Goal: Information Seeking & Learning: Learn about a topic

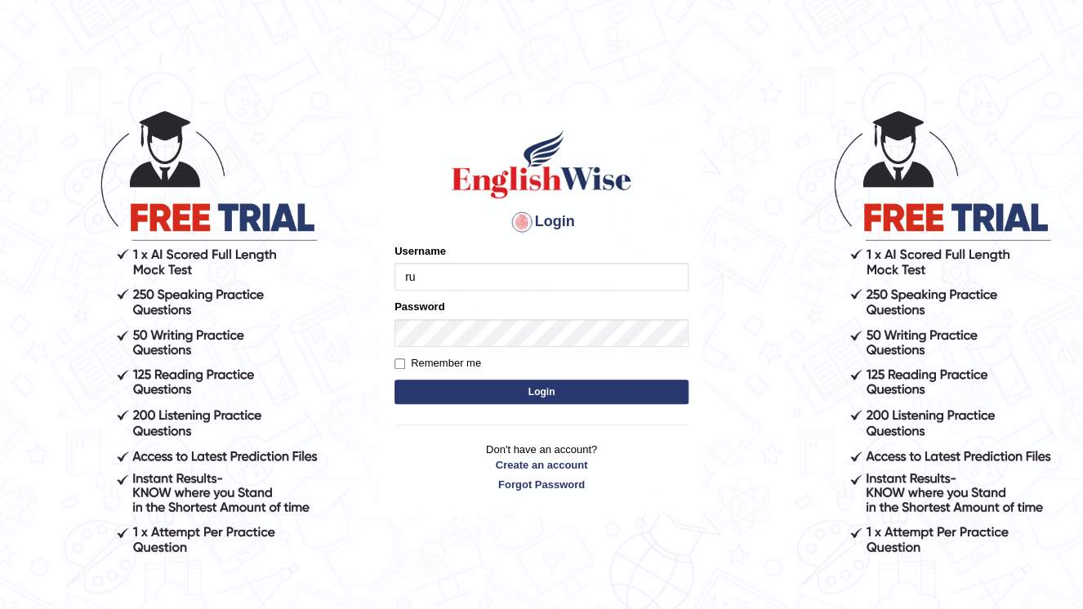
type input "r"
type input "subashrubi"
click at [632, 392] on button "Login" at bounding box center [541, 392] width 294 height 25
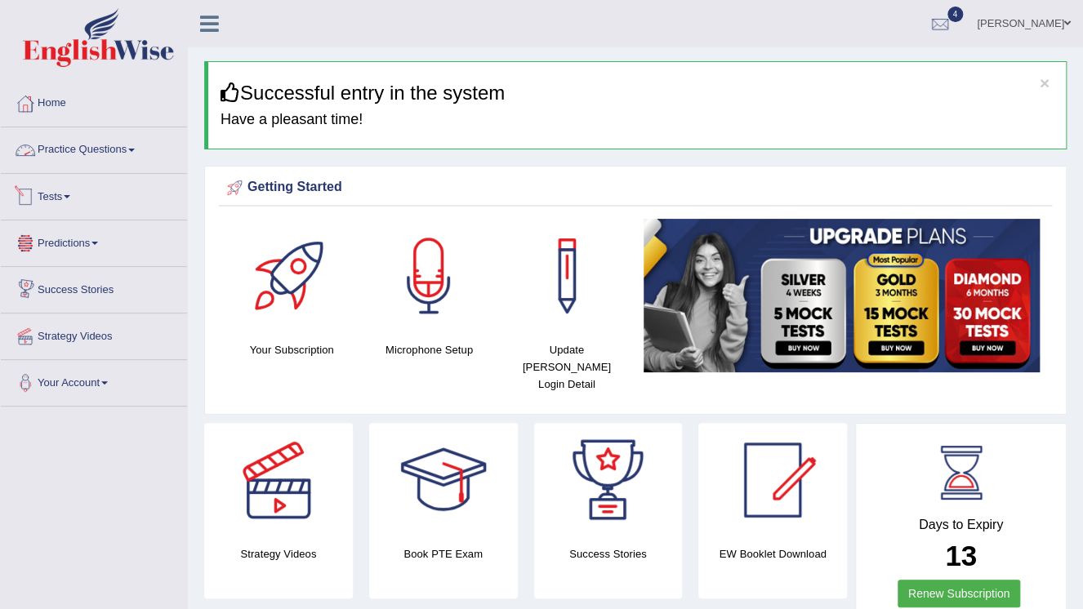
click at [87, 145] on link "Practice Questions" at bounding box center [94, 147] width 186 height 41
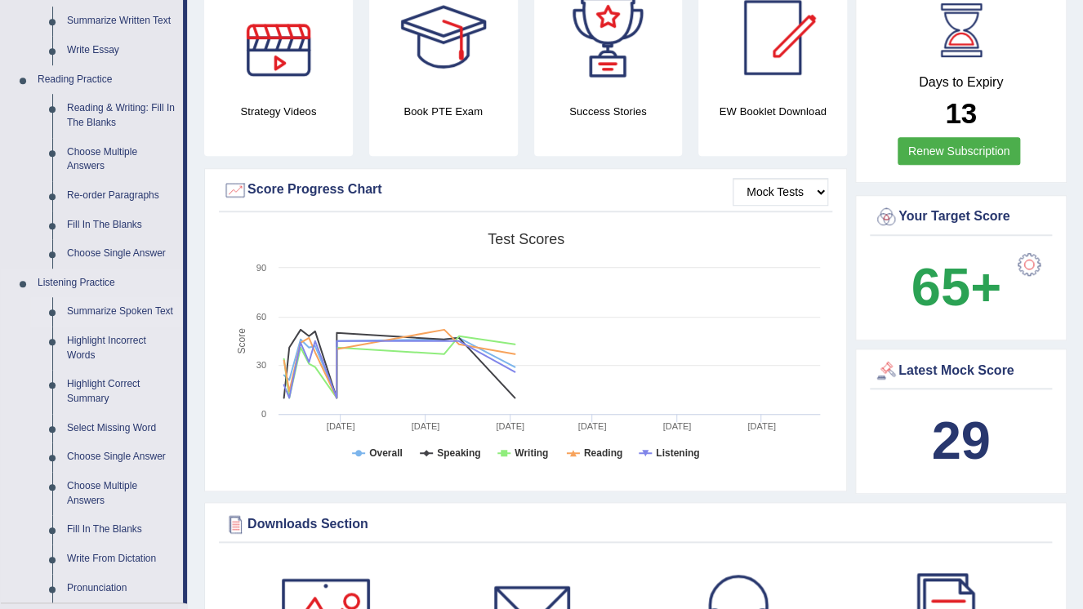
scroll to position [523, 0]
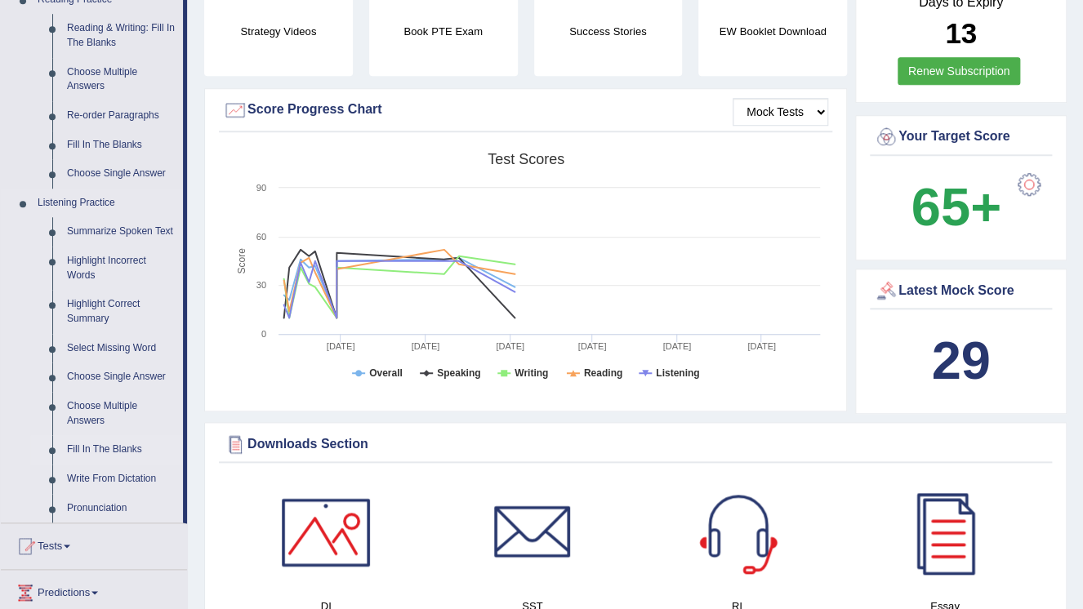
click at [118, 452] on link "Fill In The Blanks" at bounding box center [121, 449] width 123 height 29
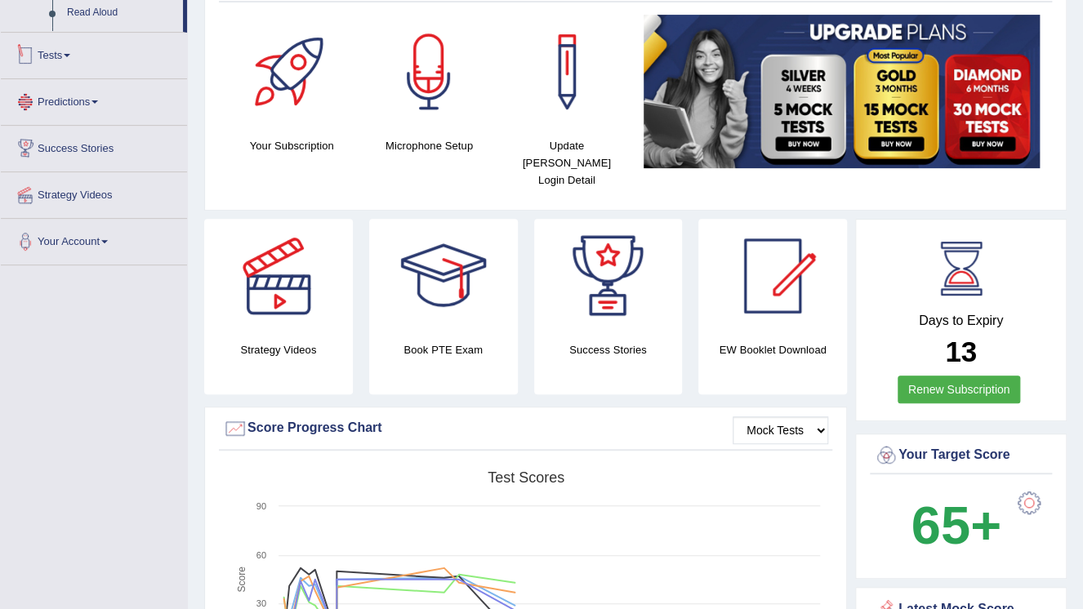
scroll to position [314, 0]
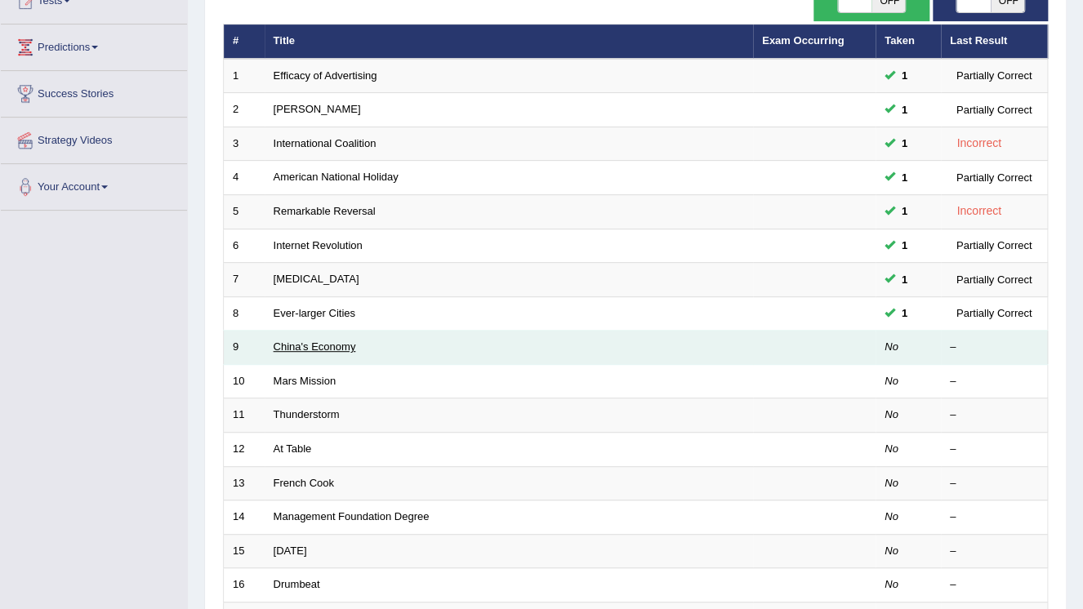
click at [286, 346] on link "China's Economy" at bounding box center [315, 347] width 82 height 12
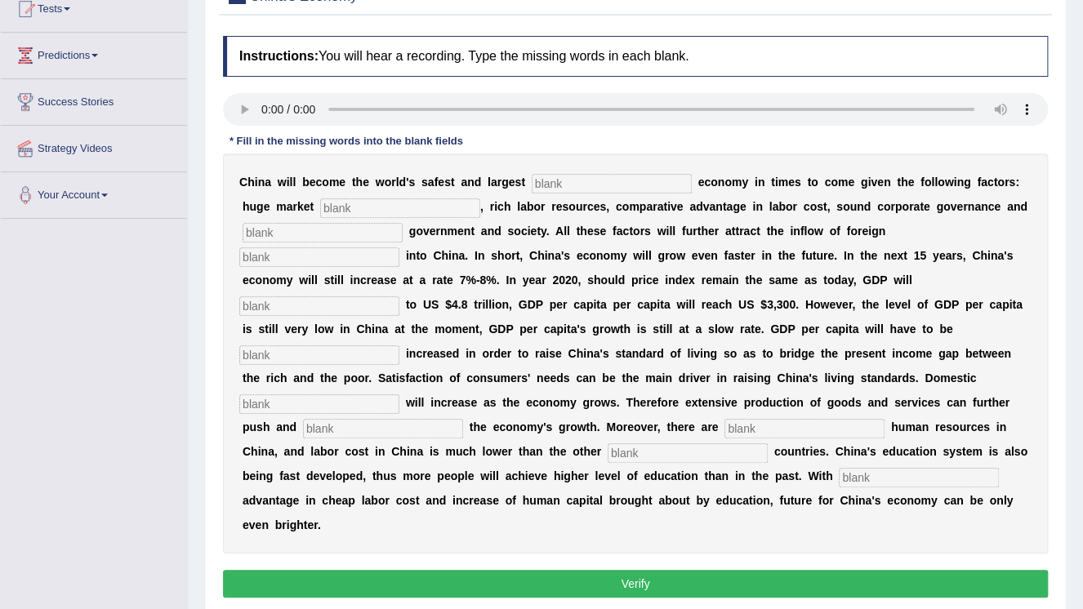
scroll to position [196, 0]
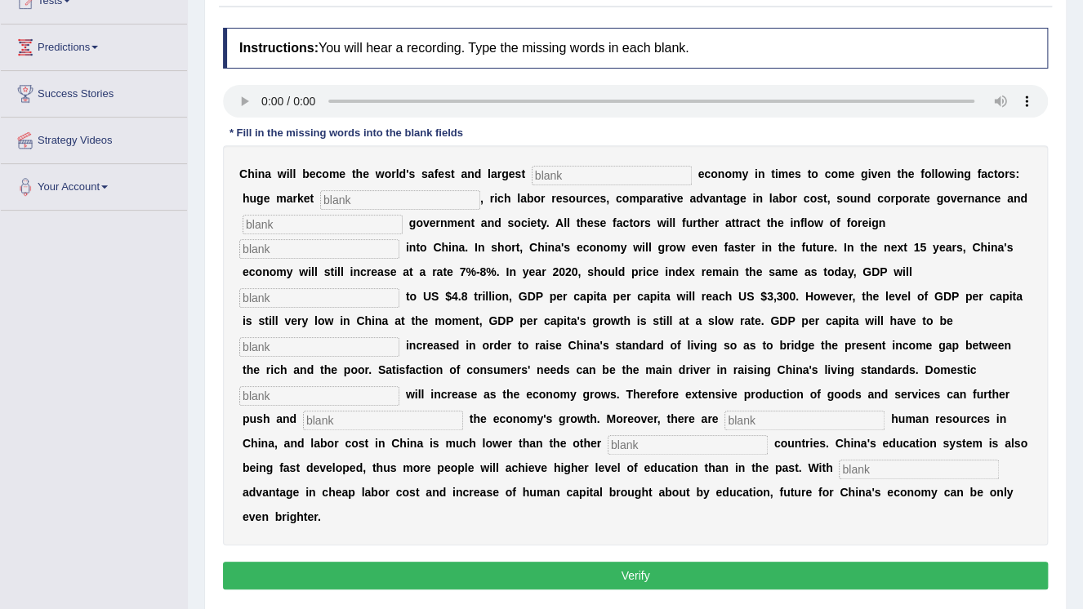
click at [563, 173] on input "text" at bounding box center [612, 176] width 160 height 20
click at [608, 174] on input "text" at bounding box center [612, 176] width 160 height 20
type input "investment"
type input "potaitial"
type input "stable"
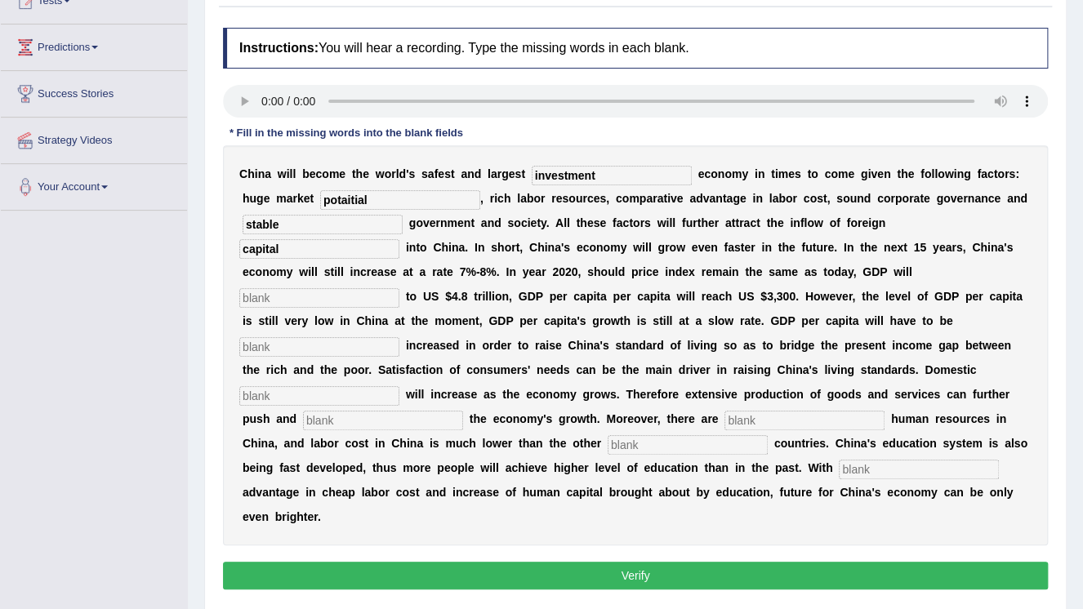
type input "capital"
type input "amount"
type input "demand"
type input "stanat"
type input "abonded"
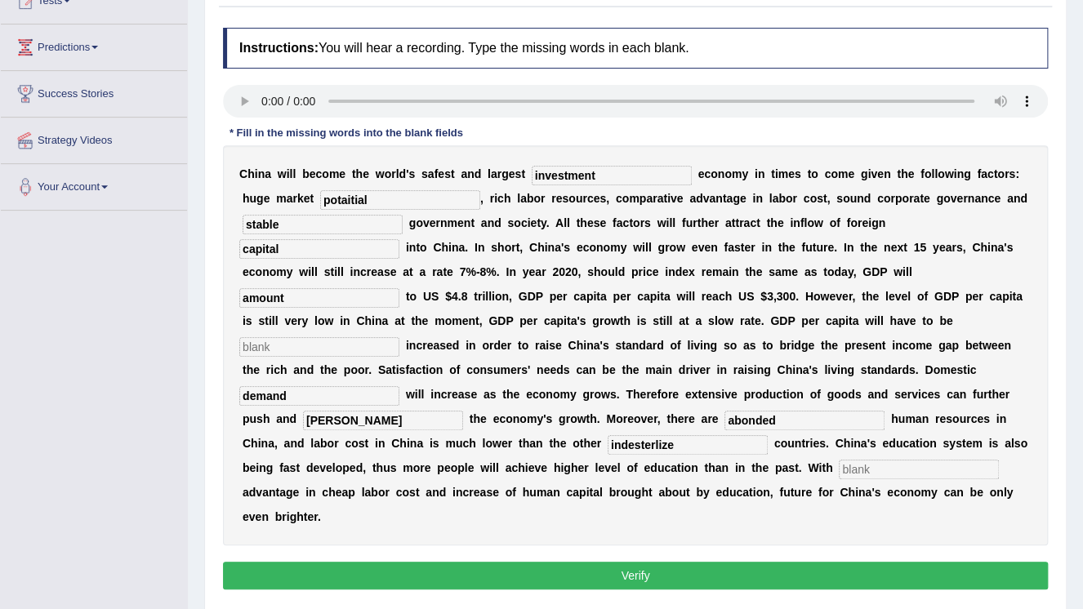
type input "indesterlize"
click at [839, 460] on input "text" at bounding box center [919, 470] width 160 height 20
drag, startPoint x: 392, startPoint y: 395, endPoint x: 363, endPoint y: 390, distance: 29.8
click at [363, 411] on input "stanat" at bounding box center [383, 421] width 160 height 20
type input "stant"
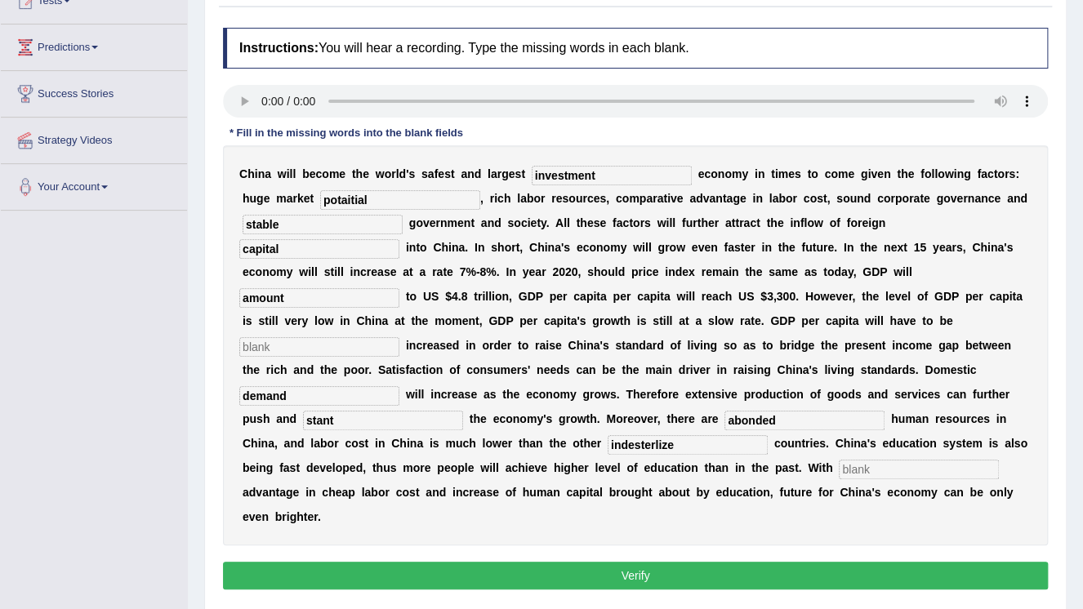
click at [588, 562] on button "Verify" at bounding box center [635, 576] width 825 height 28
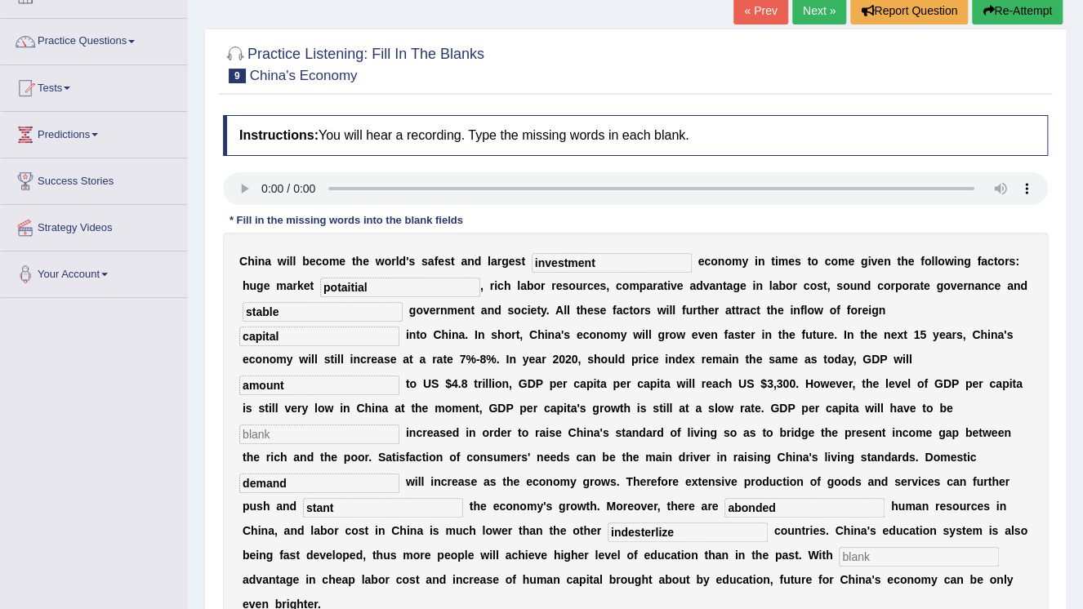
scroll to position [248, 0]
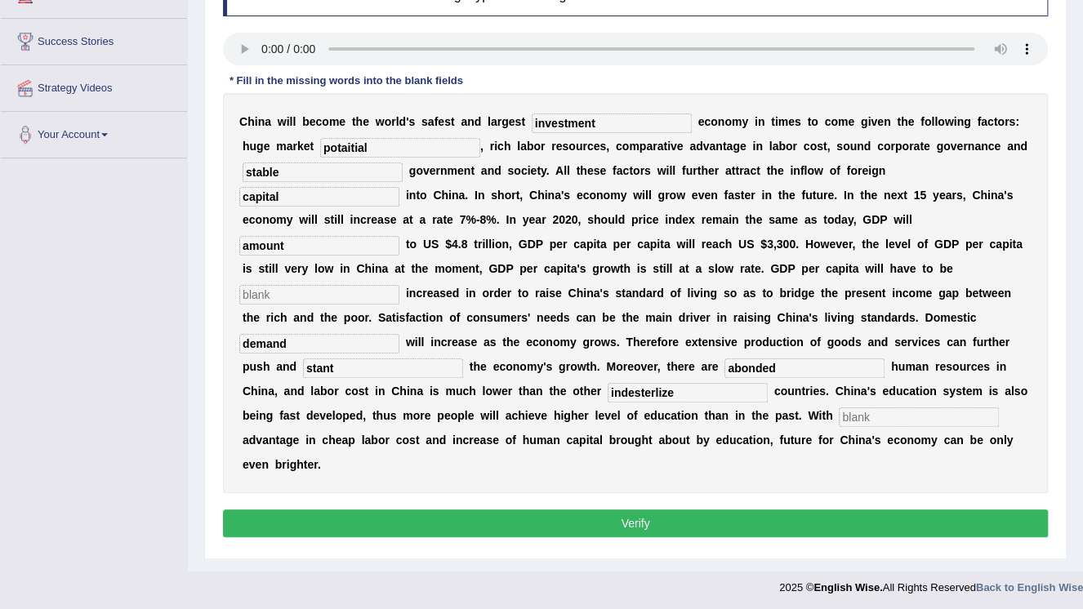
click at [839, 408] on input "text" at bounding box center [919, 418] width 160 height 20
type input "a"
type input "capital"
click at [680, 510] on button "Verify" at bounding box center [635, 524] width 825 height 28
click at [399, 285] on input "text" at bounding box center [319, 295] width 160 height 20
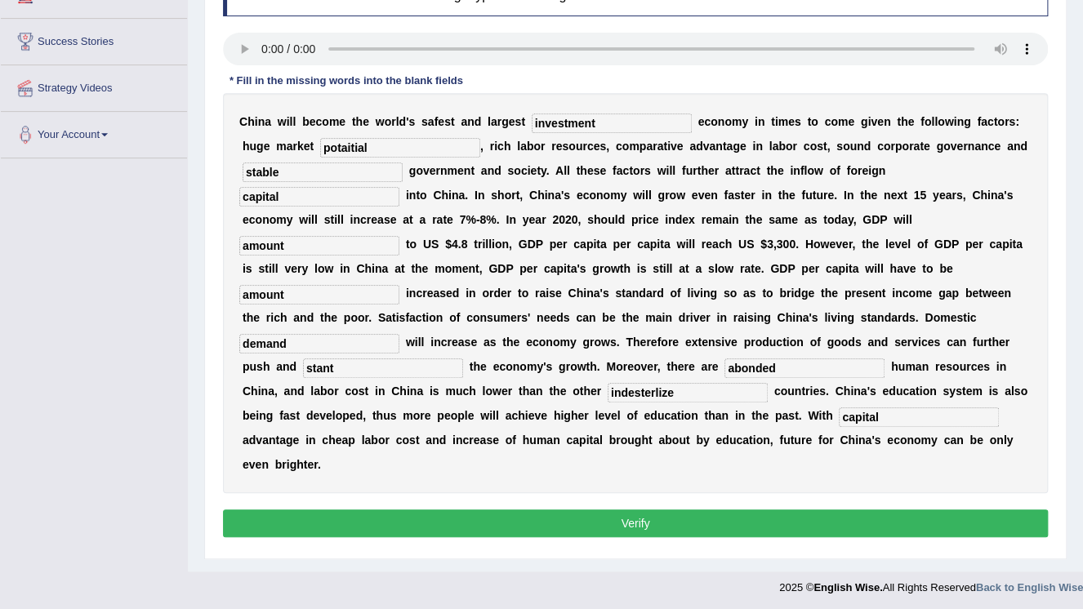
type input "amount"
click at [613, 510] on button "Verify" at bounding box center [635, 524] width 825 height 28
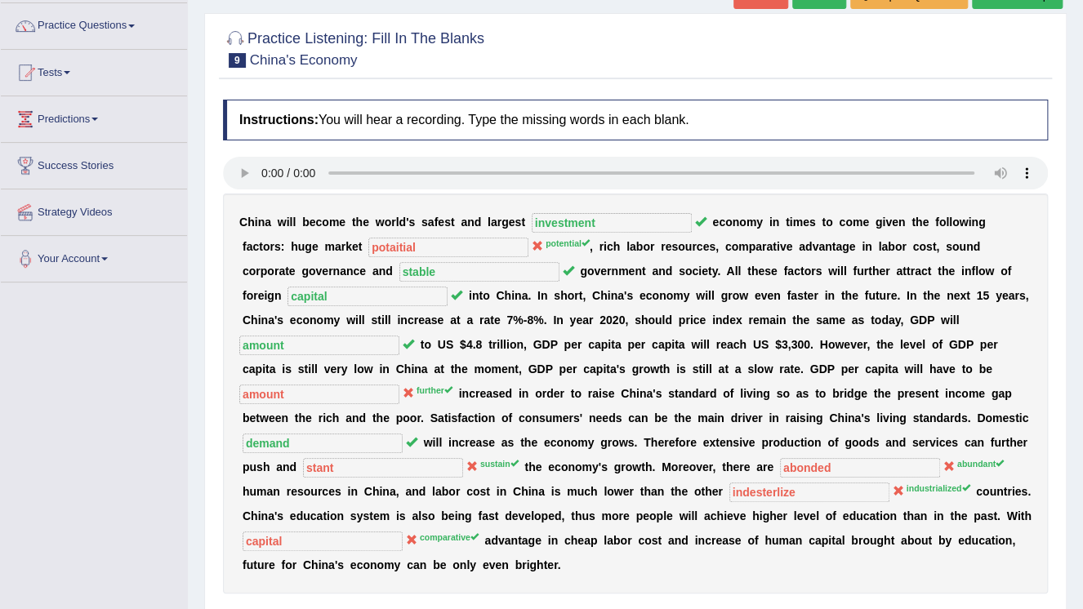
scroll to position [0, 0]
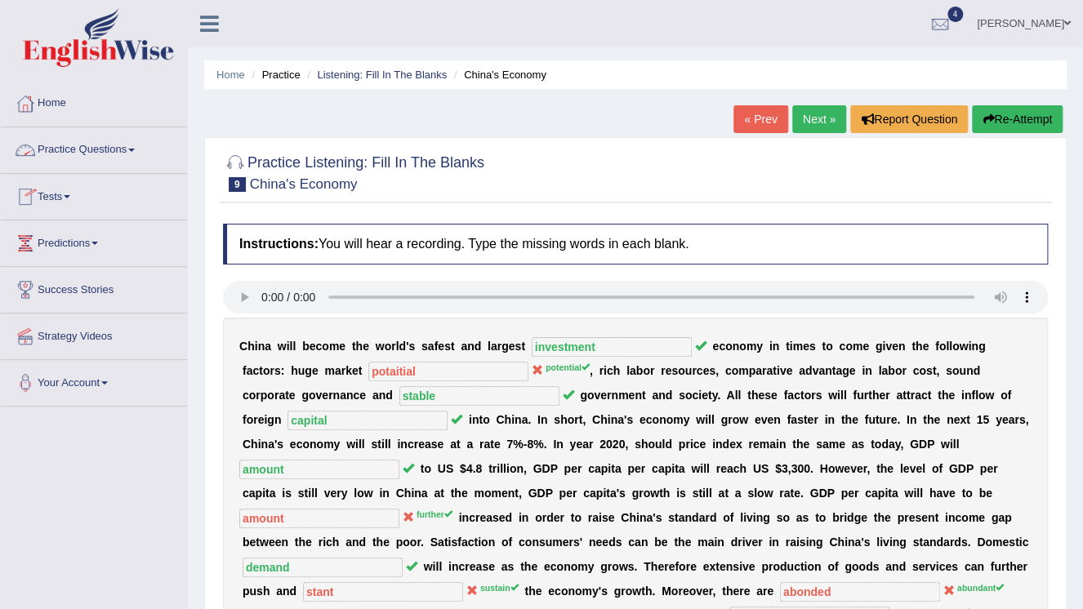
click at [86, 154] on link "Practice Questions" at bounding box center [94, 147] width 186 height 41
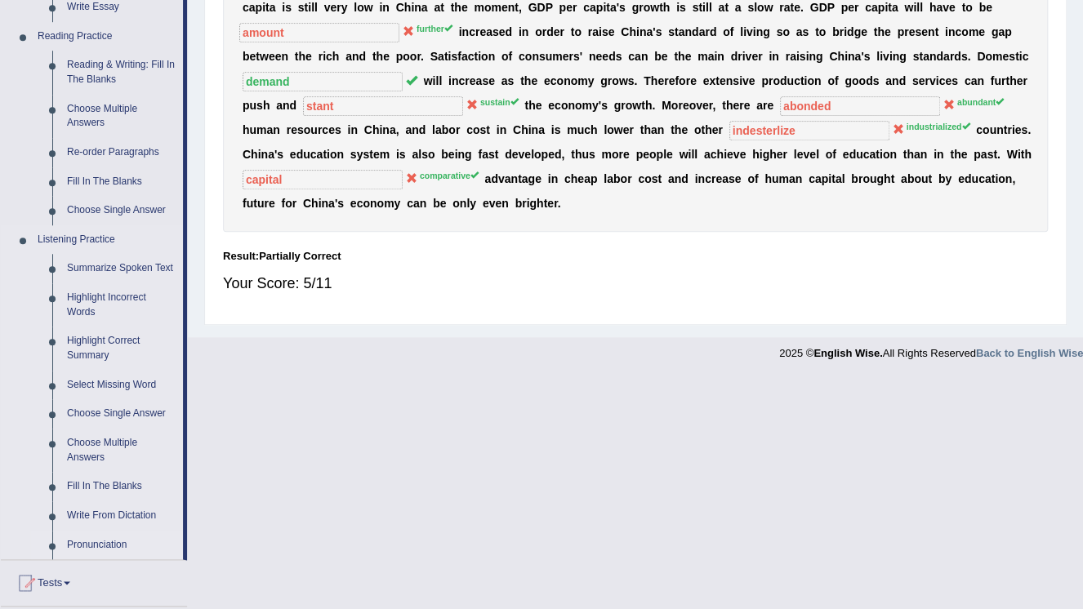
scroll to position [523, 0]
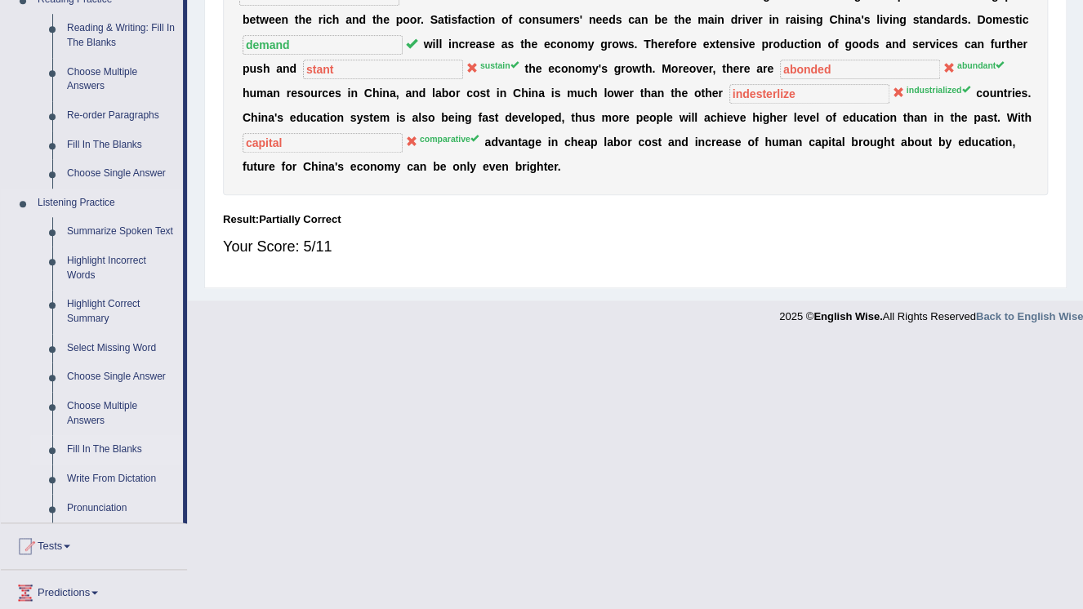
click at [98, 444] on link "Fill In The Blanks" at bounding box center [121, 449] width 123 height 29
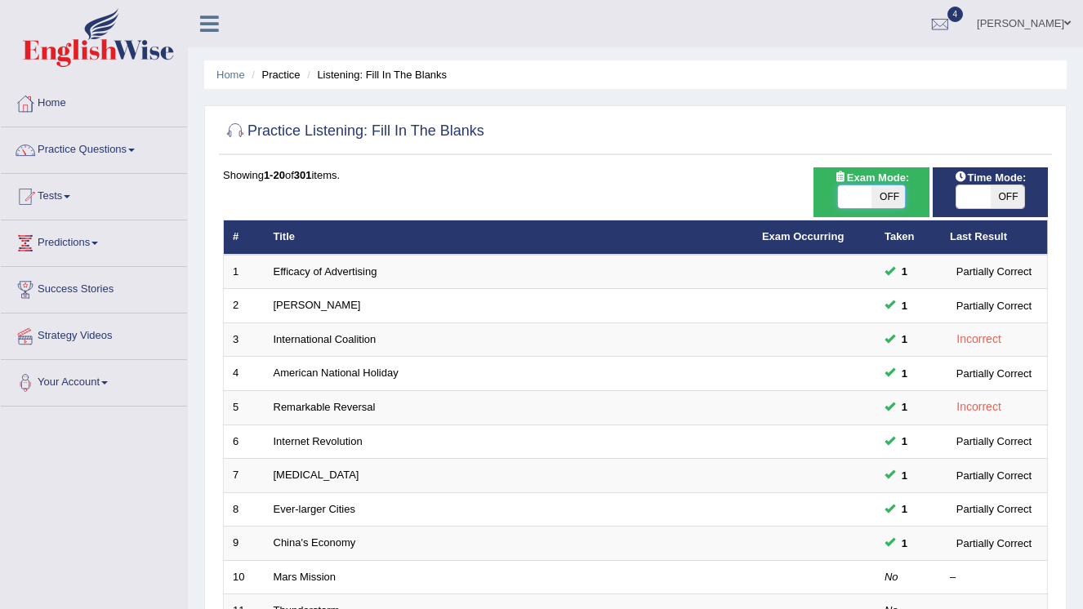
click at [863, 198] on span at bounding box center [855, 196] width 34 height 23
checkbox input "true"
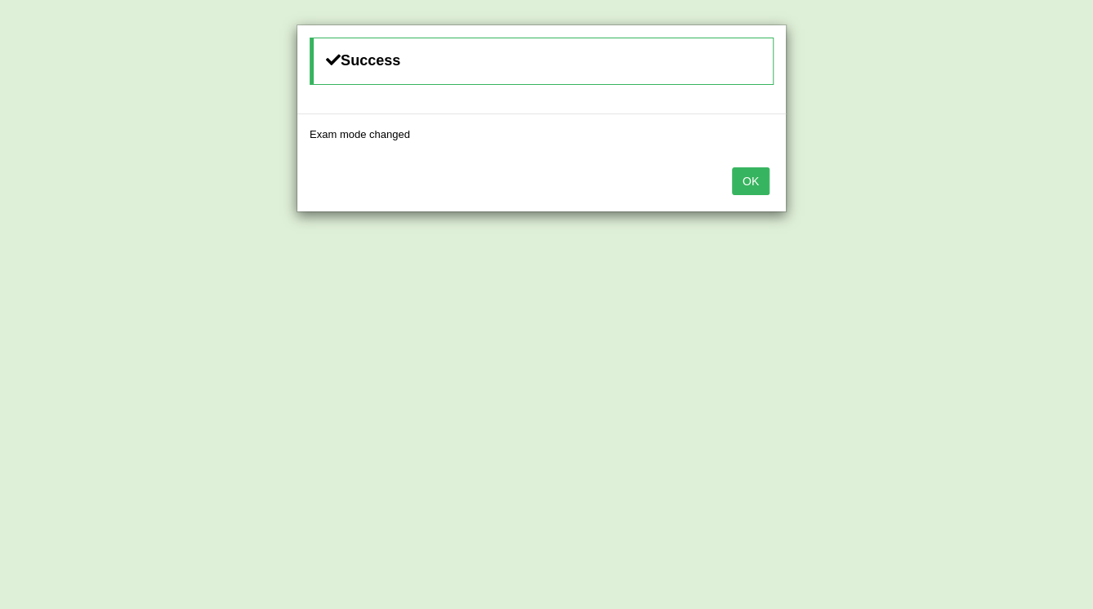
click at [1002, 189] on div "Success Exam mode changed OK" at bounding box center [546, 304] width 1093 height 609
click at [751, 183] on button "OK" at bounding box center [751, 181] width 38 height 28
click at [760, 185] on button "OK" at bounding box center [751, 181] width 38 height 28
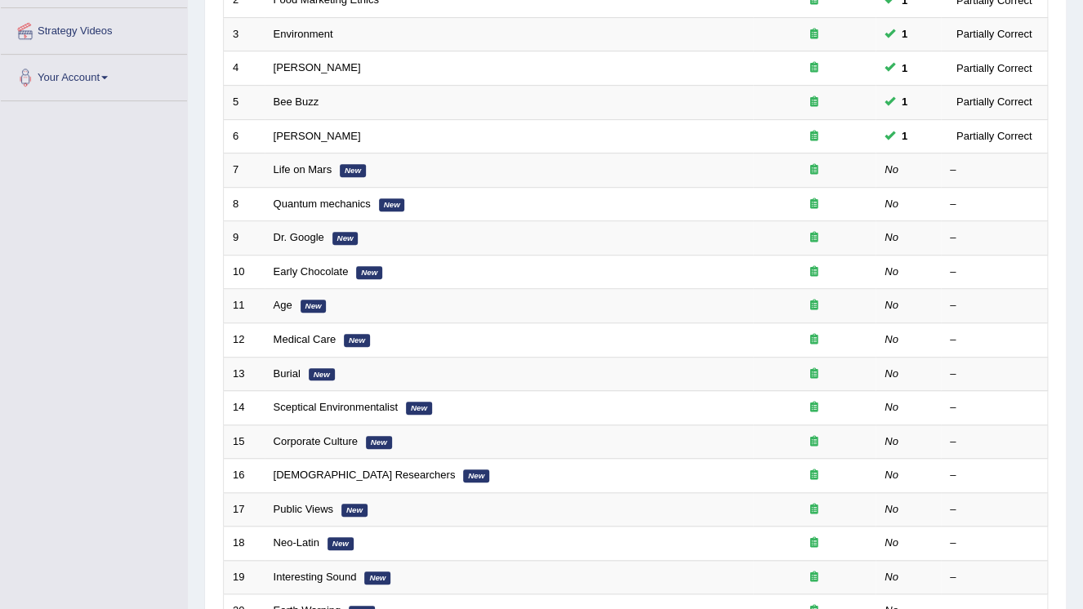
scroll to position [327, 0]
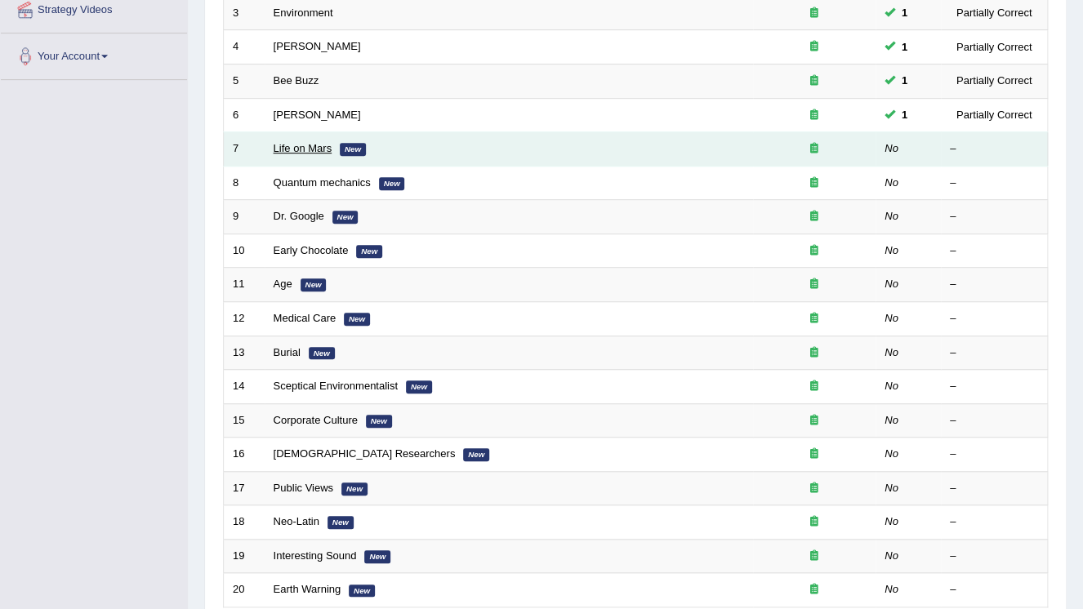
click at [290, 148] on link "Life on Mars" at bounding box center [303, 148] width 59 height 12
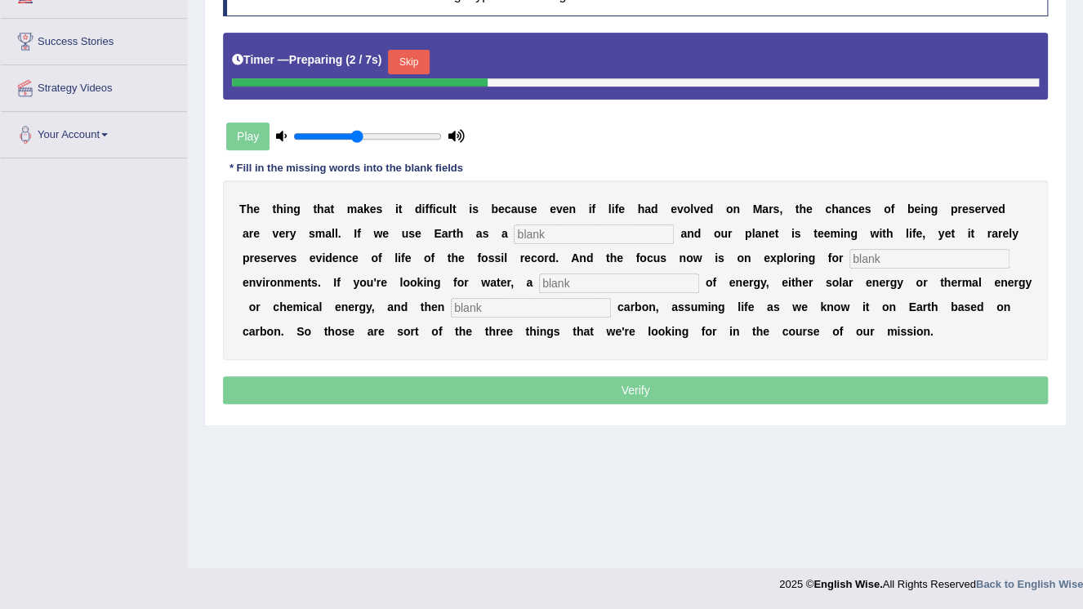
click at [514, 227] on input "text" at bounding box center [594, 235] width 160 height 20
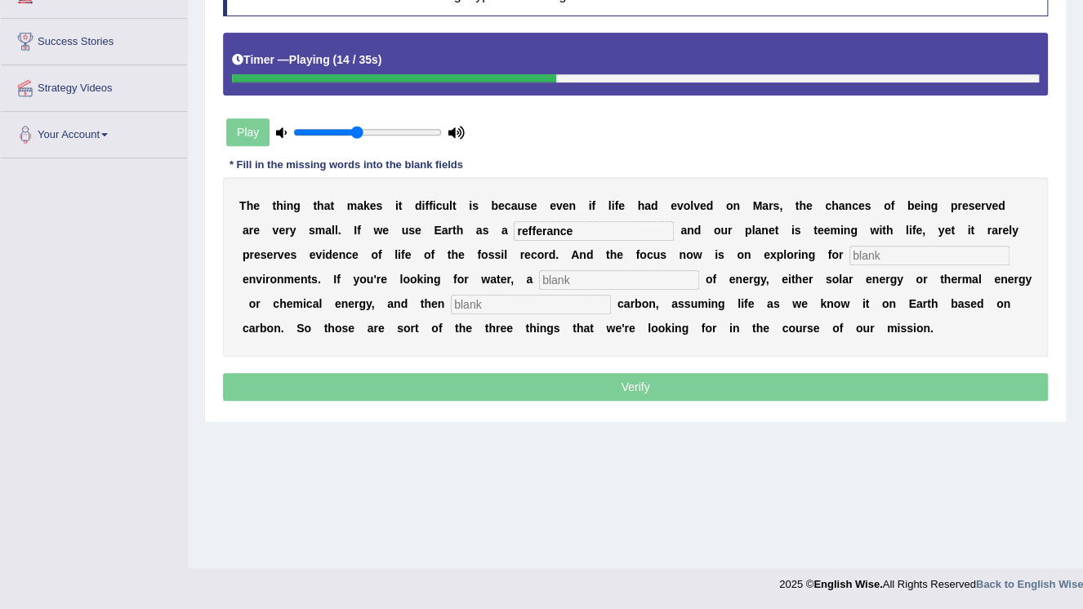
type input "refferance"
type input "habitable"
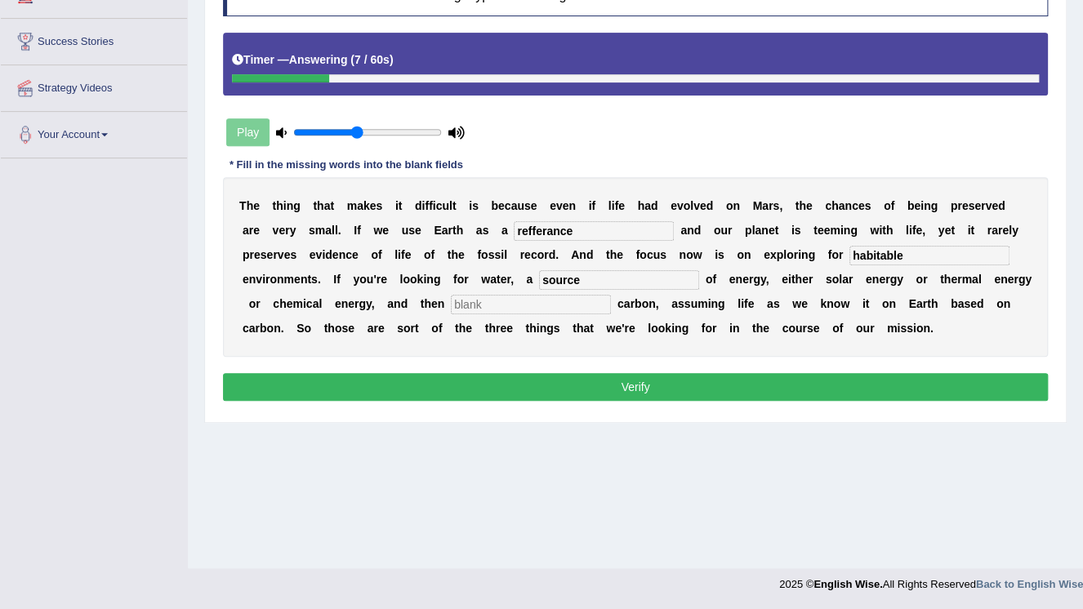
type input "source"
type input "h"
type input "hybrid"
click at [640, 391] on button "Verify" at bounding box center [635, 387] width 825 height 28
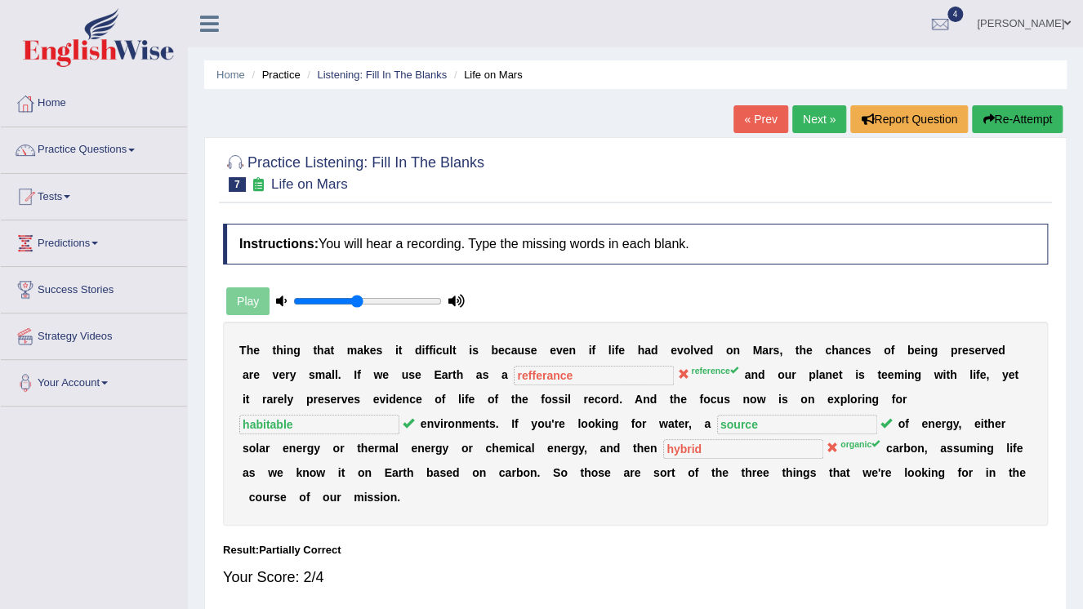
click at [808, 114] on link "Next »" at bounding box center [819, 119] width 54 height 28
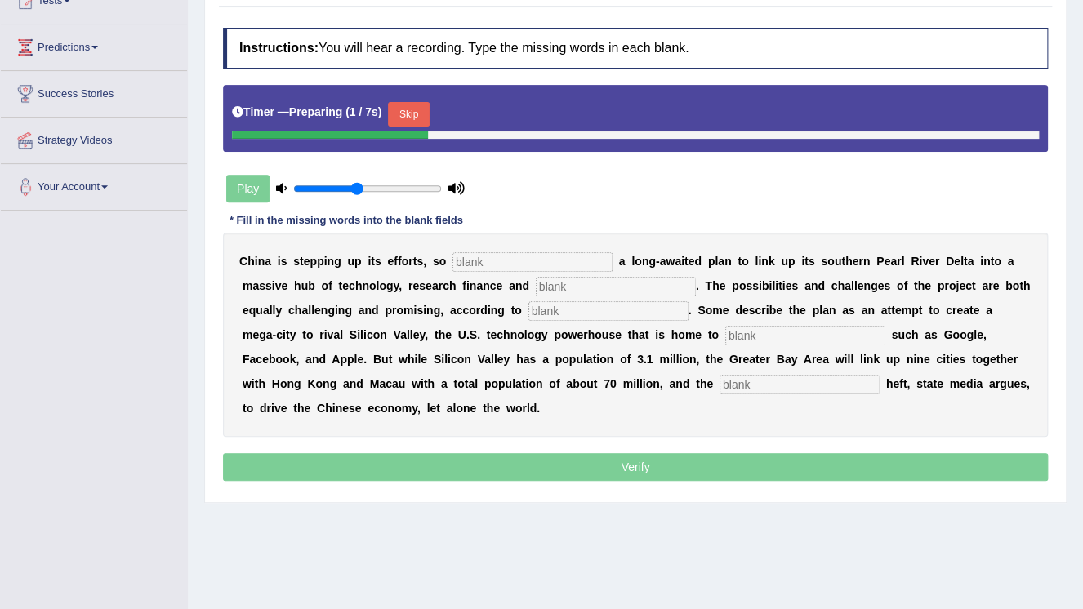
click at [454, 265] on input "text" at bounding box center [532, 262] width 160 height 20
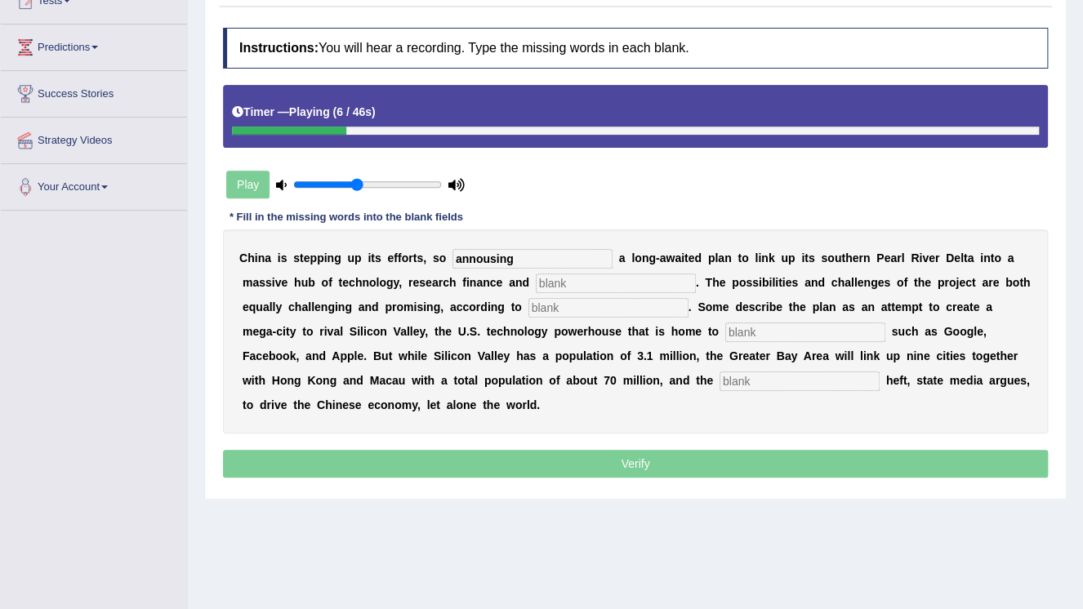
type input "annousing"
type input "anovesion"
type input "analyse"
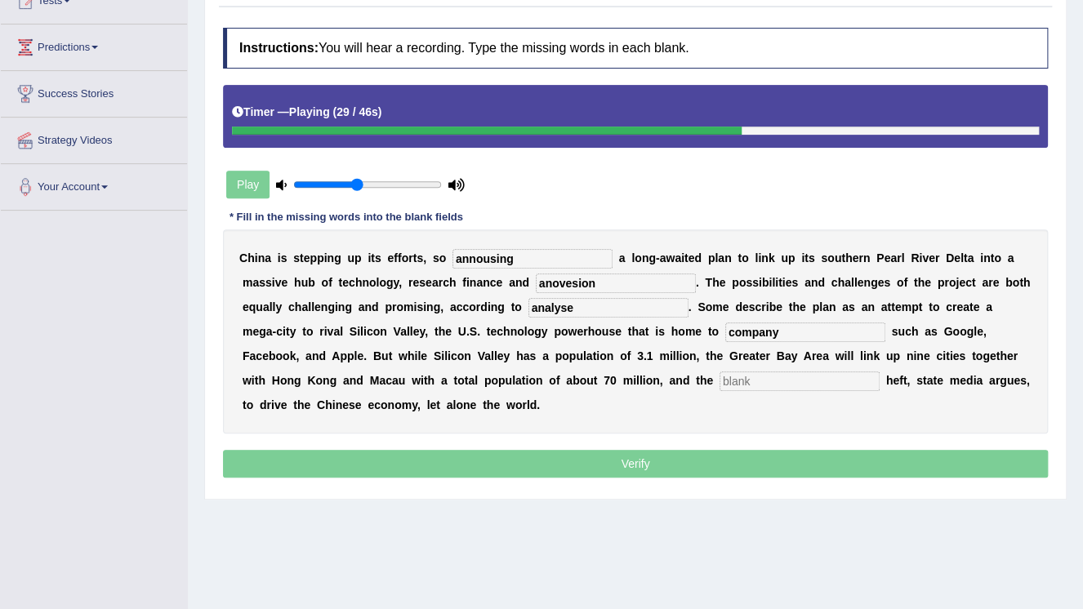
type input "company"
drag, startPoint x: 504, startPoint y: 283, endPoint x: 413, endPoint y: 284, distance: 90.7
click at [413, 284] on div "C h i n a i s s t e p p i n g u p i t s e f f o r t s , s o annousing a l o n g…" at bounding box center [635, 332] width 825 height 204
type input "e"
type input "inovesion"
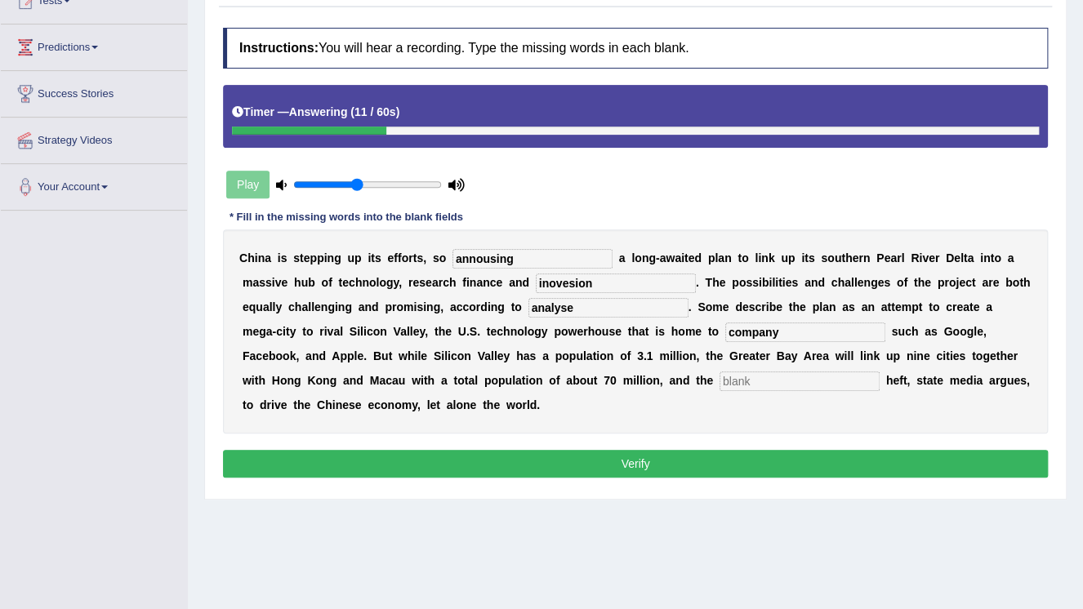
click at [528, 309] on input "analyse" at bounding box center [608, 308] width 160 height 20
click at [569, 450] on button "Verify" at bounding box center [635, 464] width 825 height 28
click at [720, 382] on input "text" at bounding box center [800, 382] width 160 height 20
type input "contry"
click at [386, 450] on button "Verify" at bounding box center [635, 464] width 825 height 28
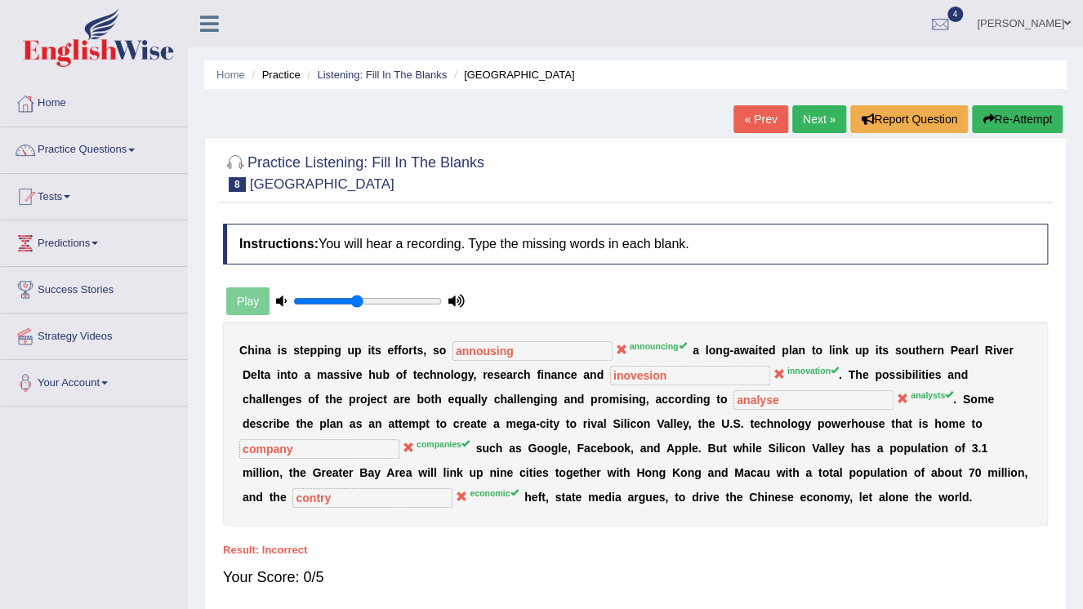
click at [774, 132] on link "« Prev" at bounding box center [760, 119] width 54 height 28
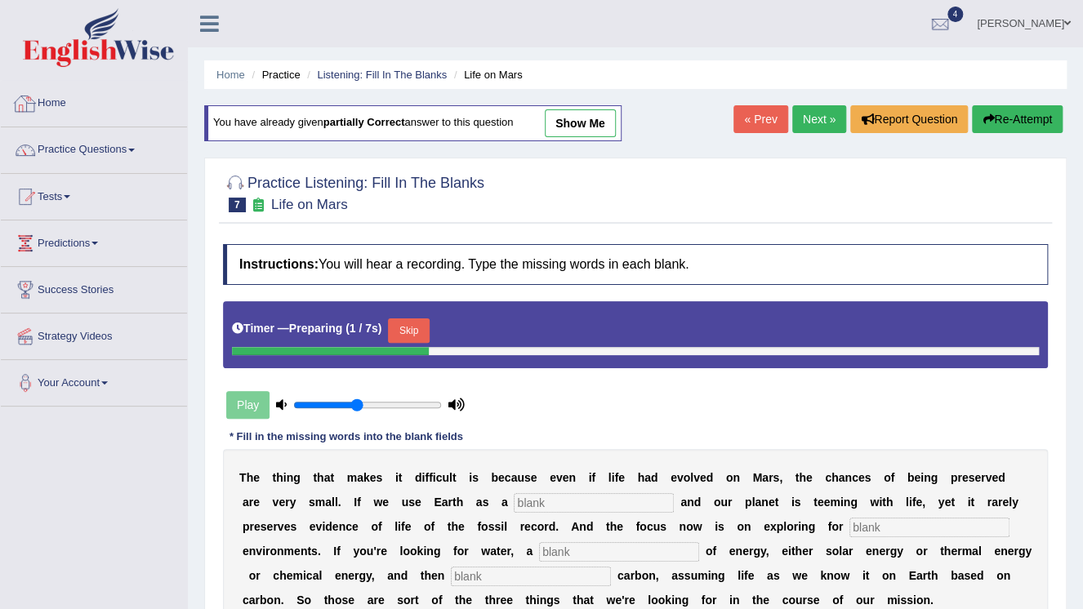
click at [83, 47] on img at bounding box center [98, 37] width 151 height 59
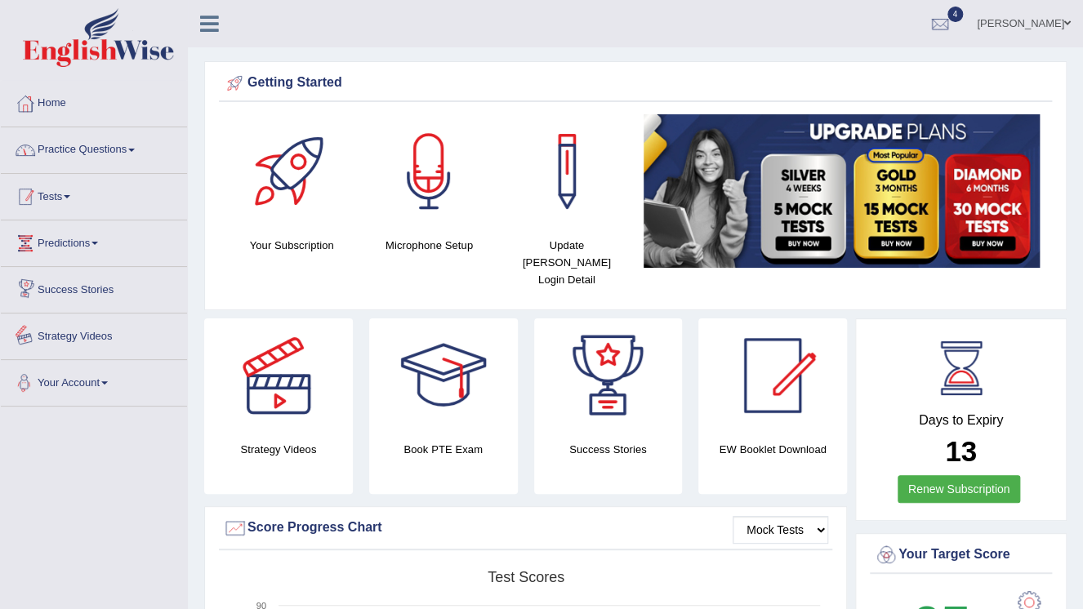
click at [78, 166] on link "Practice Questions" at bounding box center [94, 147] width 186 height 41
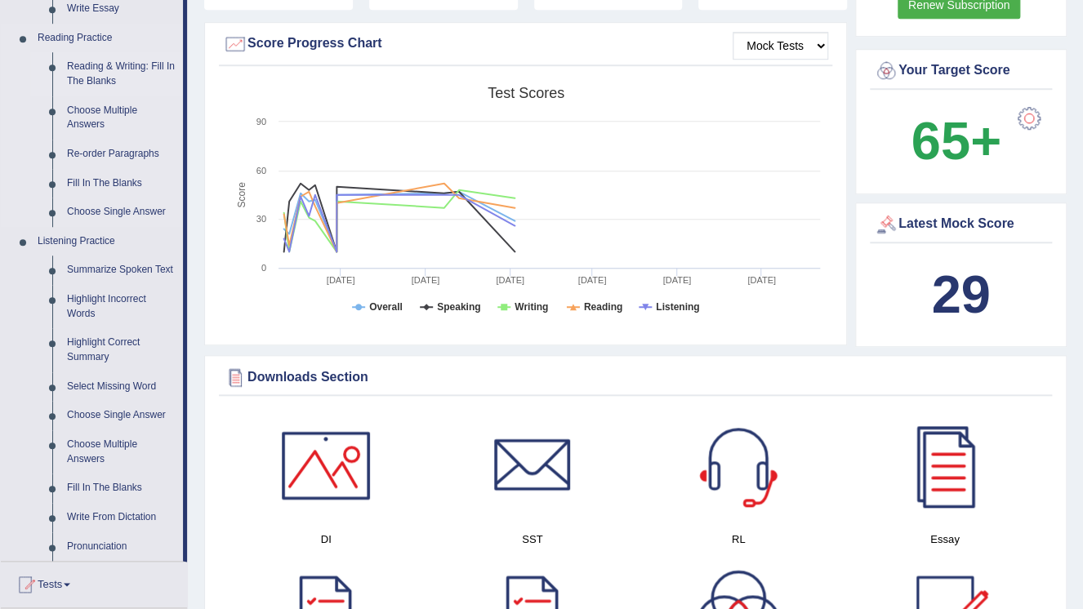
scroll to position [523, 0]
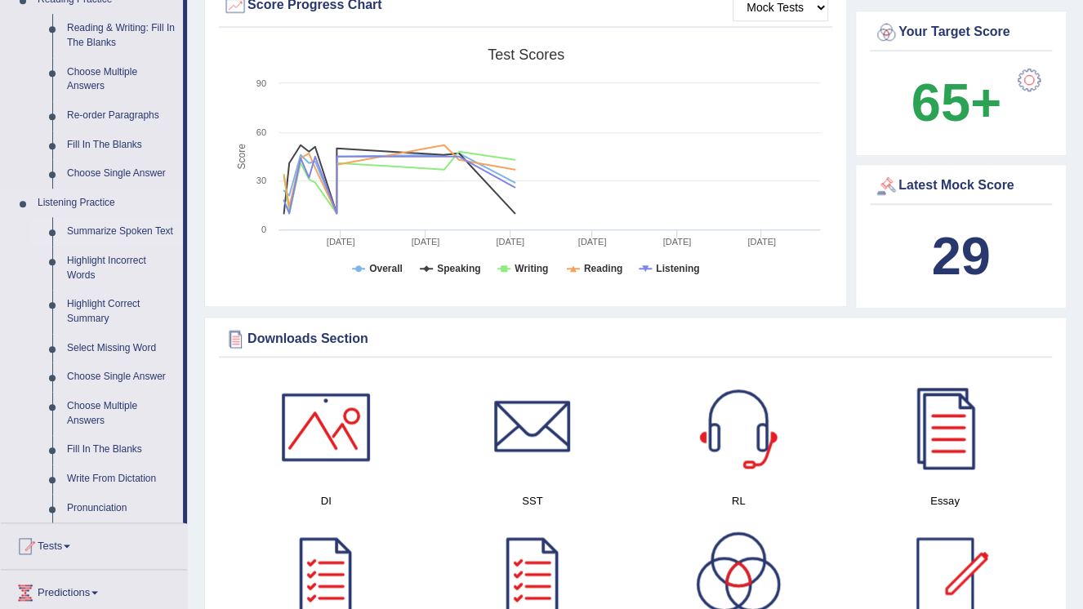
click at [76, 230] on link "Summarize Spoken Text" at bounding box center [121, 231] width 123 height 29
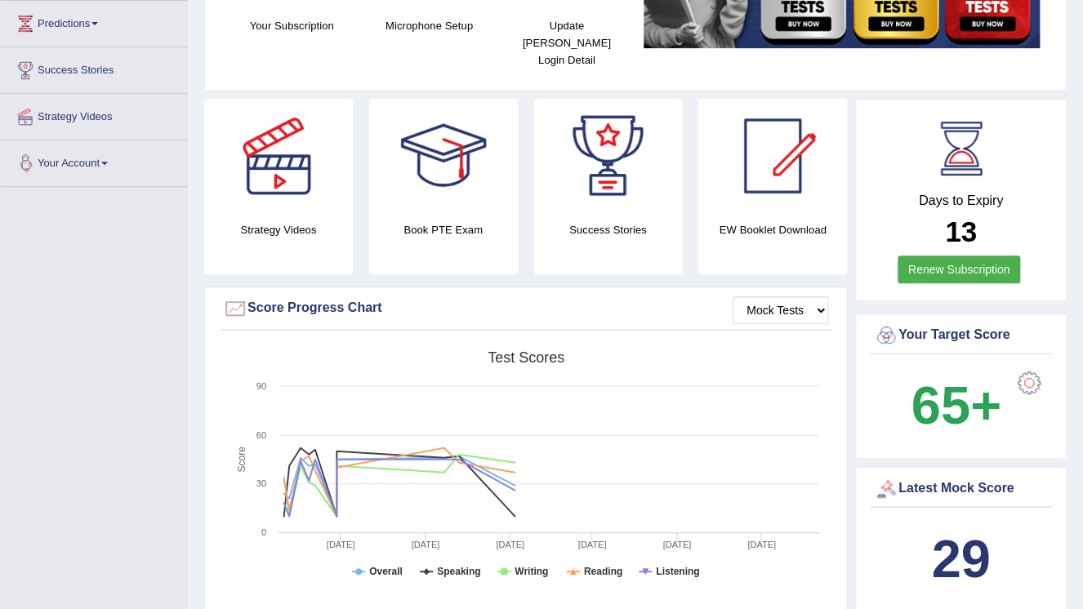
scroll to position [399, 0]
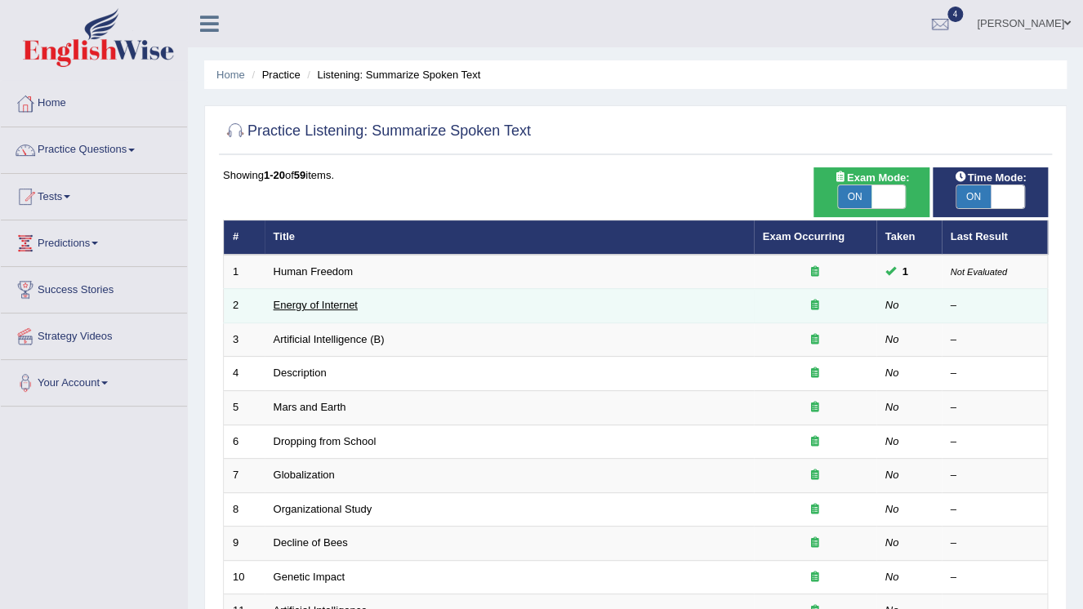
click at [325, 301] on link "Energy of Internet" at bounding box center [316, 305] width 84 height 12
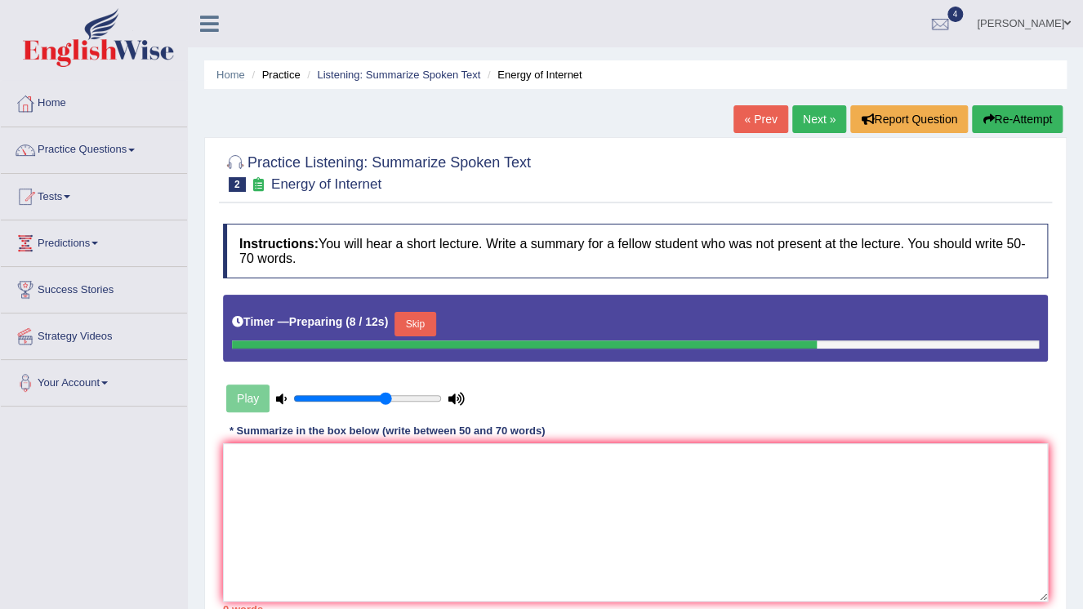
click at [387, 395] on input "range" at bounding box center [367, 398] width 149 height 13
click at [394, 395] on input "range" at bounding box center [367, 398] width 149 height 13
click at [435, 395] on input "range" at bounding box center [367, 398] width 149 height 13
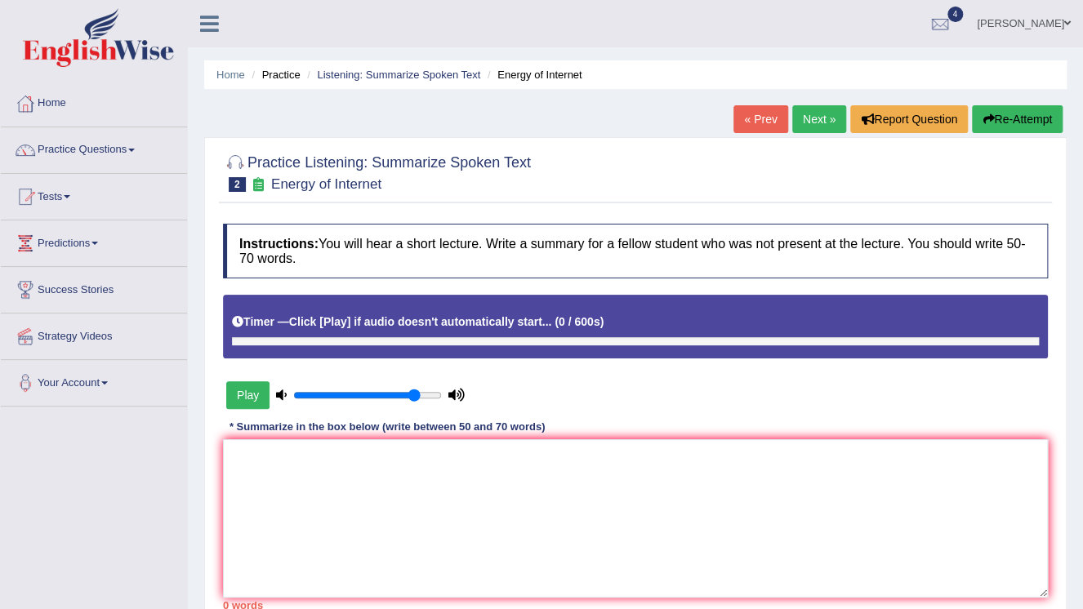
type input "0.85"
click at [415, 396] on input "range" at bounding box center [367, 395] width 149 height 13
click at [707, 497] on textarea at bounding box center [635, 518] width 825 height 158
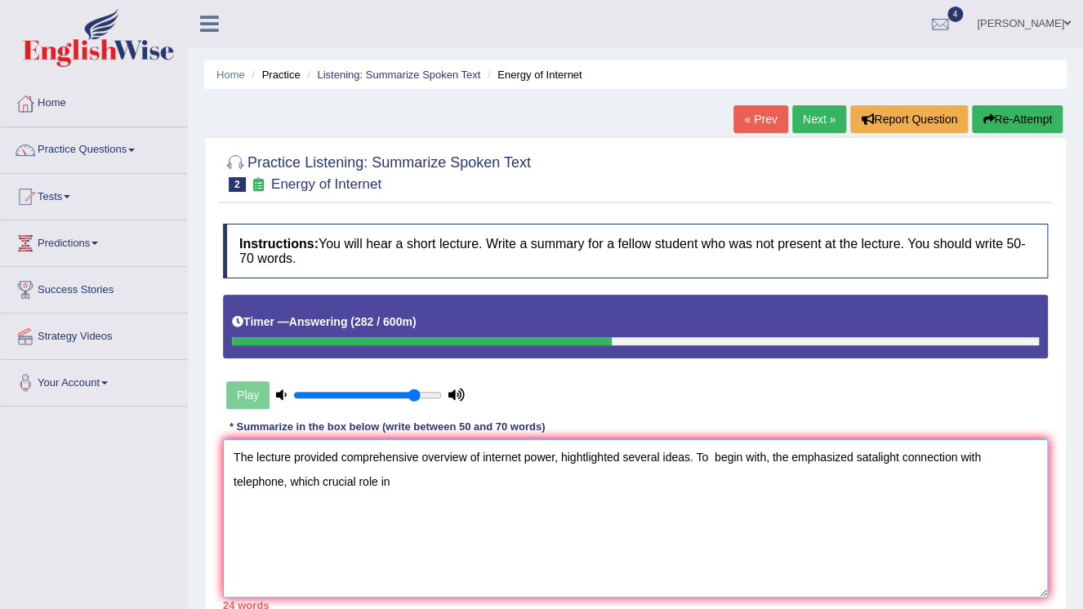
click at [263, 486] on textarea "The lecture provided comprehensive overview of internet power, hightlighted sev…" at bounding box center [635, 518] width 825 height 158
click at [381, 477] on textarea "The lecture provided comprehensive overview of internet power, hightlighted sev…" at bounding box center [635, 518] width 825 height 158
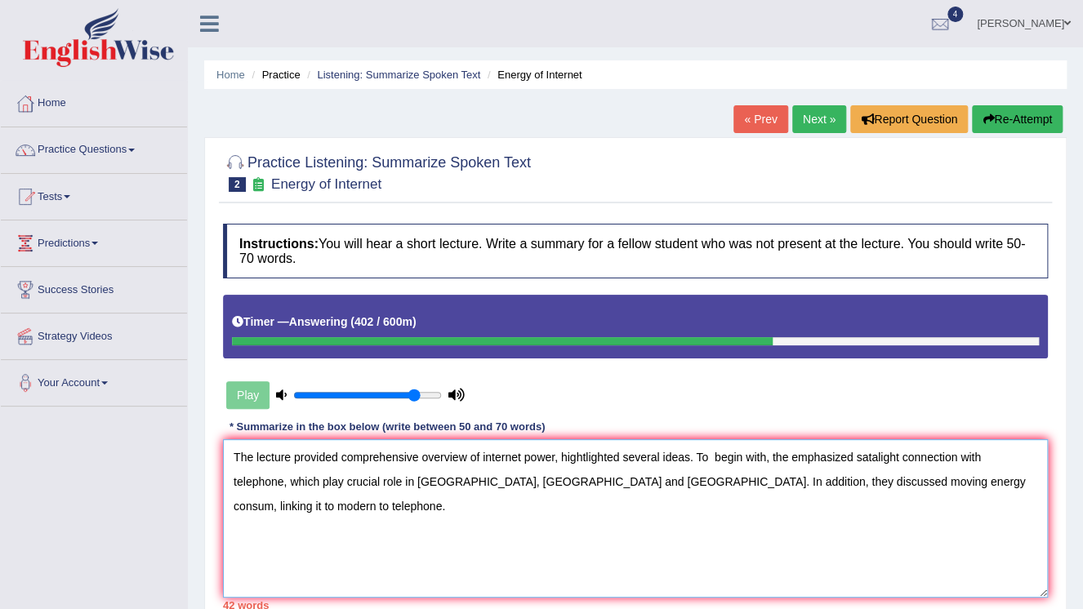
drag, startPoint x: 788, startPoint y: 483, endPoint x: 845, endPoint y: 480, distance: 56.4
click at [845, 480] on textarea "The lecture provided comprehensive overview of internet power, hightlighted sev…" at bounding box center [635, 518] width 825 height 158
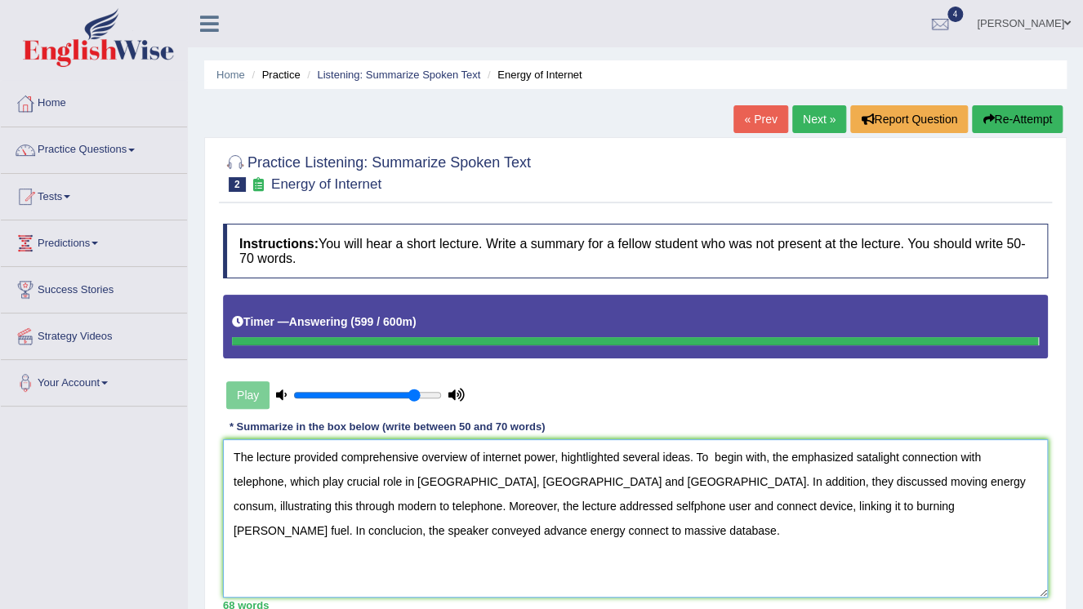
type textarea "The lecture provided comprehensive overview of internet power, hightlighted sev…"
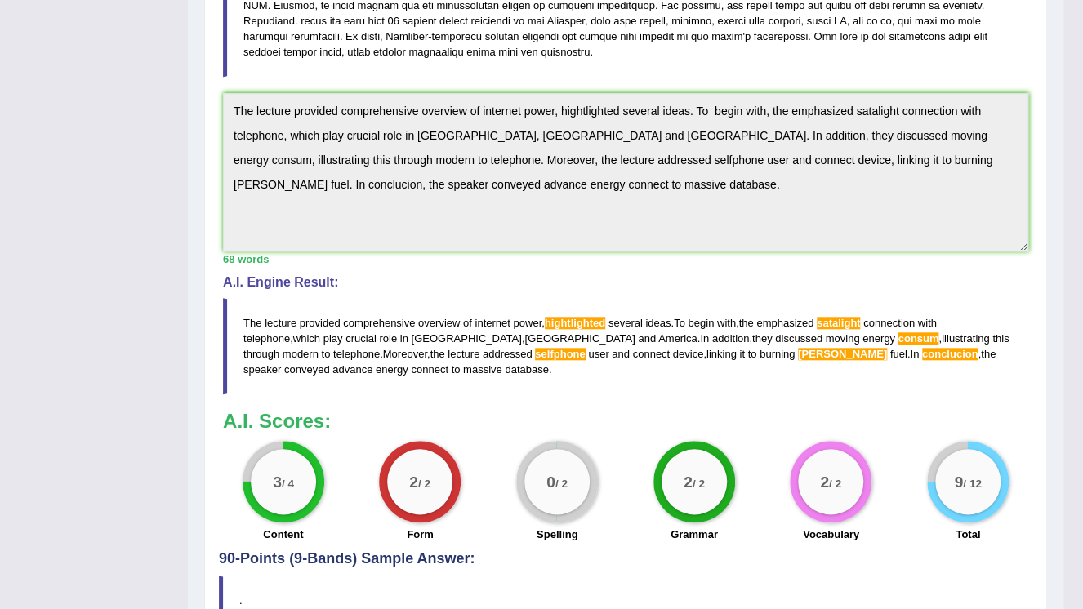
scroll to position [606, 0]
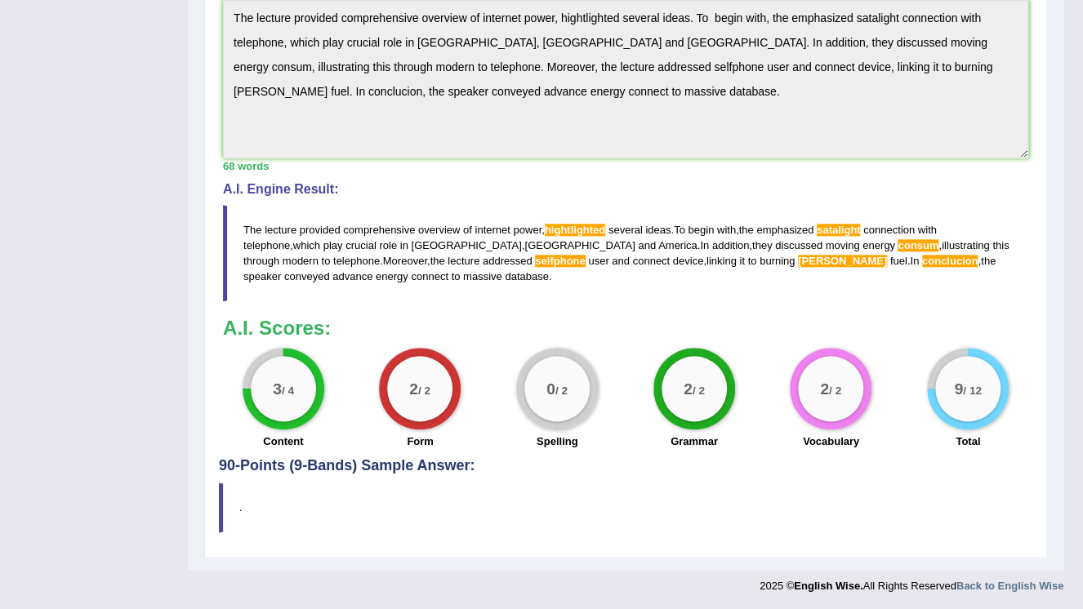
click at [798, 255] on span "fussel" at bounding box center [842, 261] width 89 height 12
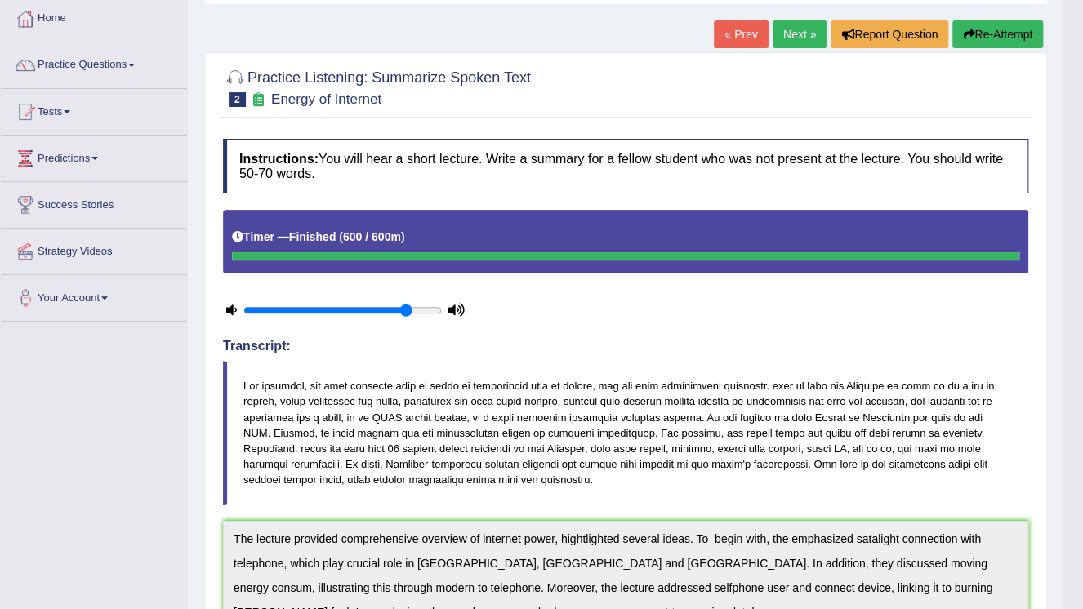
scroll to position [83, 0]
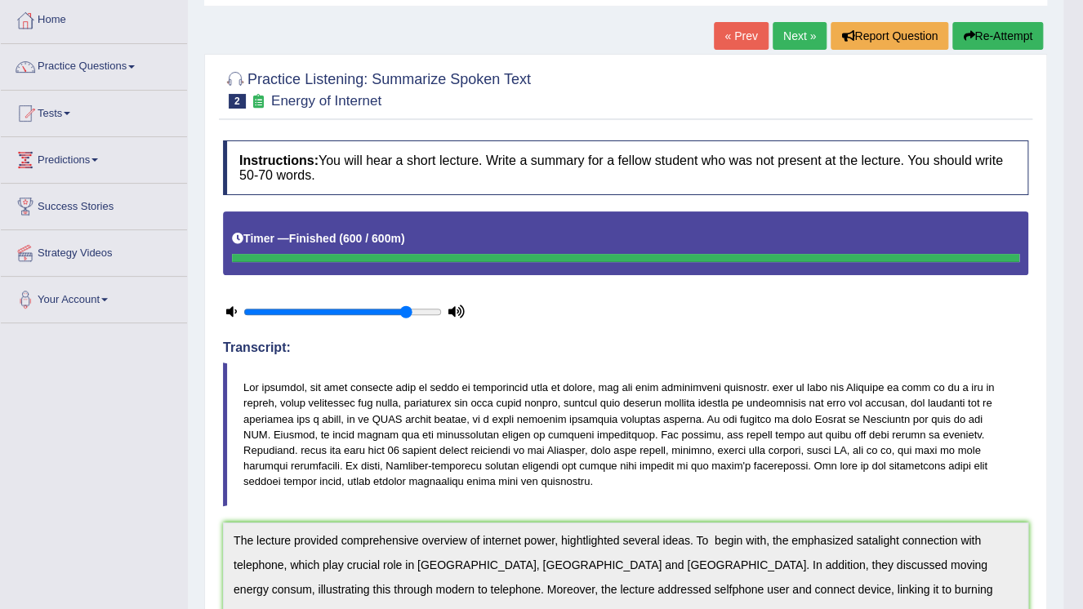
drag, startPoint x: 789, startPoint y: 42, endPoint x: 800, endPoint y: 42, distance: 11.5
click at [791, 42] on link "Next »" at bounding box center [800, 36] width 54 height 28
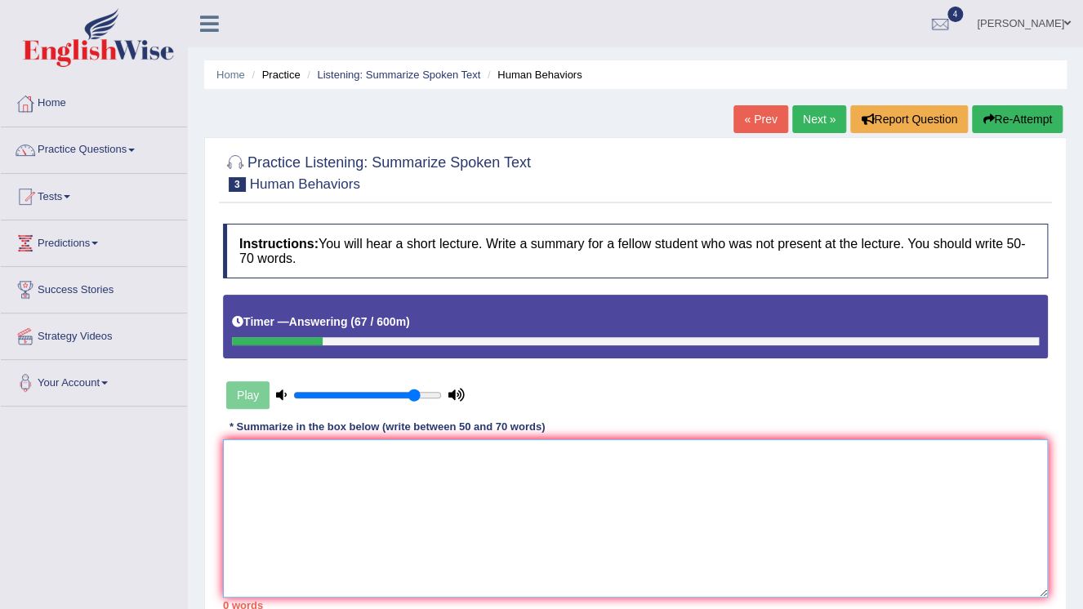
click at [321, 528] on textarea at bounding box center [635, 518] width 825 height 158
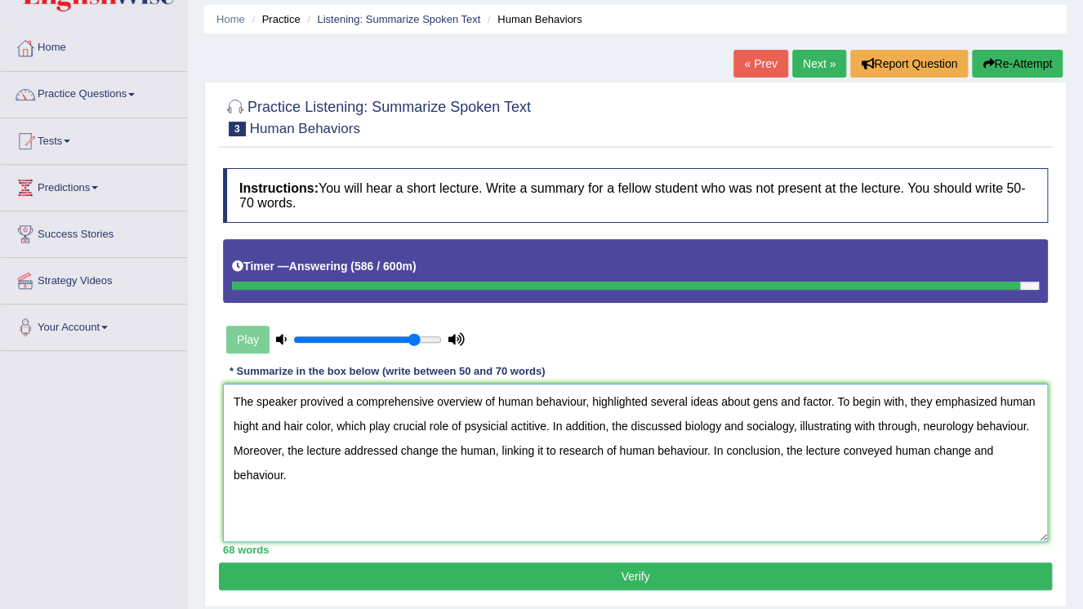
scroll to position [131, 0]
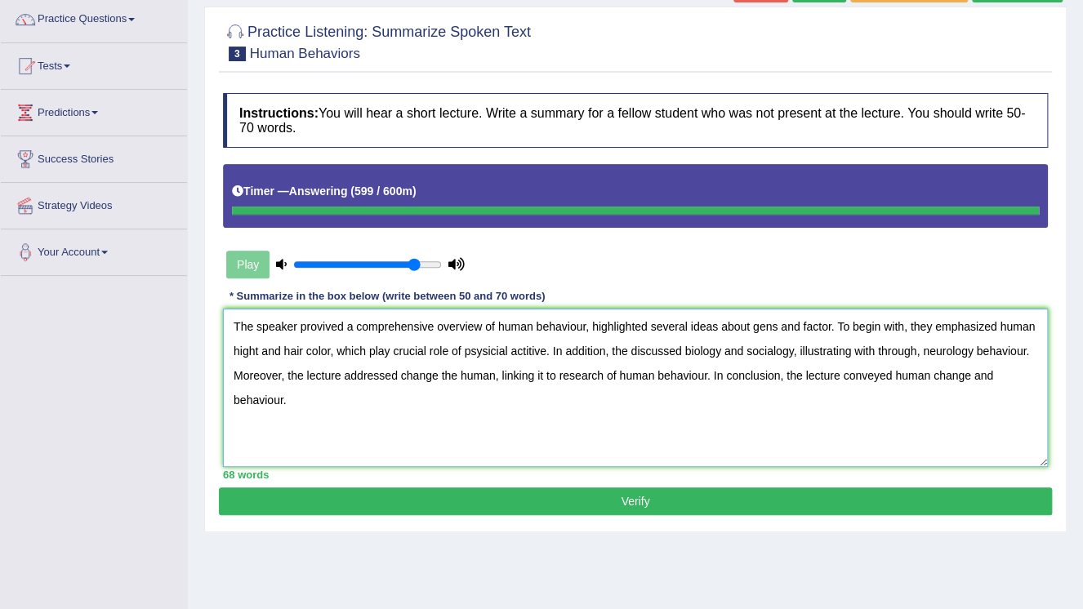
type textarea "The speaker provived a comprehensive overview of human behaviour, highlighted s…"
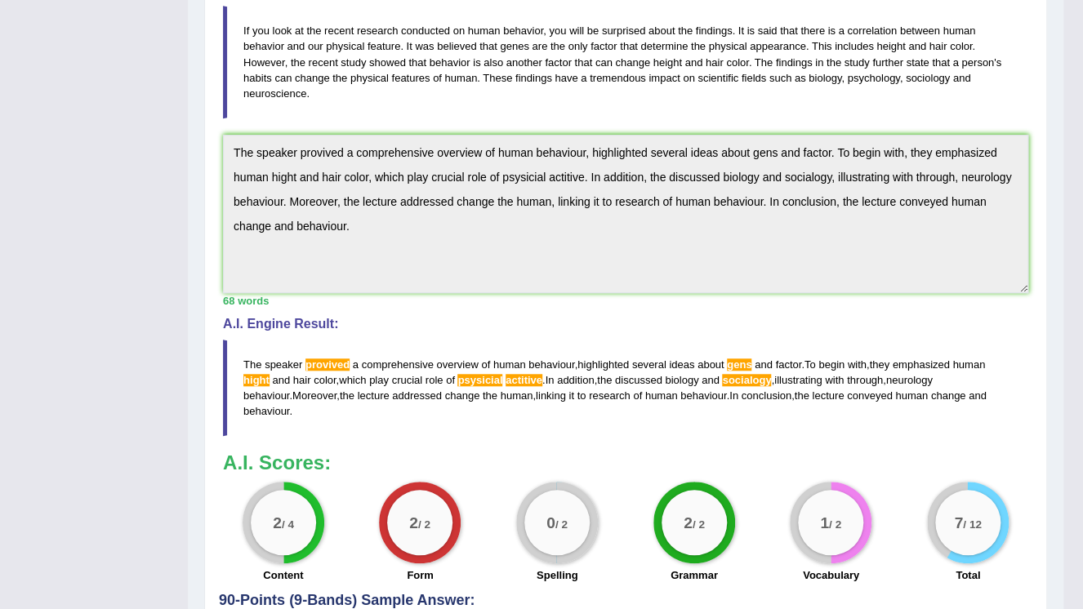
scroll to position [428, 0]
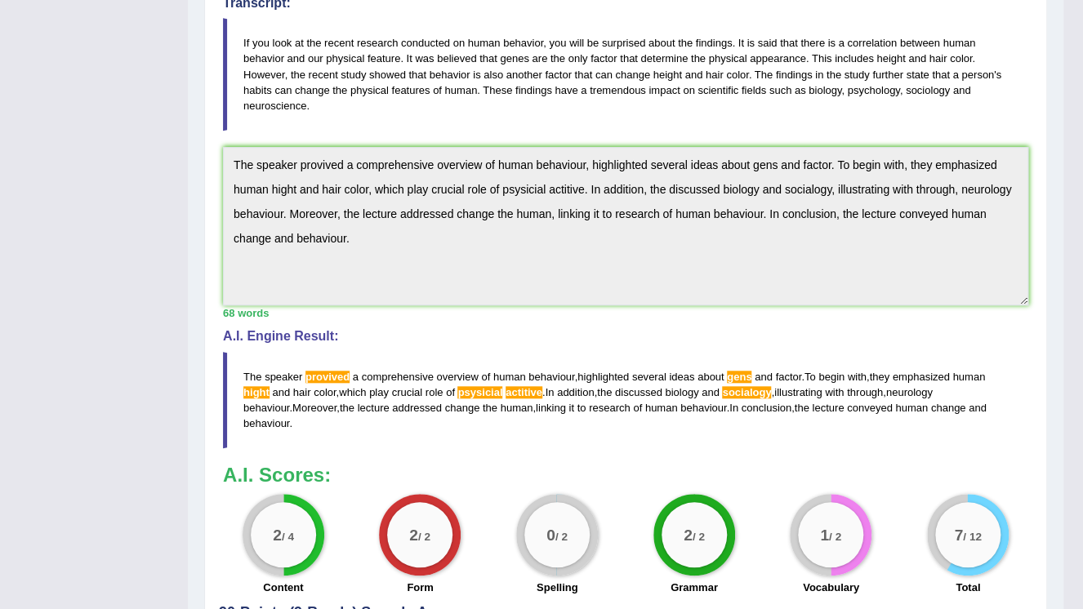
click at [307, 371] on span "provived" at bounding box center [327, 377] width 44 height 12
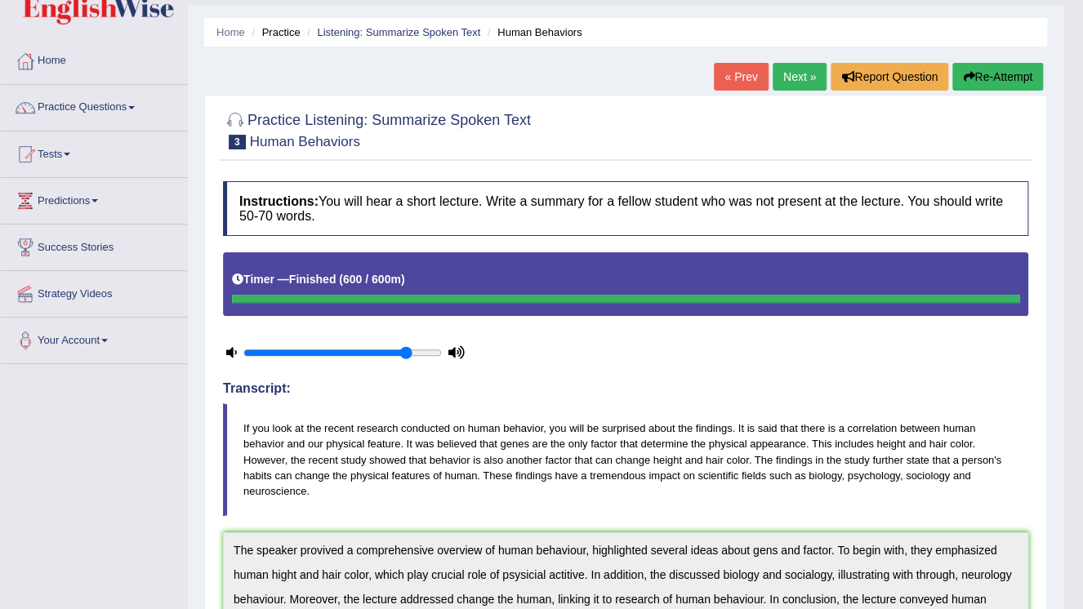
scroll to position [0, 0]
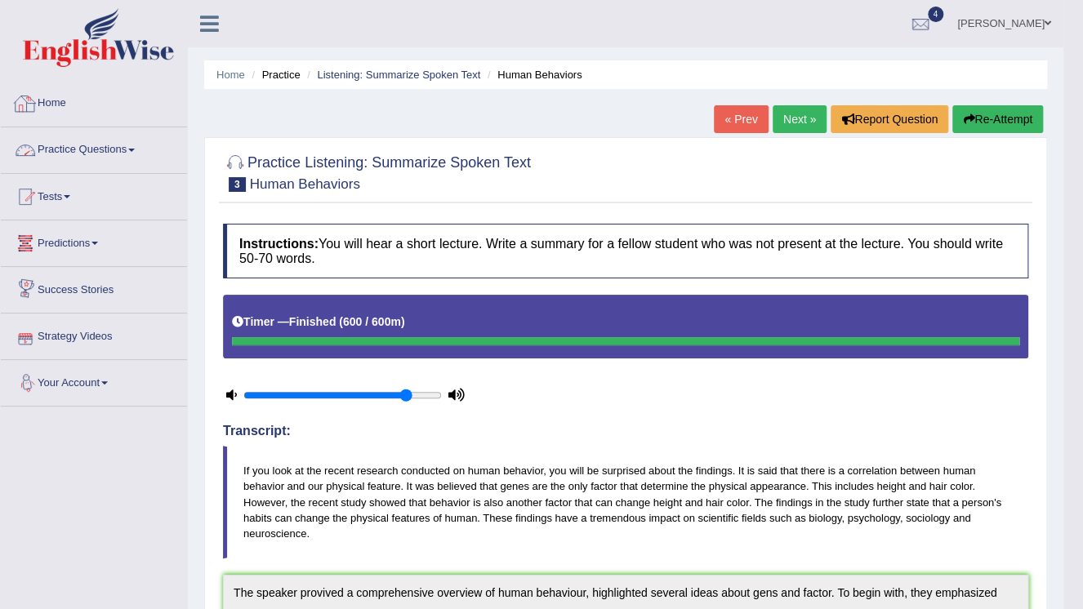
click at [55, 153] on link "Practice Questions" at bounding box center [94, 147] width 186 height 41
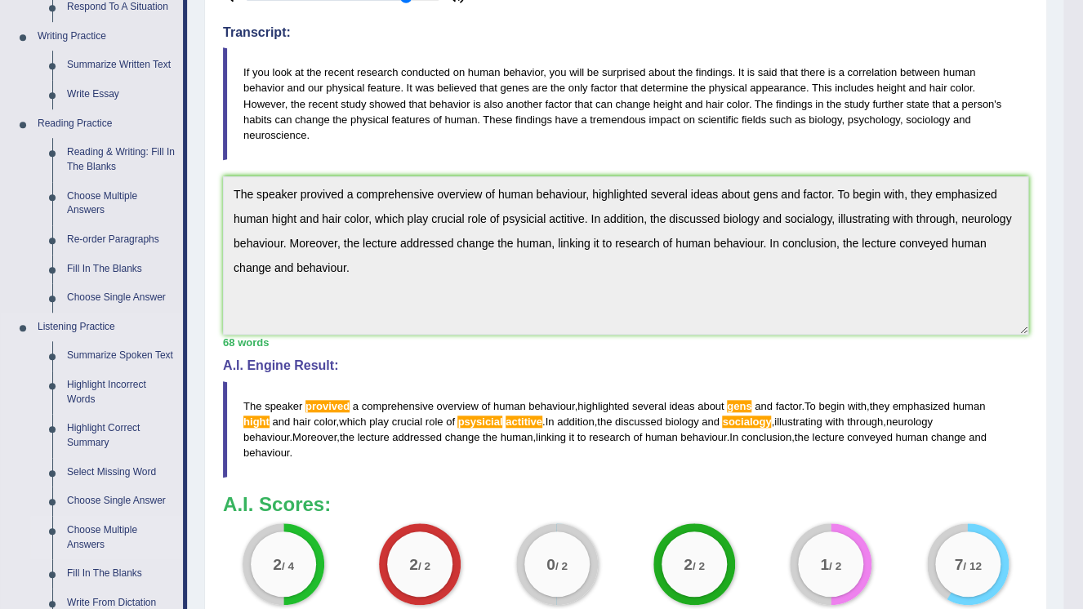
scroll to position [523, 0]
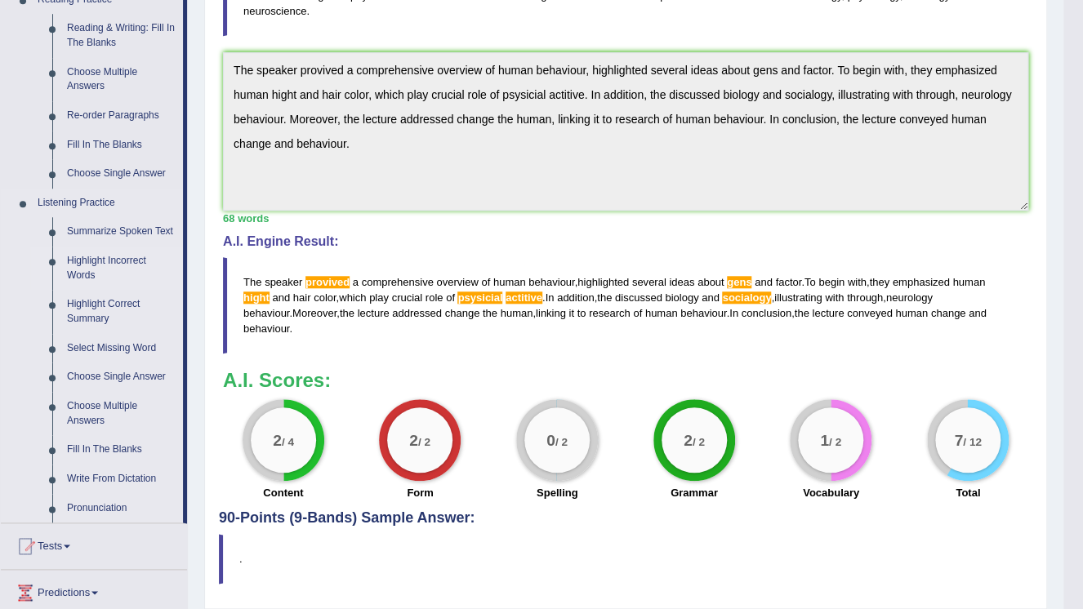
click at [83, 266] on link "Highlight Incorrect Words" at bounding box center [121, 268] width 123 height 43
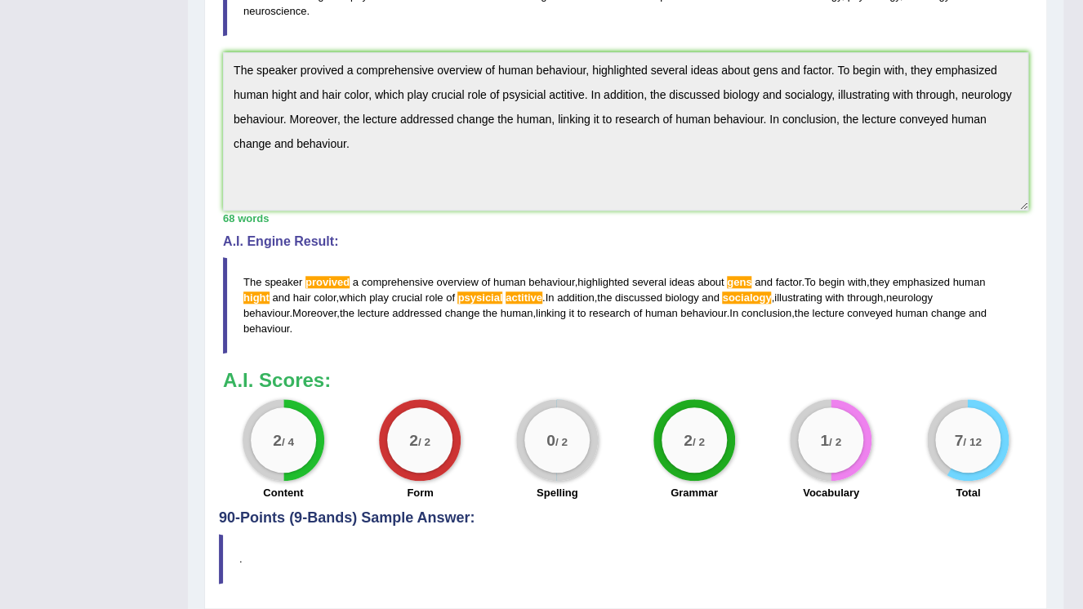
scroll to position [215, 0]
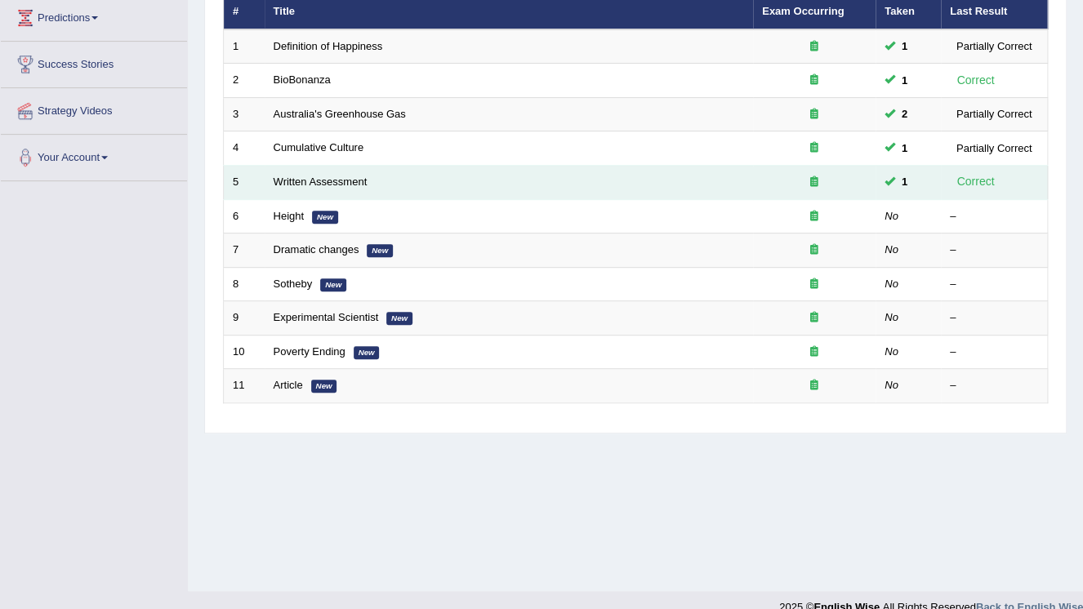
scroll to position [248, 0]
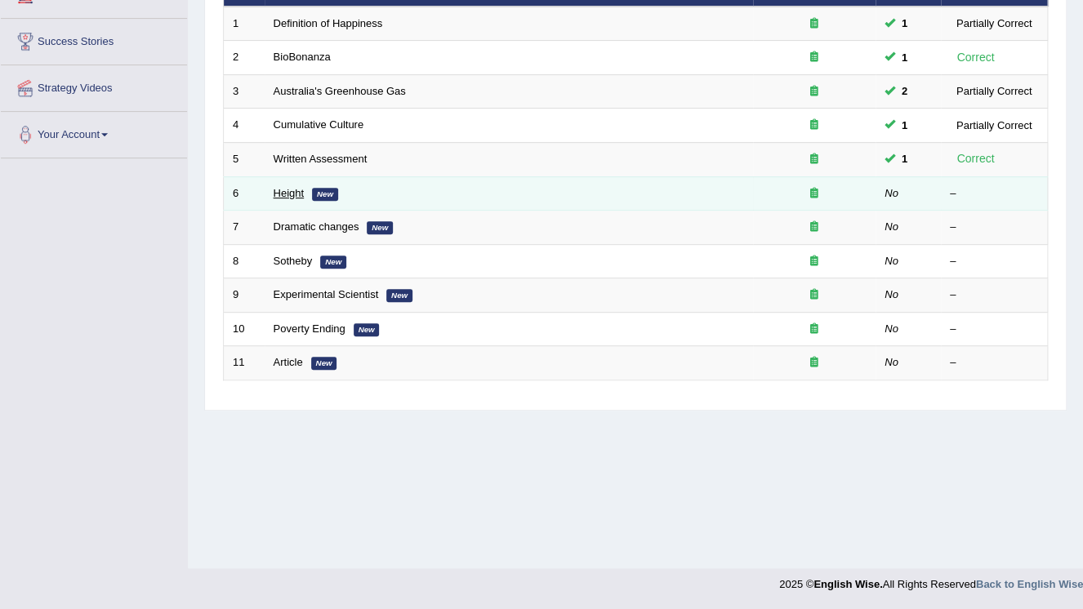
click at [294, 189] on link "Height" at bounding box center [289, 193] width 31 height 12
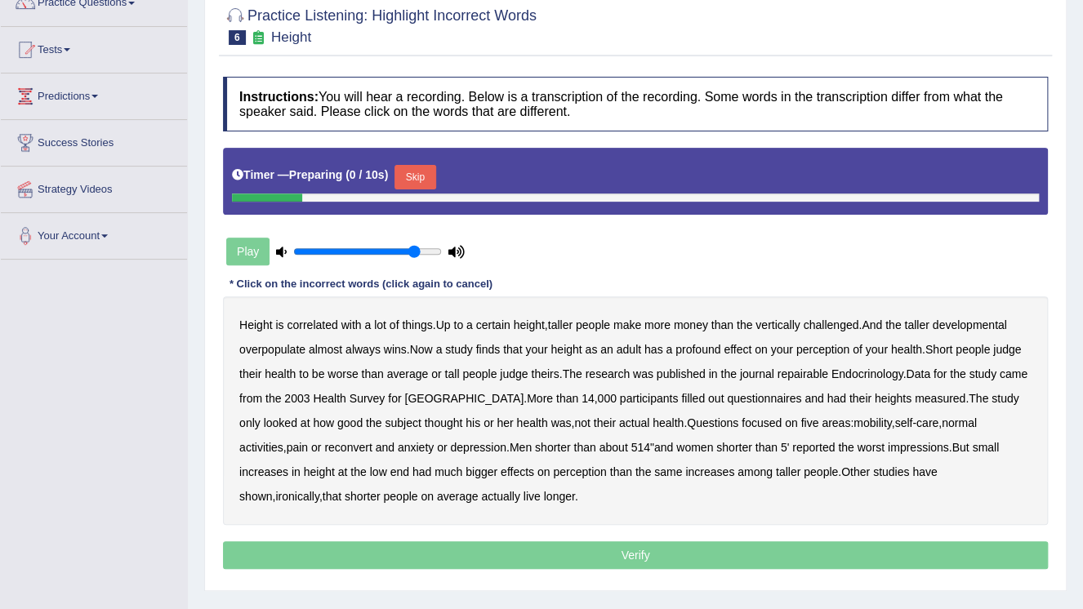
scroll to position [196, 0]
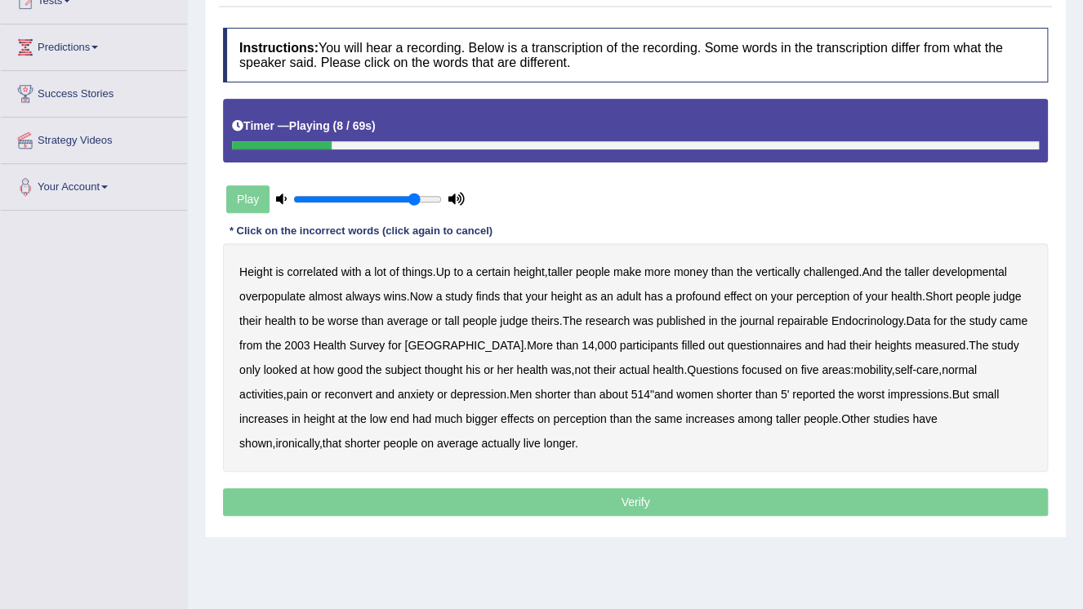
click at [956, 269] on b "developmental" at bounding box center [970, 271] width 74 height 13
click at [796, 319] on b "repairable" at bounding box center [803, 320] width 51 height 13
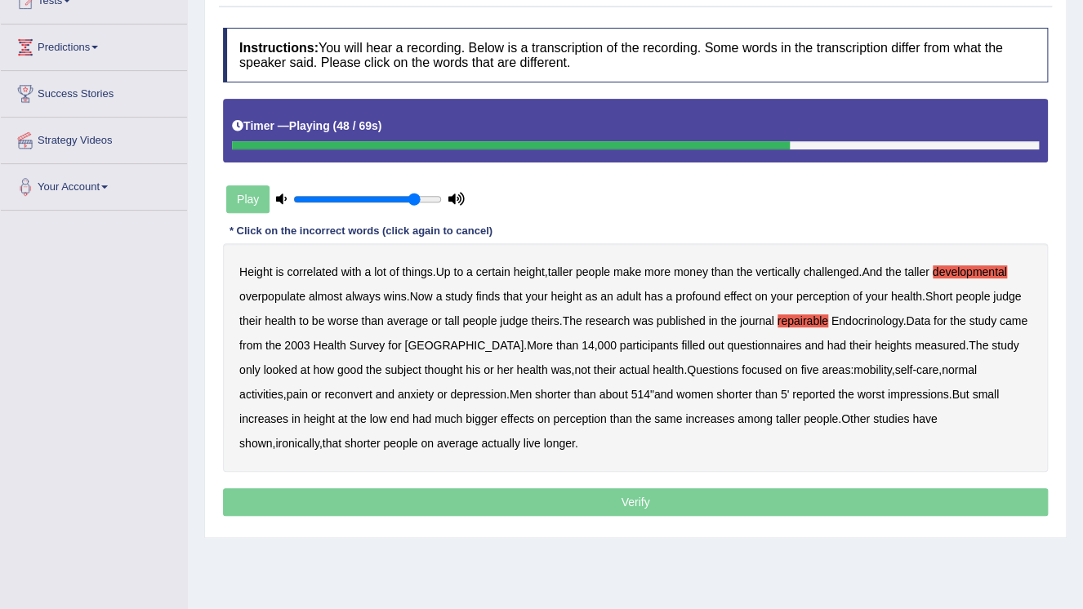
click at [324, 395] on b "reconvert" at bounding box center [347, 394] width 47 height 13
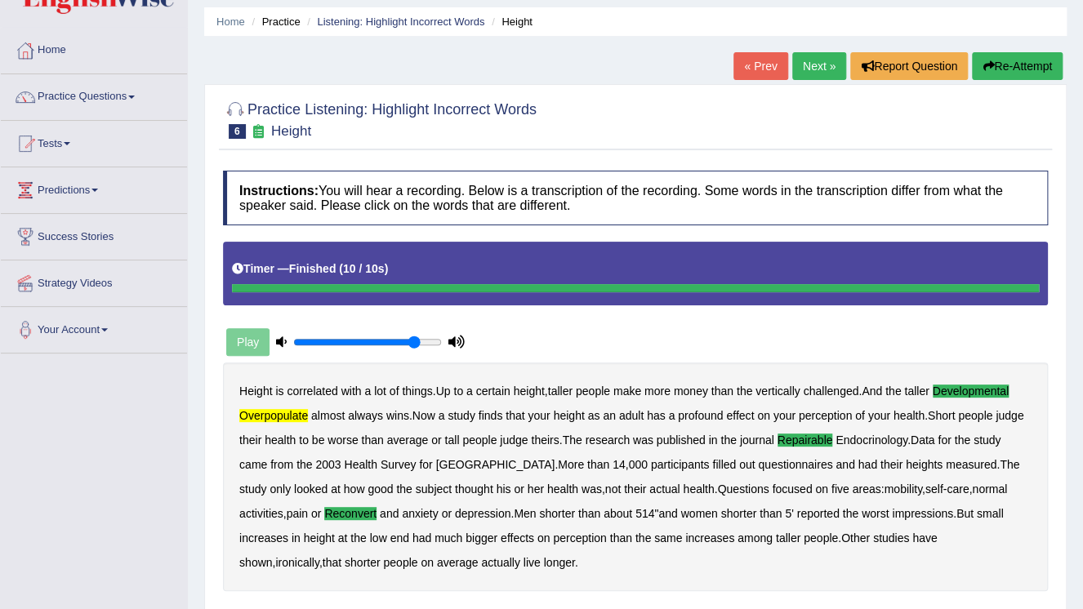
scroll to position [19, 0]
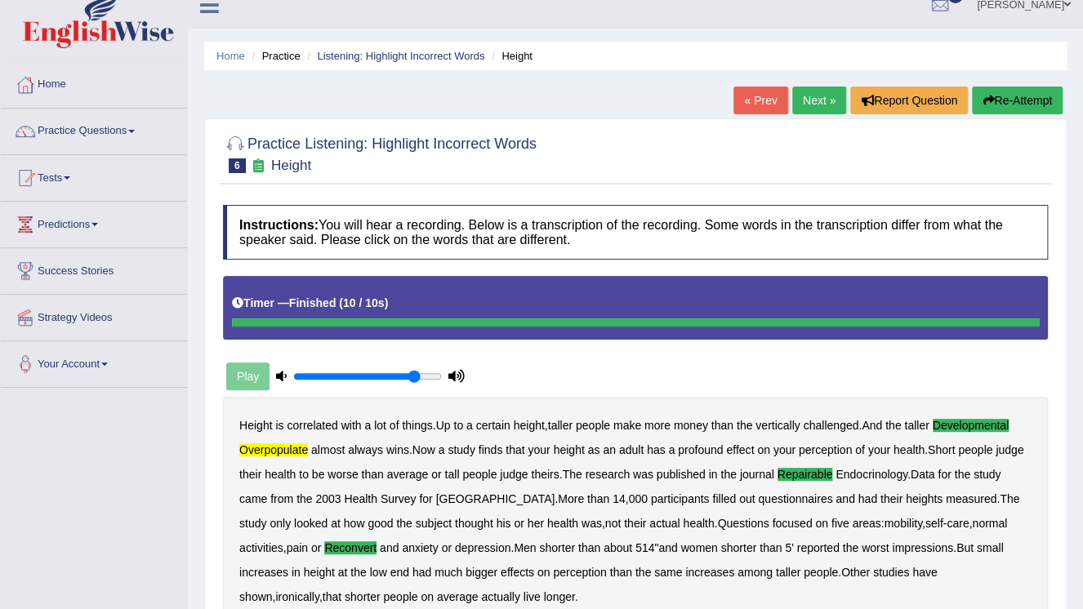
click at [836, 96] on link "Next »" at bounding box center [819, 101] width 54 height 28
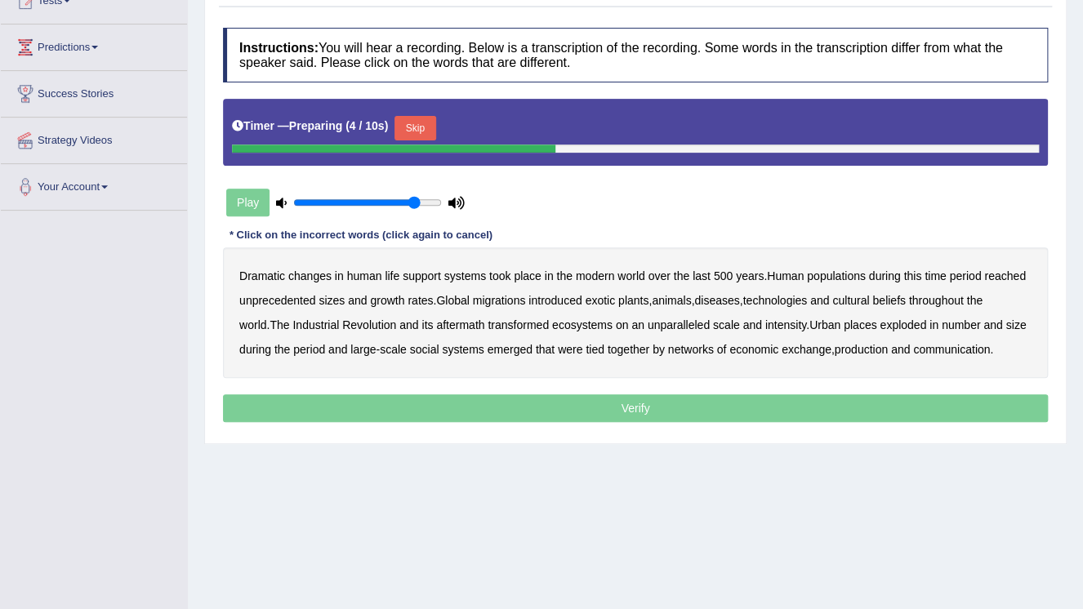
click at [421, 134] on button "Skip" at bounding box center [414, 128] width 41 height 25
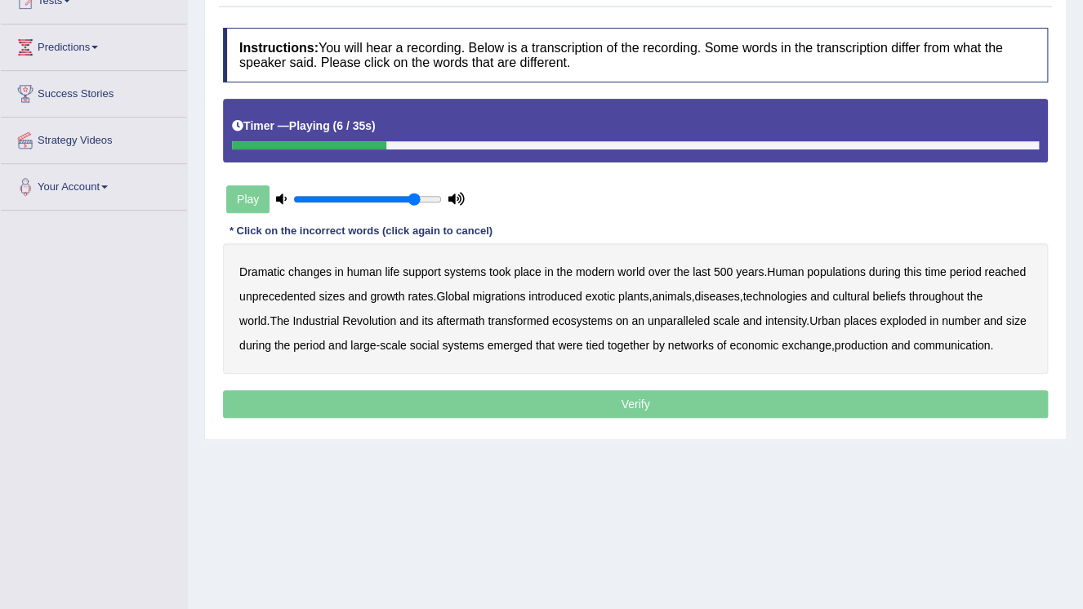
click at [829, 270] on b "populations" at bounding box center [836, 271] width 59 height 13
click at [734, 294] on b "diseases" at bounding box center [716, 296] width 45 height 13
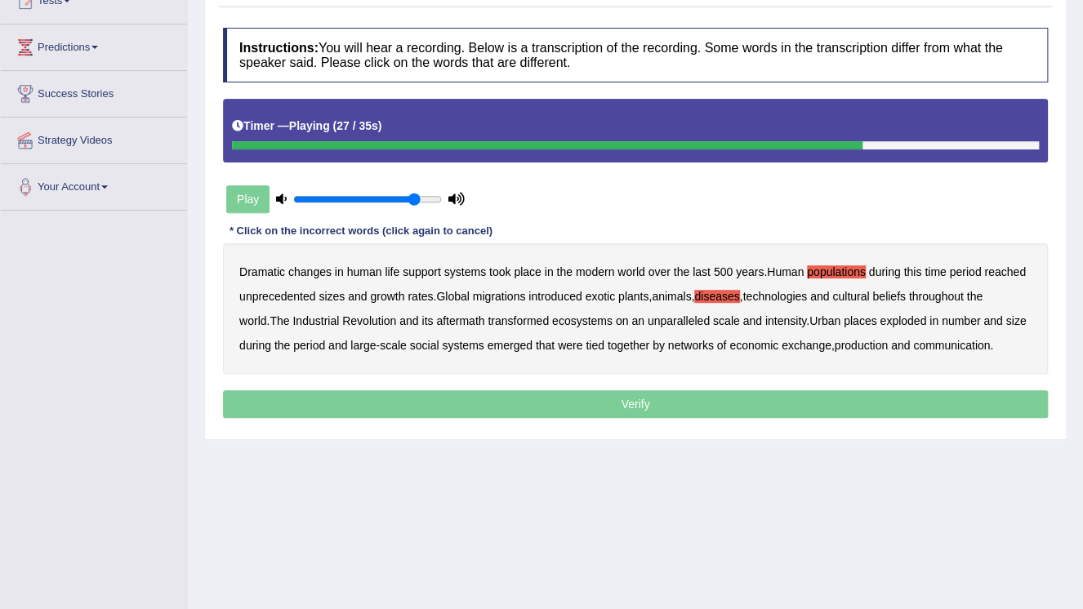
click at [844, 323] on b "places" at bounding box center [860, 320] width 33 height 13
click at [860, 345] on b "production" at bounding box center [861, 345] width 53 height 13
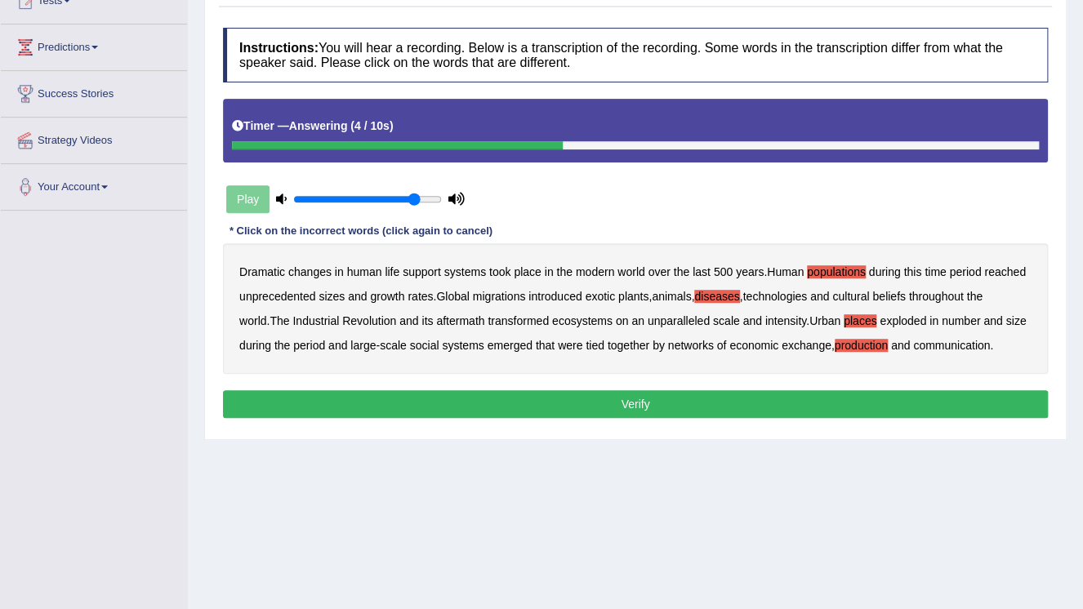
click at [525, 399] on button "Verify" at bounding box center [635, 404] width 825 height 28
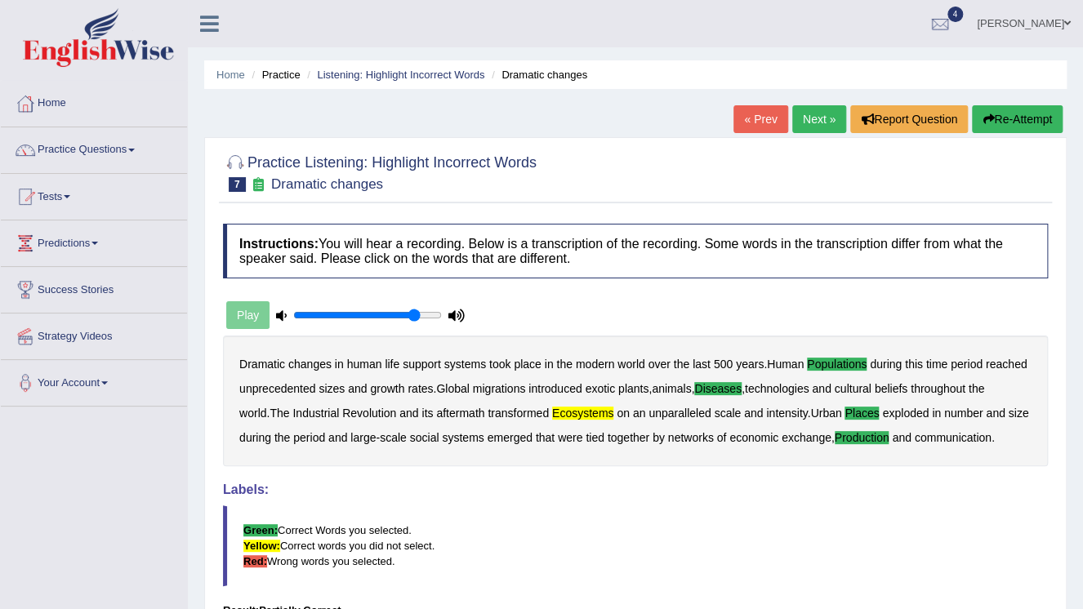
click at [810, 121] on link "Next »" at bounding box center [819, 119] width 54 height 28
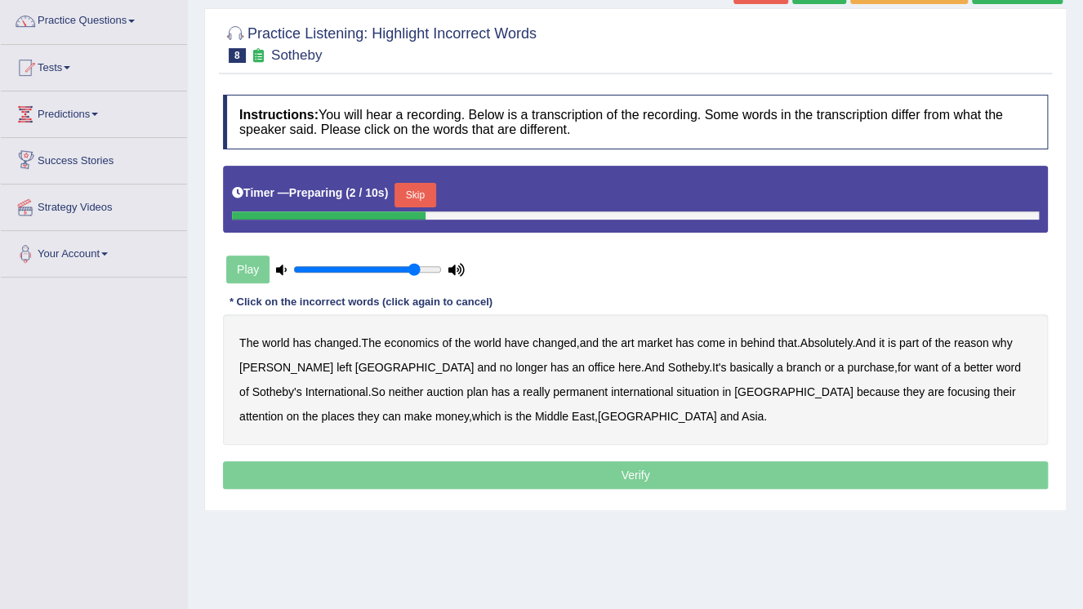
scroll to position [131, 0]
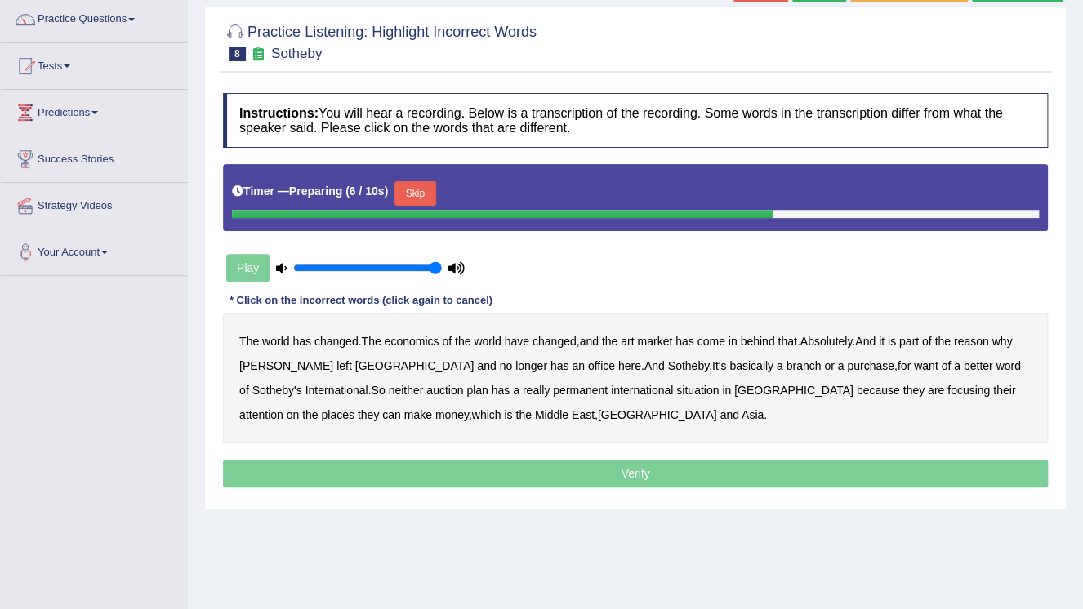
drag, startPoint x: 412, startPoint y: 270, endPoint x: 472, endPoint y: 261, distance: 61.0
type input "1"
click at [442, 261] on input "range" at bounding box center [367, 267] width 149 height 13
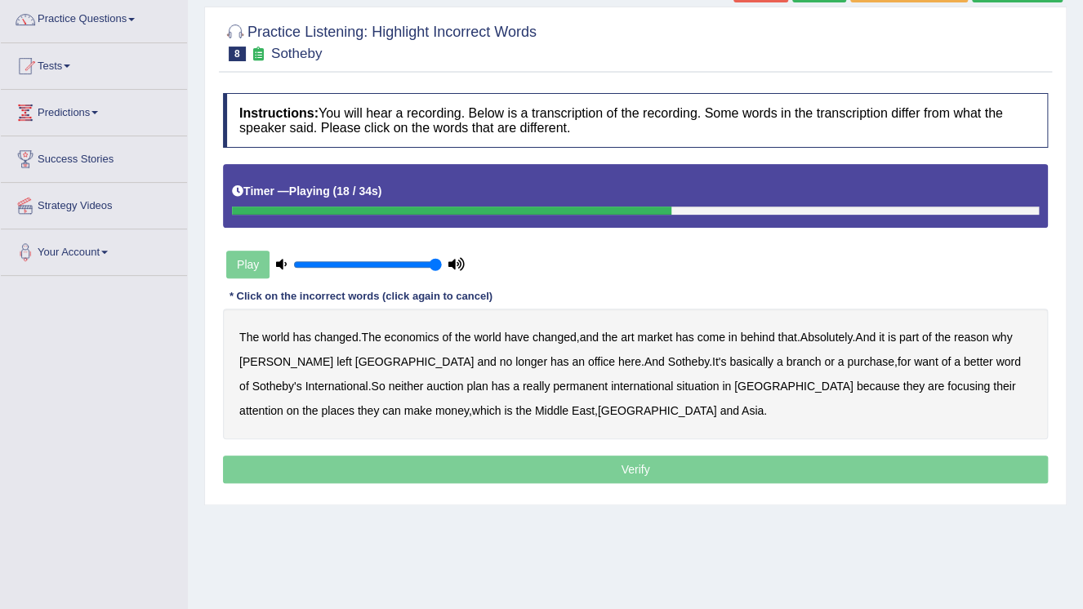
click at [847, 360] on b "purchase" at bounding box center [870, 361] width 47 height 13
click at [466, 389] on b "plan" at bounding box center [476, 386] width 21 height 13
click at [676, 384] on b "situation" at bounding box center [697, 386] width 42 height 13
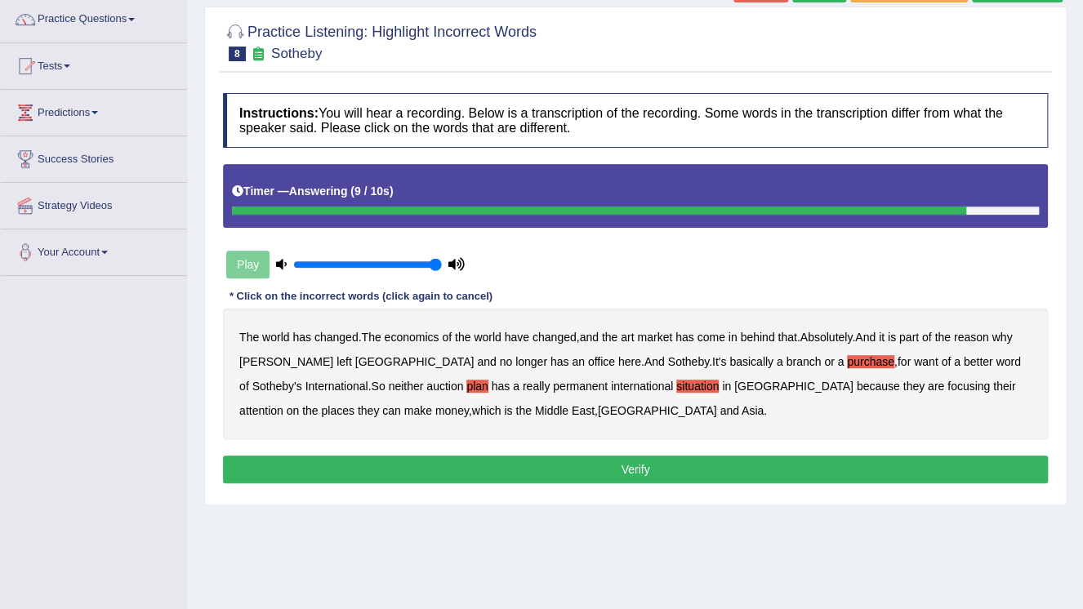
click at [696, 469] on button "Verify" at bounding box center [635, 470] width 825 height 28
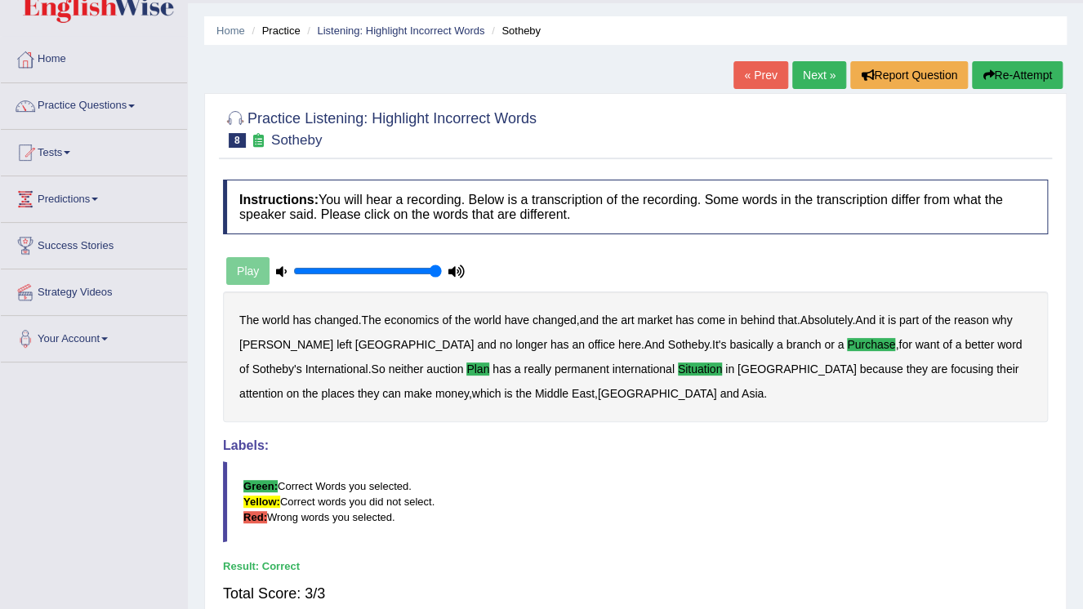
scroll to position [0, 0]
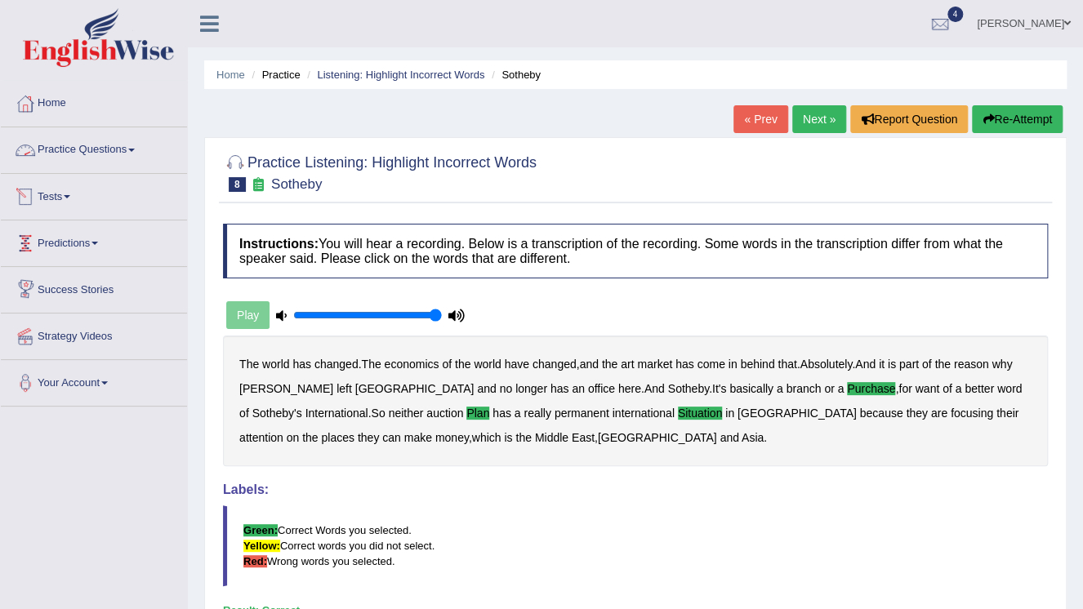
click at [84, 154] on link "Practice Questions" at bounding box center [94, 147] width 186 height 41
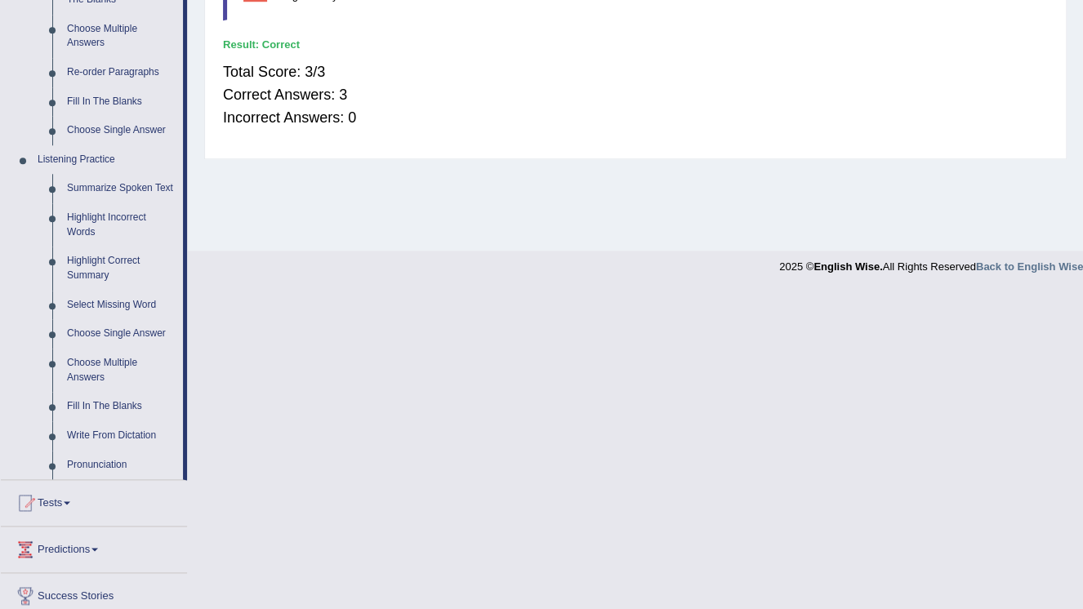
scroll to position [588, 0]
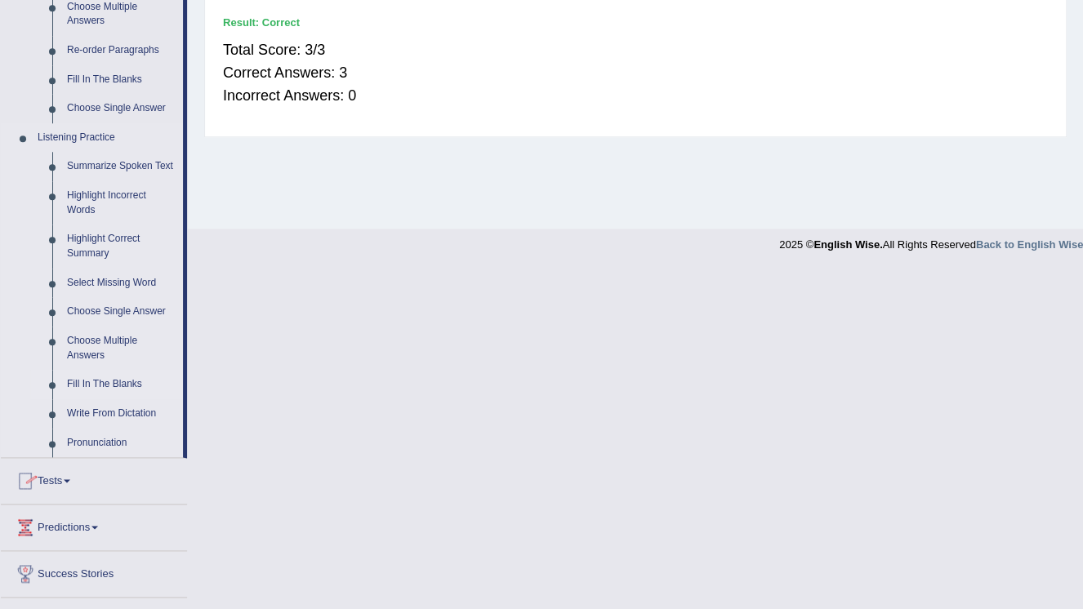
click at [80, 389] on link "Fill In The Blanks" at bounding box center [121, 384] width 123 height 29
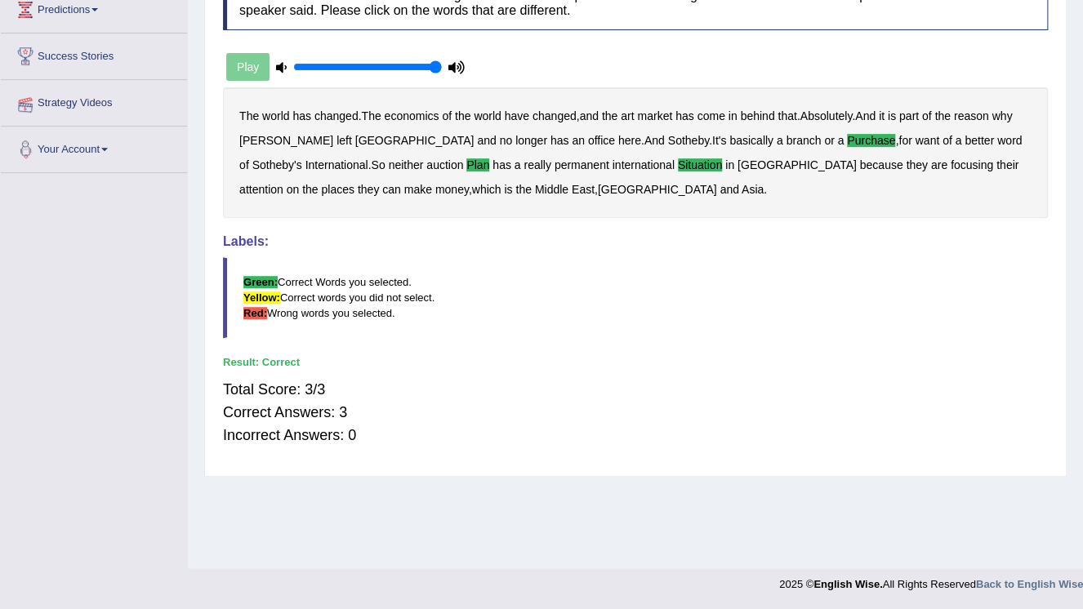
scroll to position [248, 0]
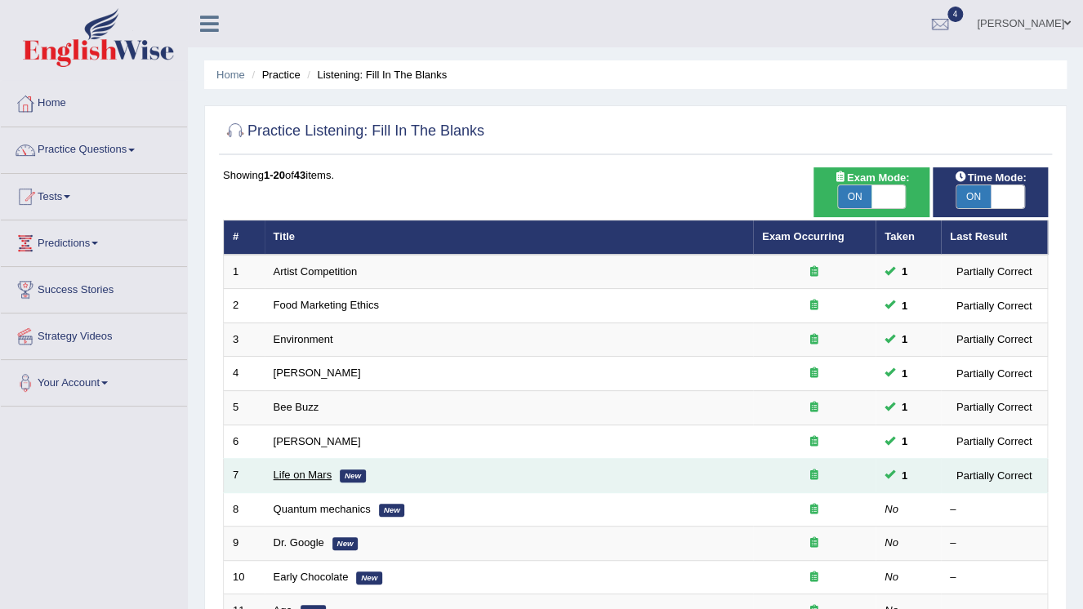
click at [278, 472] on link "Life on Mars" at bounding box center [303, 475] width 59 height 12
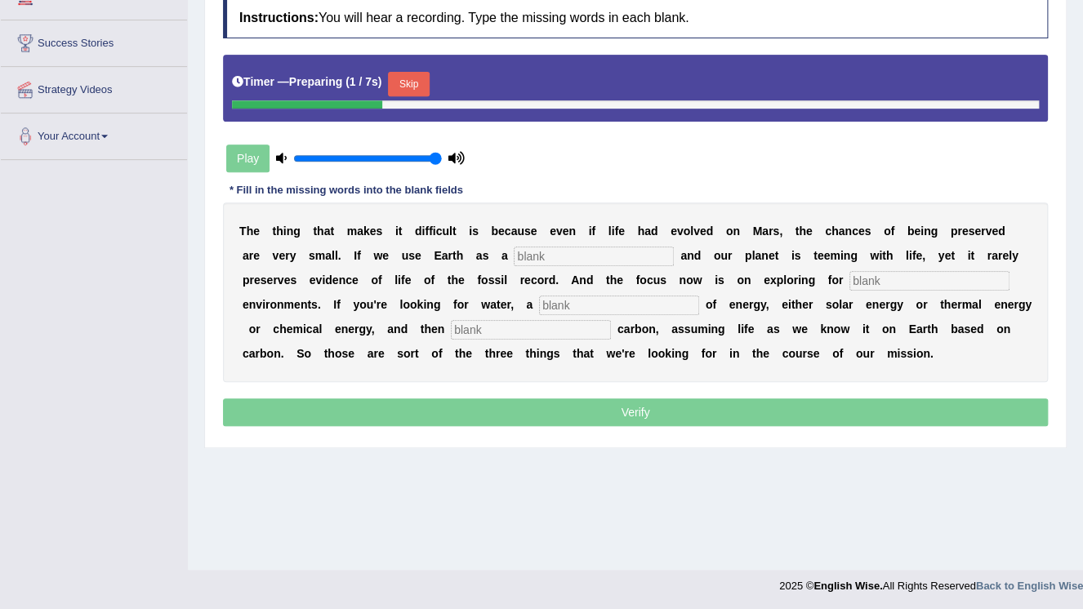
scroll to position [248, 0]
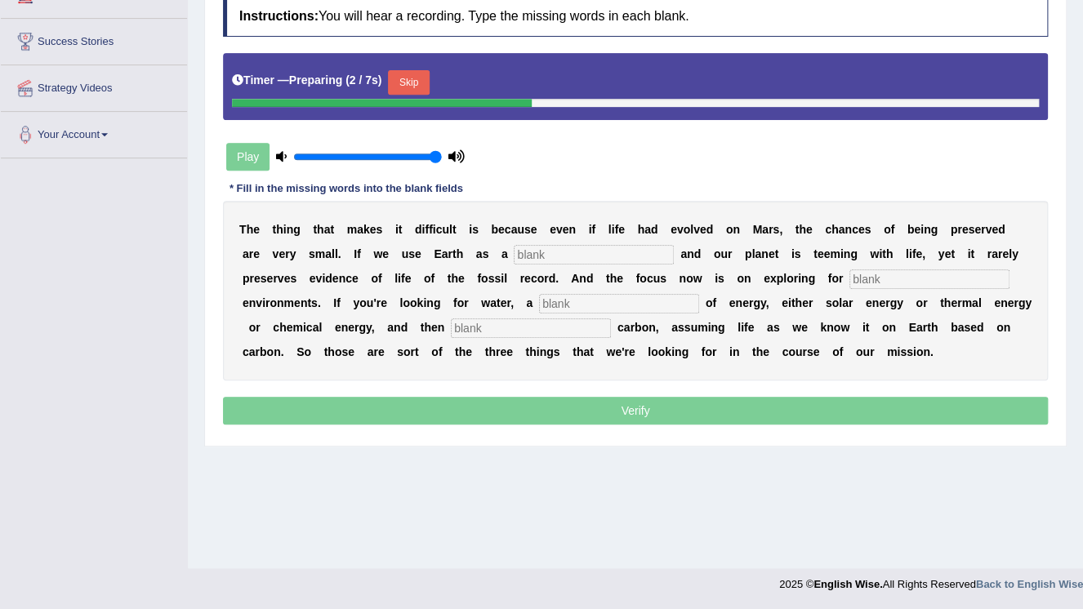
click at [514, 249] on input "text" at bounding box center [594, 255] width 160 height 20
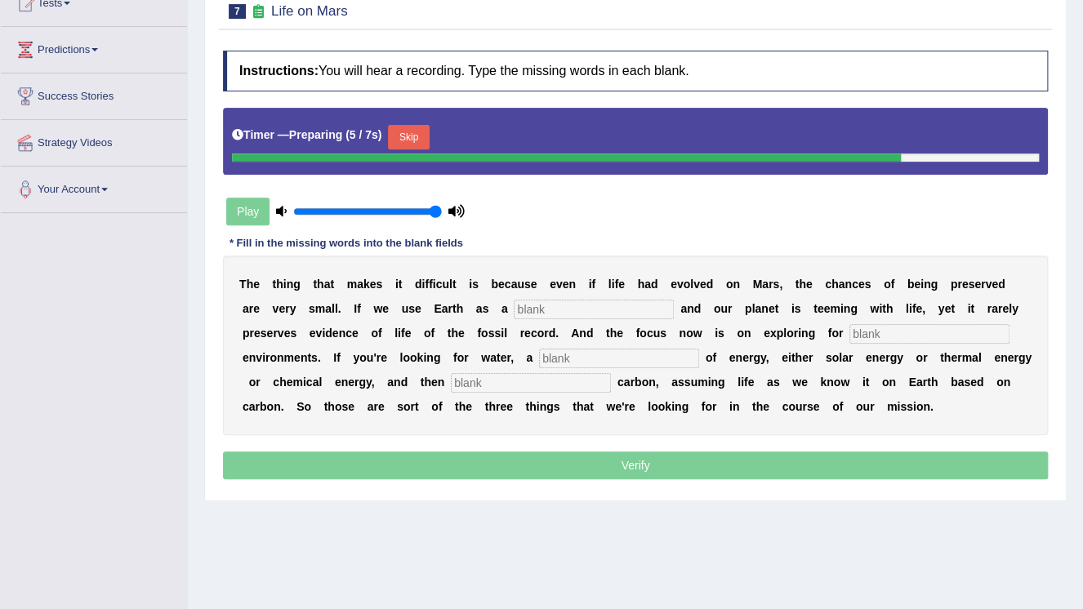
scroll to position [118, 0]
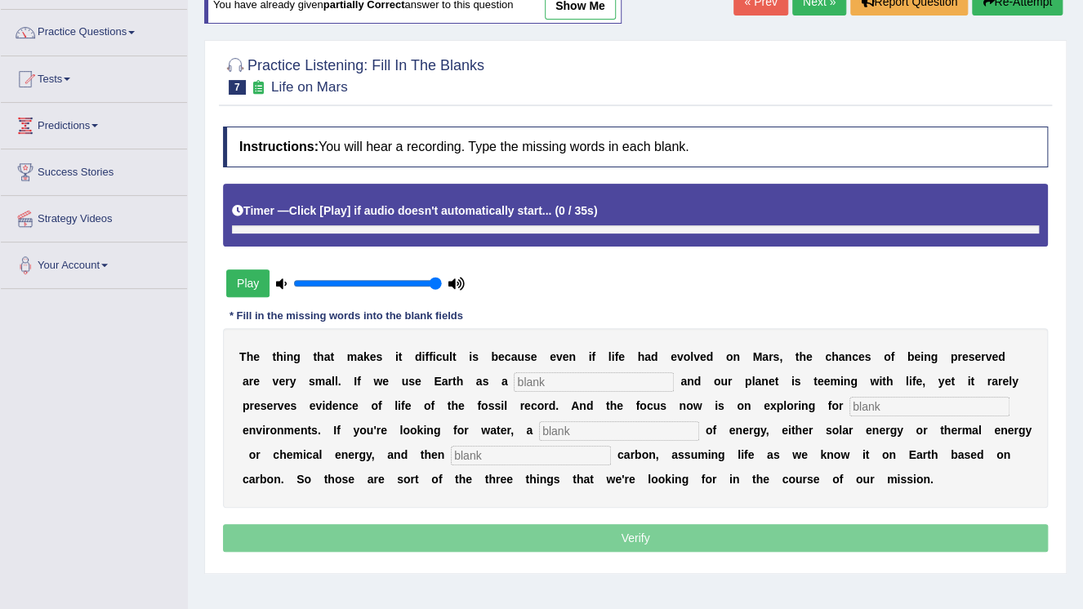
click at [399, 205] on div "Timer — Click [Play] if audio doesn't automatically start... ( 0 / 35s )" at bounding box center [635, 211] width 807 height 29
click at [514, 382] on input "text" at bounding box center [594, 382] width 160 height 20
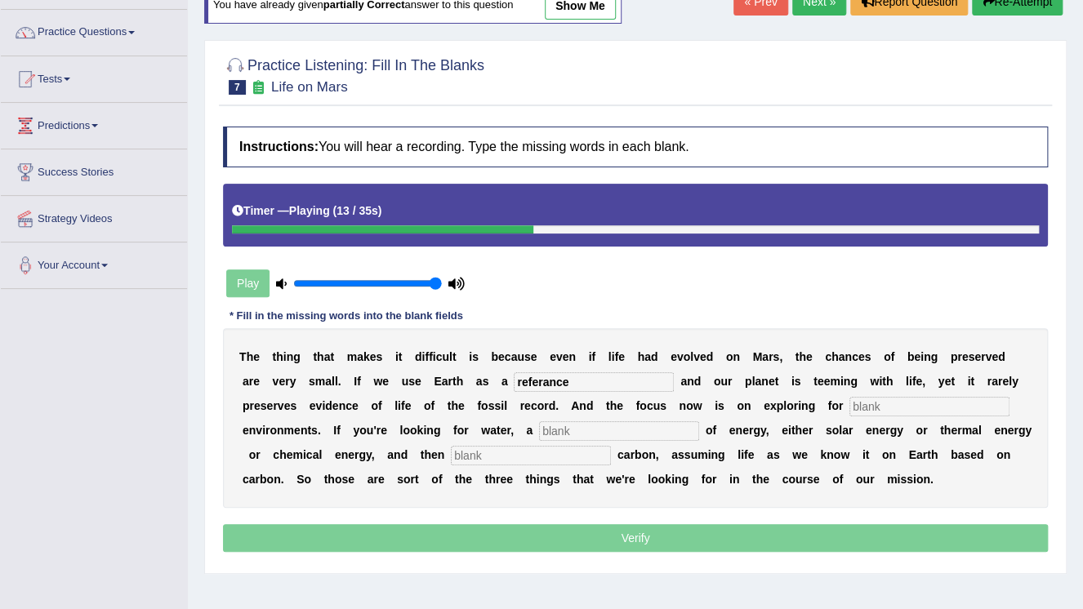
type input "referance"
type input "habitable"
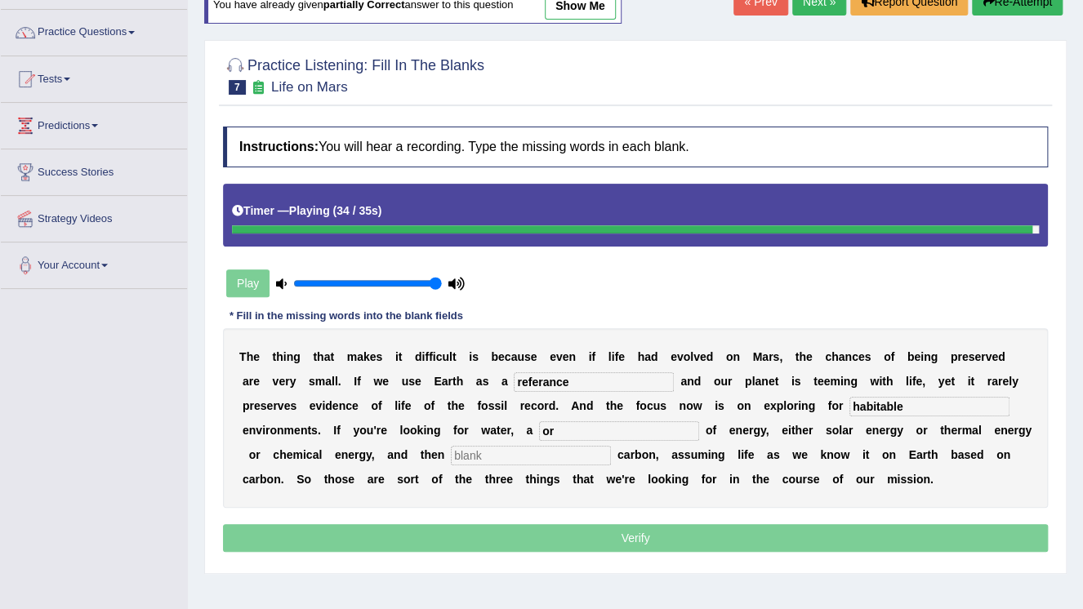
type input "o"
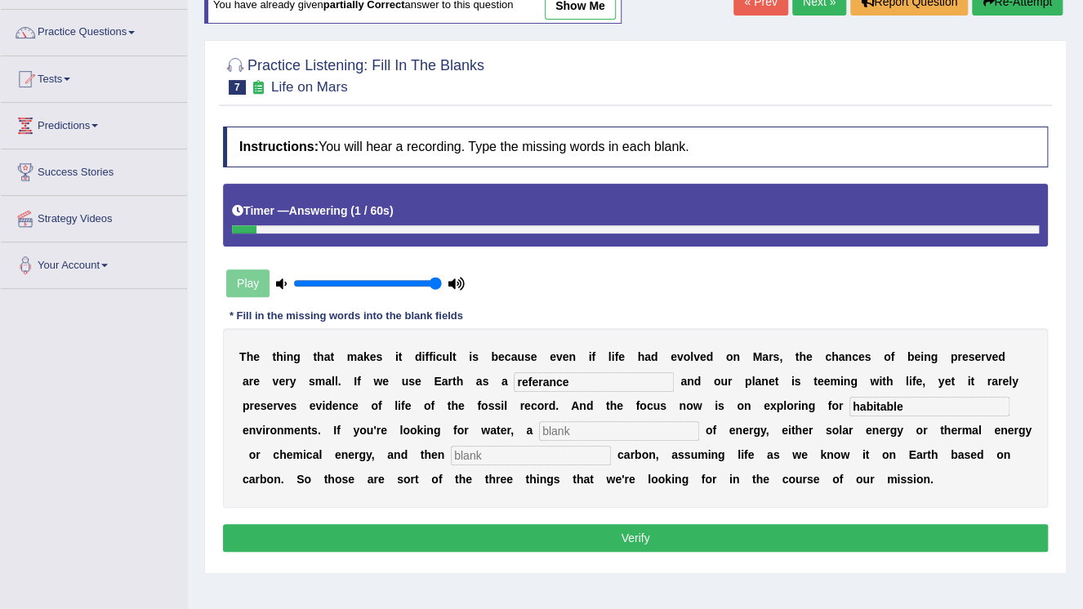
click at [451, 457] on input "text" at bounding box center [531, 456] width 160 height 20
type input "organic"
click at [539, 436] on input "text" at bounding box center [619, 431] width 160 height 20
type input "source"
click at [482, 526] on button "Verify" at bounding box center [635, 538] width 825 height 28
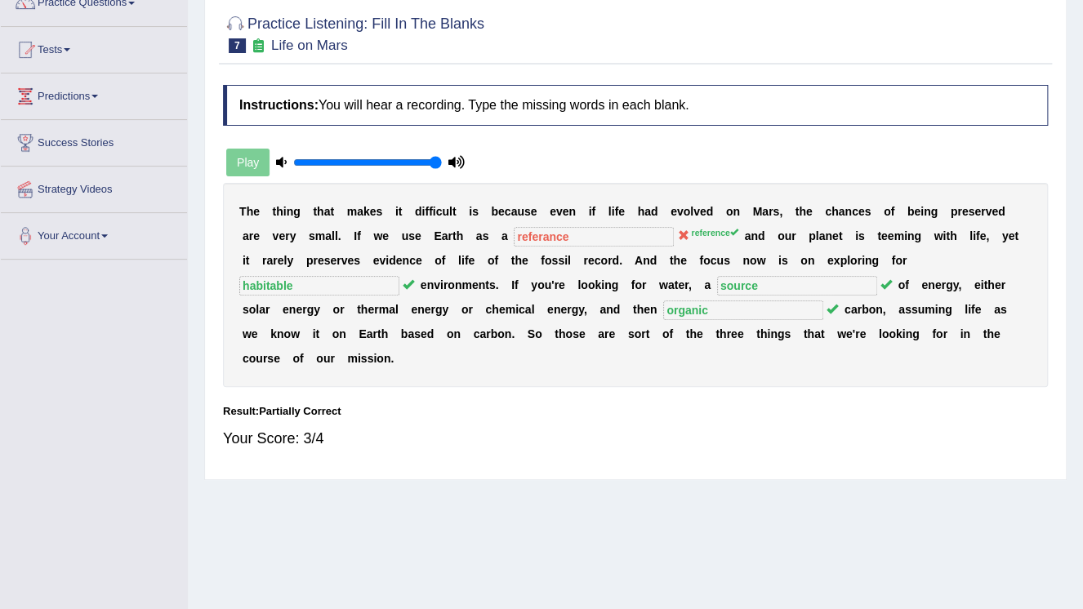
scroll to position [0, 0]
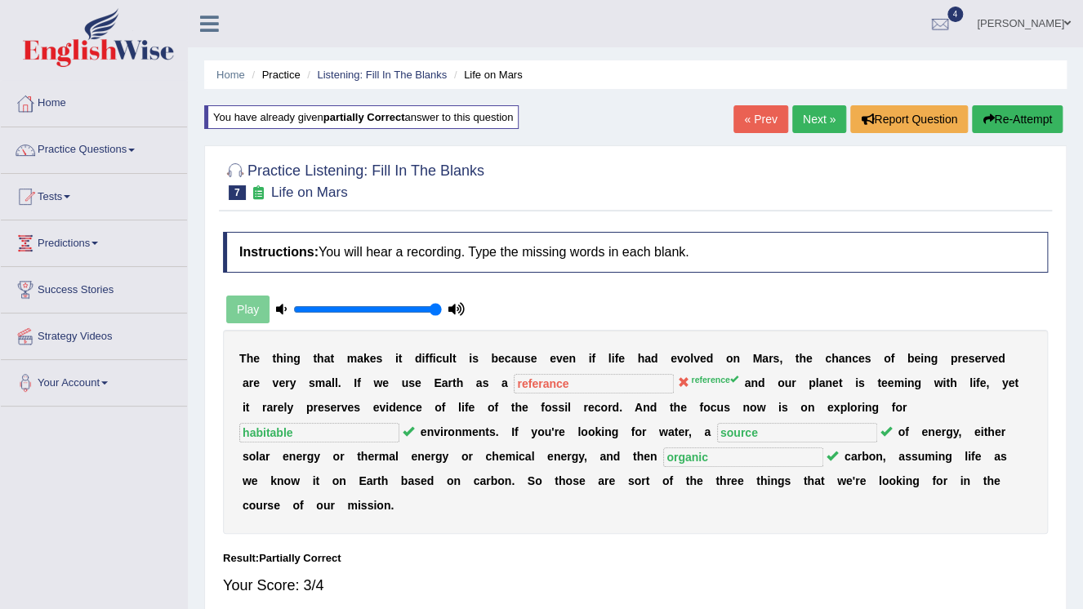
click at [797, 125] on link "Next »" at bounding box center [819, 119] width 54 height 28
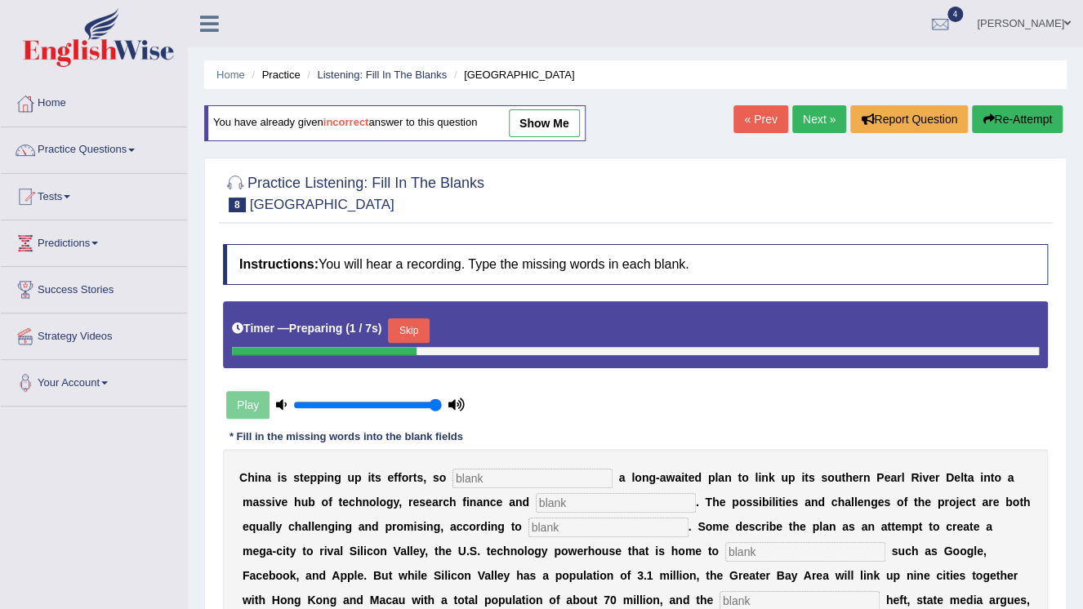
click at [807, 126] on link "Next »" at bounding box center [819, 119] width 54 height 28
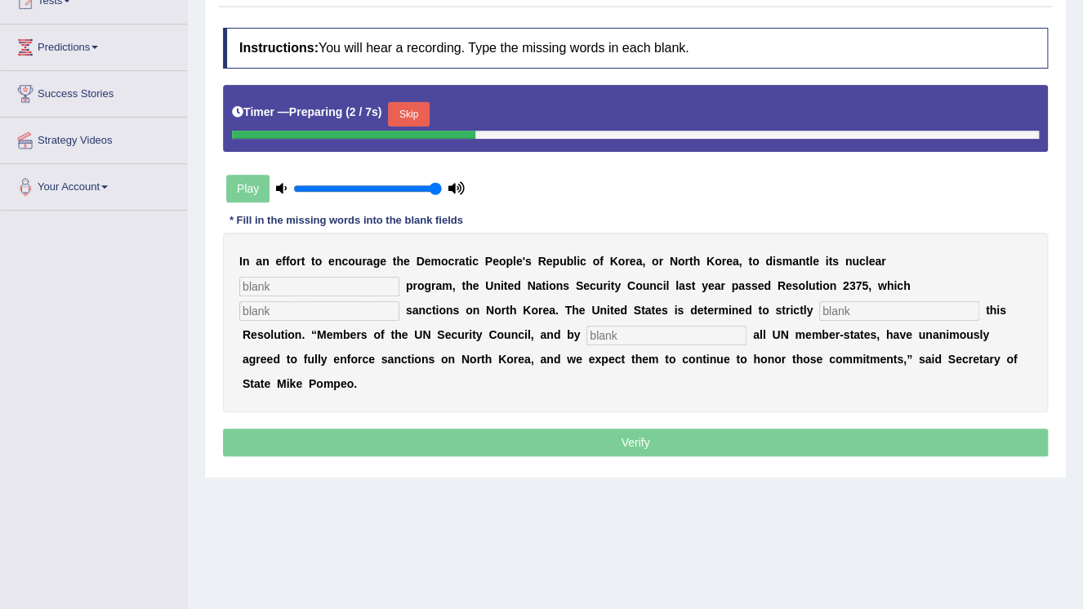
click at [399, 277] on input "text" at bounding box center [319, 287] width 160 height 20
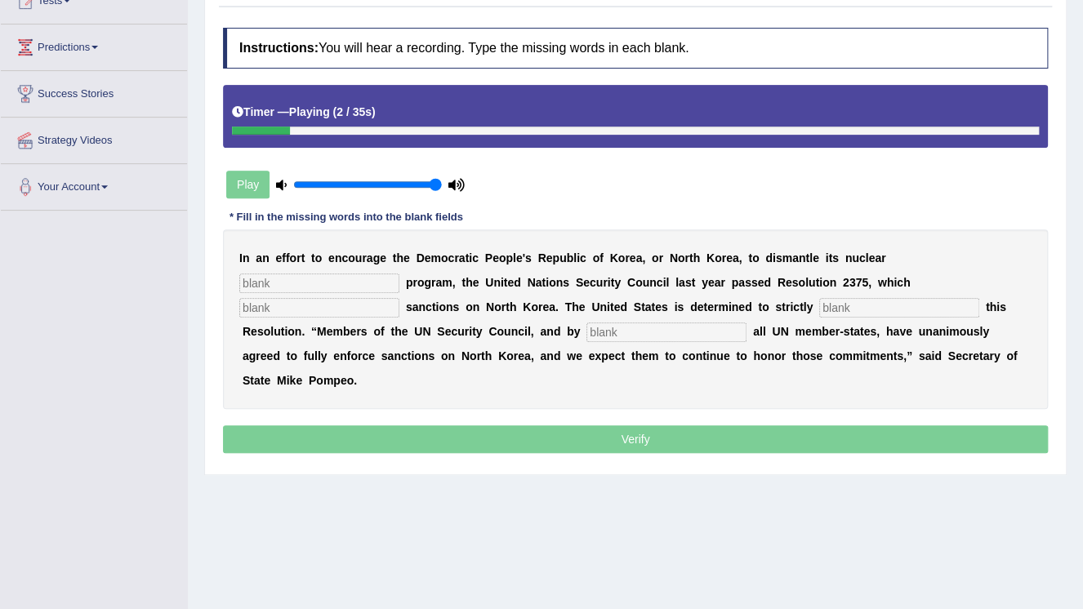
click at [399, 274] on input "text" at bounding box center [319, 284] width 160 height 20
type input "wapens"
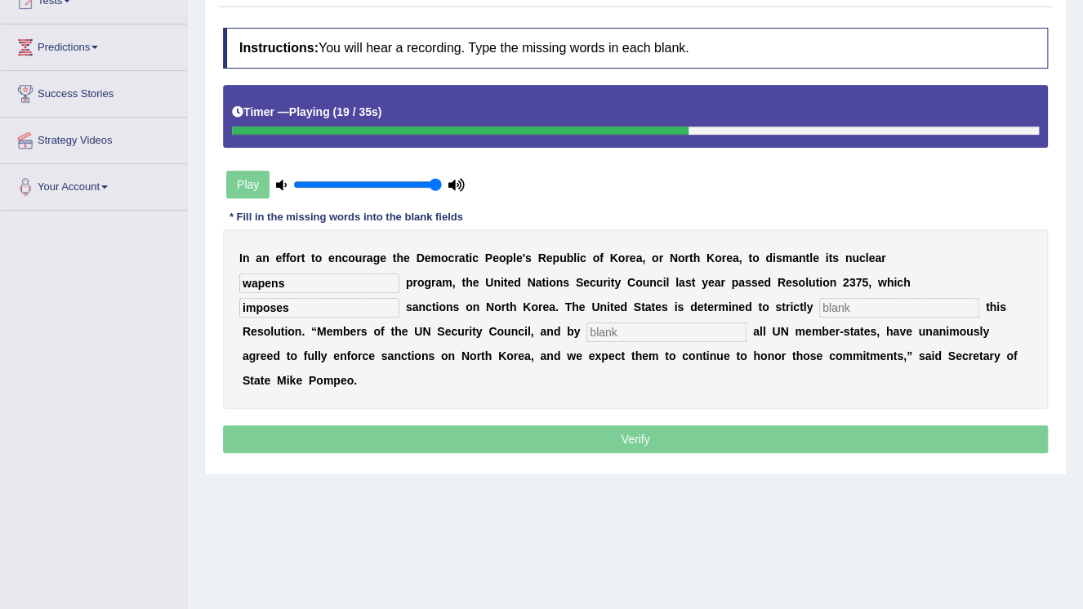
type input "imposes"
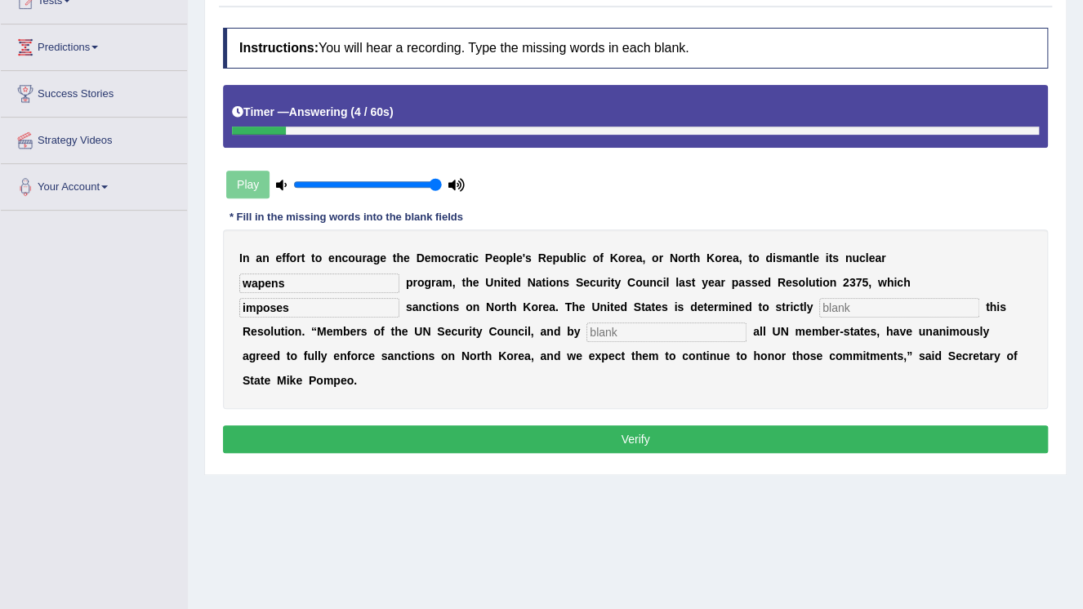
click at [705, 426] on button "Verify" at bounding box center [635, 440] width 825 height 28
click at [819, 309] on input "text" at bounding box center [899, 308] width 160 height 20
type input "anounce"
click at [586, 337] on input "text" at bounding box center [666, 333] width 160 height 20
type input "dd"
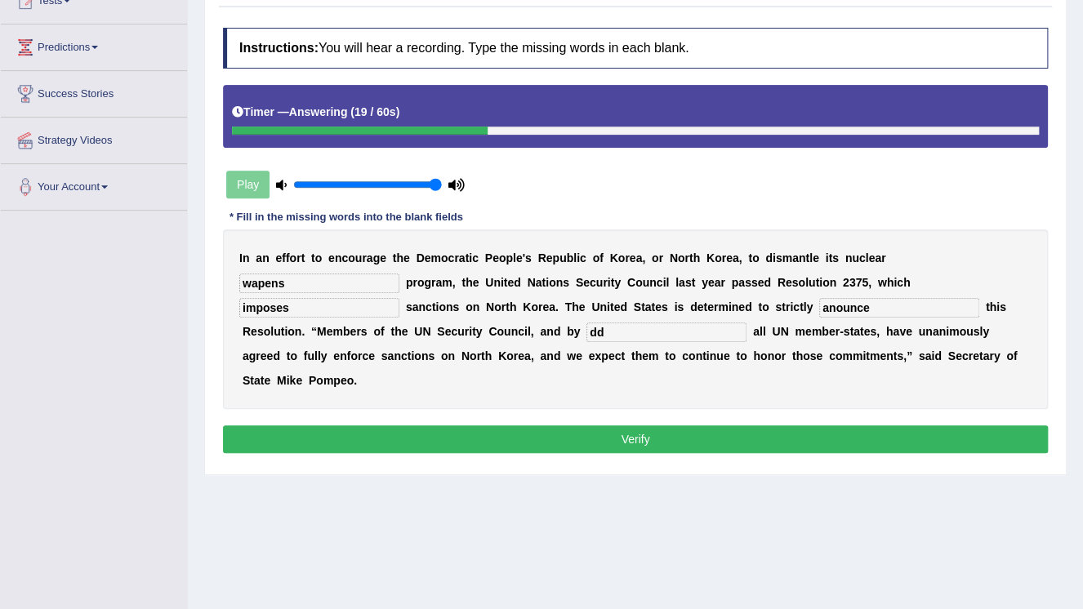
click at [292, 426] on button "Verify" at bounding box center [635, 440] width 825 height 28
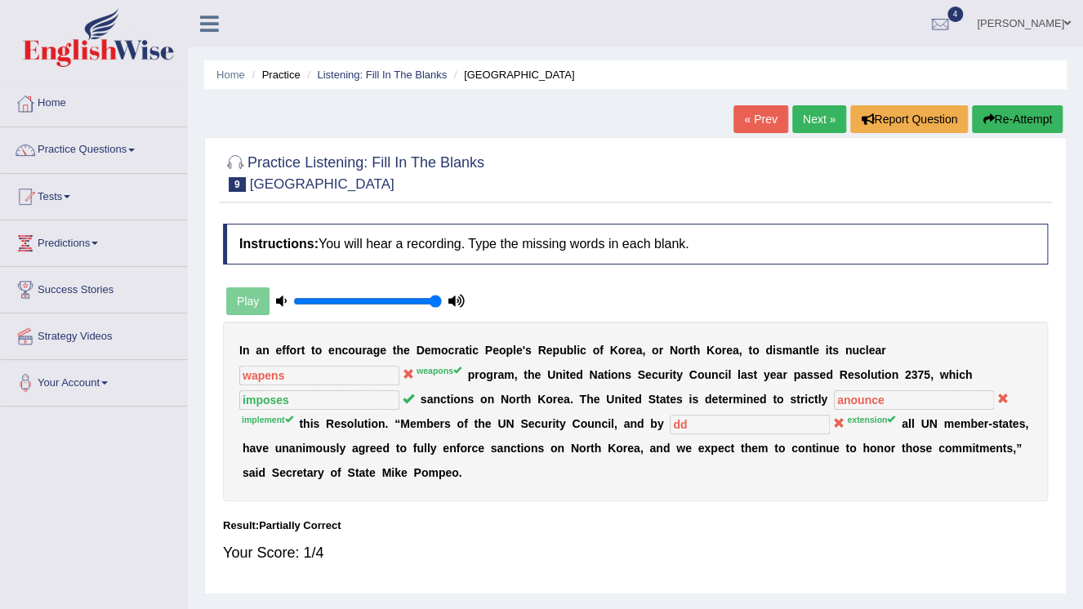
click at [817, 130] on link "Next »" at bounding box center [819, 119] width 54 height 28
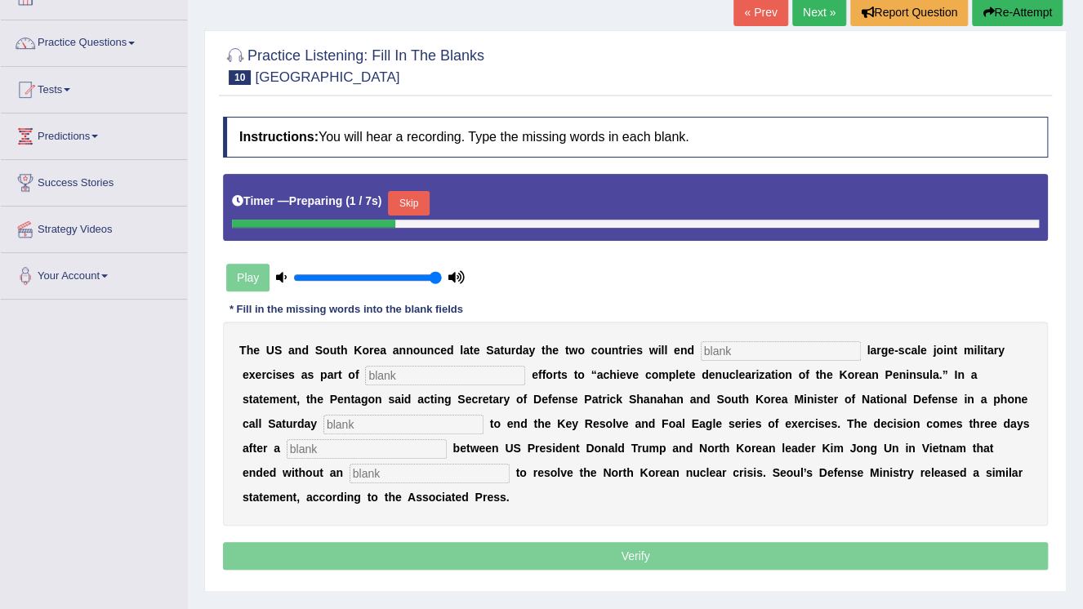
scroll to position [196, 0]
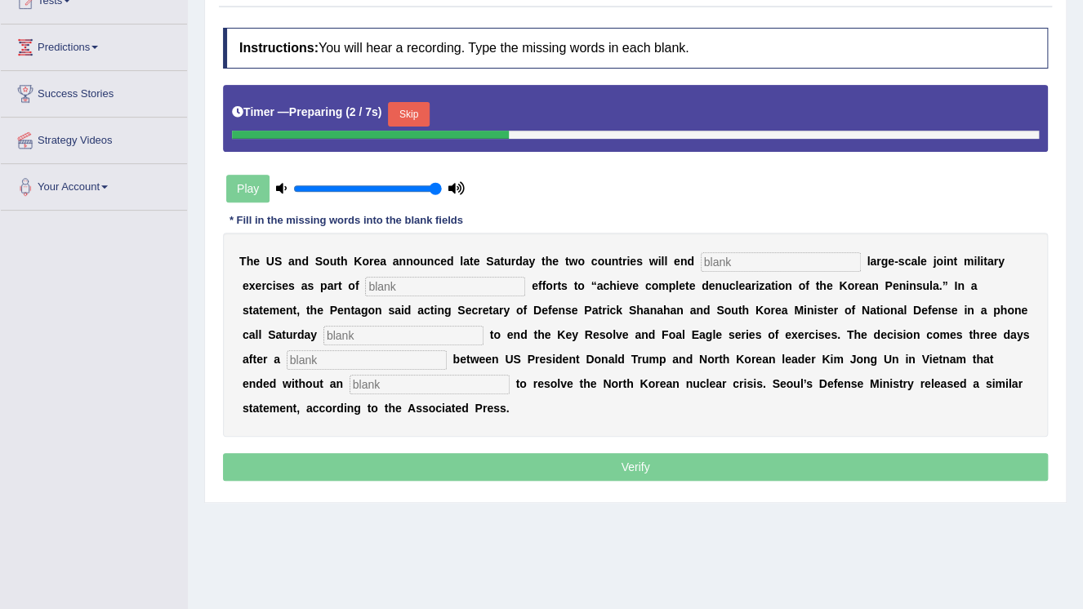
click at [720, 268] on input "text" at bounding box center [781, 262] width 160 height 20
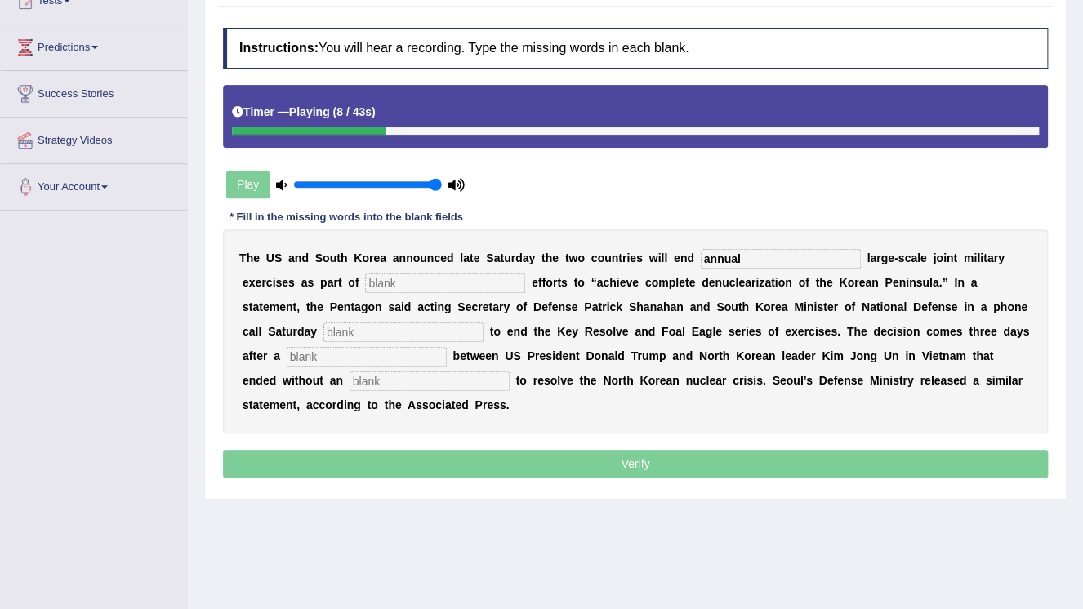
type input "annual"
type input "s"
type input "deplomatic"
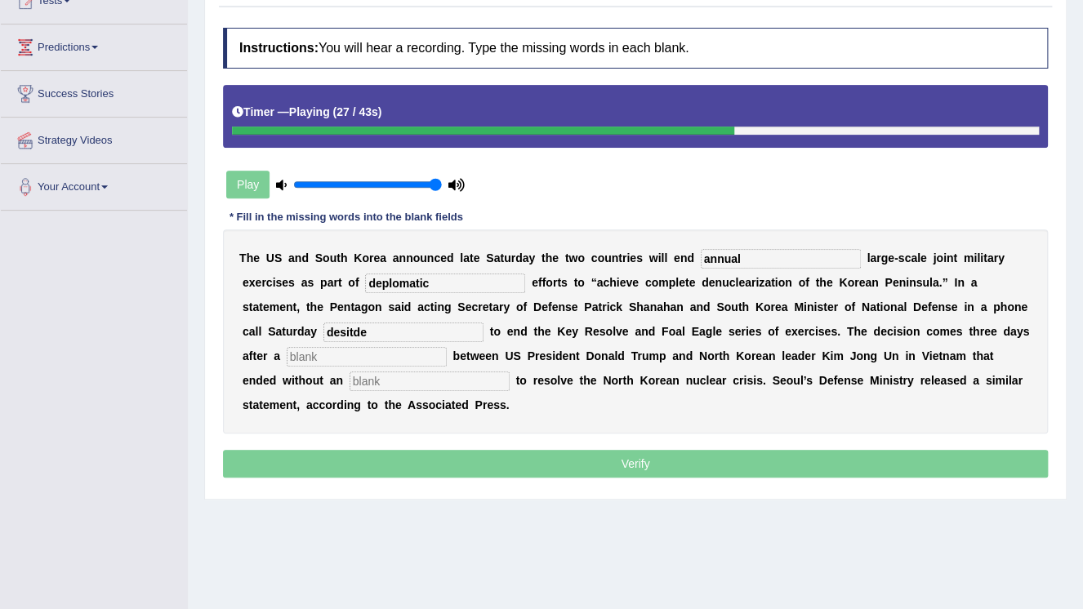
type input "desitde"
type input "submite"
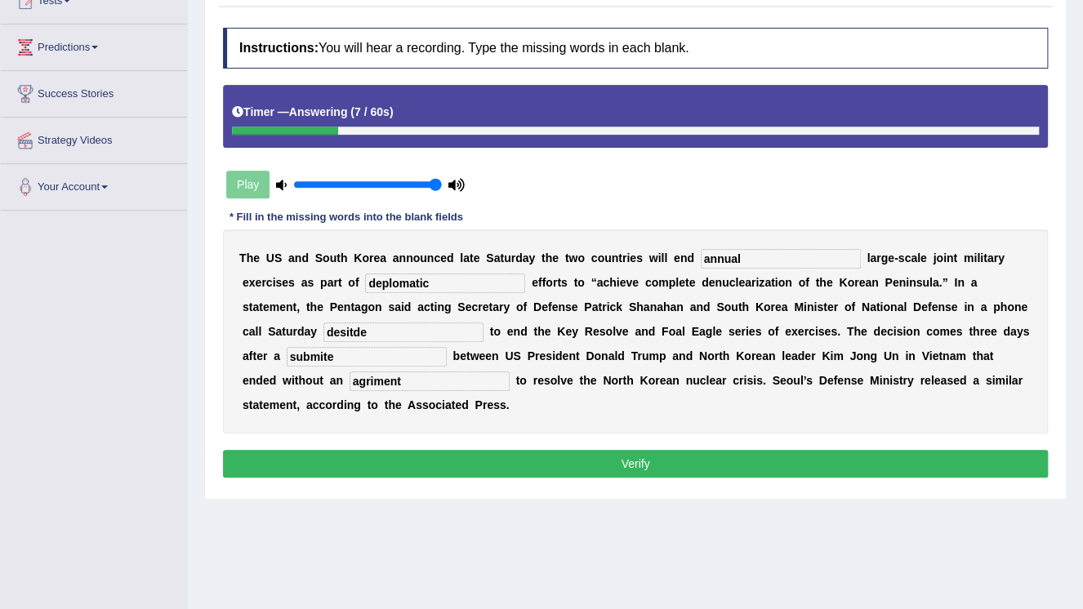
type input "agriment"
click at [323, 327] on input "desitde" at bounding box center [403, 333] width 160 height 20
type input "deside"
type input "submite"
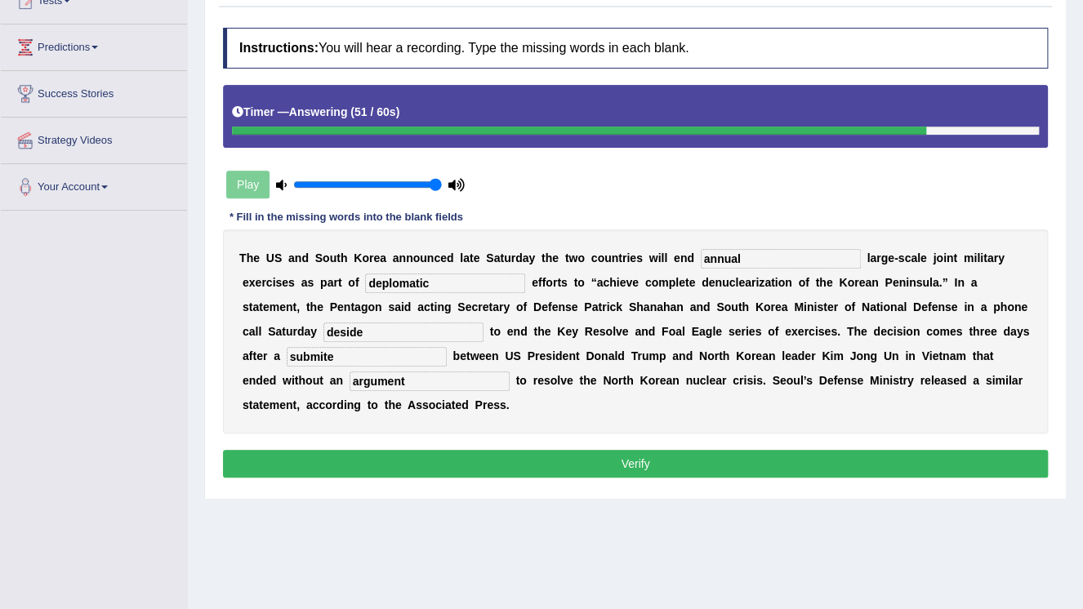
type input "argument"
click at [365, 450] on button "Verify" at bounding box center [635, 464] width 825 height 28
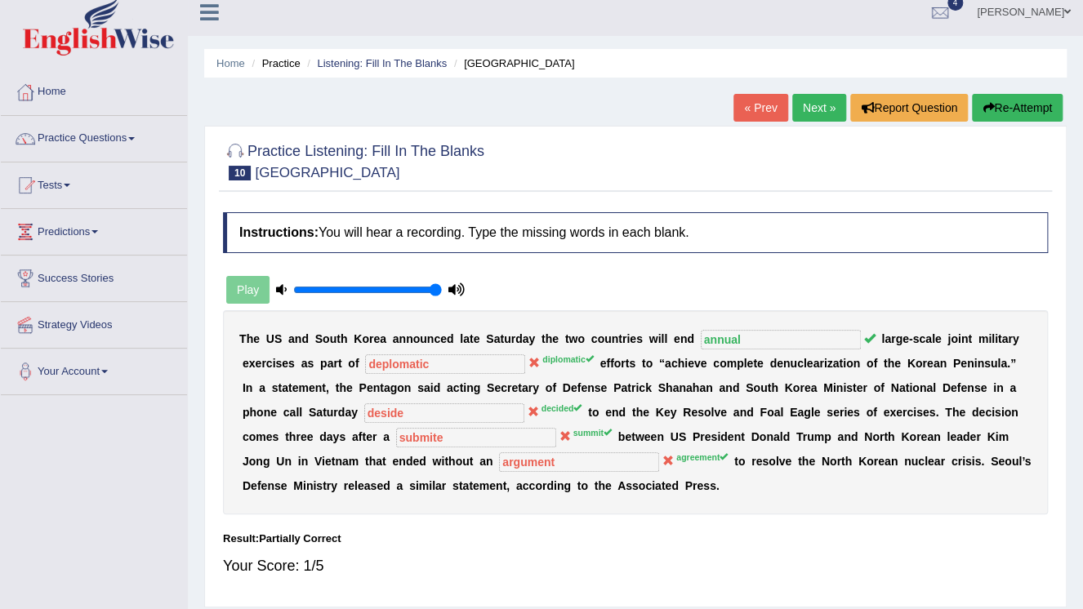
scroll to position [0, 0]
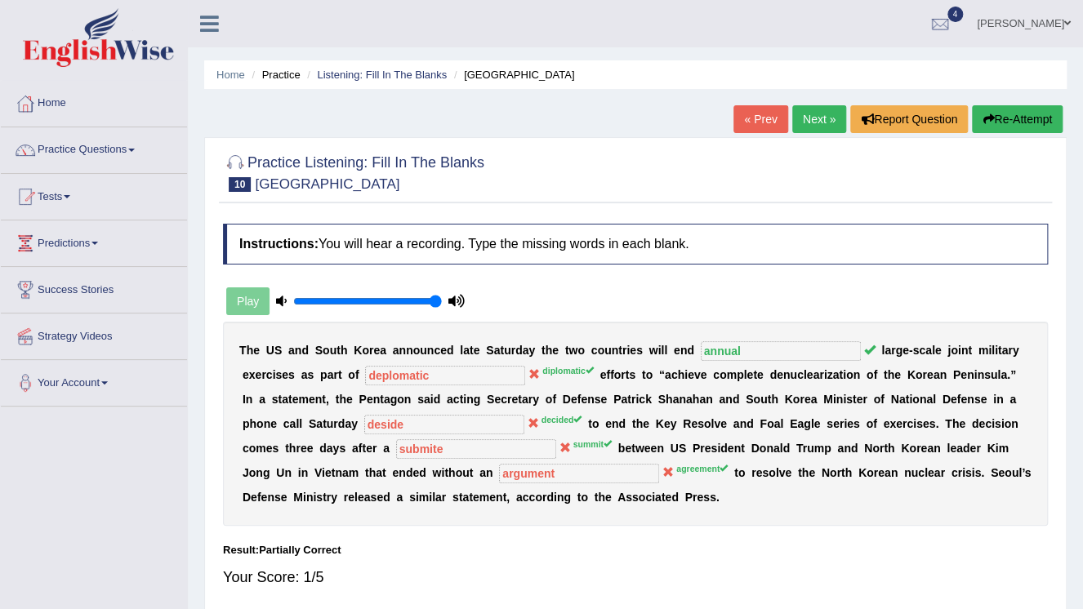
click at [1000, 118] on button "Re-Attempt" at bounding box center [1017, 119] width 91 height 28
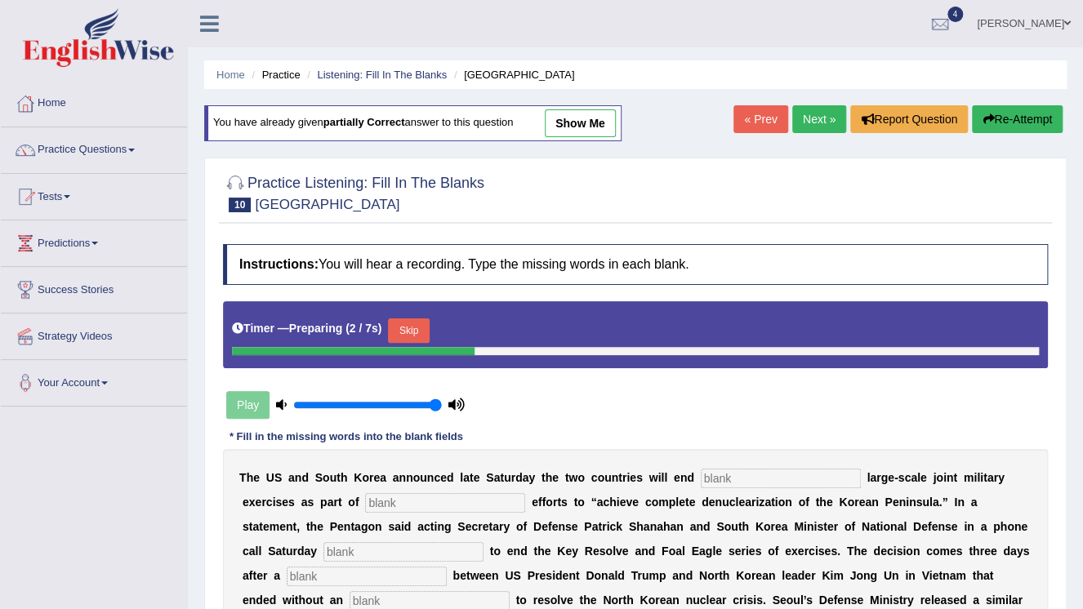
click at [722, 478] on input "text" at bounding box center [781, 479] width 160 height 20
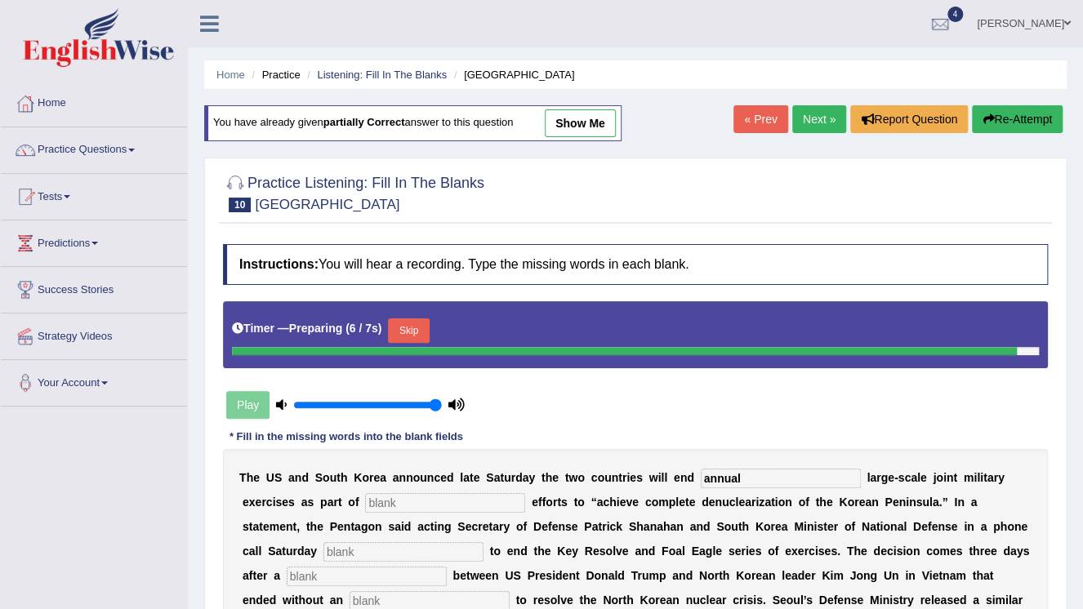
type input "annual"
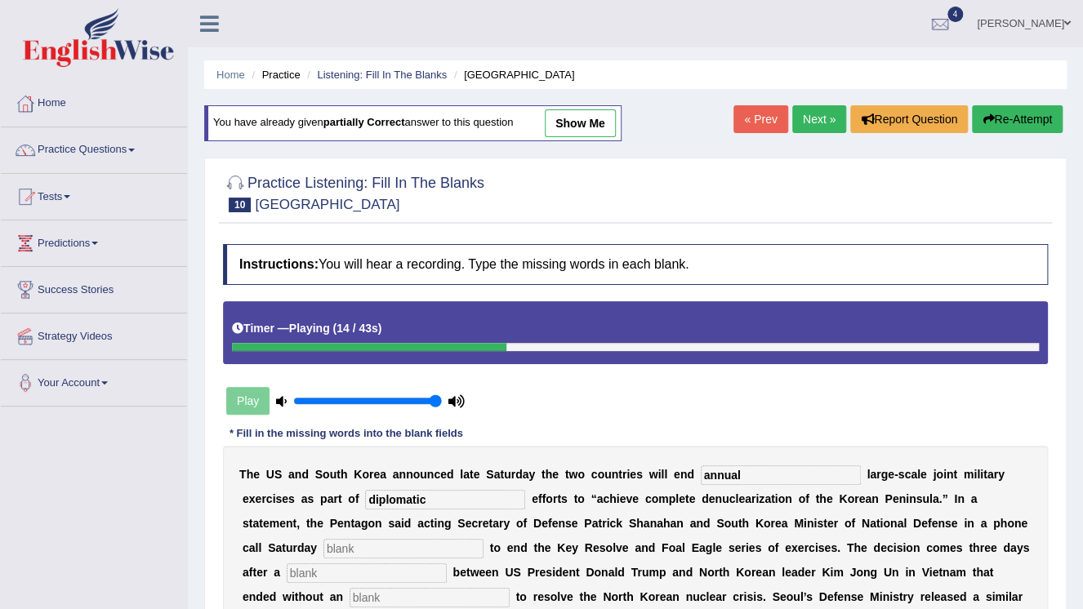
type input "diplomatic"
type input "deci"
type input "summit"
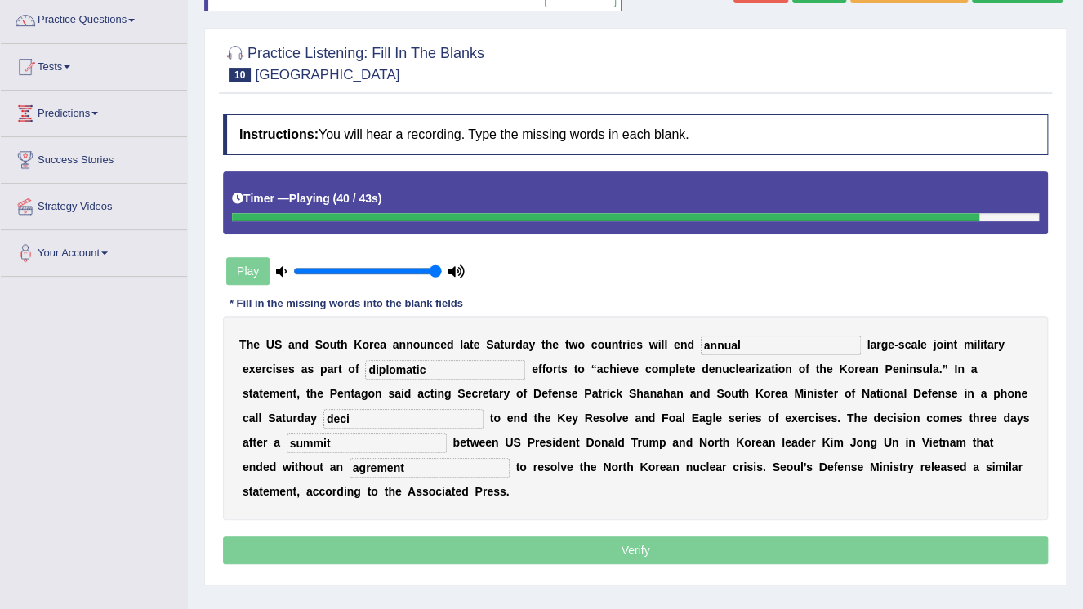
scroll to position [131, 0]
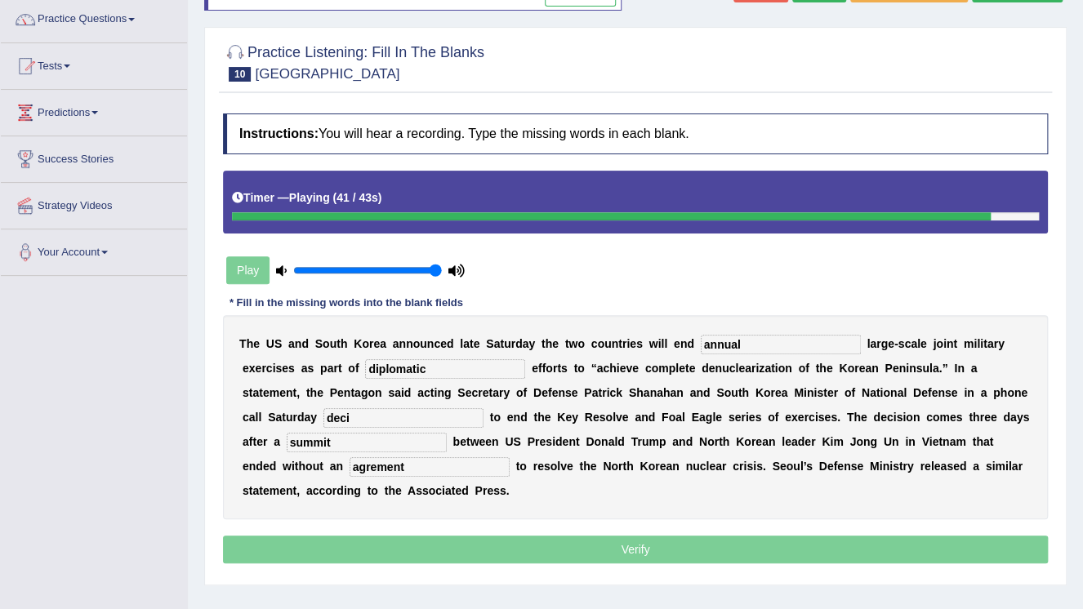
type input "agrement"
click at [323, 417] on input "deci" at bounding box center [403, 418] width 160 height 20
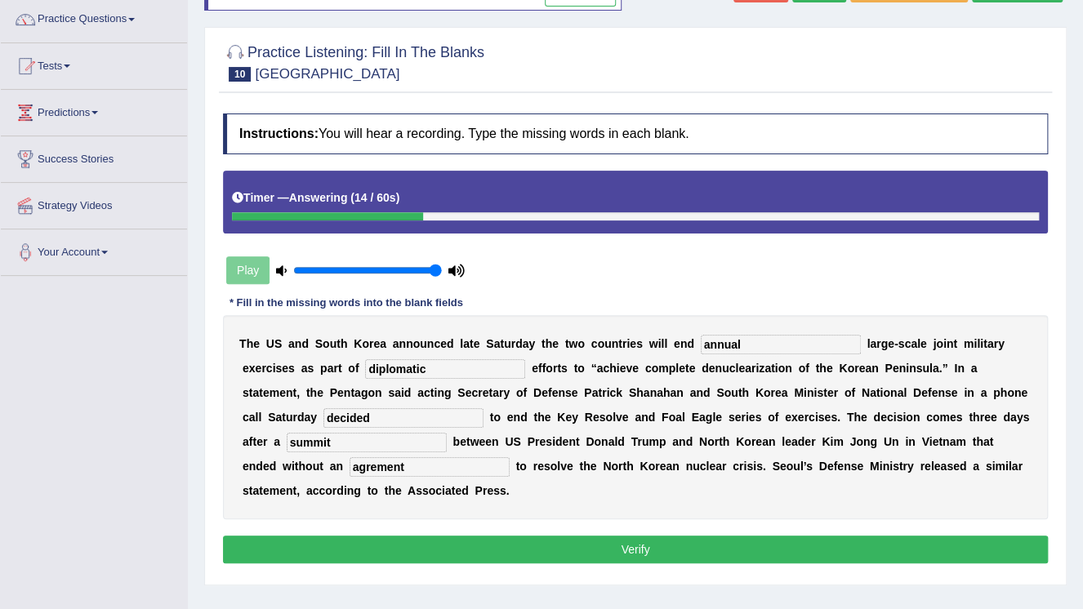
type input "decided"
click at [350, 466] on input "agrement" at bounding box center [430, 467] width 160 height 20
click at [310, 555] on button "Verify" at bounding box center [635, 550] width 825 height 28
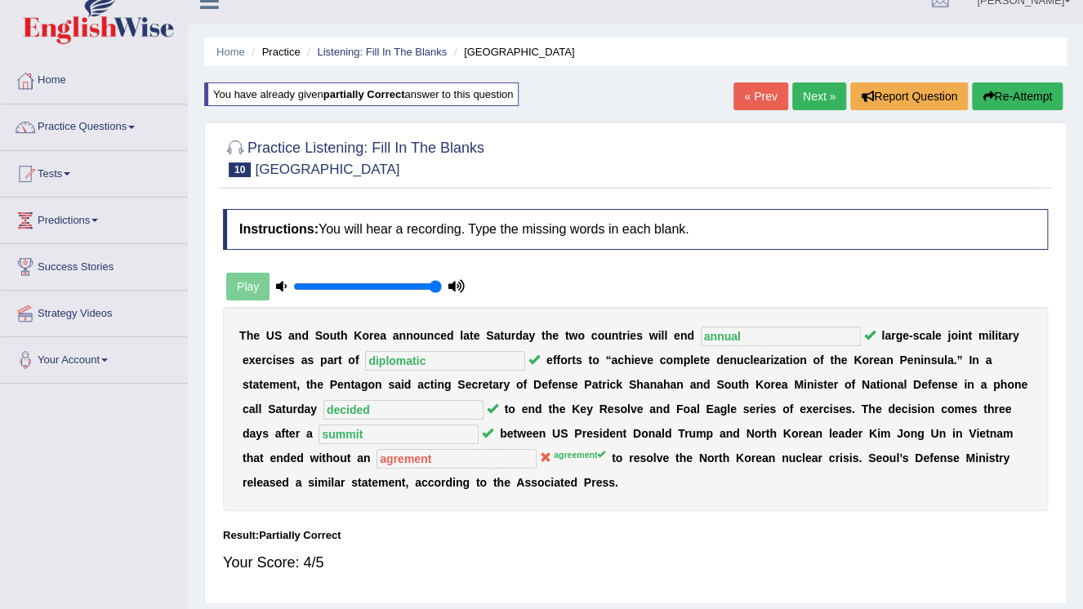
scroll to position [0, 0]
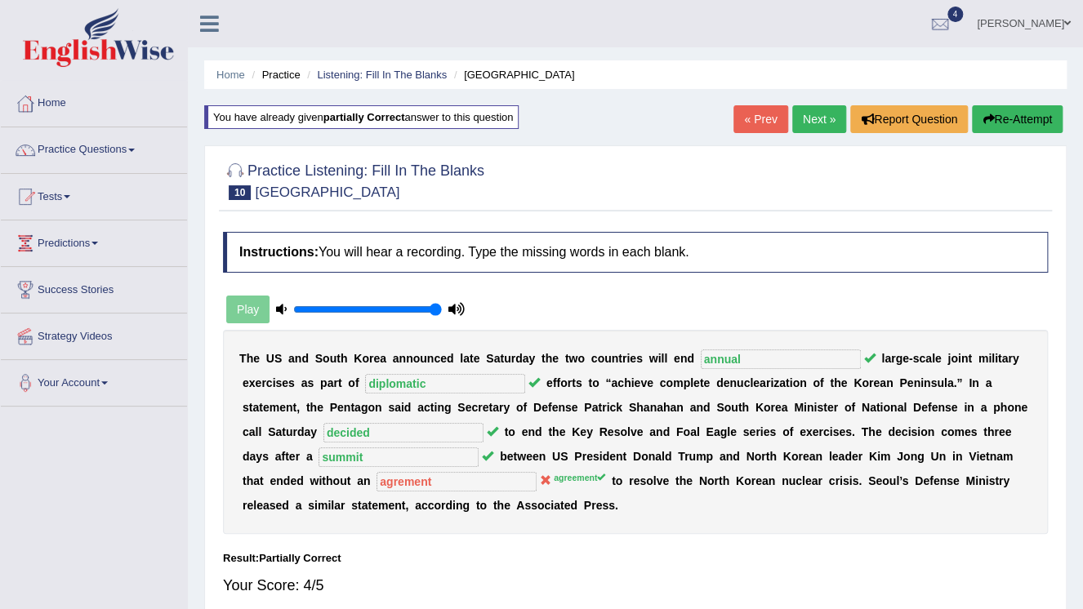
click at [800, 127] on link "Next »" at bounding box center [819, 119] width 54 height 28
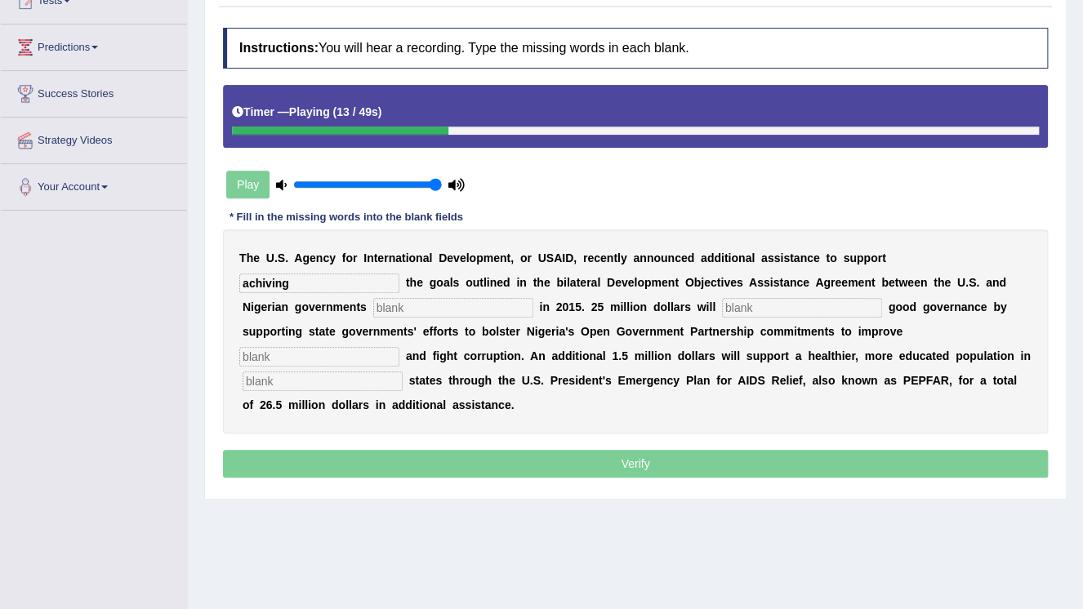
type input "achiving"
type input "signed"
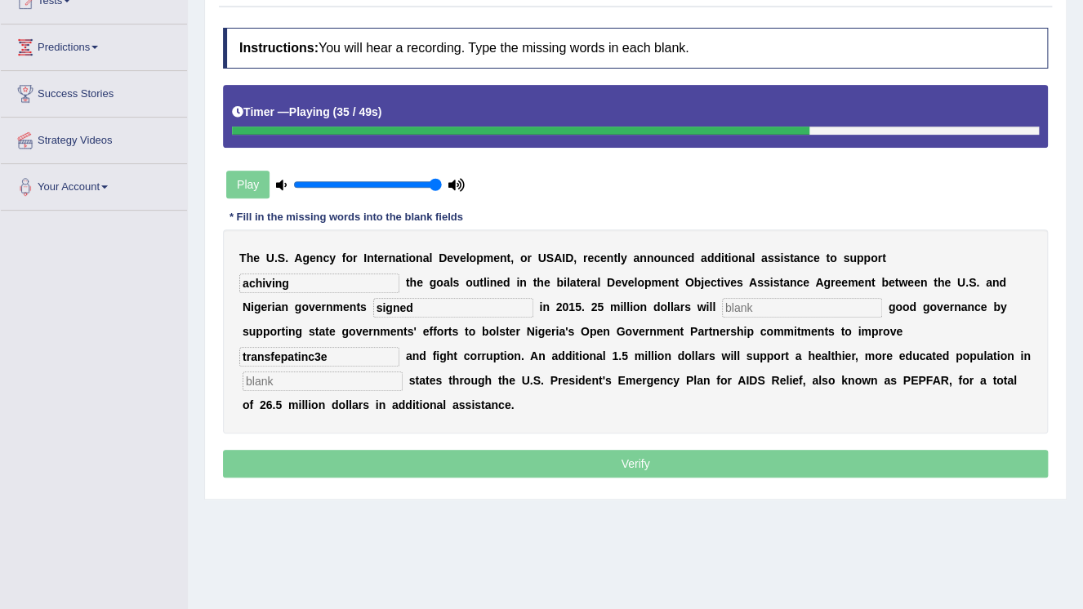
type input "transfepatinc3e"
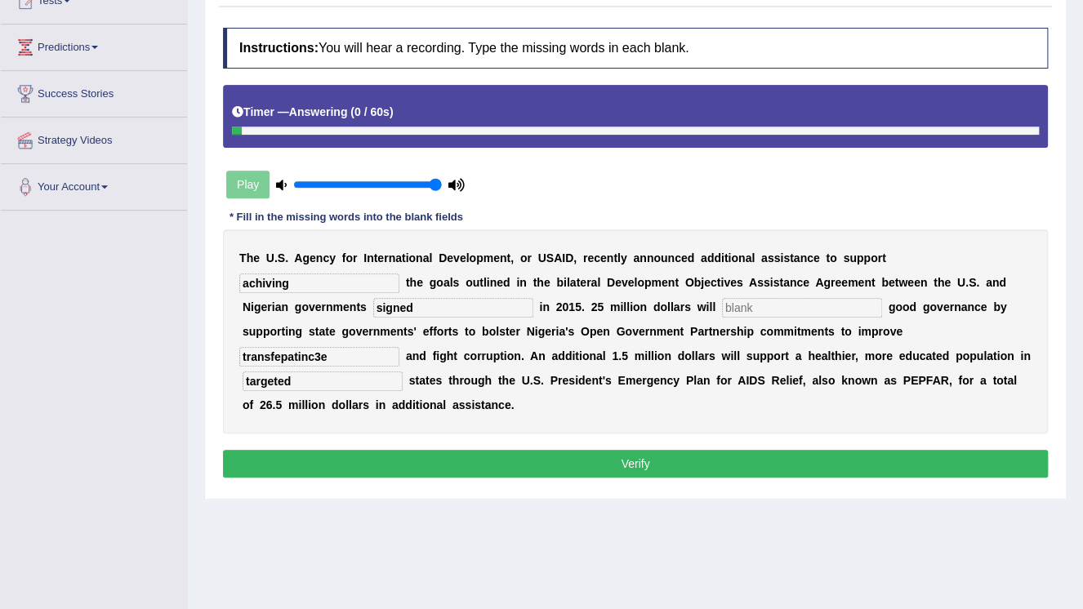
type input "targeted"
click at [722, 306] on input "text" at bounding box center [802, 308] width 160 height 20
type input "send"
drag, startPoint x: 745, startPoint y: 334, endPoint x: 725, endPoint y: 333, distance: 19.6
click at [399, 347] on input "transfepatinc3e" at bounding box center [319, 357] width 160 height 20
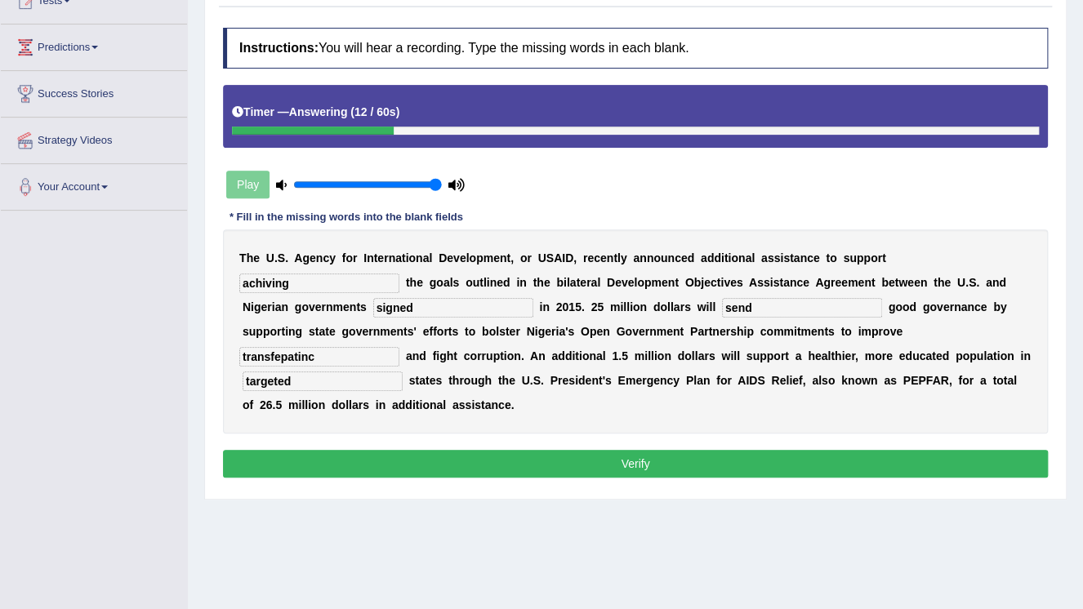
drag, startPoint x: 741, startPoint y: 336, endPoint x: 647, endPoint y: 341, distance: 94.1
click at [647, 341] on div "T h e U . S . A g e n c y f o r I n t e r n a t i o n a l D e v e l o p m e n t…" at bounding box center [635, 332] width 825 height 204
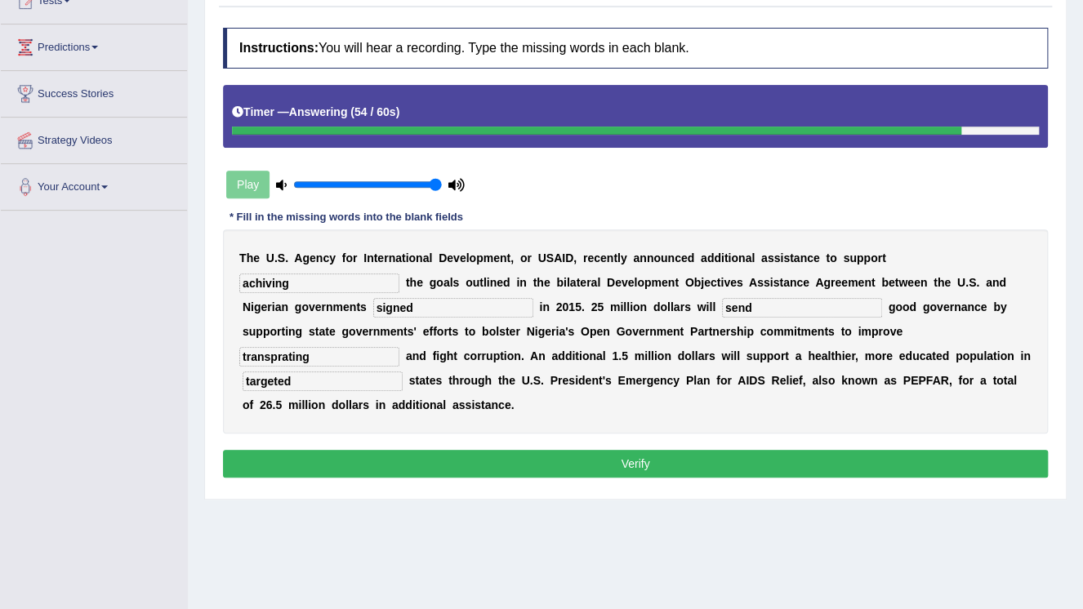
type input "transprating"
type input "target"
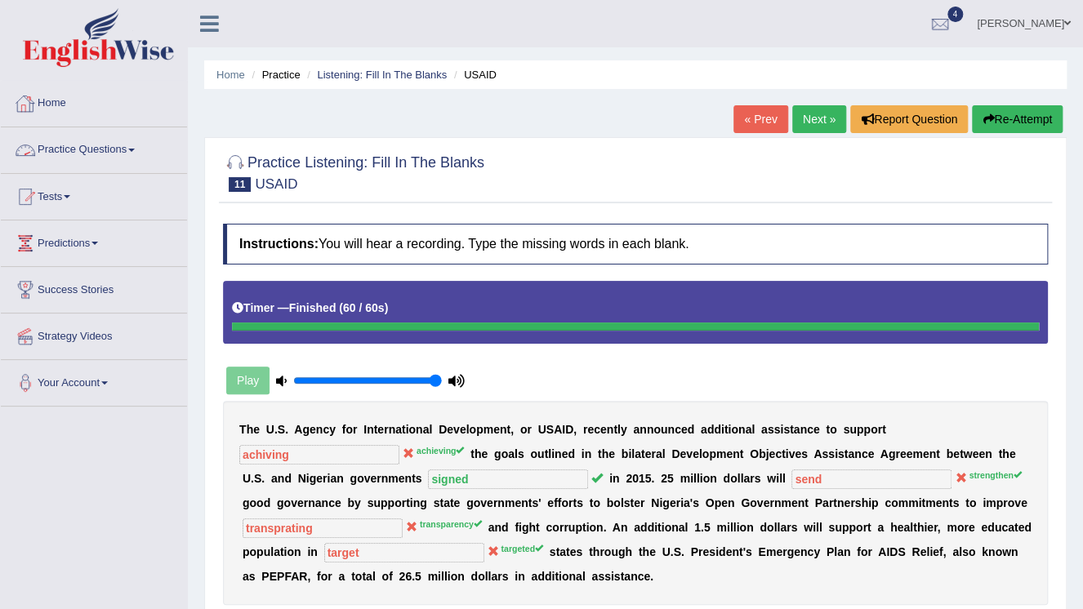
scroll to position [65, 0]
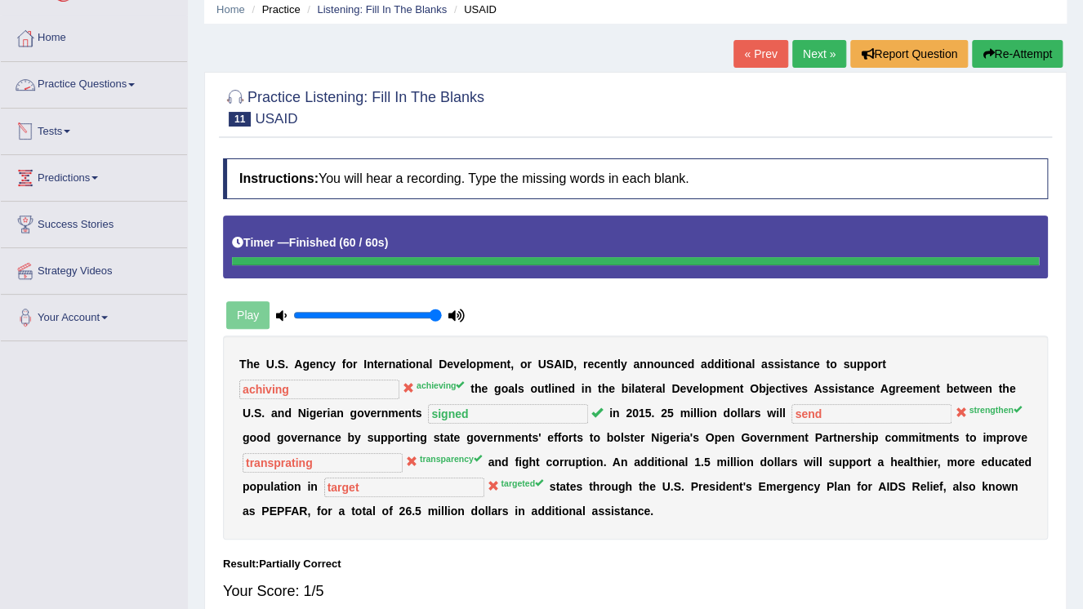
click at [151, 85] on link "Practice Questions" at bounding box center [94, 82] width 186 height 41
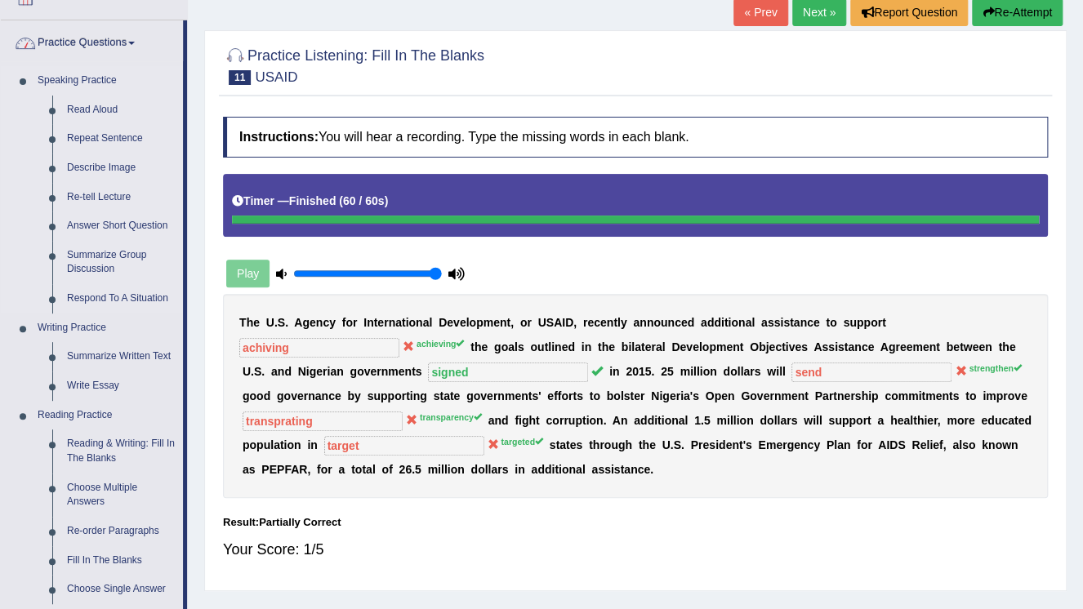
scroll to position [131, 0]
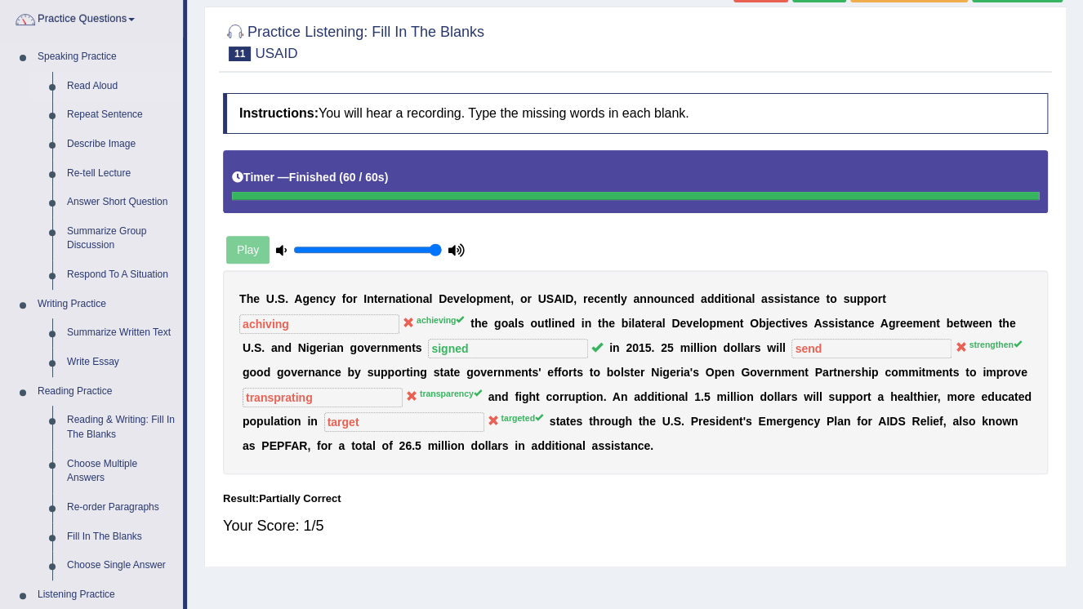
click at [110, 87] on link "Read Aloud" at bounding box center [121, 86] width 123 height 29
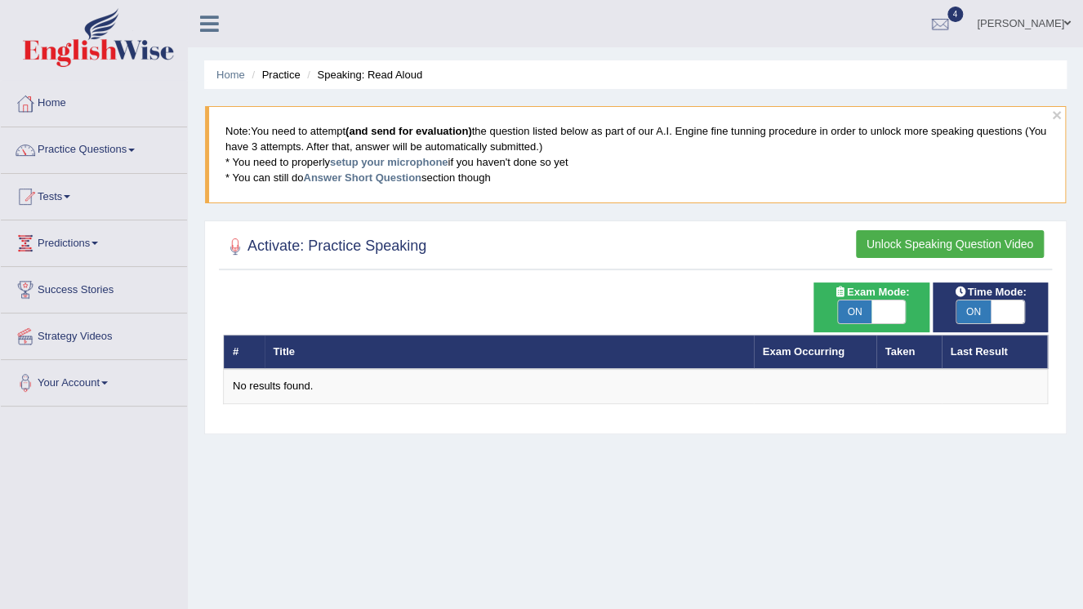
click at [881, 304] on span at bounding box center [888, 312] width 34 height 23
checkbox input "false"
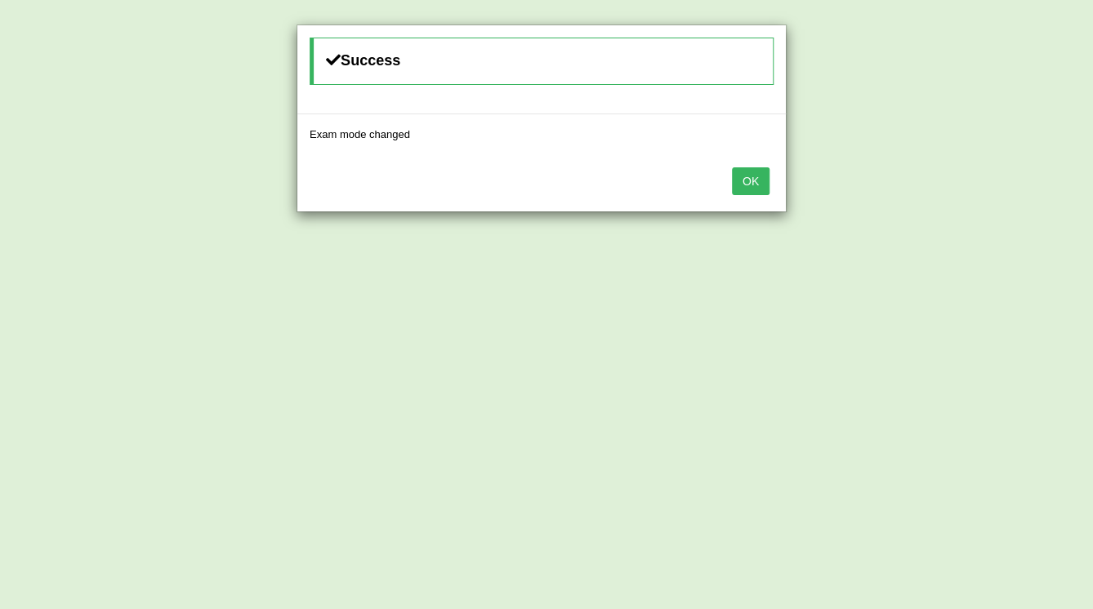
click at [760, 176] on button "OK" at bounding box center [751, 181] width 38 height 28
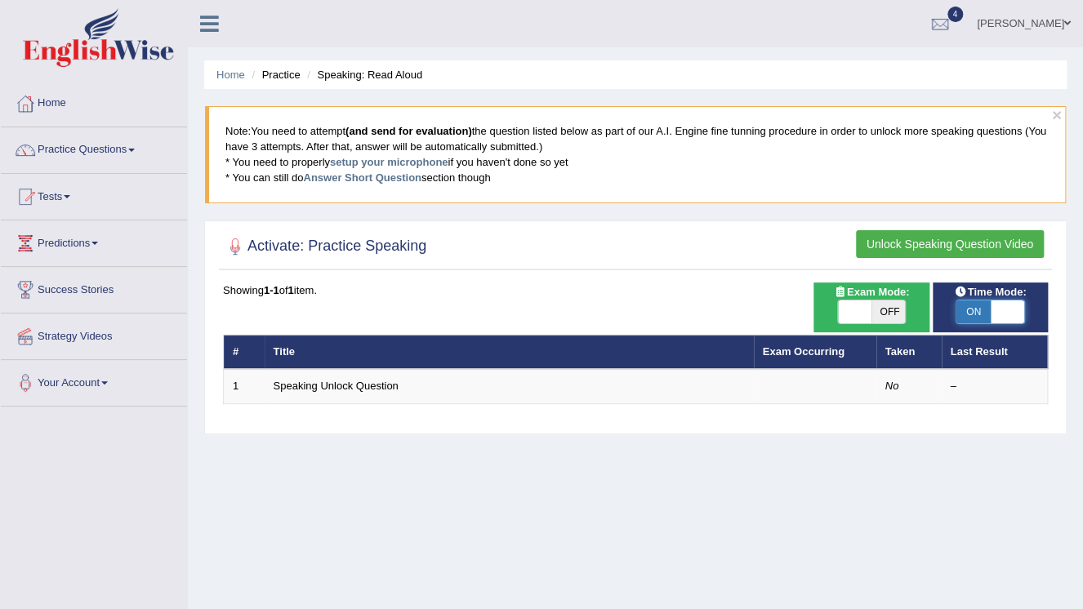
click at [1019, 310] on span at bounding box center [1008, 312] width 34 height 23
checkbox input "false"
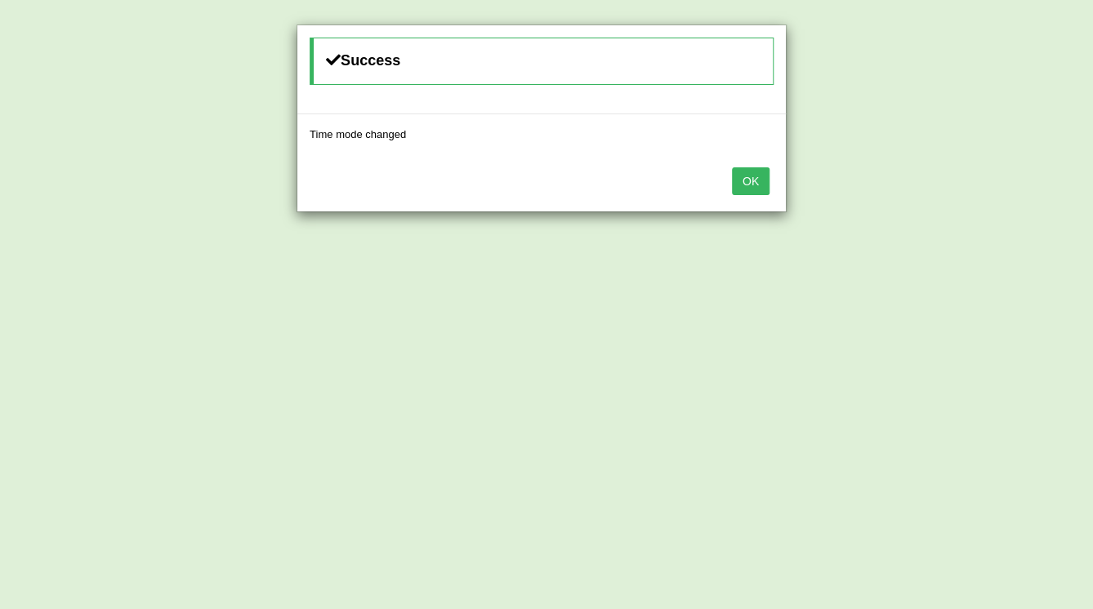
click at [746, 175] on button "OK" at bounding box center [751, 181] width 38 height 28
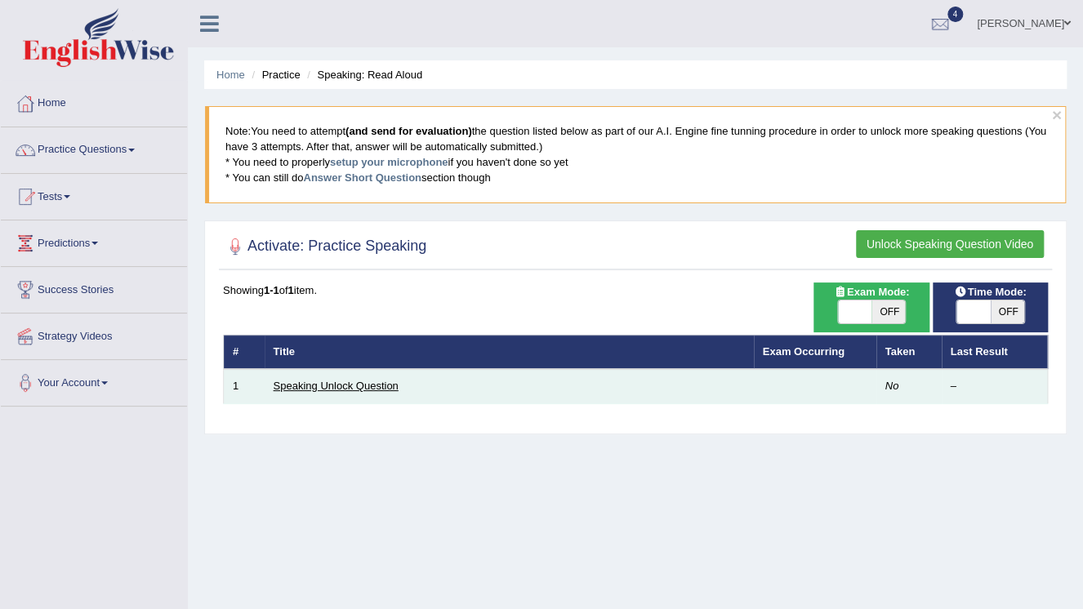
click at [363, 386] on link "Speaking Unlock Question" at bounding box center [336, 386] width 125 height 12
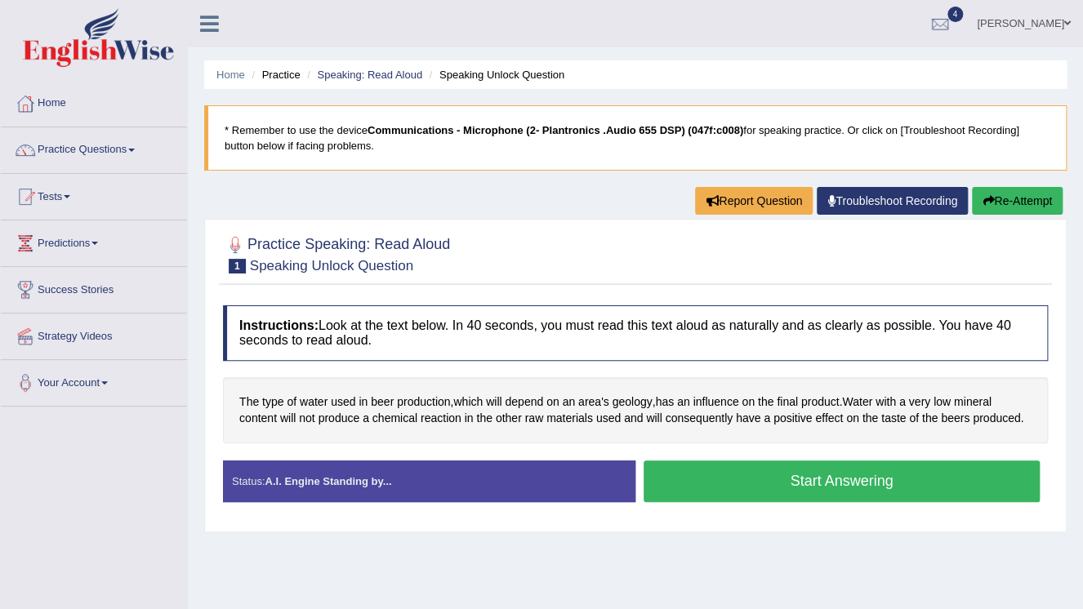
click at [701, 484] on button "Start Answering" at bounding box center [842, 482] width 396 height 42
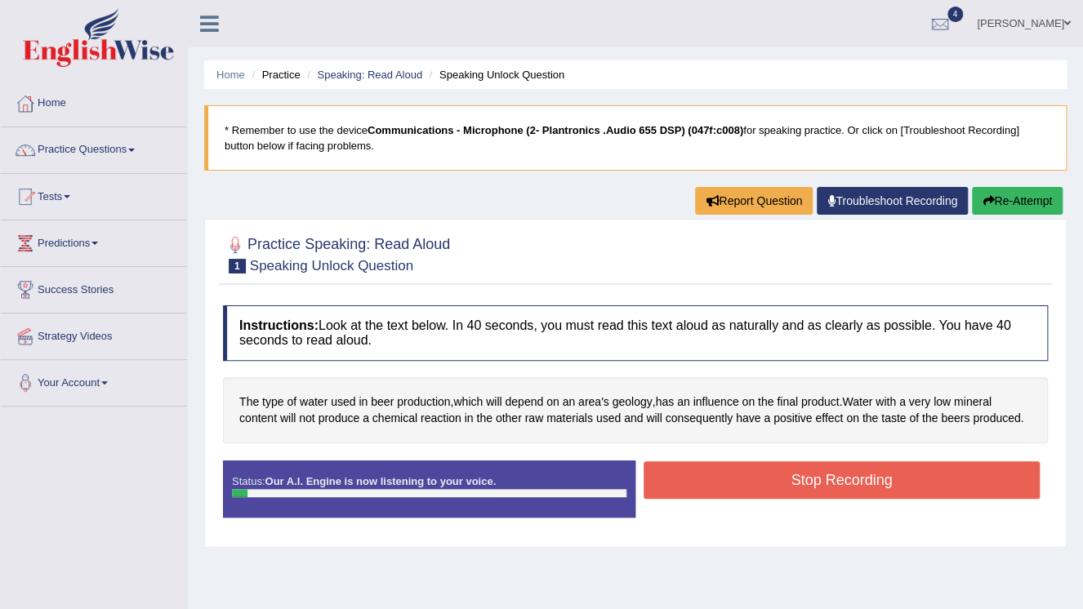
click at [701, 484] on button "Stop Recording" at bounding box center [842, 480] width 396 height 38
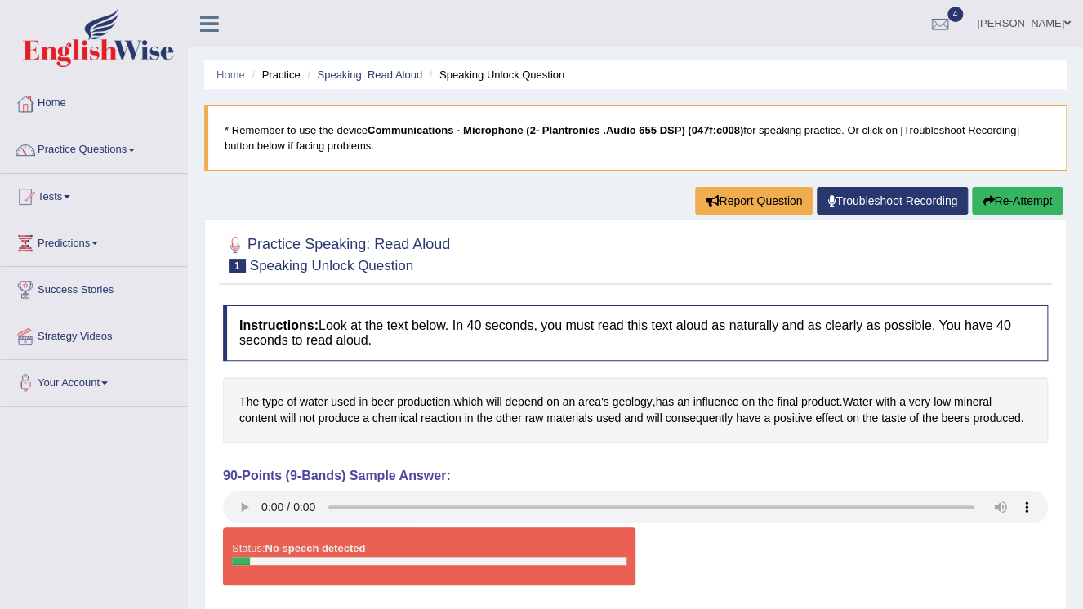
click at [1003, 21] on link "[PERSON_NAME]" at bounding box center [1024, 21] width 118 height 42
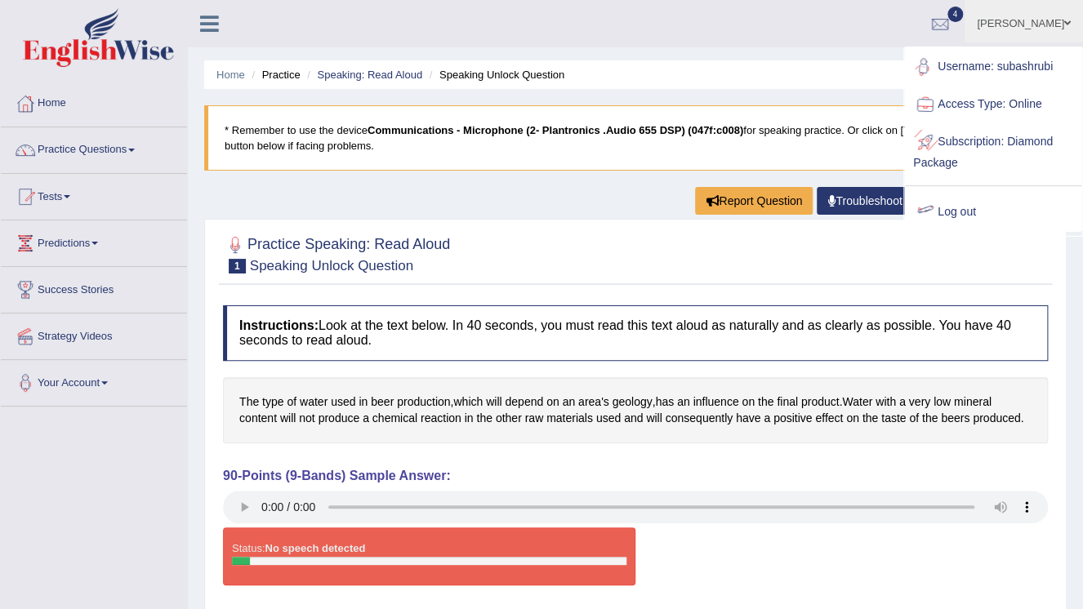
click at [977, 213] on link "Log out" at bounding box center [993, 213] width 176 height 38
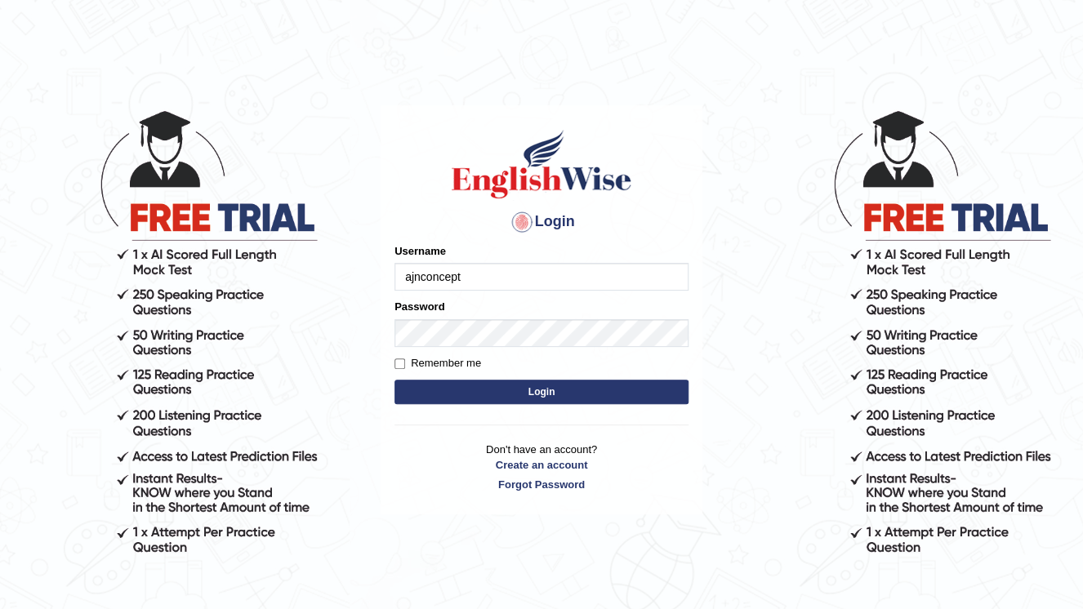
type input "ajnconcept"
click at [585, 396] on button "Login" at bounding box center [541, 392] width 294 height 25
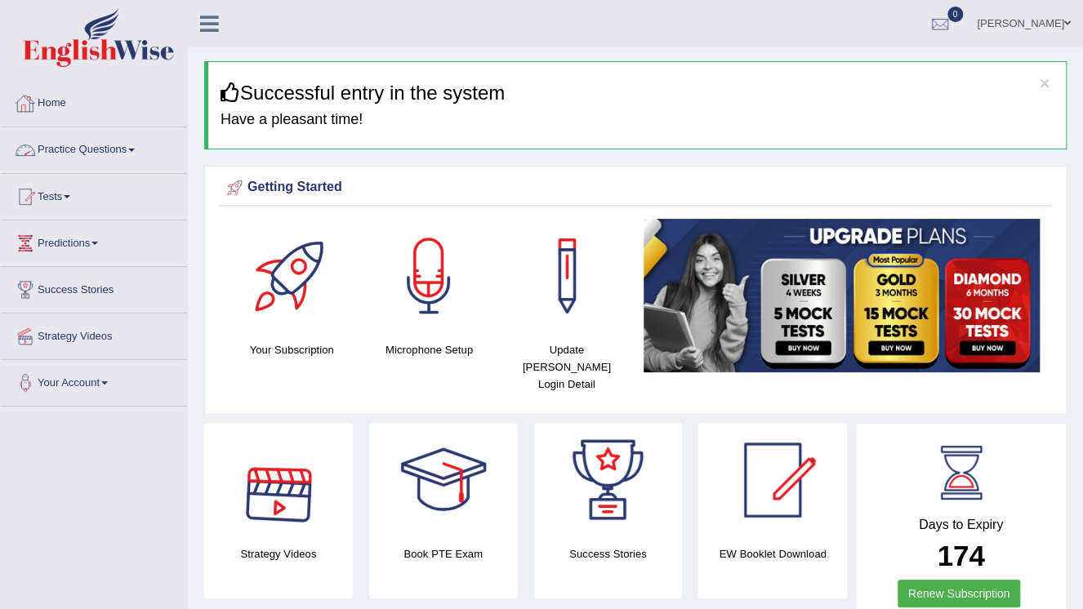
click at [138, 147] on link "Practice Questions" at bounding box center [94, 147] width 186 height 41
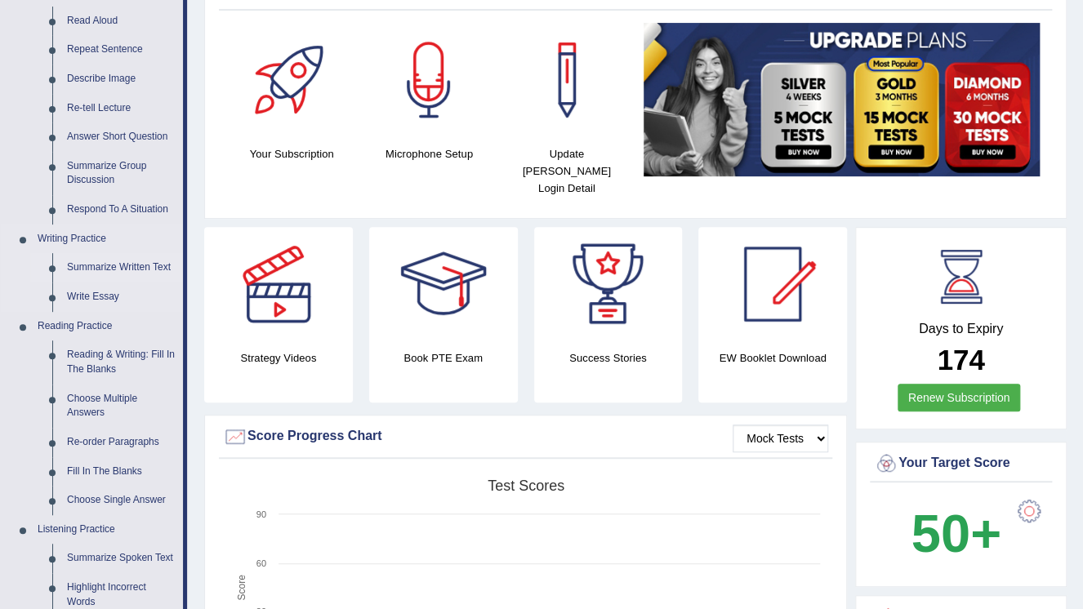
scroll to position [261, 0]
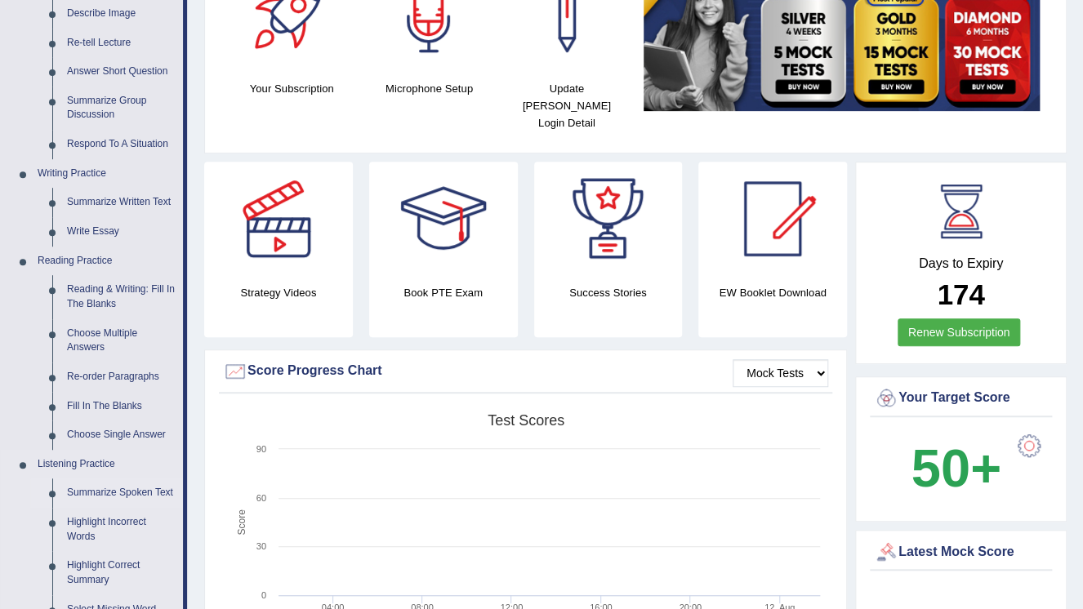
click at [158, 492] on link "Summarize Spoken Text" at bounding box center [121, 493] width 123 height 29
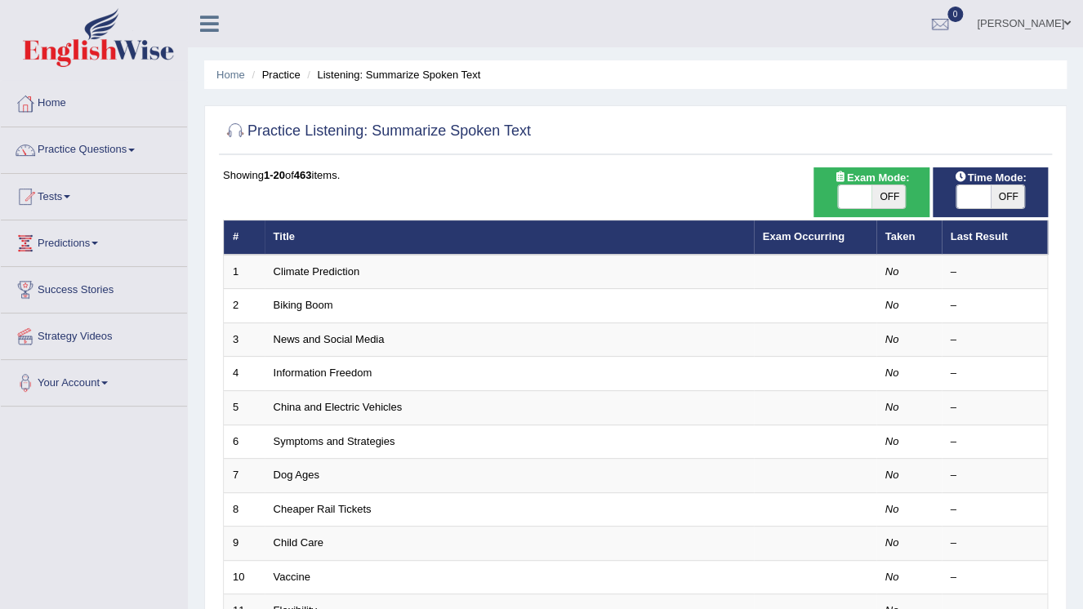
click at [840, 195] on span at bounding box center [855, 196] width 34 height 23
checkbox input "true"
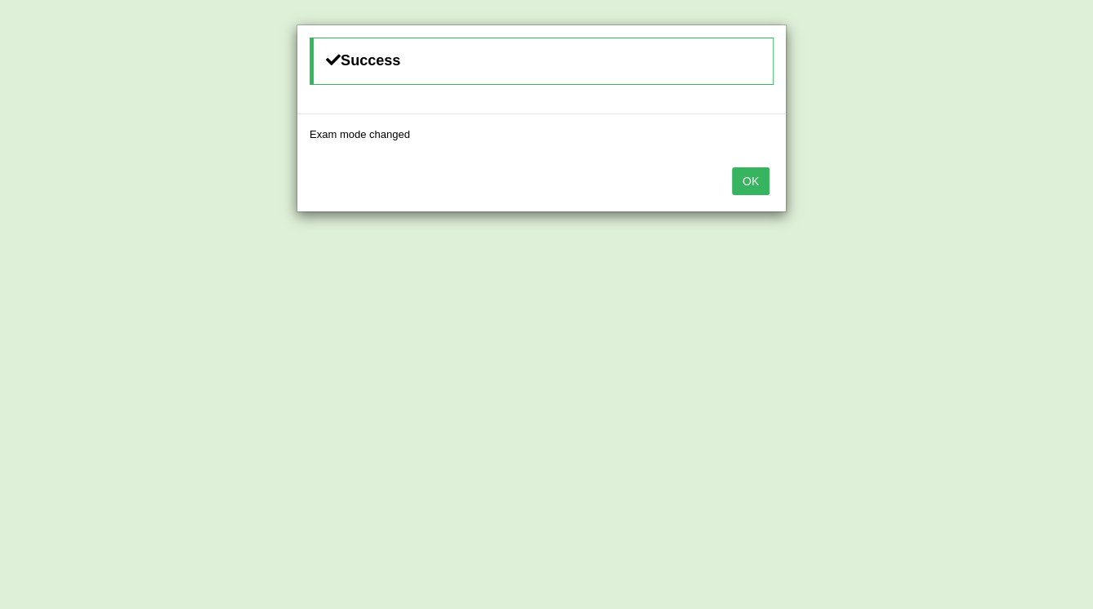
click at [761, 183] on button "OK" at bounding box center [751, 181] width 38 height 28
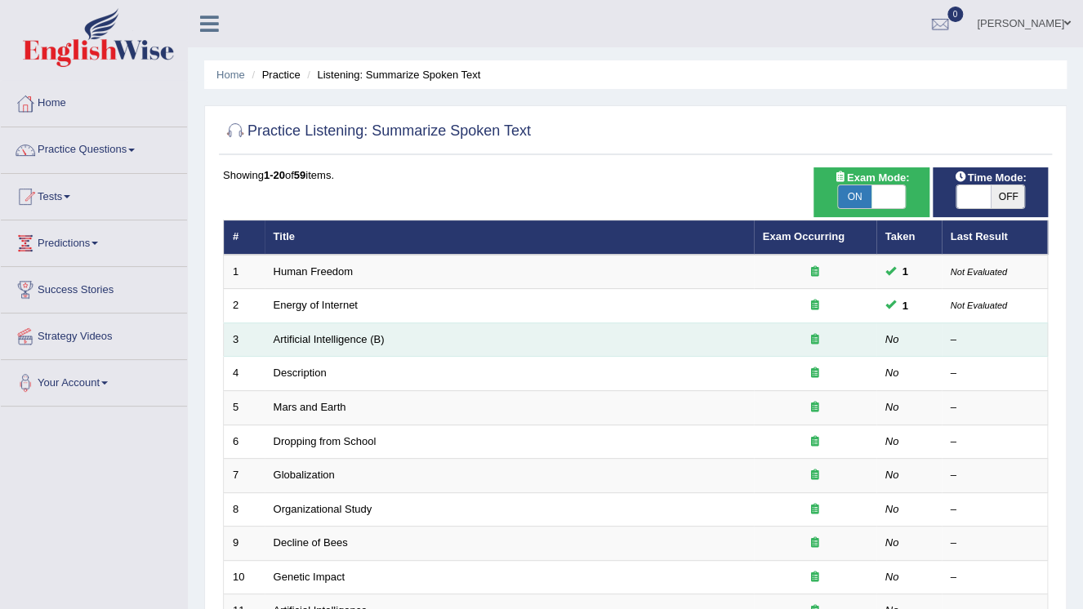
click at [474, 353] on td "Artificial Intelligence (B)" at bounding box center [509, 340] width 489 height 34
click at [437, 340] on td "Artificial Intelligence (B)" at bounding box center [509, 340] width 489 height 34
click at [319, 333] on link "Artificial Intelligence (B)" at bounding box center [329, 339] width 111 height 12
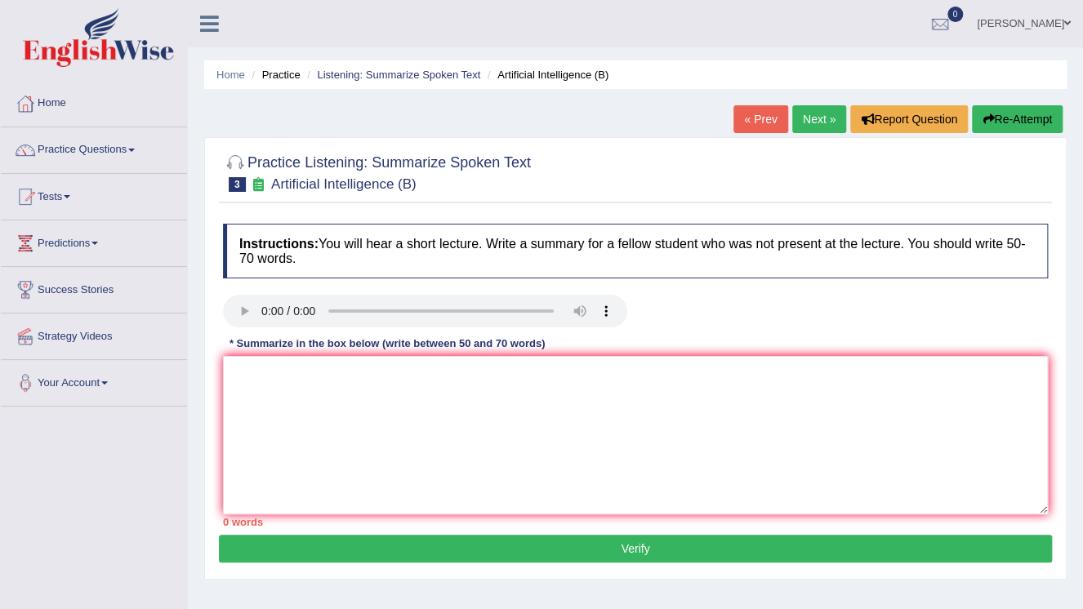
click at [244, 283] on div "Instructions: You will hear a short lecture. Write a summary for a fellow stude…" at bounding box center [635, 375] width 833 height 319
click at [376, 367] on textarea at bounding box center [635, 435] width 825 height 158
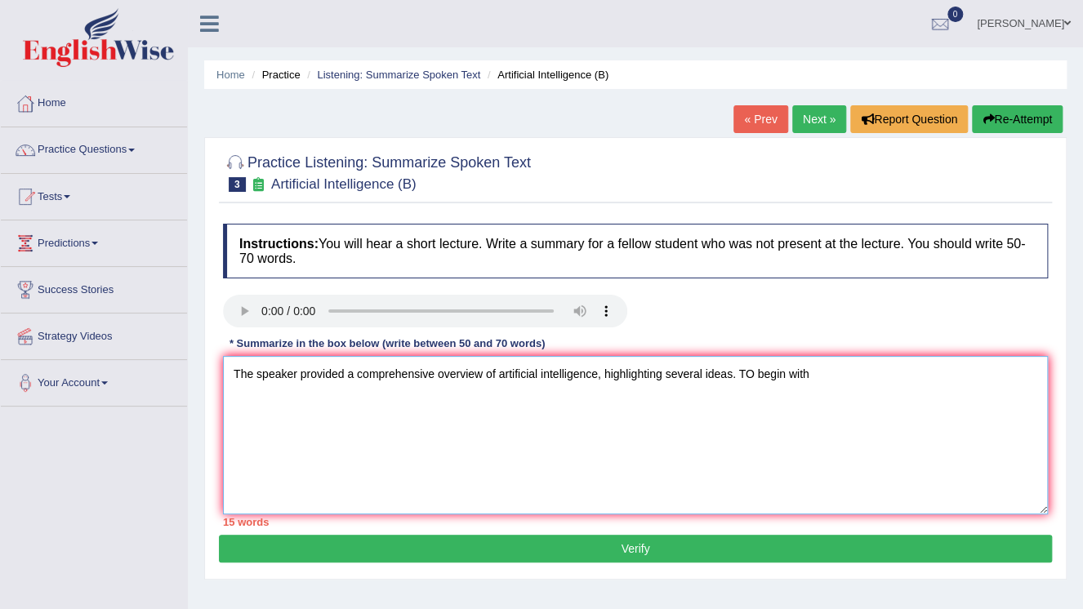
click at [751, 376] on textarea "The speaker provided a comprehensive overview of artificial intelligence, highl…" at bounding box center [635, 435] width 825 height 158
click at [805, 380] on textarea "The speaker provided a comprehensive overview of artificial intelligence, highl…" at bounding box center [635, 435] width 825 height 158
click at [930, 372] on textarea "The speaker provided a comprehensive overview of artificial intelligence, highl…" at bounding box center [635, 435] width 825 height 158
click at [1003, 376] on textarea "The speaker provided a comprehensive overview of artificial intelligence, highl…" at bounding box center [635, 435] width 825 height 158
click at [428, 399] on textarea "The speaker provided a comprehensive overview of artificial intelligence, highl…" at bounding box center [635, 435] width 825 height 158
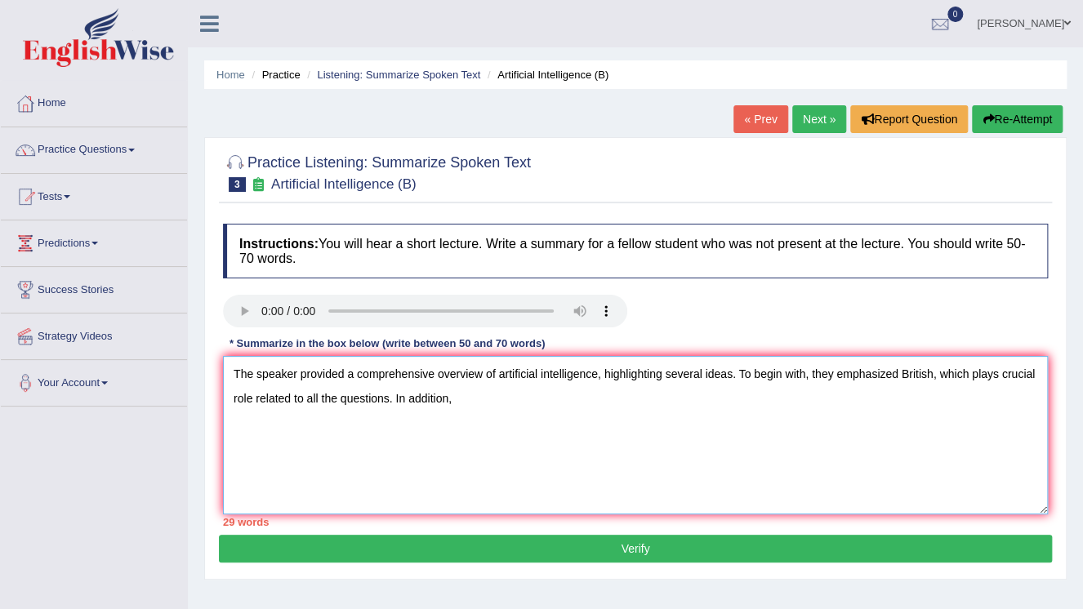
click at [388, 399] on textarea "The speaker provided a comprehensive overview of artificial intelligence, highl…" at bounding box center [635, 435] width 825 height 158
click at [461, 394] on textarea "The speaker provided a comprehensive overview of artificial intelligence, highl…" at bounding box center [635, 435] width 825 height 158
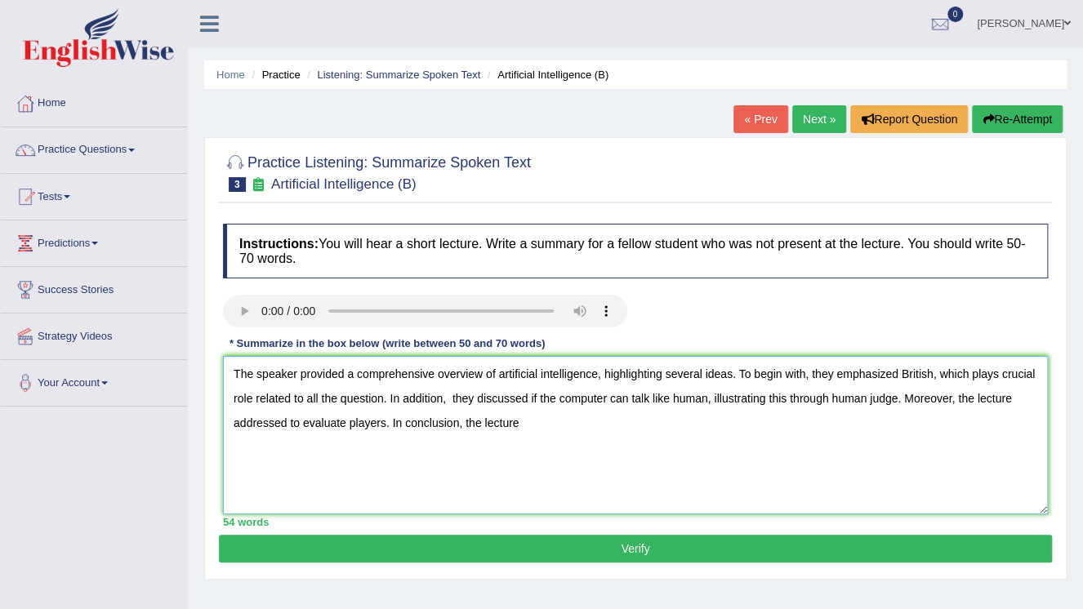
click at [382, 425] on textarea "The speaker provided a comprehensive overview of artificial intelligence, highl…" at bounding box center [635, 435] width 825 height 158
click at [393, 421] on textarea "The speaker provided a comprehensive overview of artificial intelligence, highl…" at bounding box center [635, 435] width 825 height 158
click at [407, 421] on textarea "The speaker provided a comprehensive overview of artificial intelligence, highl…" at bounding box center [635, 435] width 825 height 158
click at [523, 424] on textarea "The speaker provided a comprehensive overview of artificial intelligence, highl…" at bounding box center [635, 435] width 825 height 158
click at [526, 423] on textarea "The speaker provided a comprehensive overview of artificial intelligence, highl…" at bounding box center [635, 435] width 825 height 158
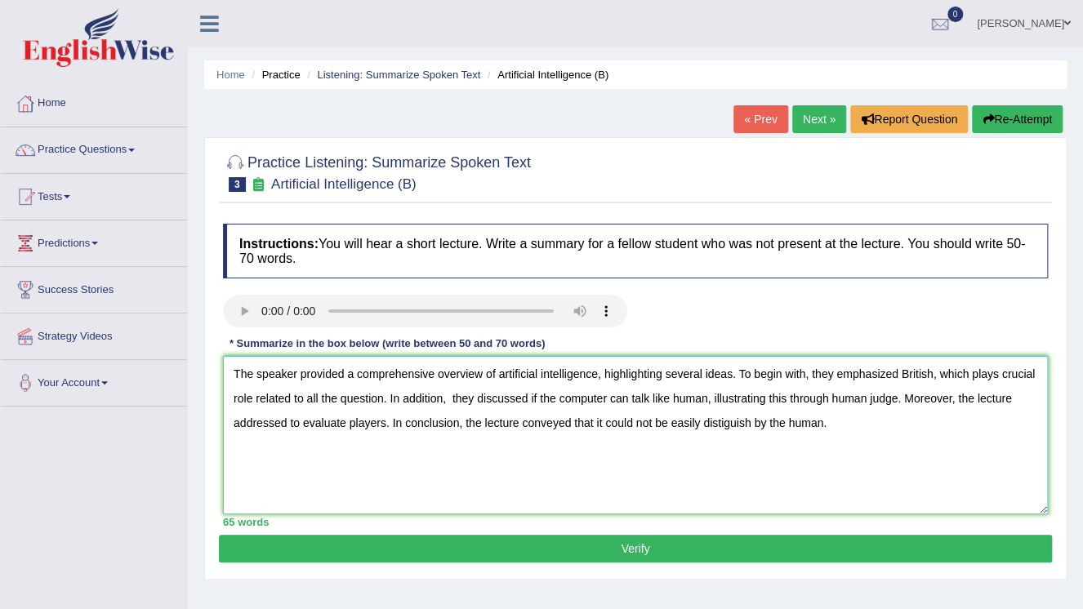
click at [764, 421] on textarea "The speaker provided a comprehensive overview of artificial intelligence, highl…" at bounding box center [635, 435] width 825 height 158
click at [382, 402] on textarea "The speaker provided a comprehensive overview of artificial intelligence, highl…" at bounding box center [635, 435] width 825 height 158
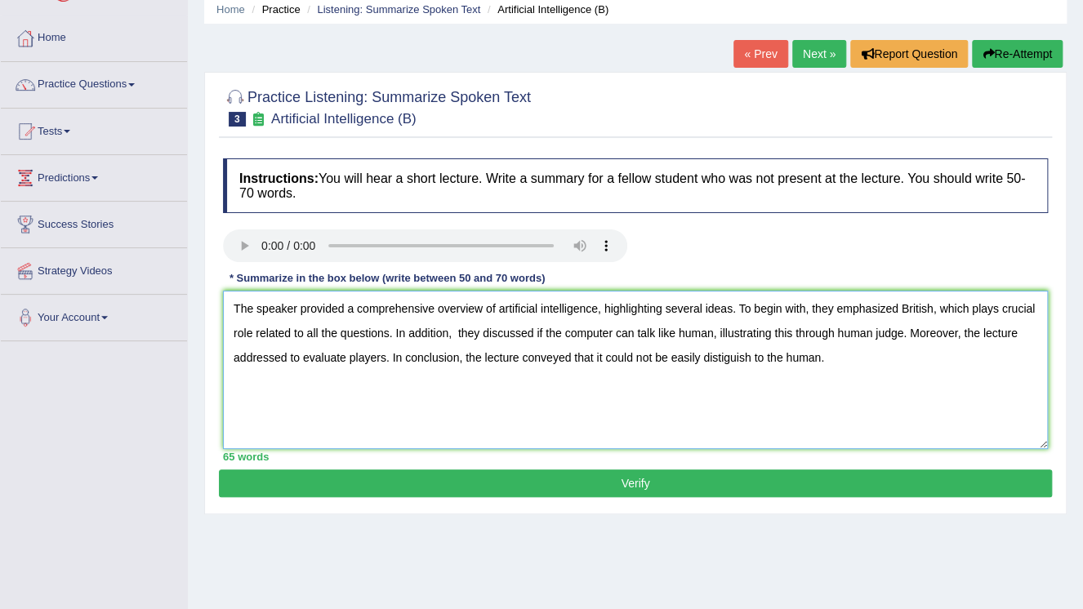
type textarea "The speaker provided a comprehensive overview of artificial intelligence, highl…"
click at [539, 491] on button "Verify" at bounding box center [635, 484] width 833 height 28
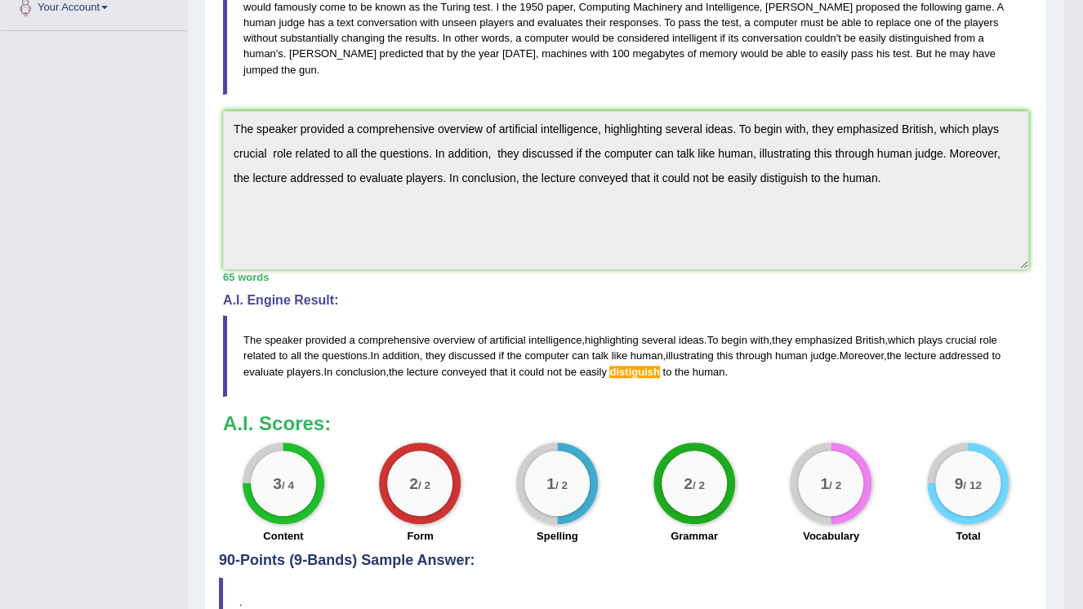
scroll to position [390, 0]
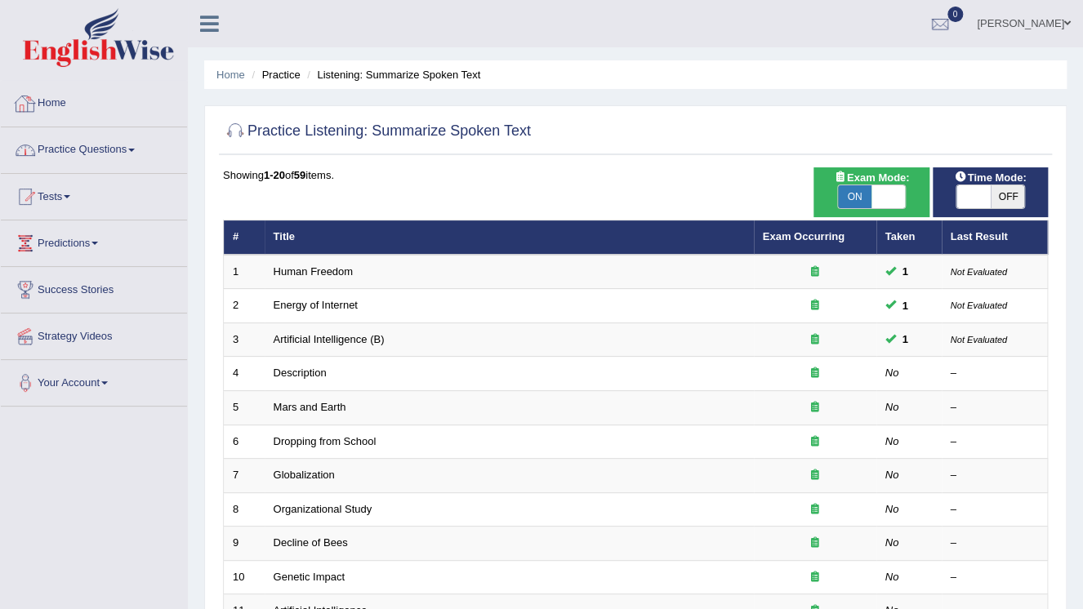
click at [105, 142] on link "Practice Questions" at bounding box center [94, 147] width 186 height 41
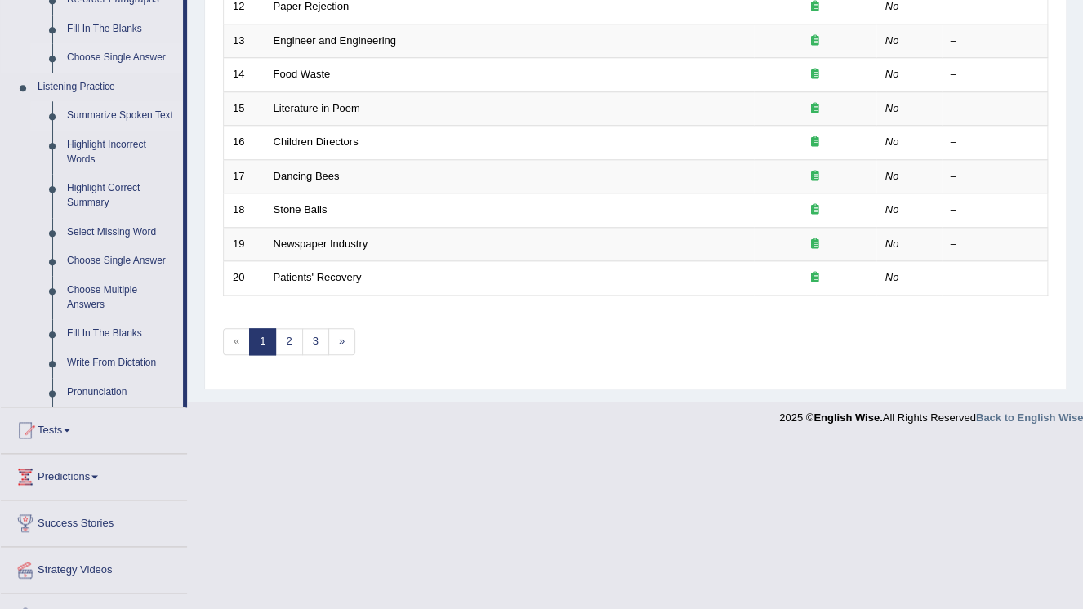
scroll to position [653, 0]
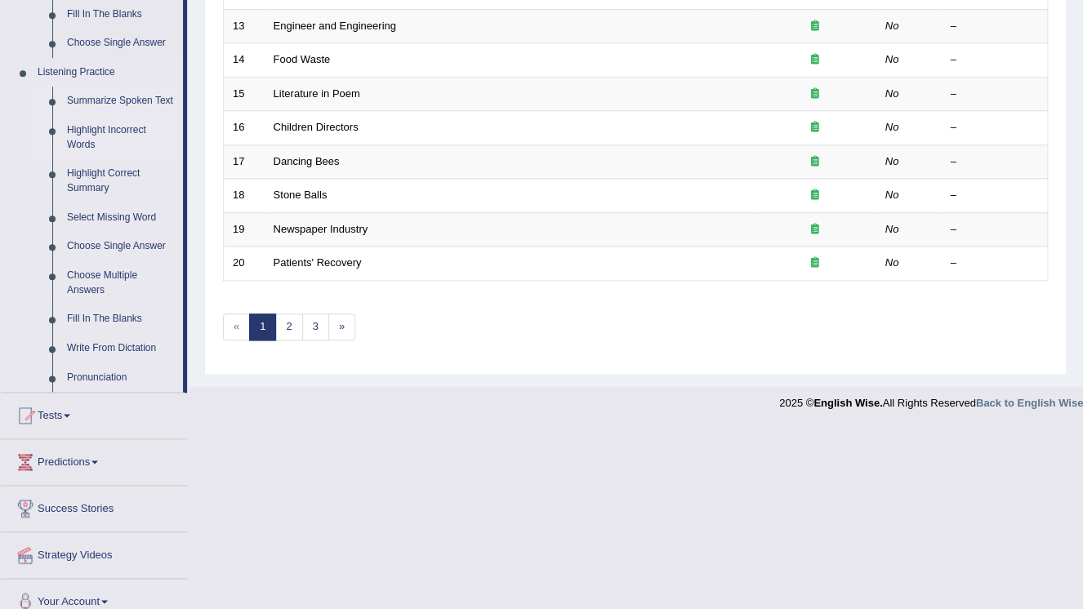
click at [108, 129] on link "Highlight Incorrect Words" at bounding box center [121, 137] width 123 height 43
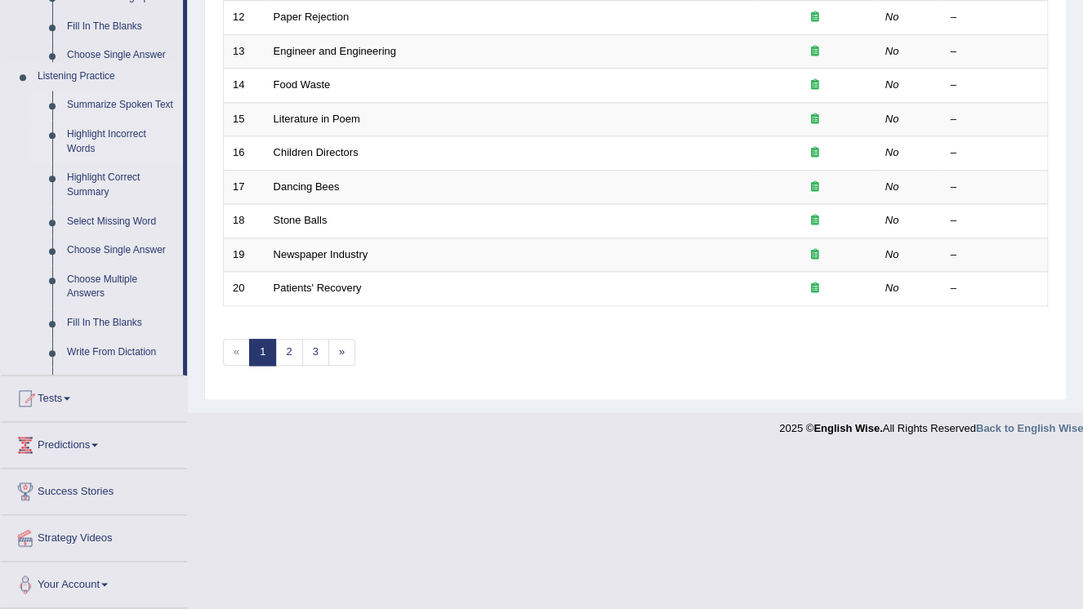
scroll to position [467, 0]
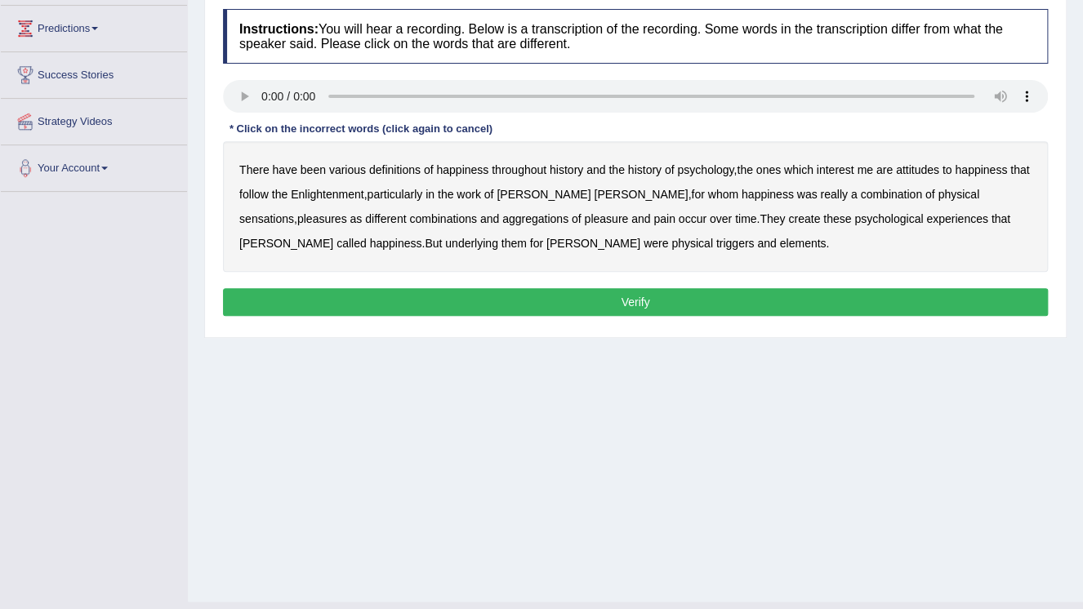
drag, startPoint x: 257, startPoint y: 212, endPoint x: 266, endPoint y: 216, distance: 9.9
click at [365, 212] on b "different" at bounding box center [385, 218] width 41 height 13
click at [445, 238] on b "underlying" at bounding box center [471, 243] width 53 height 13
click at [365, 216] on b "different" at bounding box center [385, 218] width 41 height 13
click at [445, 248] on b "underlying" at bounding box center [471, 243] width 53 height 13
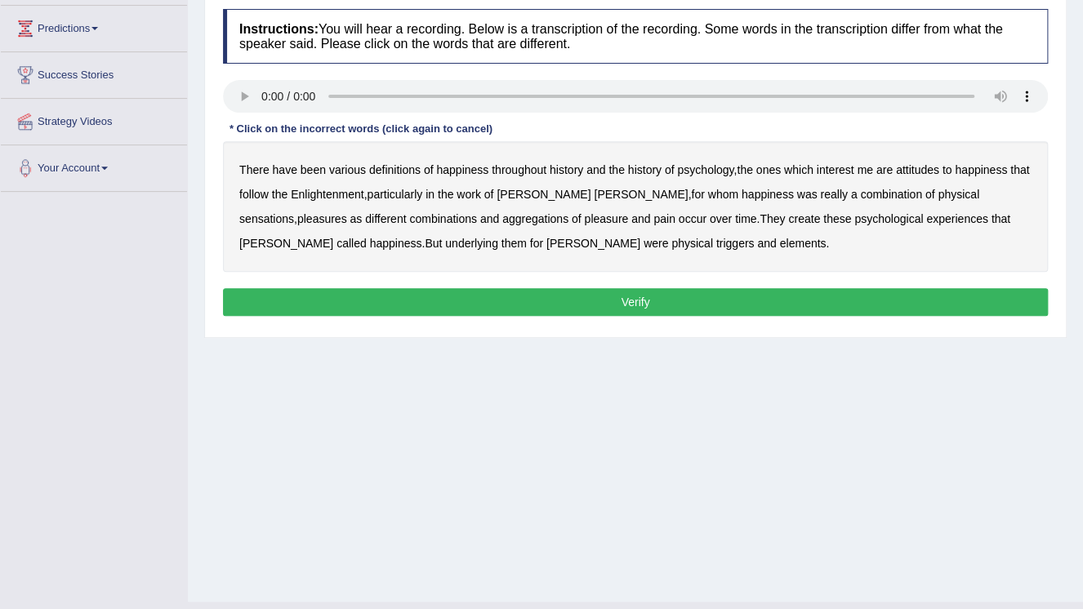
click at [707, 176] on b "psychology" at bounding box center [705, 169] width 56 height 13
click at [918, 172] on b "attitudes" at bounding box center [917, 169] width 43 height 13
click at [693, 171] on b "psychology" at bounding box center [705, 169] width 56 height 13
click at [914, 173] on b "attitudes" at bounding box center [917, 169] width 43 height 13
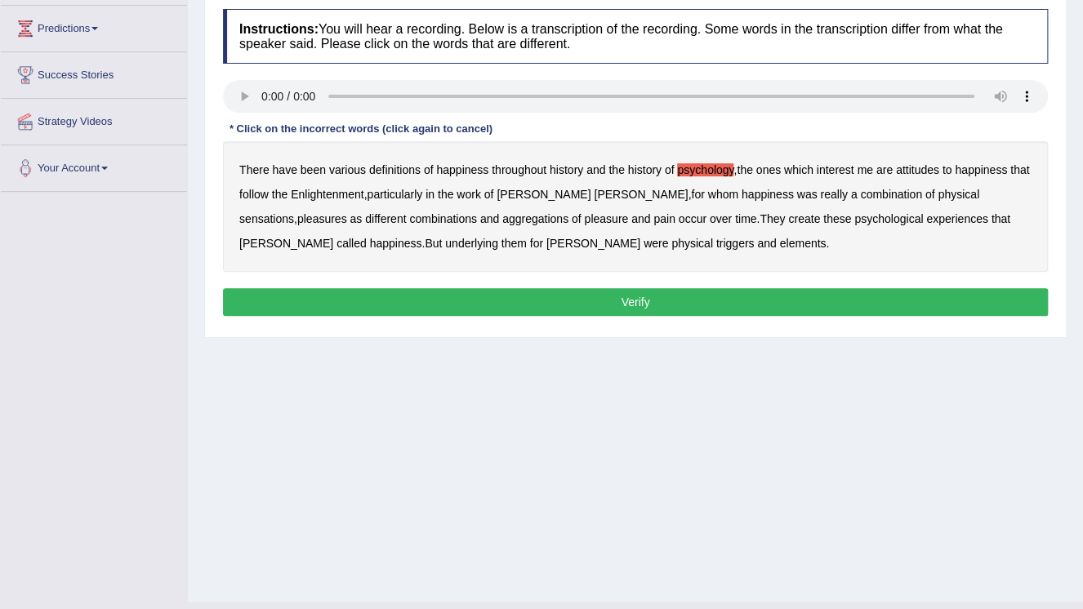
click at [914, 173] on b "attitudes" at bounding box center [917, 169] width 43 height 13
click at [609, 291] on button "Verify" at bounding box center [635, 302] width 825 height 28
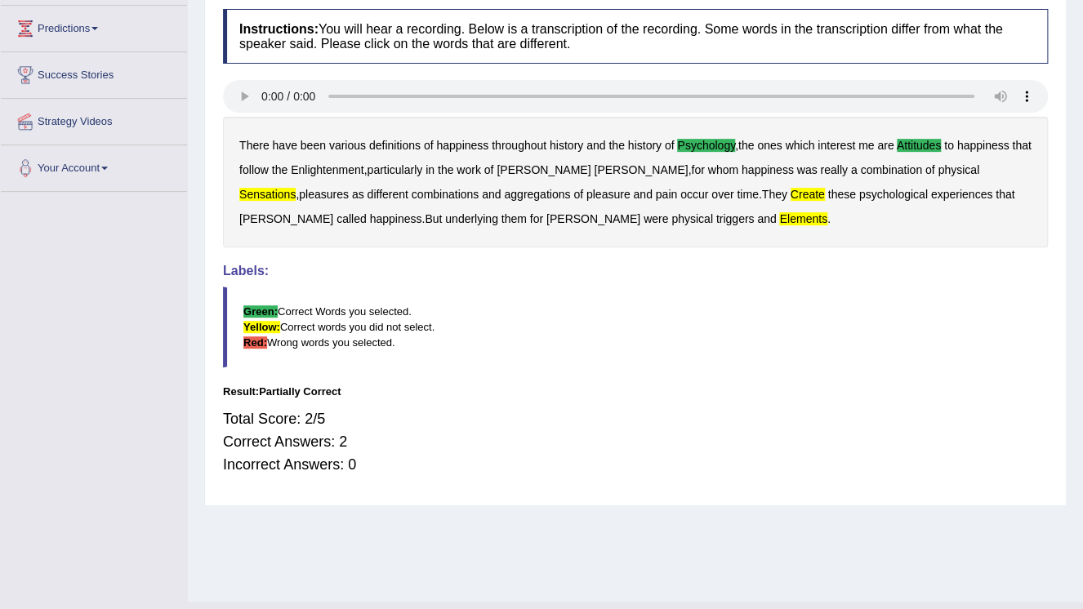
click at [632, 145] on b "history" at bounding box center [644, 145] width 33 height 13
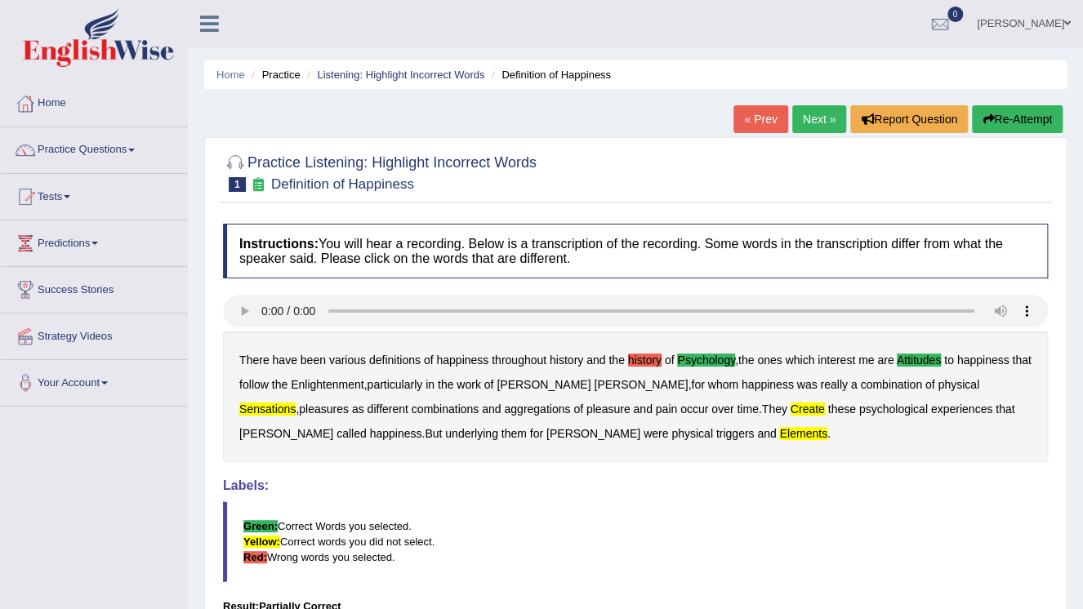
click at [1028, 111] on button "Re-Attempt" at bounding box center [1017, 119] width 91 height 28
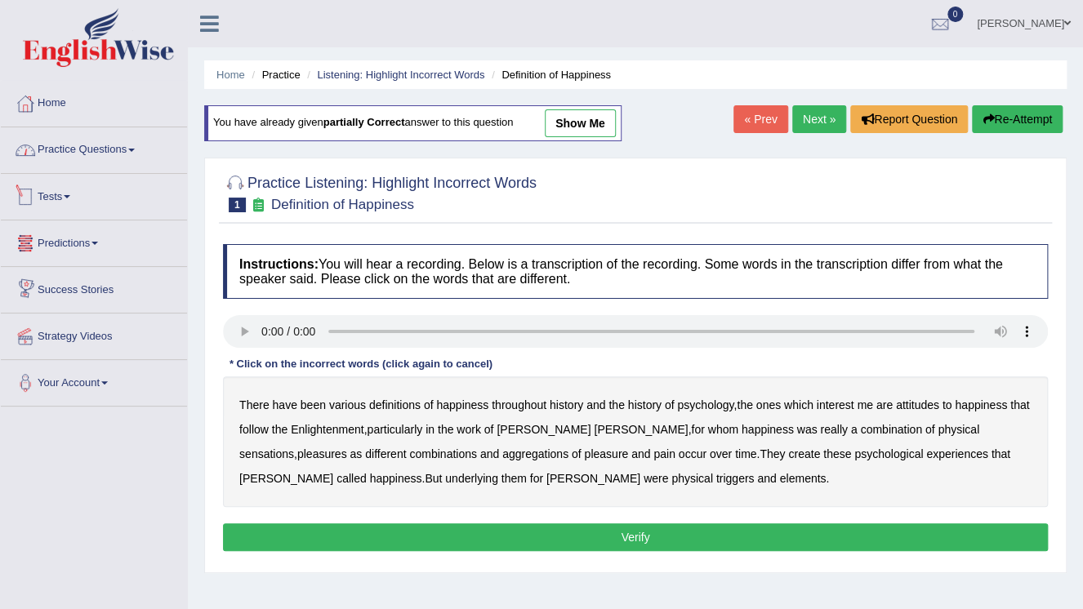
click at [115, 165] on link "Practice Questions" at bounding box center [94, 147] width 186 height 41
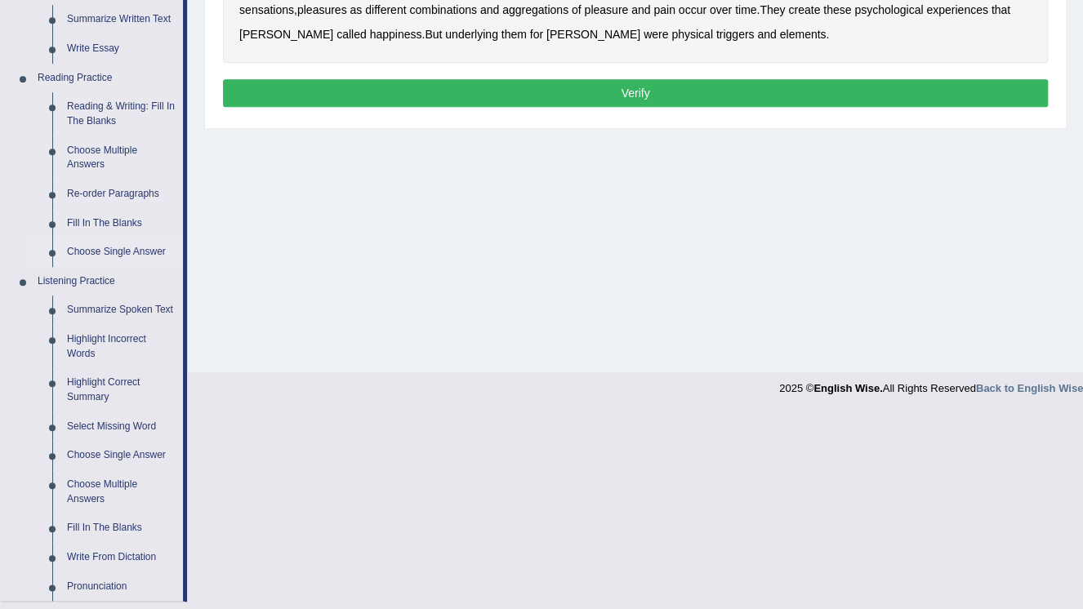
scroll to position [444, 0]
click at [108, 341] on link "Highlight Incorrect Words" at bounding box center [121, 346] width 123 height 43
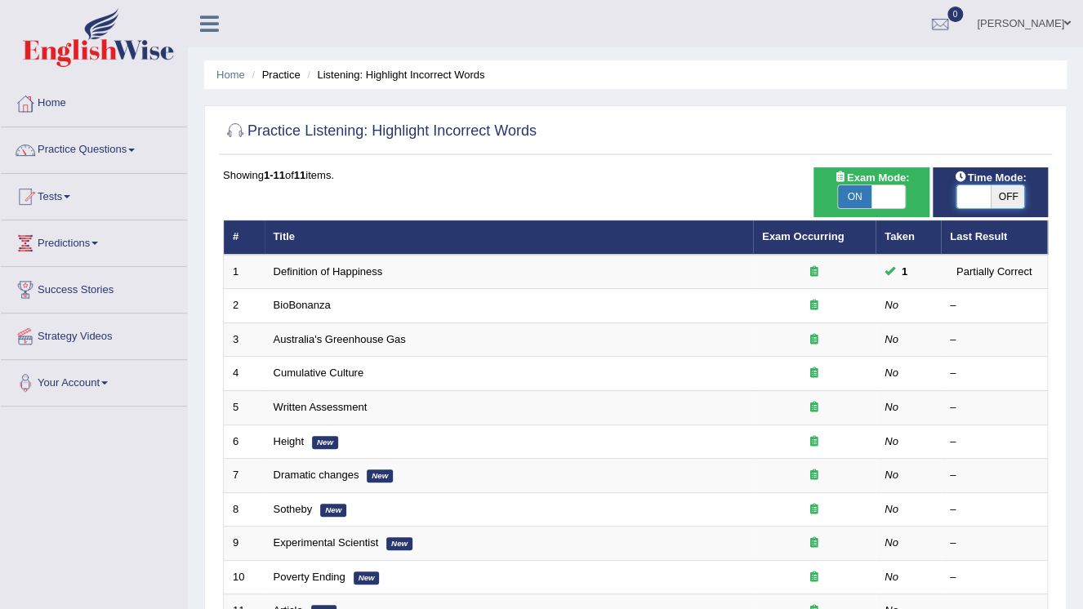
click at [972, 199] on span at bounding box center [973, 196] width 34 height 23
checkbox input "true"
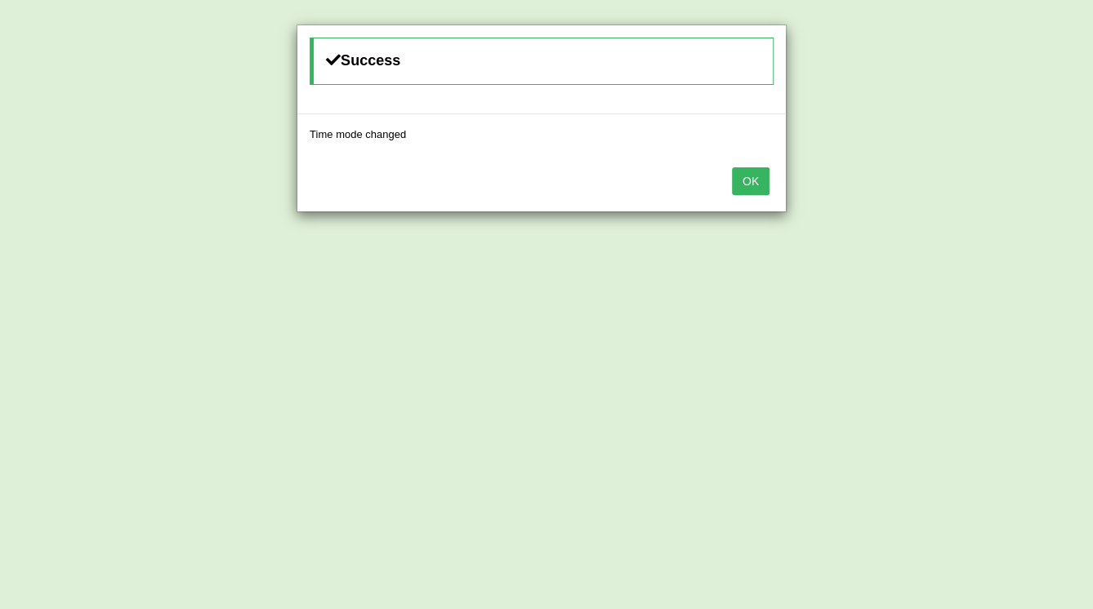
click at [758, 183] on button "OK" at bounding box center [751, 181] width 38 height 28
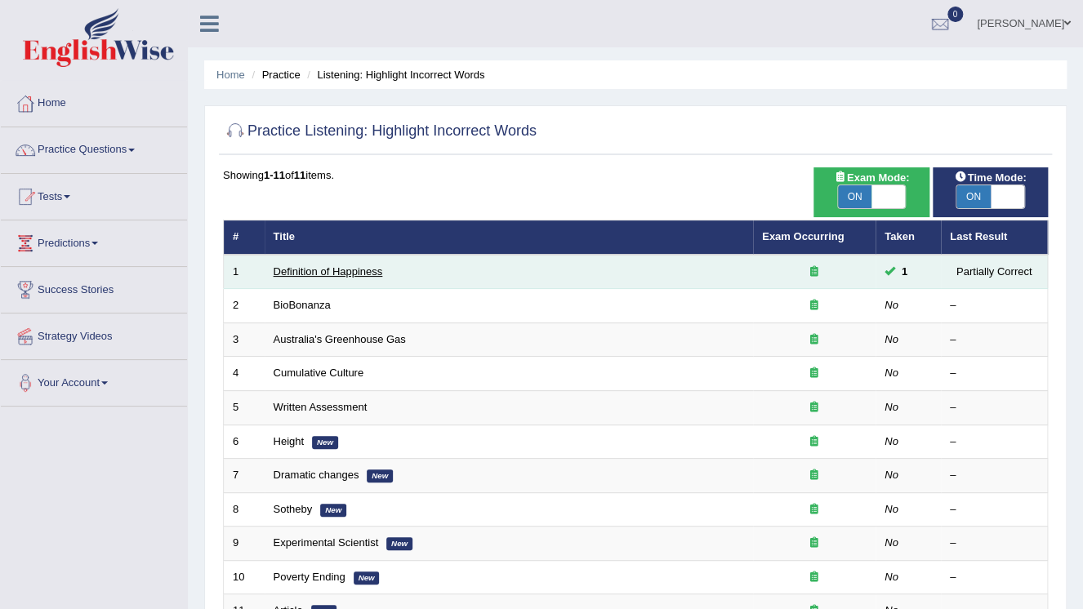
click at [363, 272] on link "Definition of Happiness" at bounding box center [328, 271] width 109 height 12
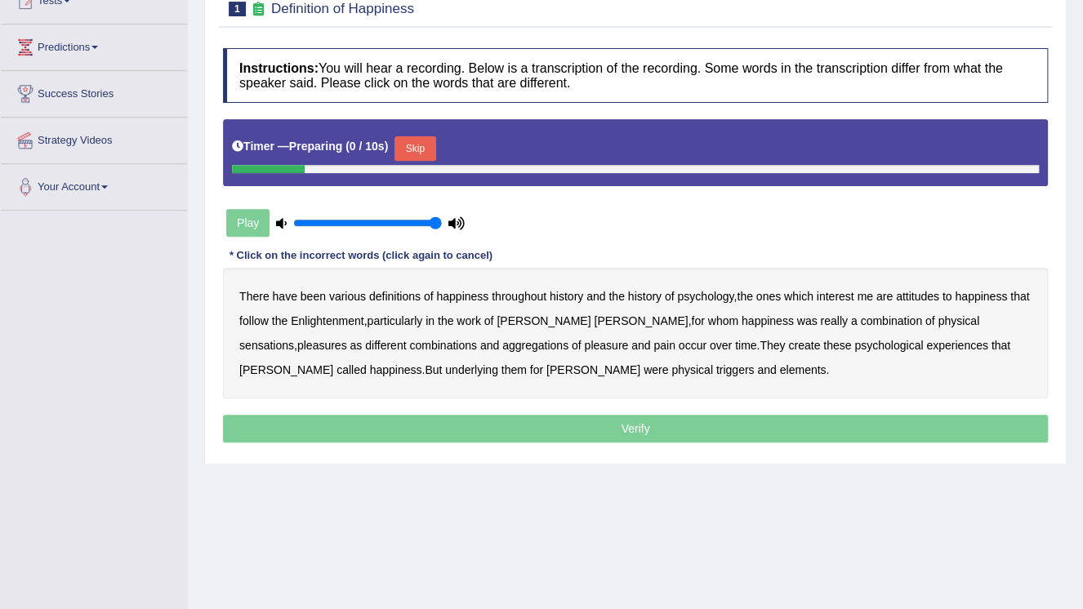
scroll to position [196, 0]
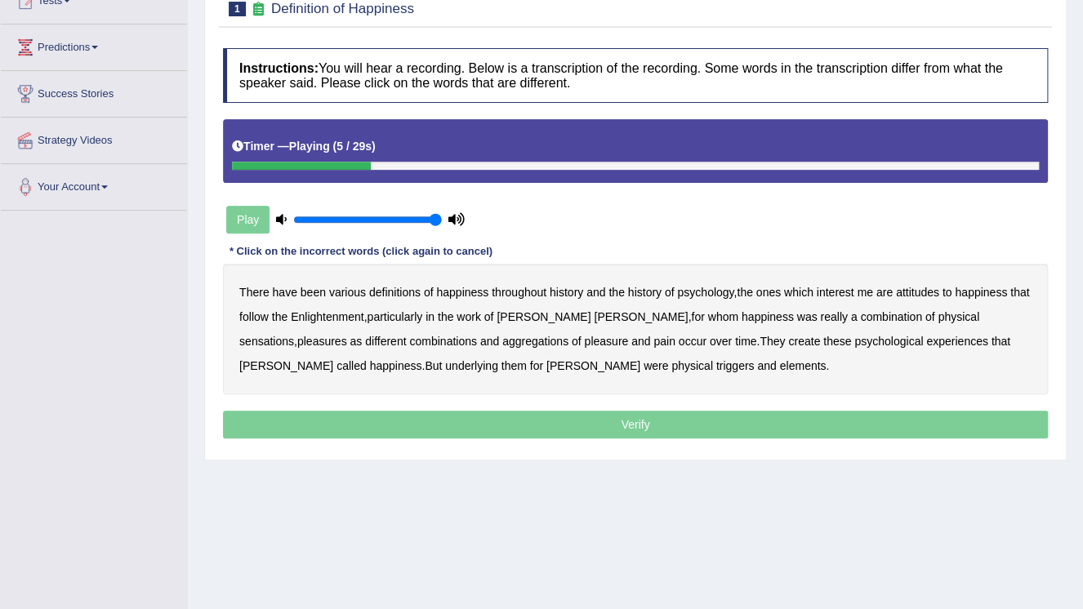
click at [711, 294] on b "psychology" at bounding box center [705, 292] width 56 height 13
click at [932, 294] on b "attitudes" at bounding box center [917, 292] width 43 height 13
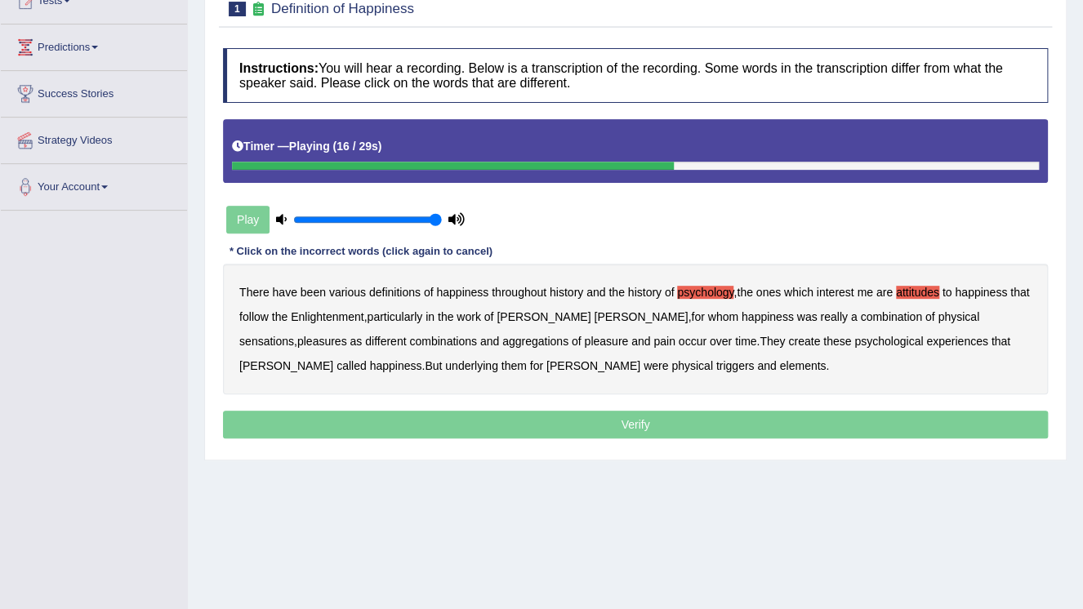
click at [294, 335] on b "sensations" at bounding box center [266, 341] width 55 height 13
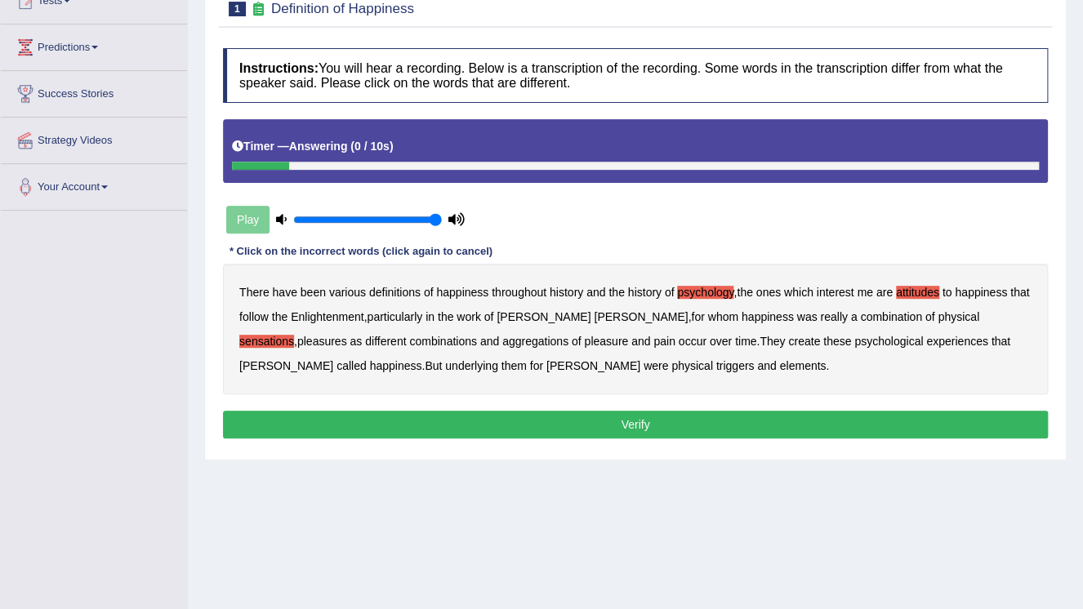
click at [779, 364] on b "elements" at bounding box center [802, 365] width 47 height 13
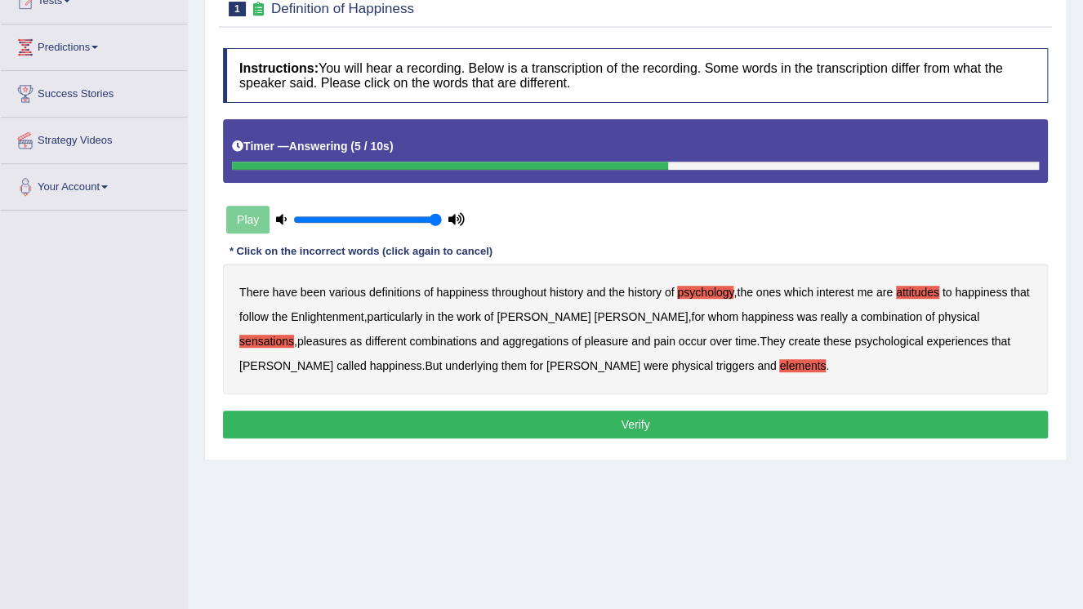
click at [541, 418] on button "Verify" at bounding box center [635, 425] width 825 height 28
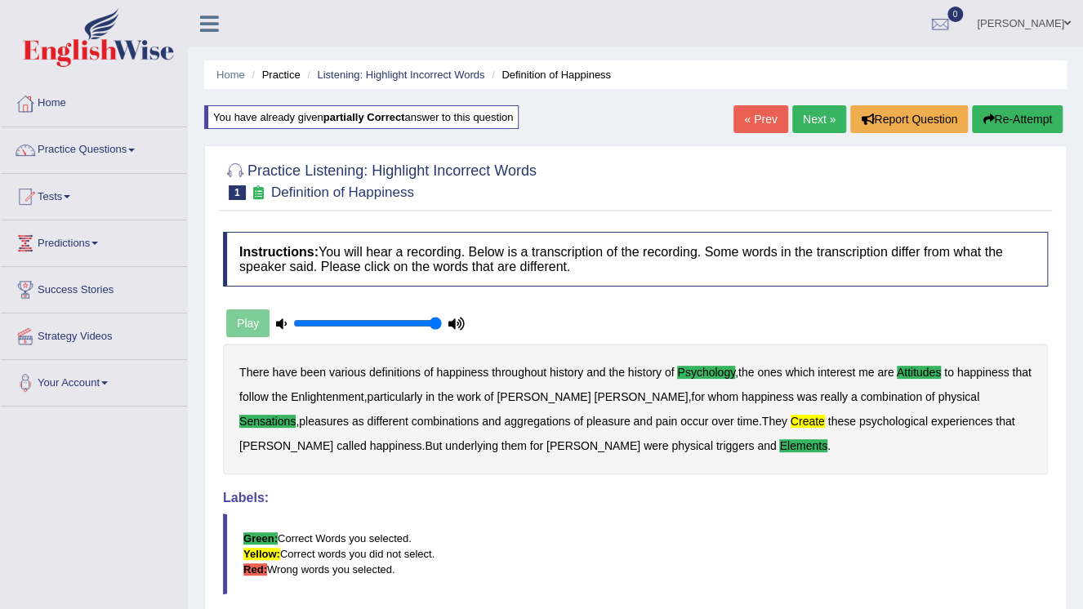
scroll to position [0, 0]
click at [817, 124] on link "Next »" at bounding box center [819, 119] width 54 height 28
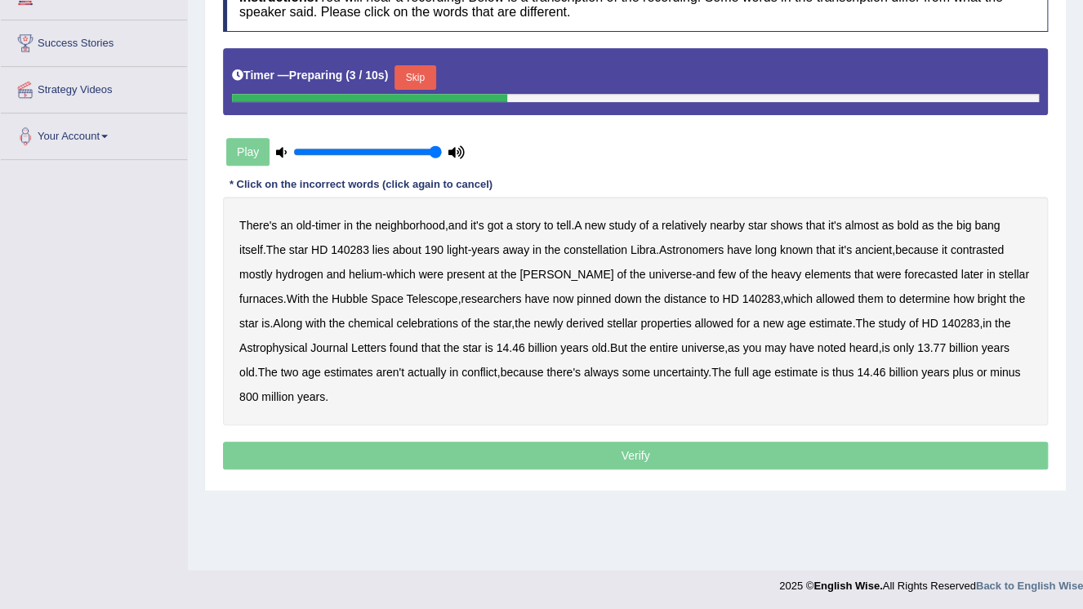
scroll to position [248, 0]
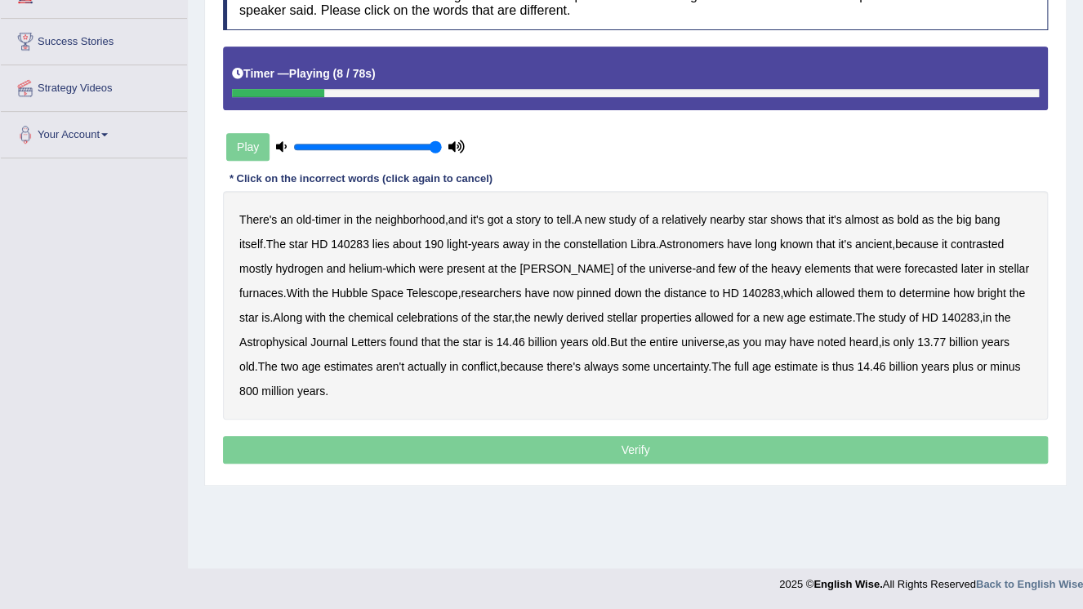
click at [912, 217] on b "bold" at bounding box center [907, 219] width 21 height 13
click at [1000, 245] on b "contrasted" at bounding box center [977, 244] width 53 height 13
click at [904, 271] on b "forecasted" at bounding box center [930, 268] width 53 height 13
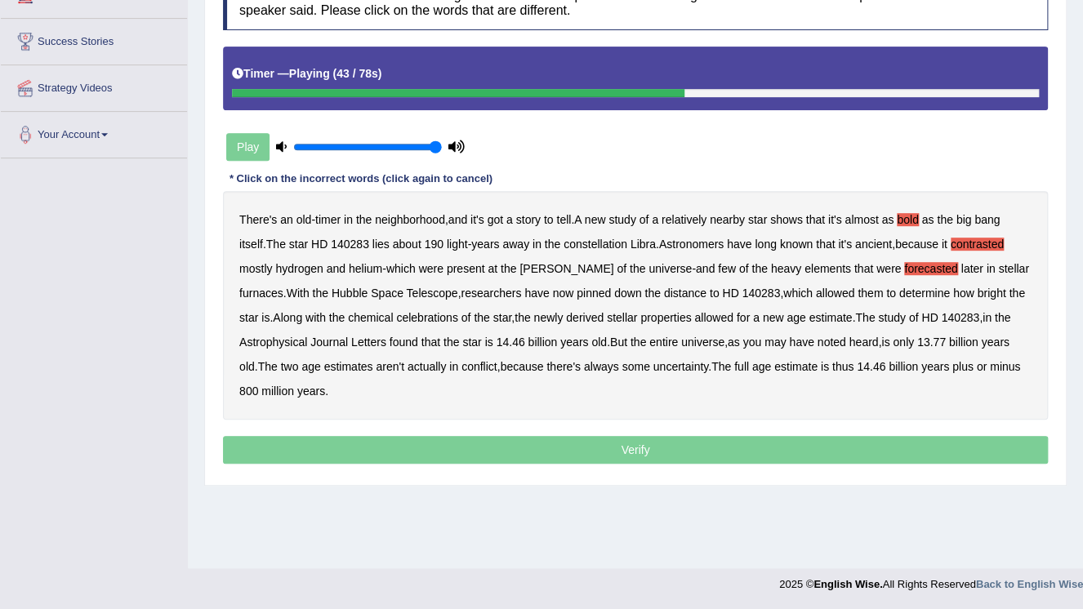
click at [396, 313] on b "celebrations" at bounding box center [427, 317] width 62 height 13
click at [516, 343] on b "46" at bounding box center [518, 342] width 13 height 13
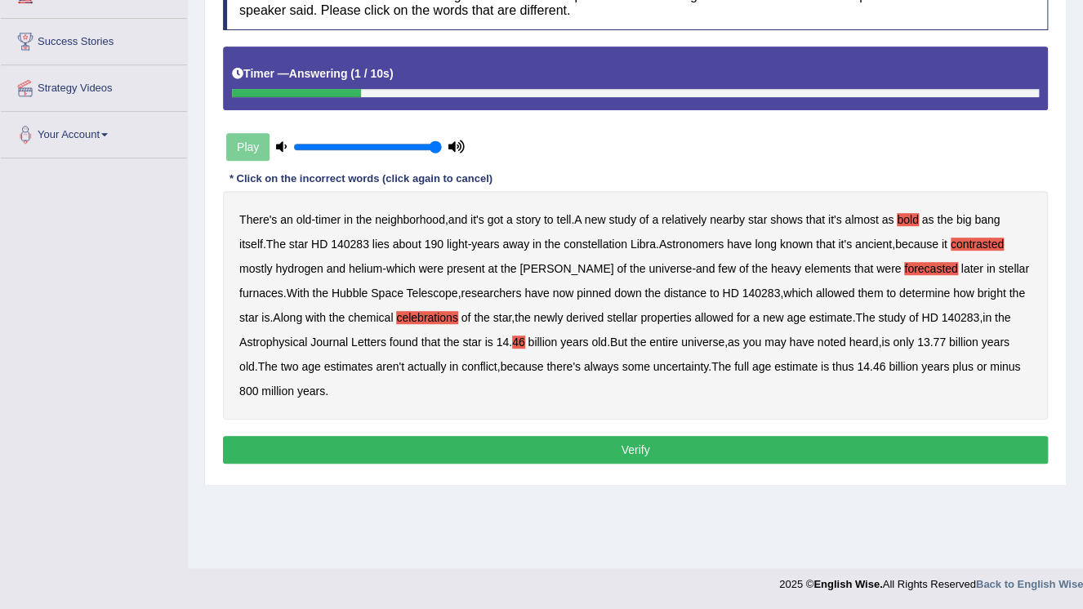
click at [592, 450] on button "Verify" at bounding box center [635, 450] width 825 height 28
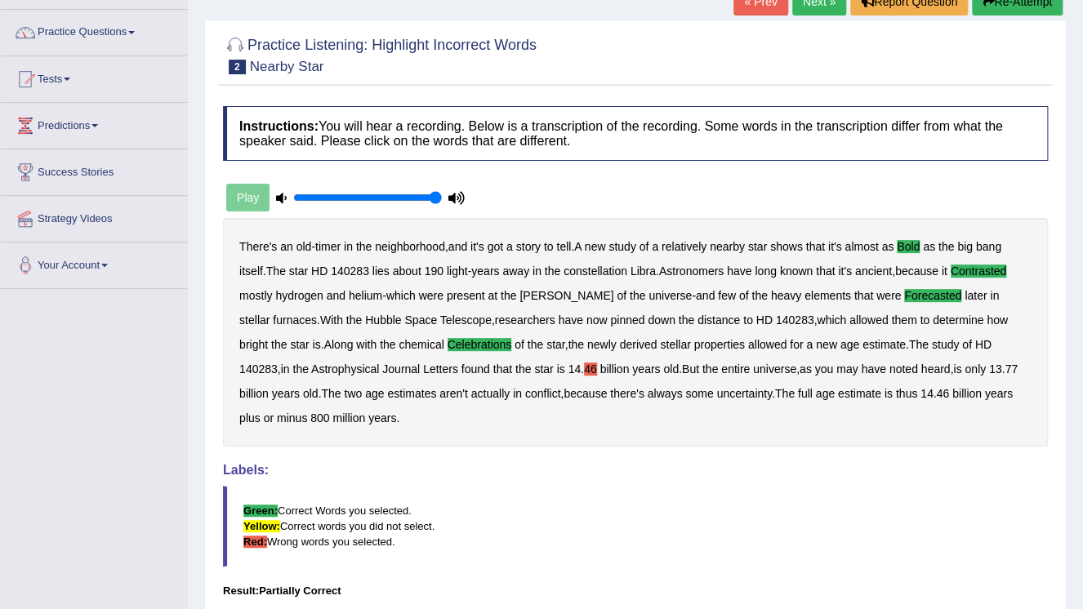
scroll to position [52, 0]
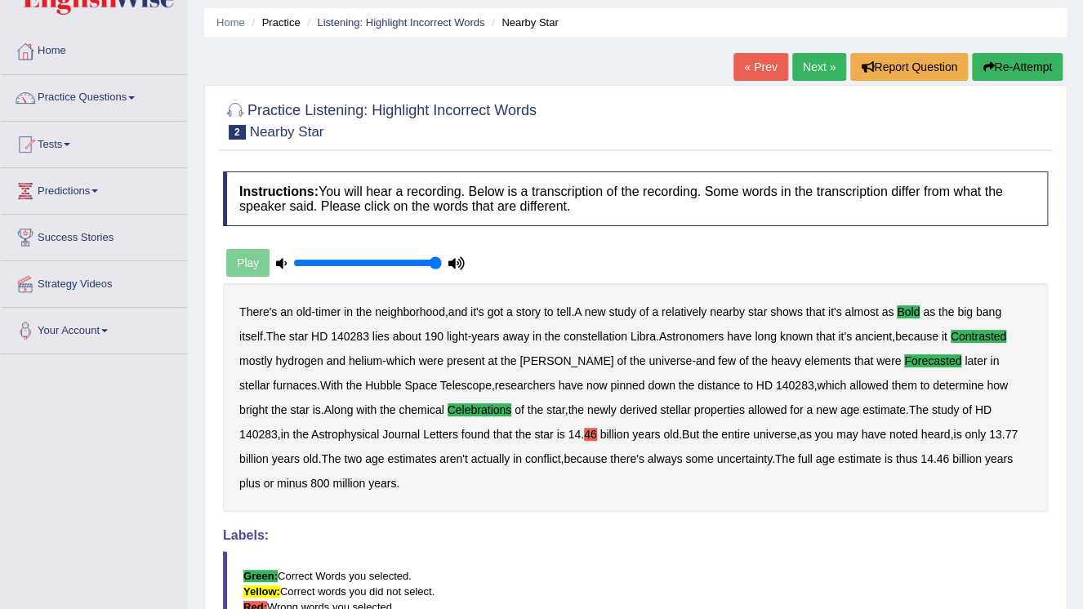
click at [825, 65] on link "Next »" at bounding box center [819, 67] width 54 height 28
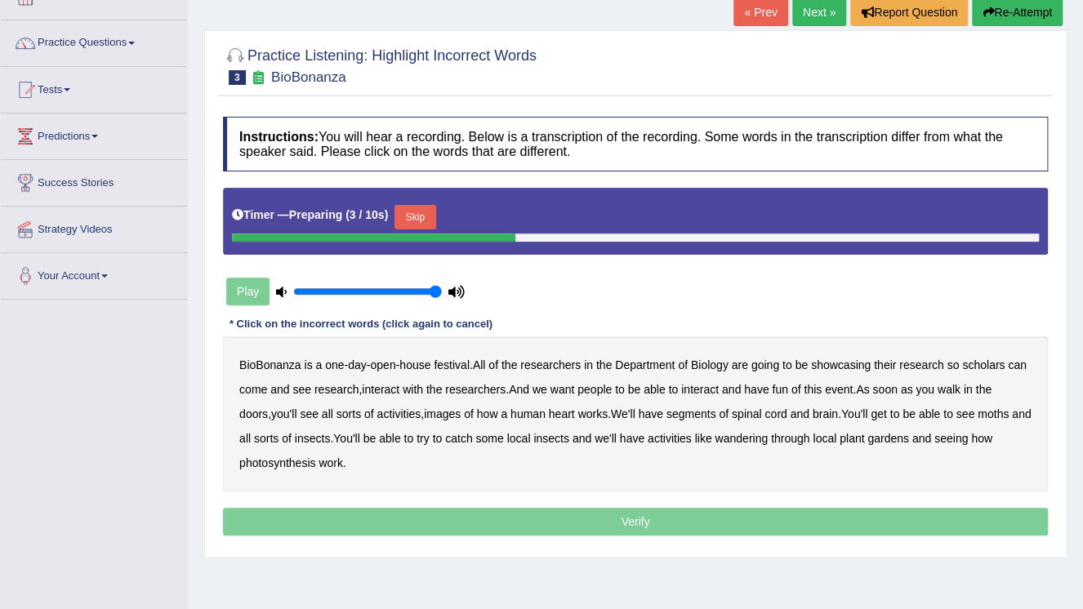
scroll to position [131, 0]
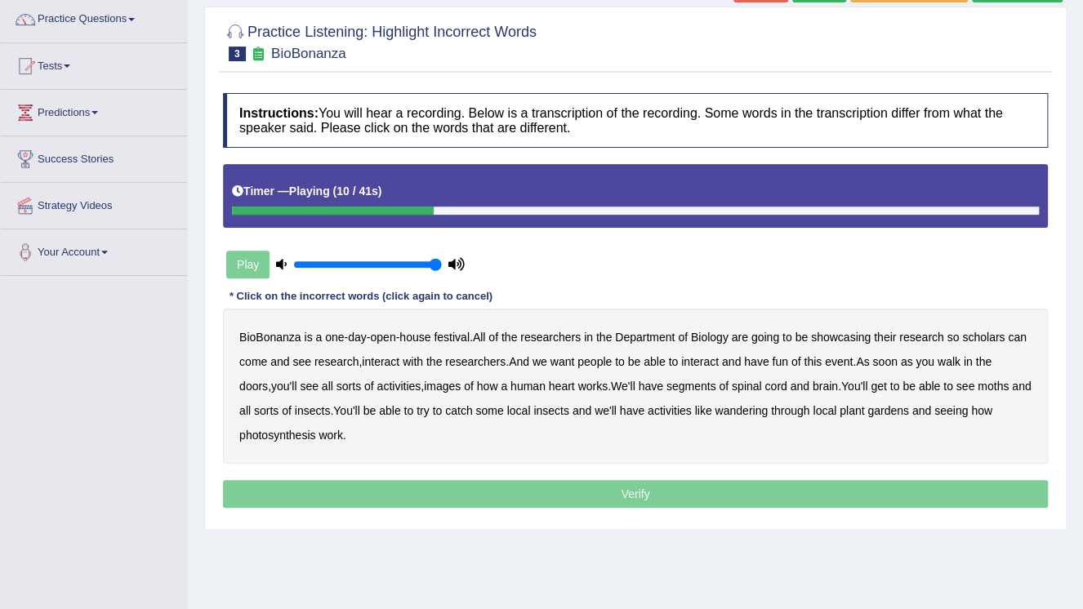
click at [989, 334] on b "scholars" at bounding box center [983, 337] width 42 height 13
click at [425, 389] on b "images" at bounding box center [442, 386] width 37 height 13
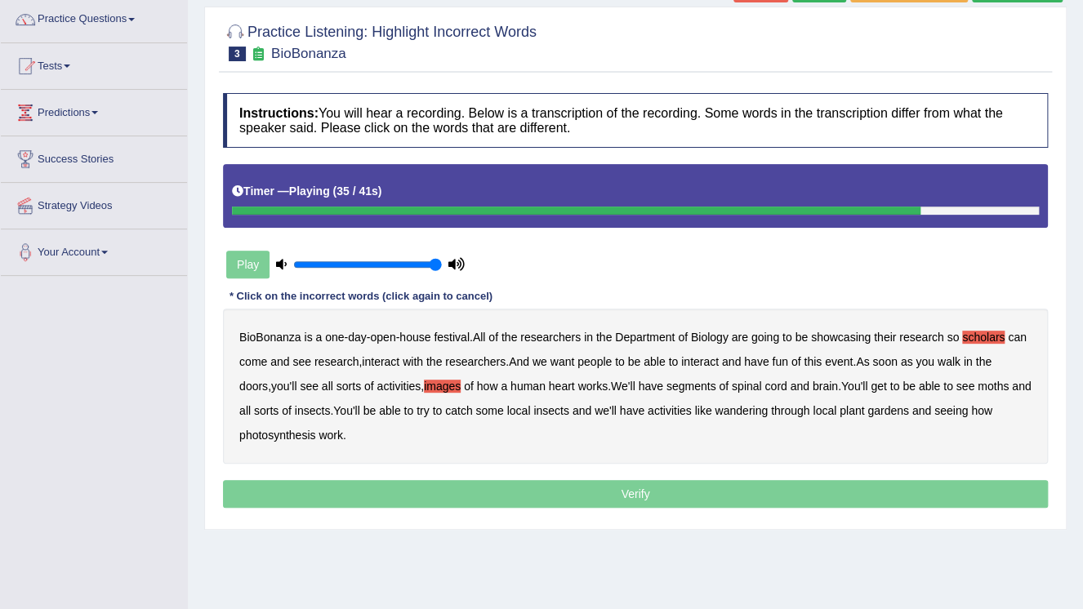
click at [978, 384] on b "moths" at bounding box center [993, 386] width 31 height 13
click at [733, 412] on b "wandering" at bounding box center [741, 410] width 53 height 13
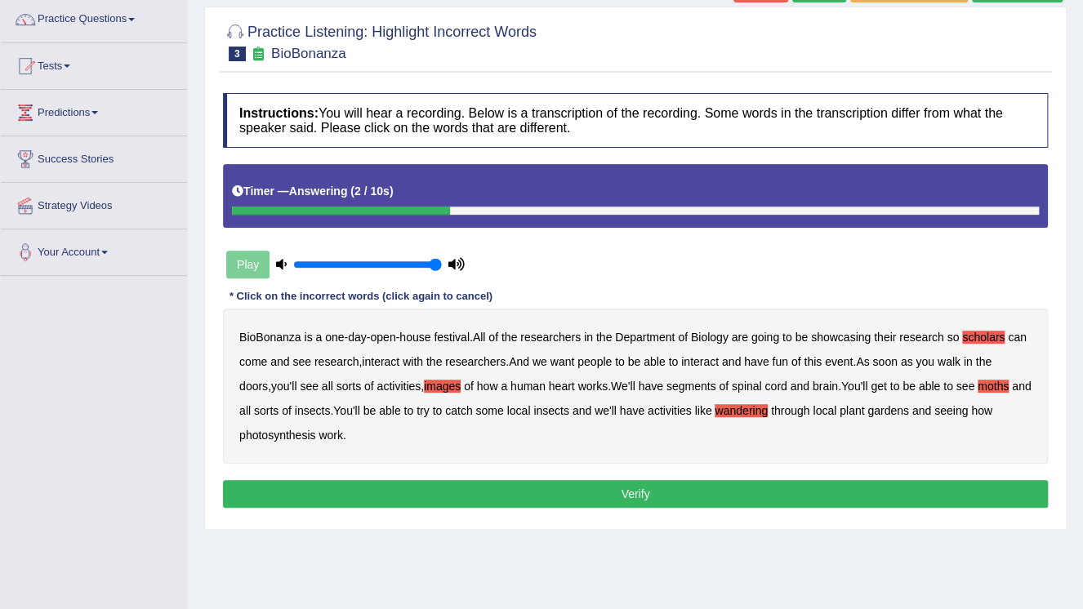
click at [645, 493] on button "Verify" at bounding box center [635, 494] width 825 height 28
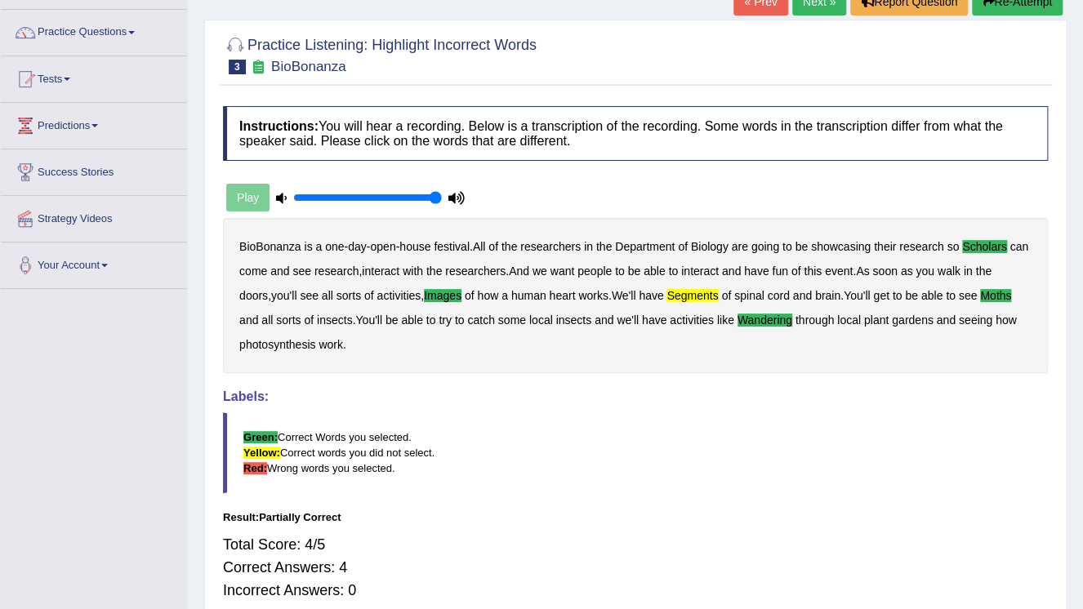
scroll to position [52, 0]
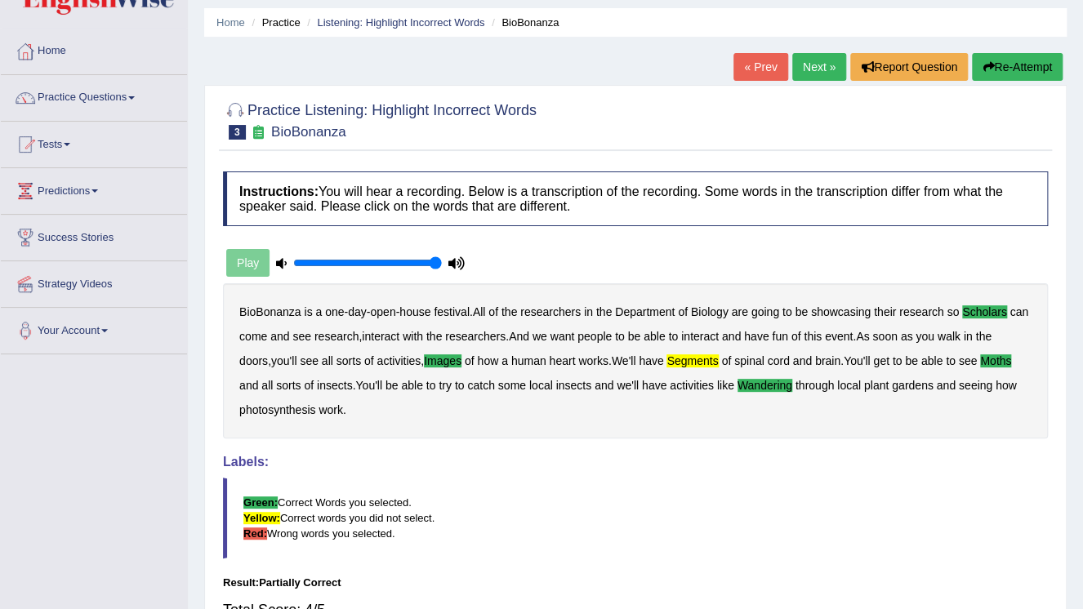
click at [801, 63] on link "Next »" at bounding box center [819, 67] width 54 height 28
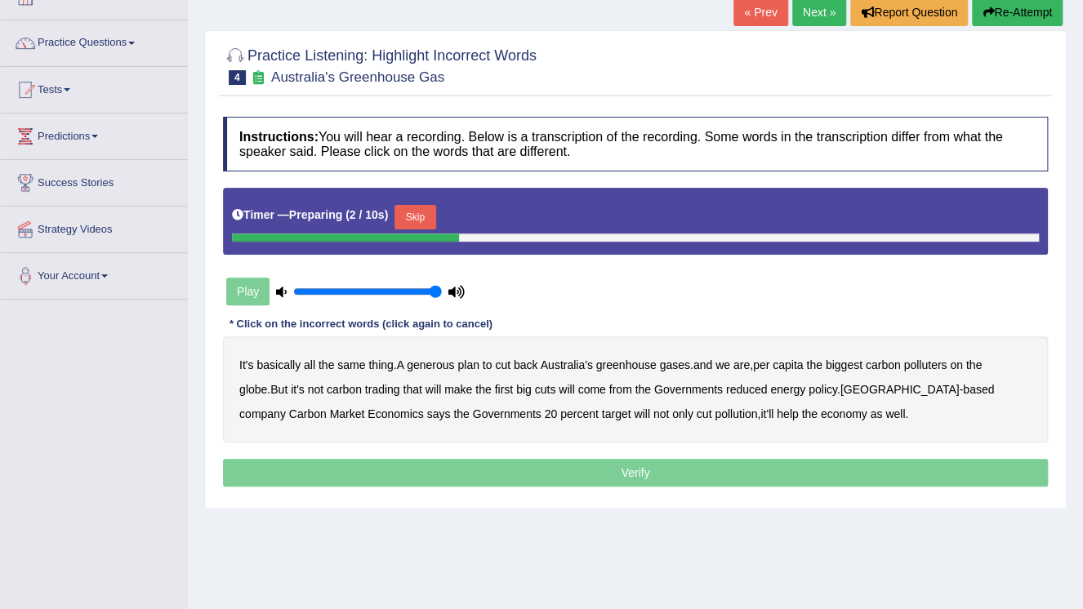
scroll to position [131, 0]
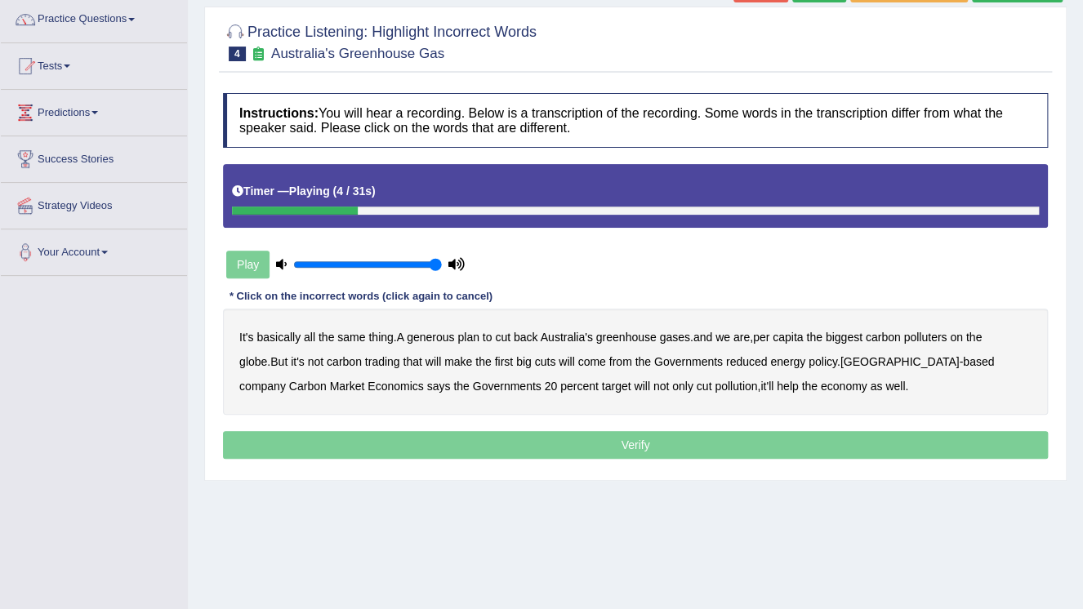
click at [448, 335] on b "generous" at bounding box center [430, 337] width 47 height 13
click at [267, 355] on b "globe" at bounding box center [253, 361] width 28 height 13
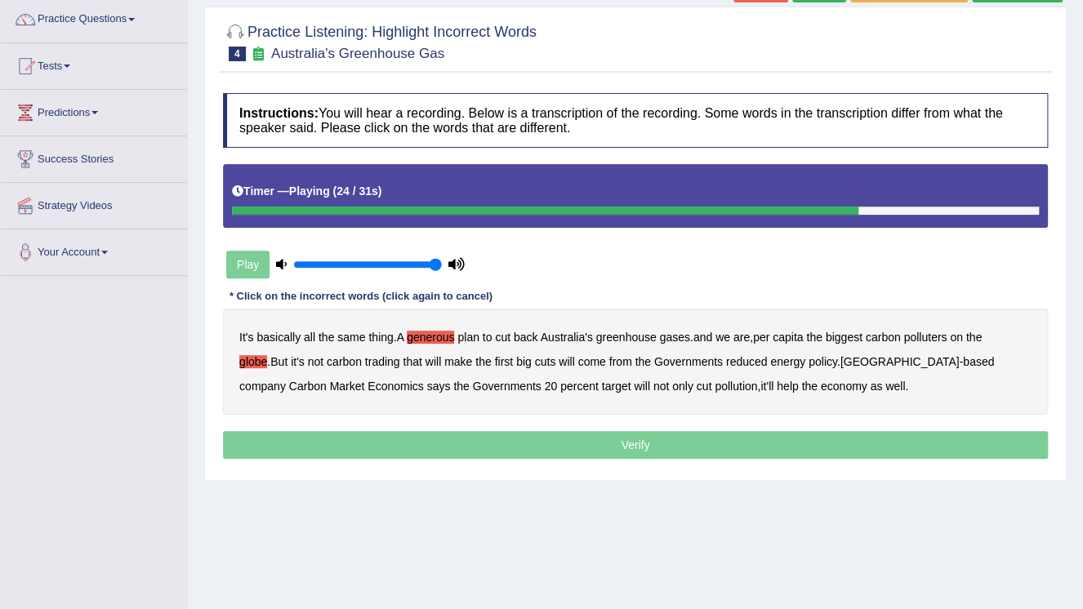
click at [559, 359] on b "will" at bounding box center [567, 361] width 16 height 13
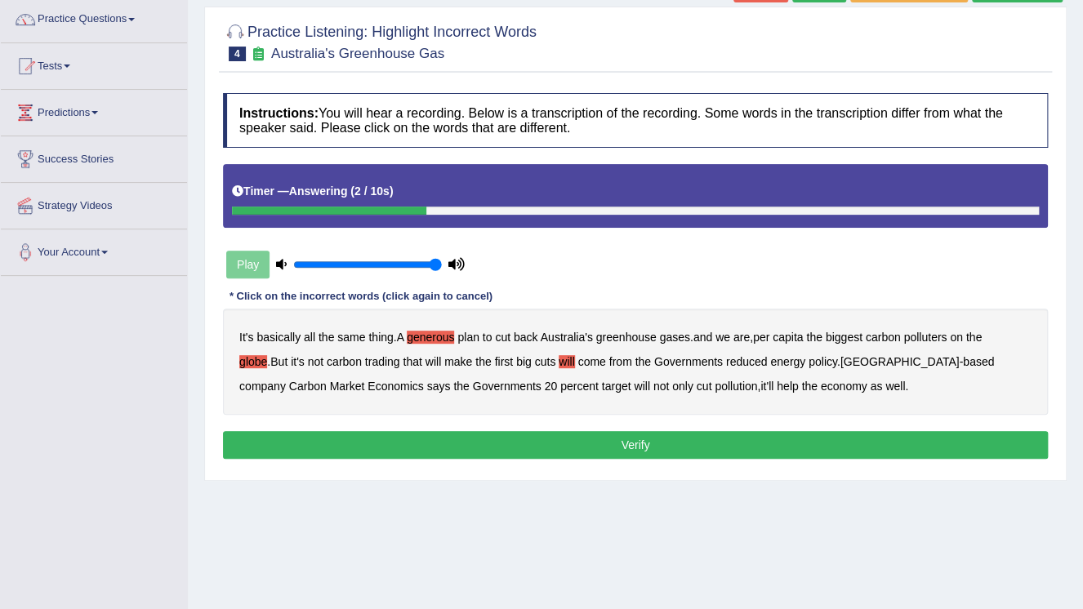
click at [605, 439] on button "Verify" at bounding box center [635, 445] width 825 height 28
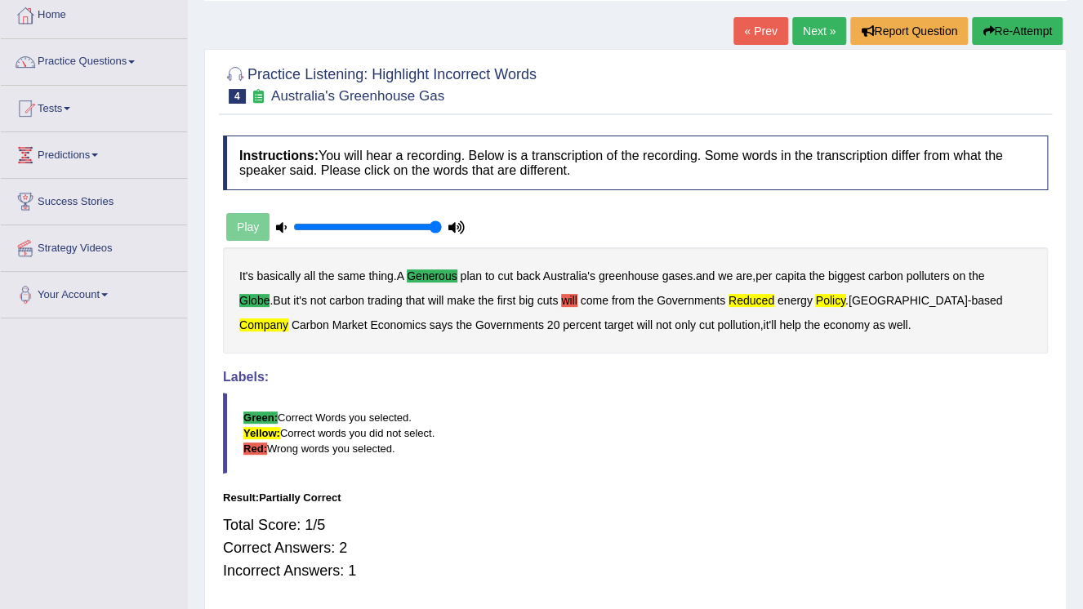
scroll to position [65, 0]
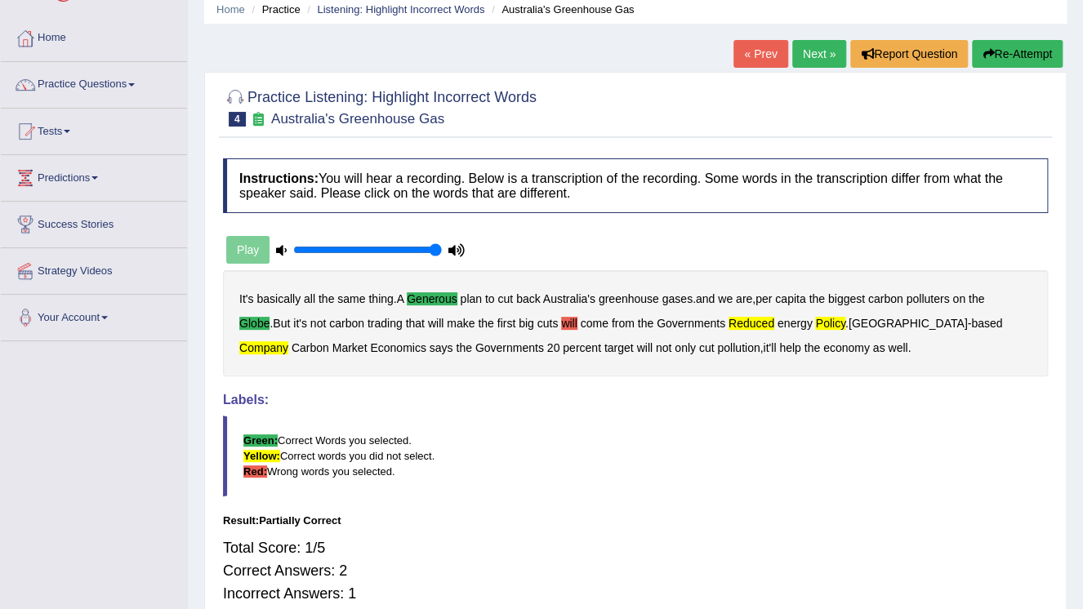
click at [773, 55] on link "« Prev" at bounding box center [760, 54] width 54 height 28
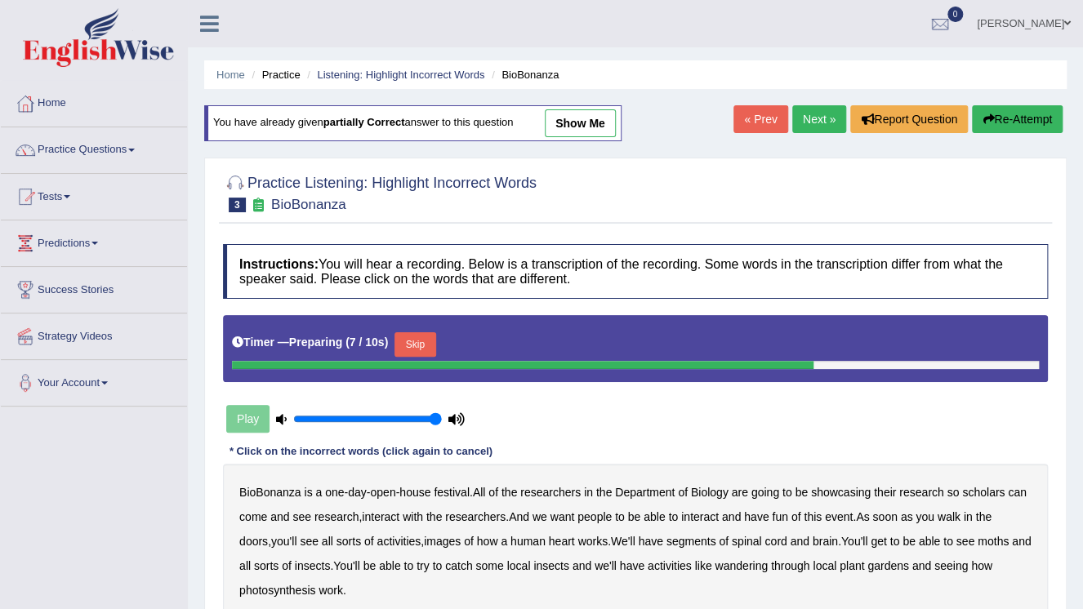
click at [818, 118] on link "Next »" at bounding box center [819, 119] width 54 height 28
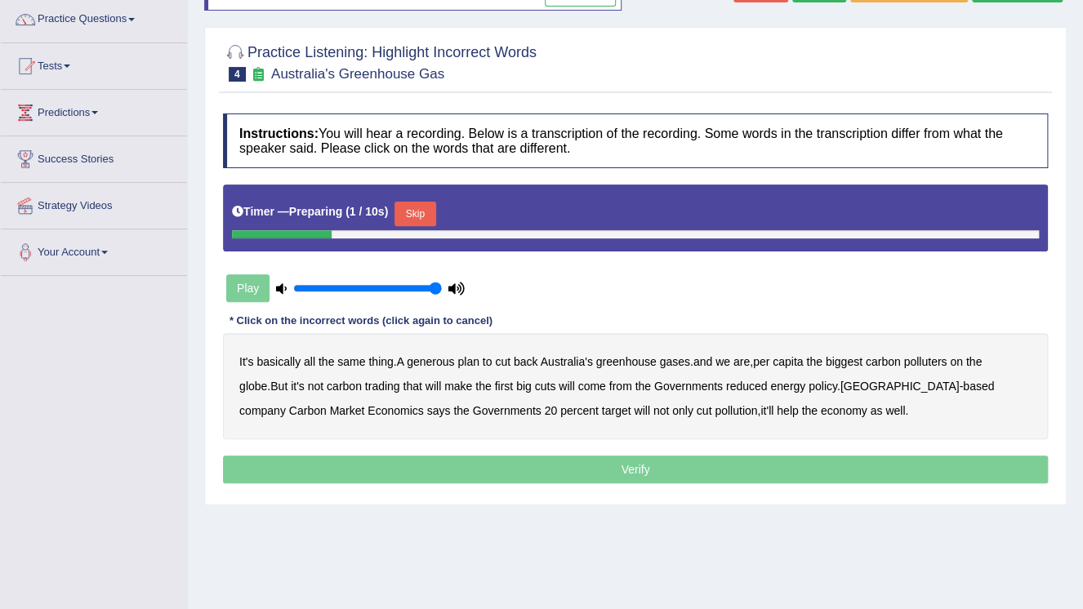
scroll to position [131, 0]
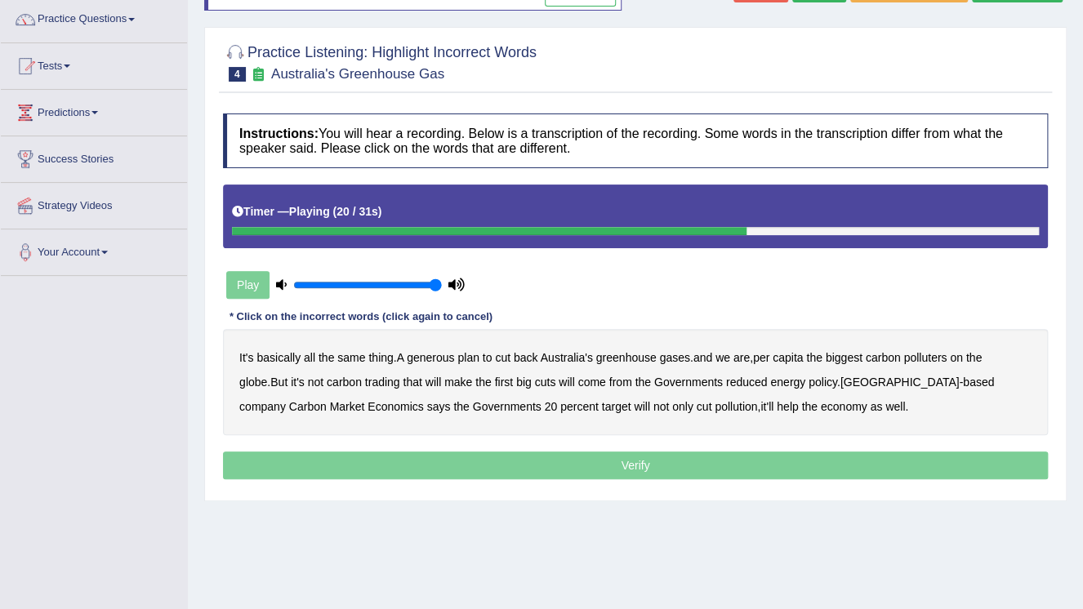
click at [726, 382] on b "reduced" at bounding box center [747, 382] width 42 height 13
click at [809, 382] on b "policy" at bounding box center [823, 382] width 29 height 13
click at [349, 230] on div at bounding box center [572, 231] width 681 height 8
click at [349, 230] on div at bounding box center [583, 231] width 702 height 8
drag, startPoint x: 957, startPoint y: 229, endPoint x: 750, endPoint y: 228, distance: 207.5
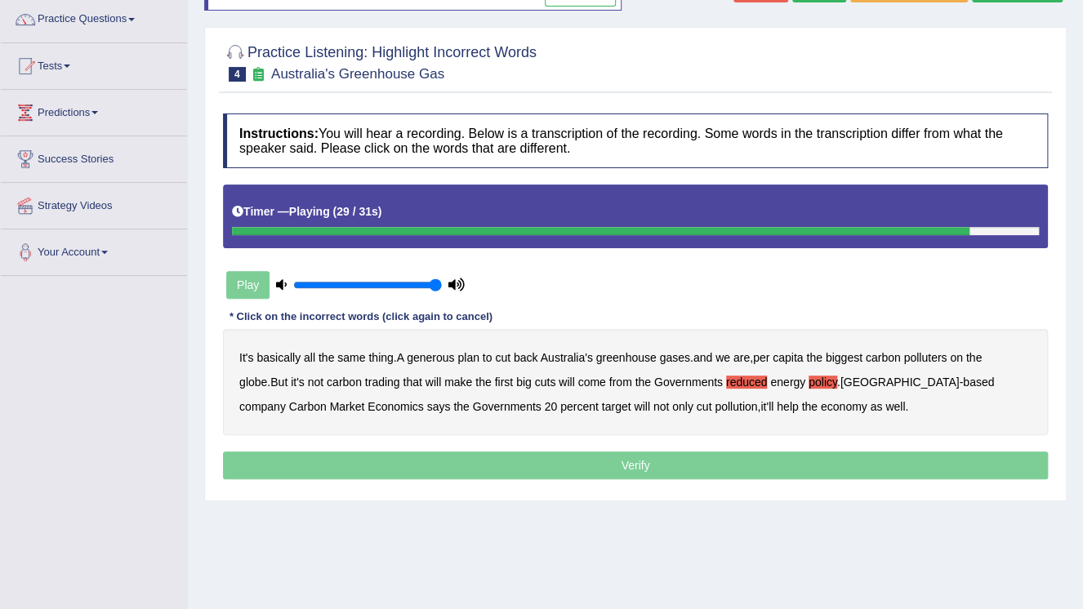
click at [750, 228] on div at bounding box center [601, 231] width 738 height 8
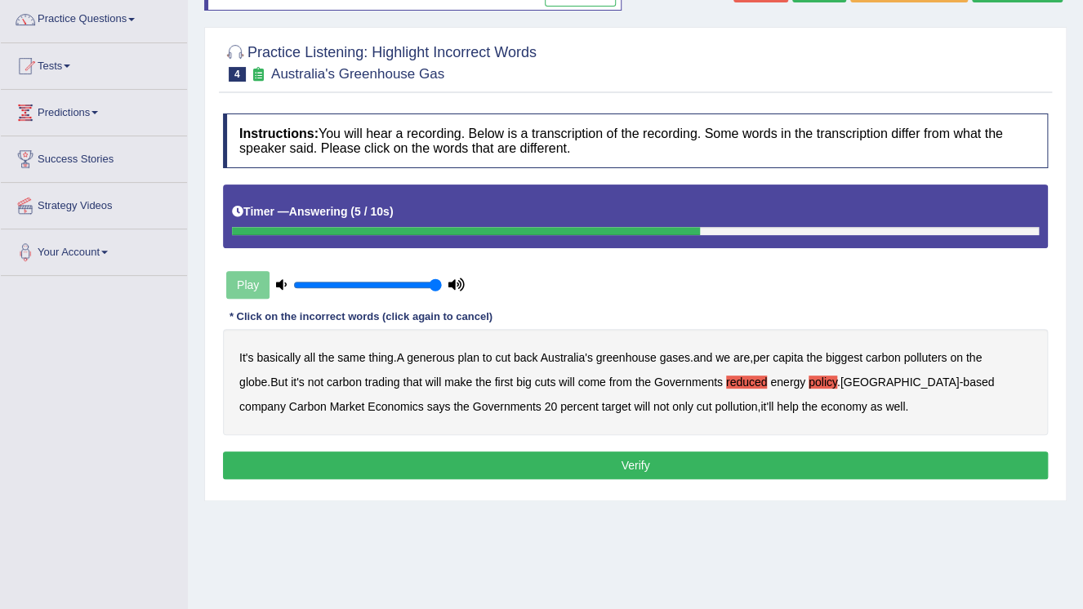
click at [715, 405] on b "pollution" at bounding box center [736, 406] width 42 height 13
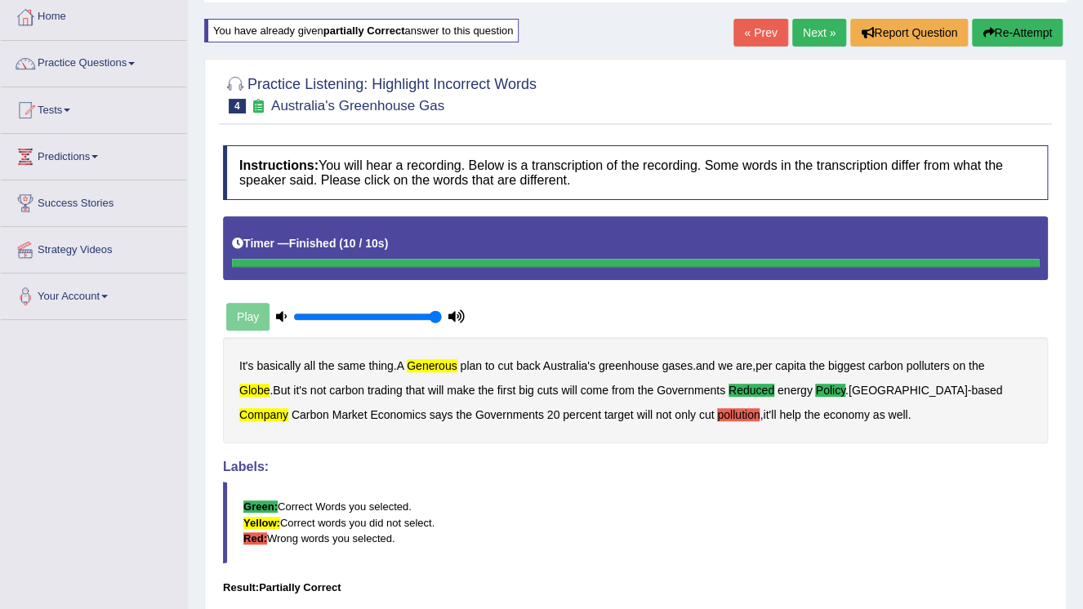
scroll to position [65, 0]
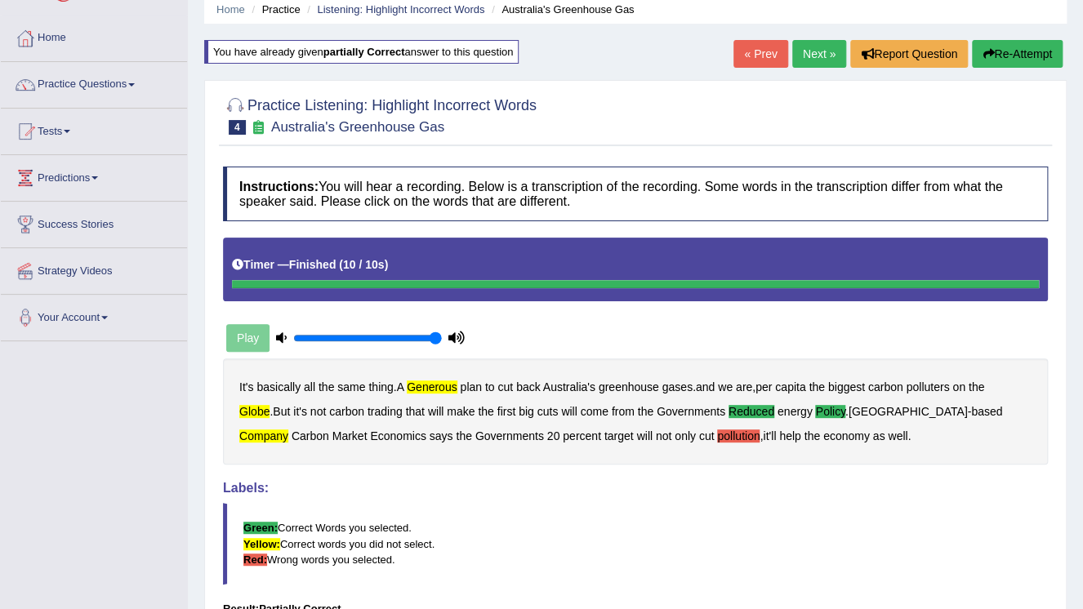
click at [765, 60] on link "« Prev" at bounding box center [760, 54] width 54 height 28
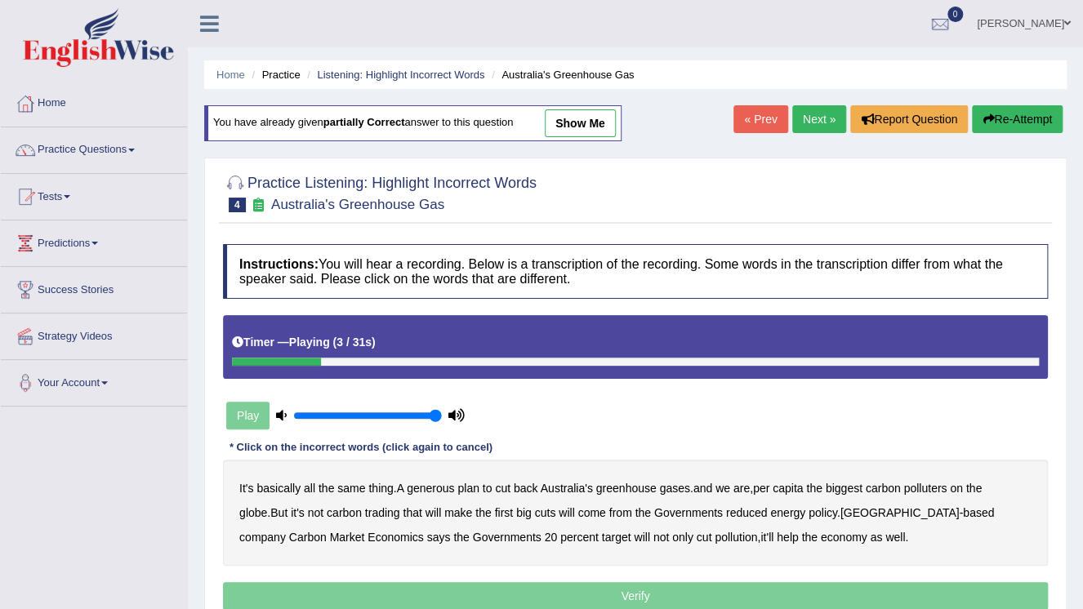
click at [438, 488] on b "generous" at bounding box center [430, 488] width 47 height 13
click at [267, 506] on b "globe" at bounding box center [253, 512] width 28 height 13
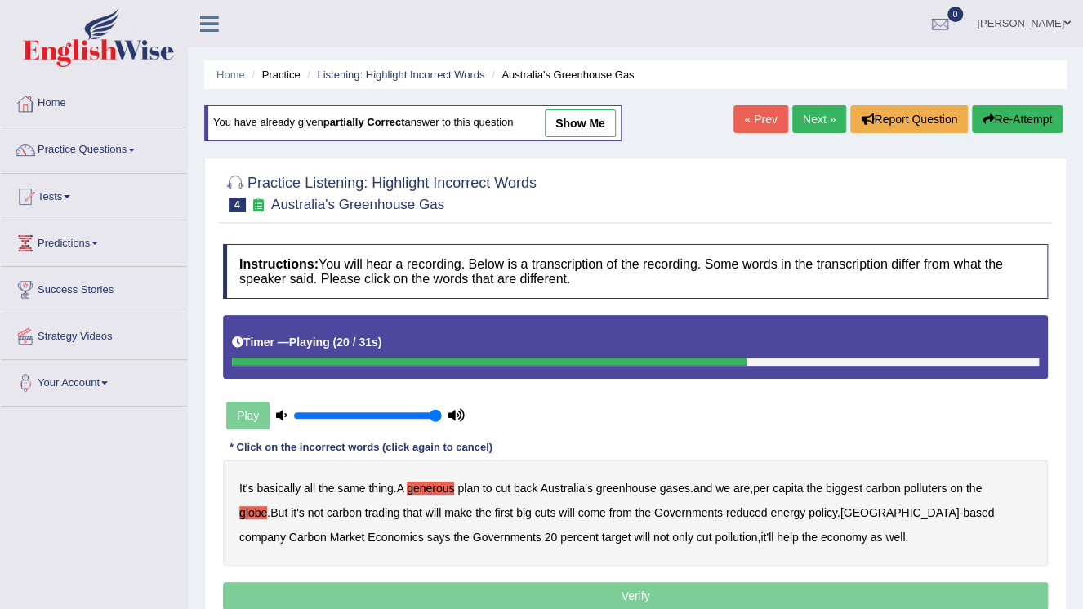
click at [726, 514] on b "reduced" at bounding box center [747, 512] width 42 height 13
click at [809, 513] on b "policy" at bounding box center [823, 512] width 29 height 13
click at [327, 531] on b "Carbon" at bounding box center [308, 537] width 38 height 13
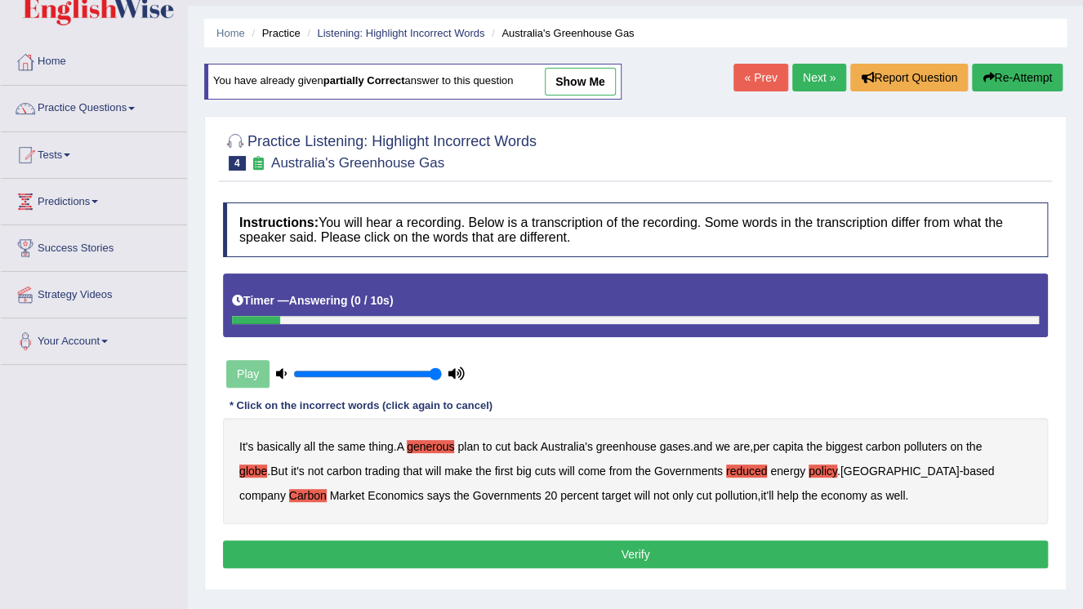
scroll to position [65, 0]
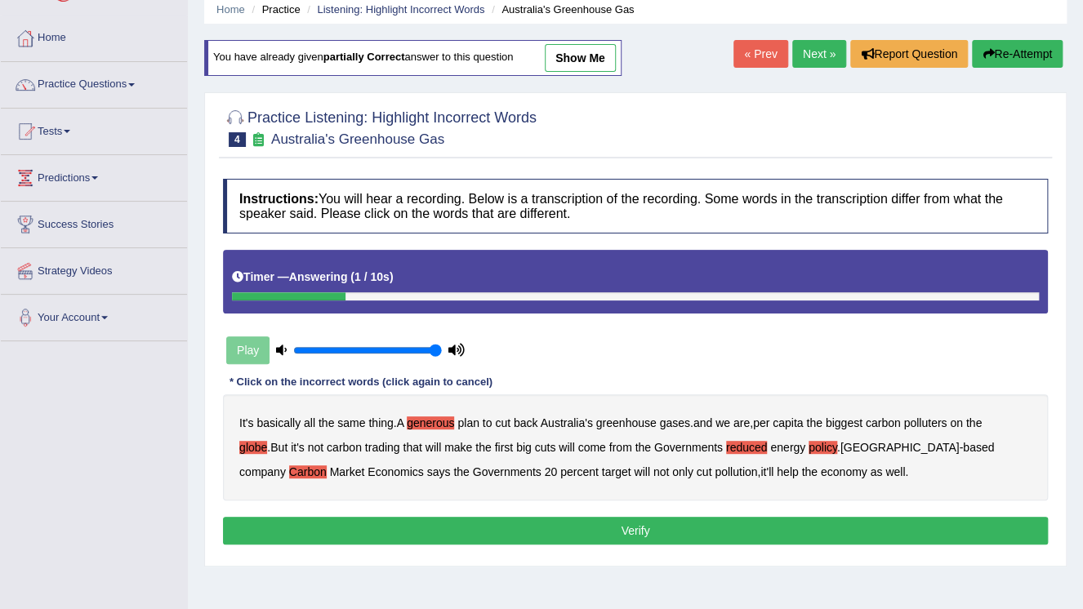
click at [731, 524] on button "Verify" at bounding box center [635, 531] width 825 height 28
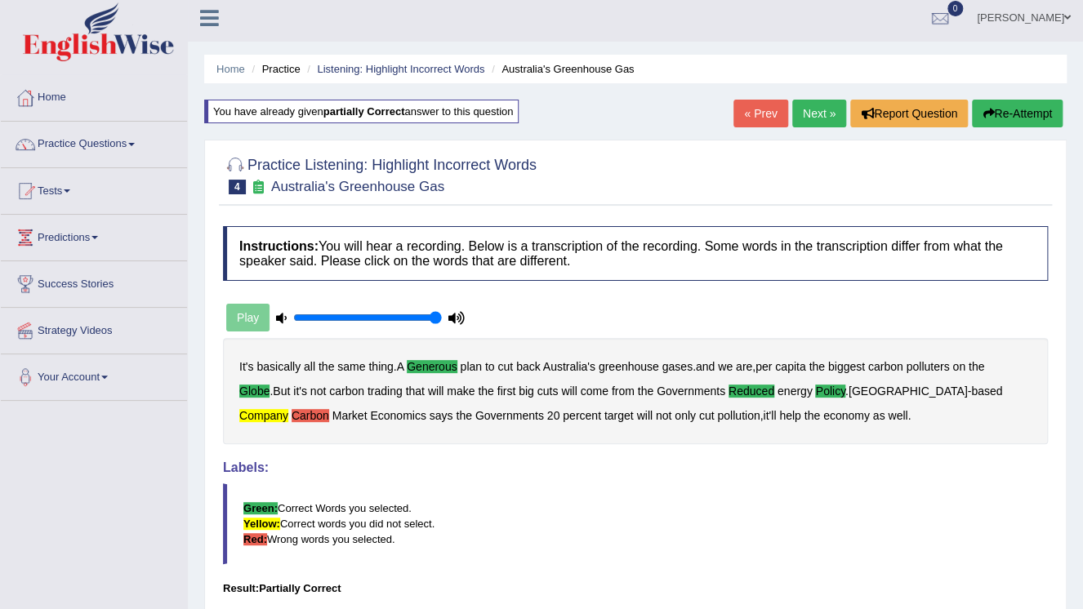
scroll to position [0, 0]
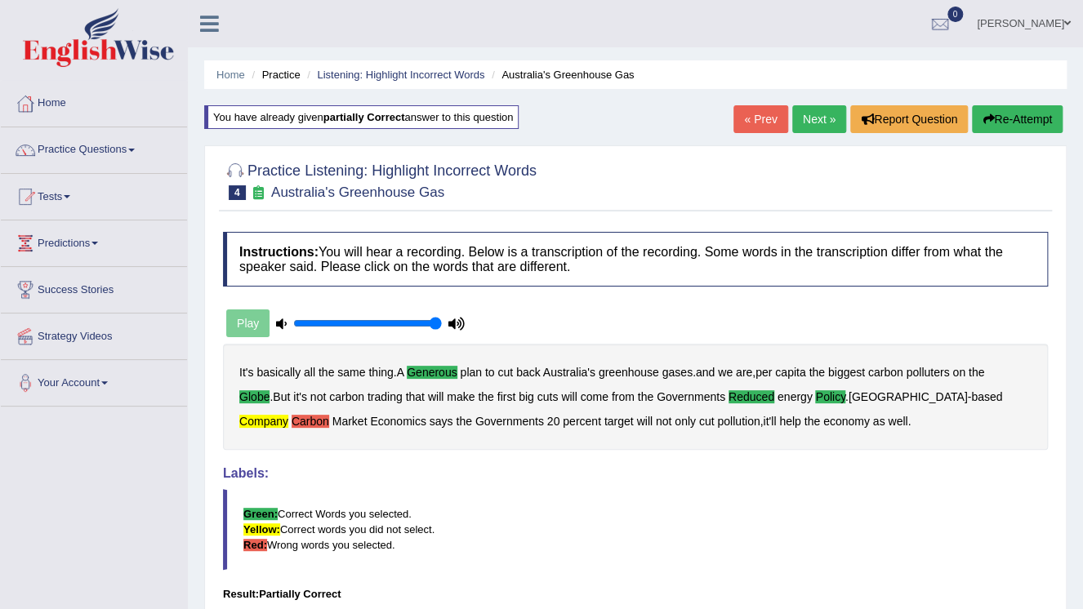
click at [803, 118] on link "Next »" at bounding box center [819, 119] width 54 height 28
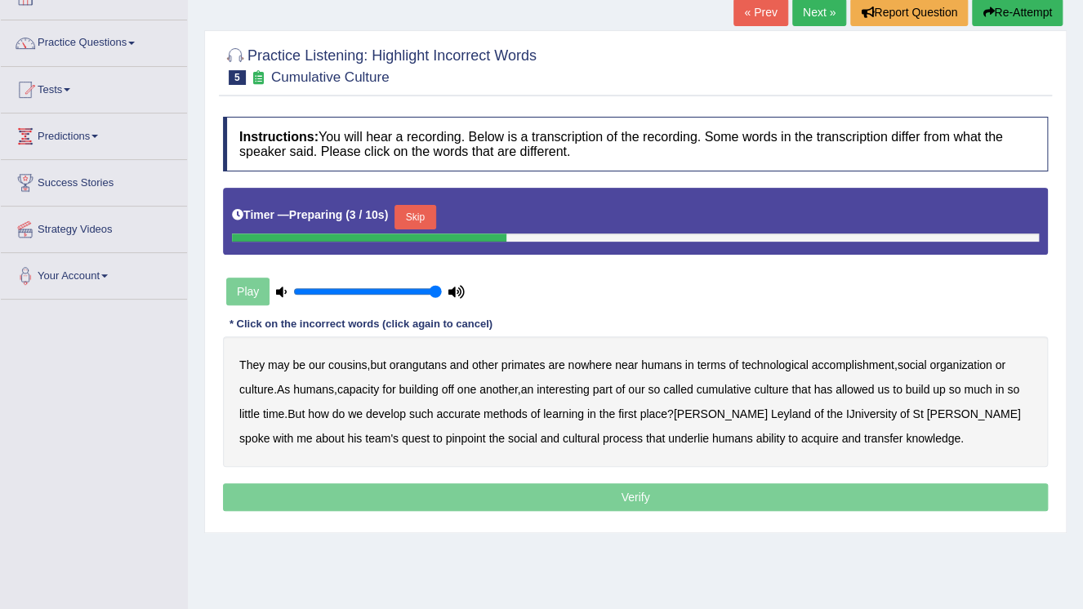
scroll to position [131, 0]
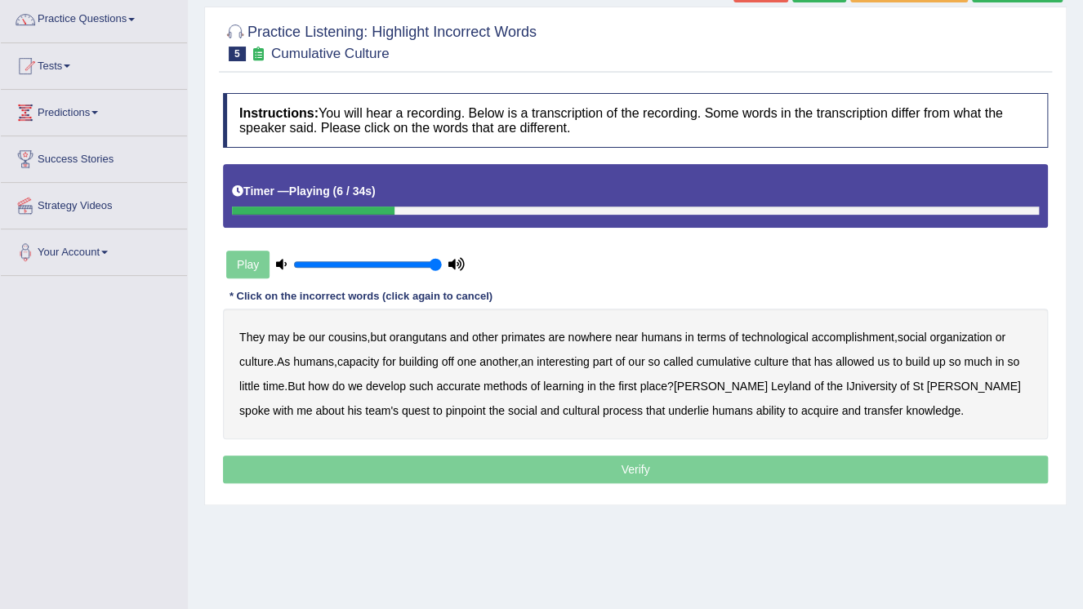
click at [839, 340] on b "accomplishment" at bounding box center [853, 337] width 82 height 13
click at [586, 363] on b "interesting" at bounding box center [563, 361] width 53 height 13
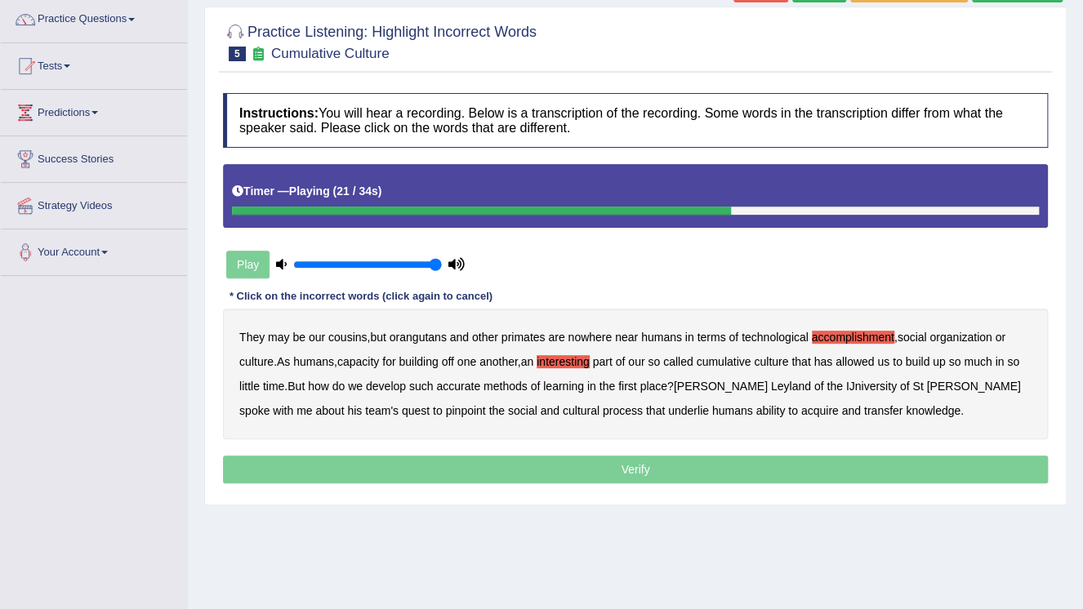
click at [480, 387] on b "accurate" at bounding box center [458, 386] width 44 height 13
click at [563, 408] on b "cultural" at bounding box center [581, 410] width 37 height 13
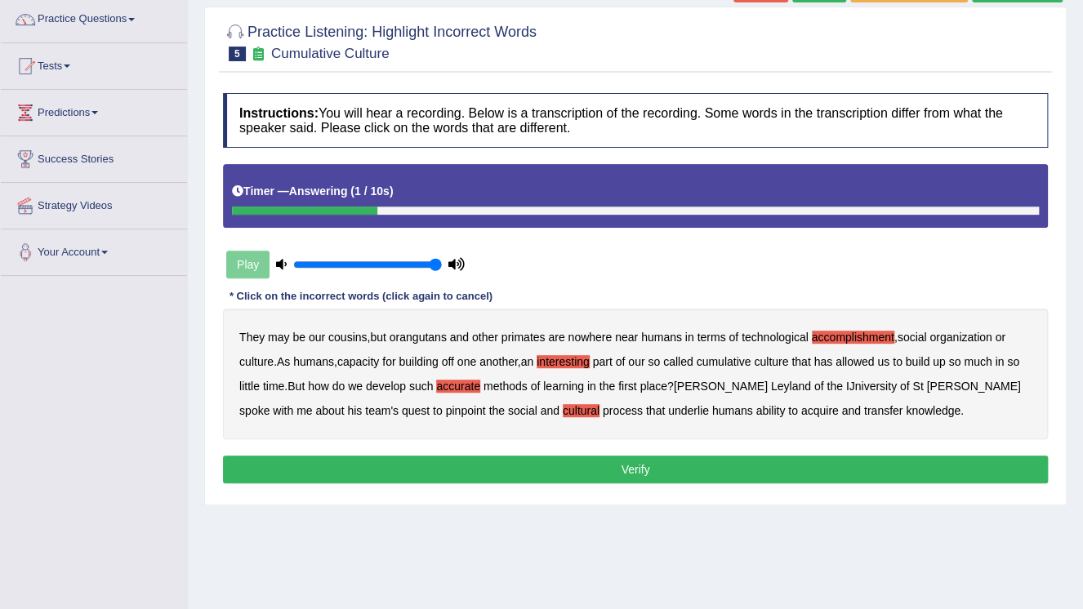
click at [646, 474] on button "Verify" at bounding box center [635, 470] width 825 height 28
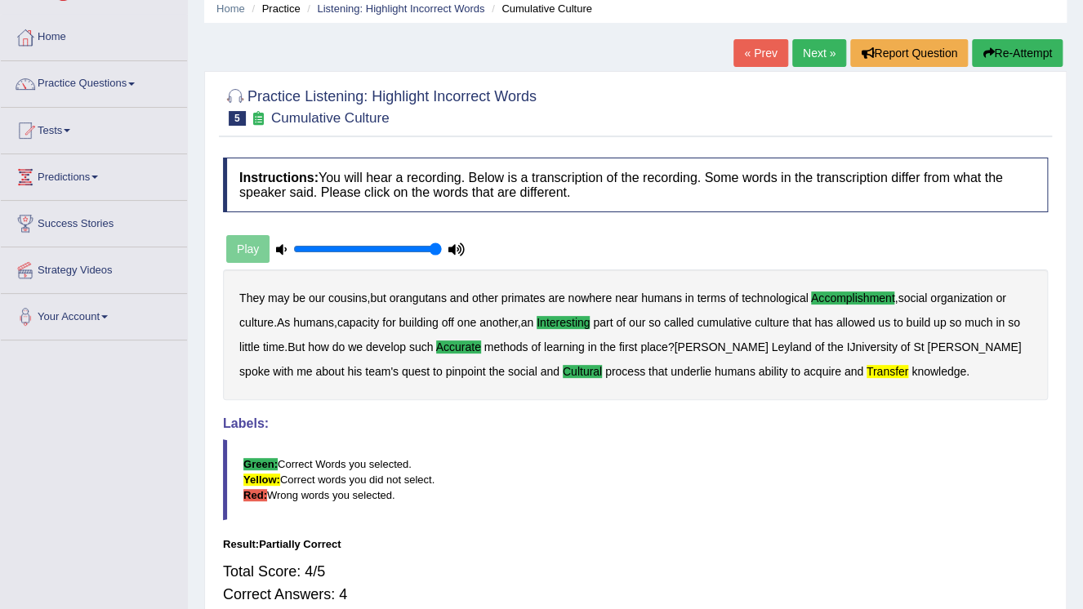
scroll to position [65, 0]
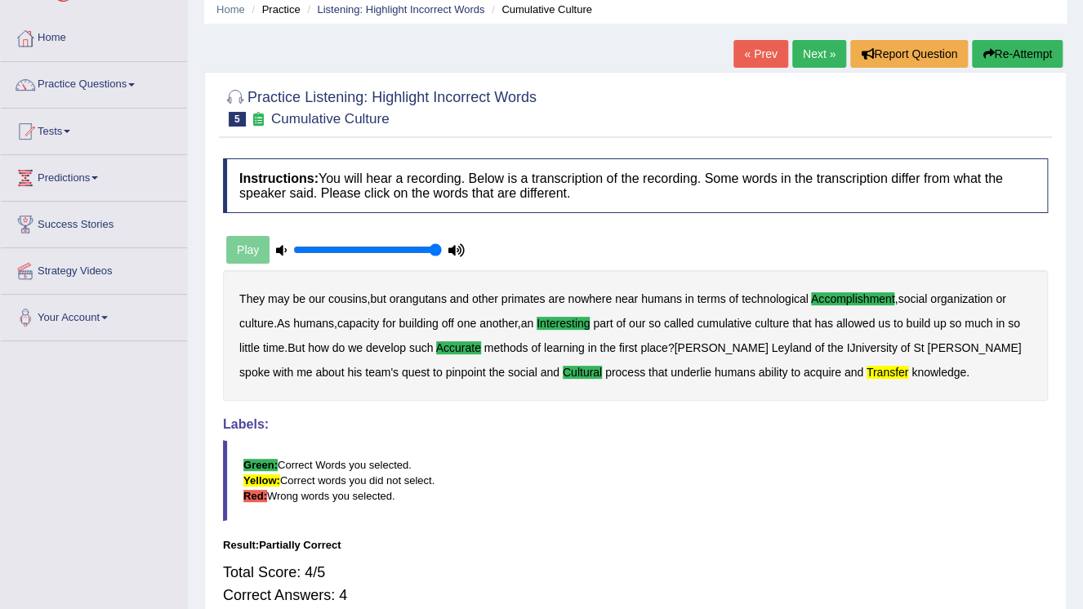
click at [808, 57] on link "Next »" at bounding box center [819, 54] width 54 height 28
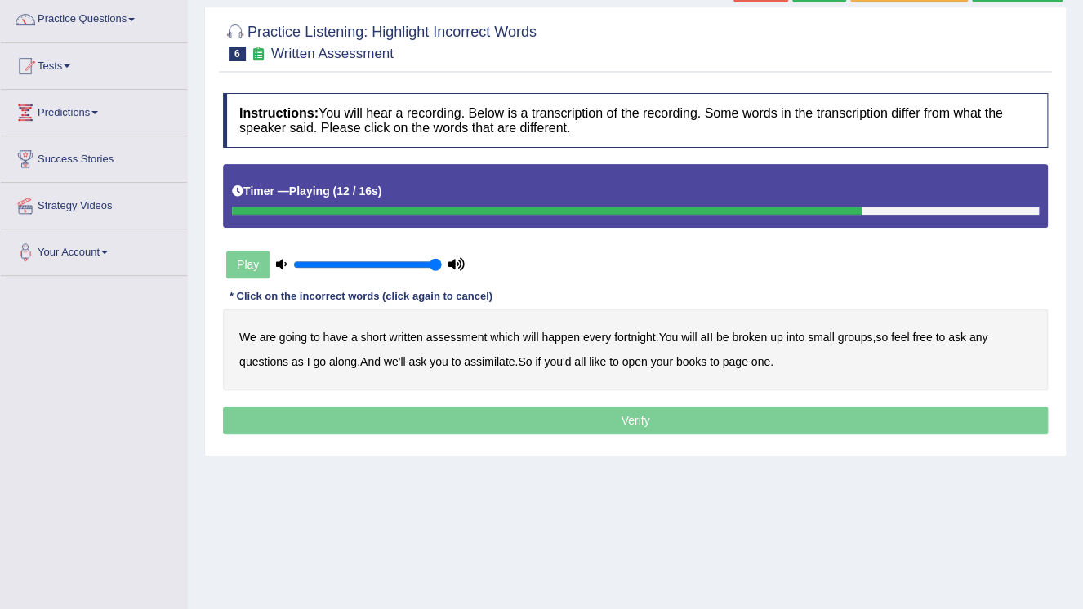
click at [484, 364] on b "assimilate" at bounding box center [489, 361] width 51 height 13
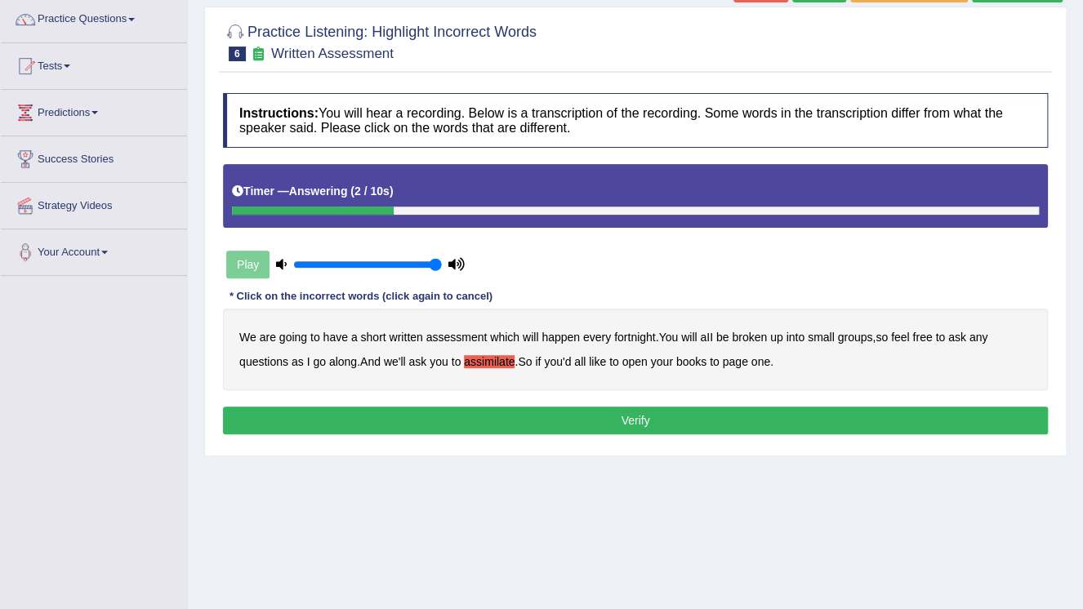
click at [647, 423] on button "Verify" at bounding box center [635, 421] width 825 height 28
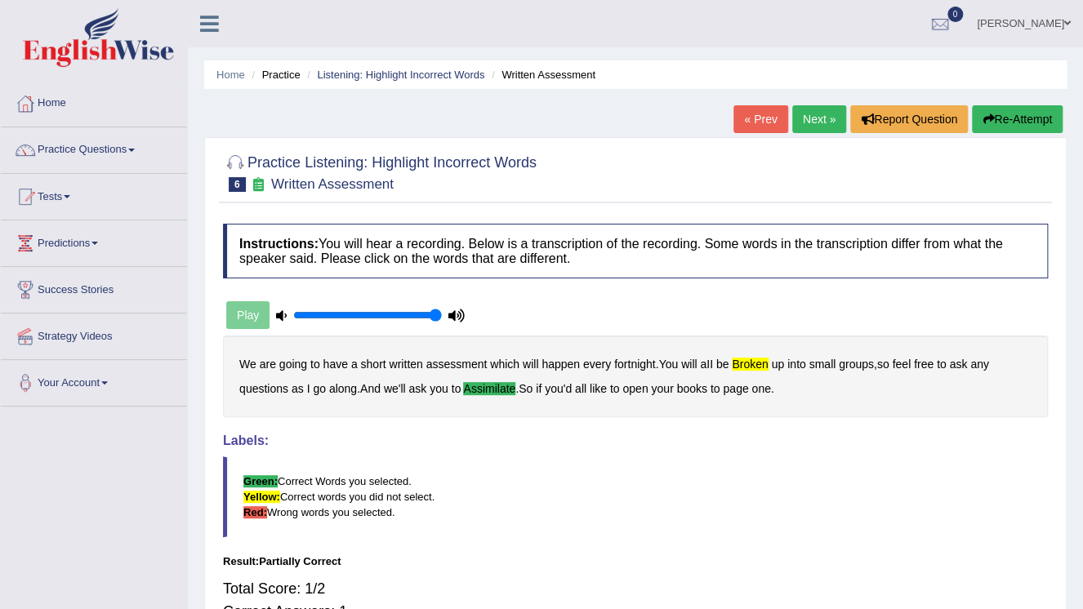
click at [757, 119] on link "« Prev" at bounding box center [760, 119] width 54 height 28
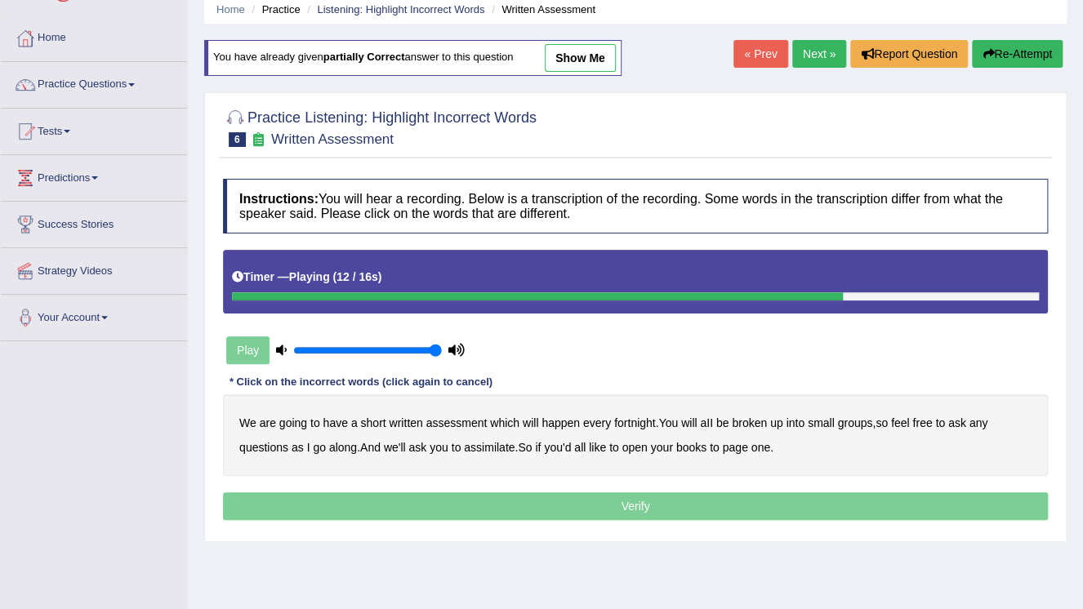
click at [484, 448] on b "assimilate" at bounding box center [489, 447] width 51 height 13
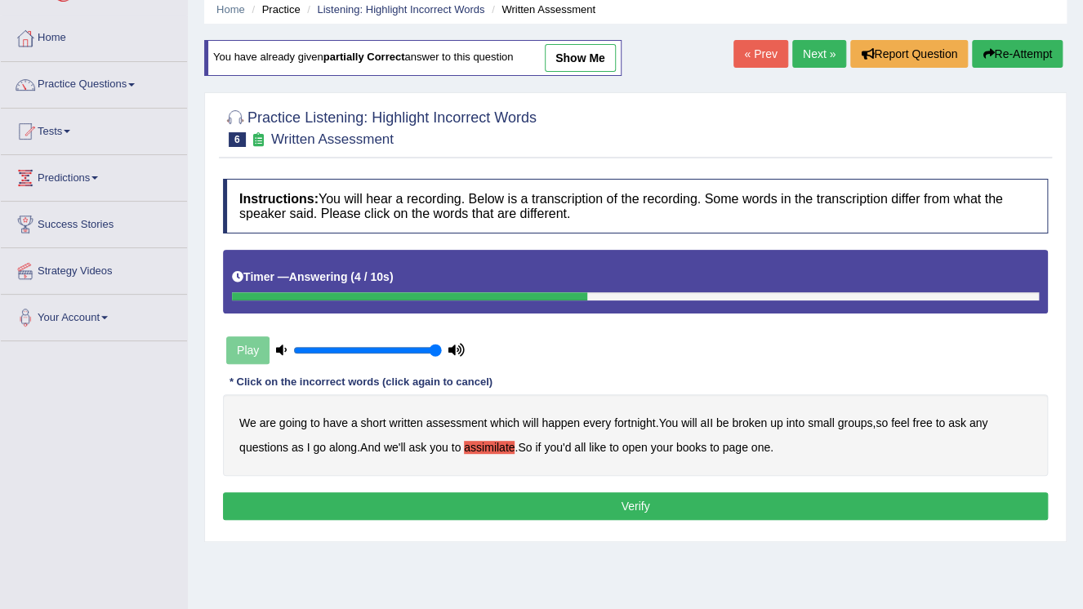
click at [742, 421] on b "broken" at bounding box center [749, 423] width 35 height 13
click at [657, 506] on button "Verify" at bounding box center [635, 507] width 825 height 28
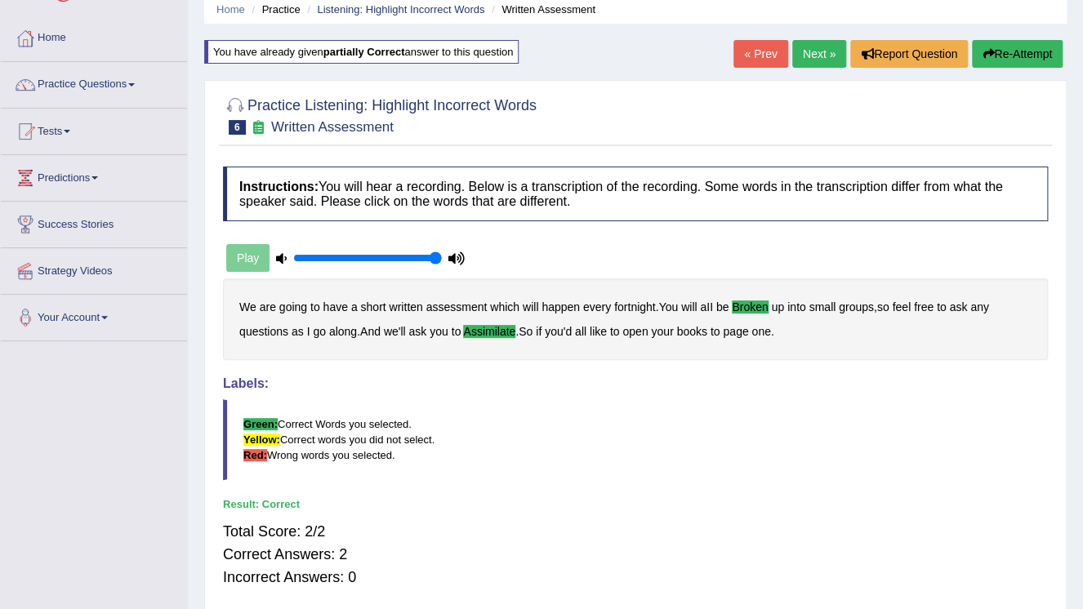
scroll to position [65, 0]
click at [827, 51] on link "Next »" at bounding box center [819, 54] width 54 height 28
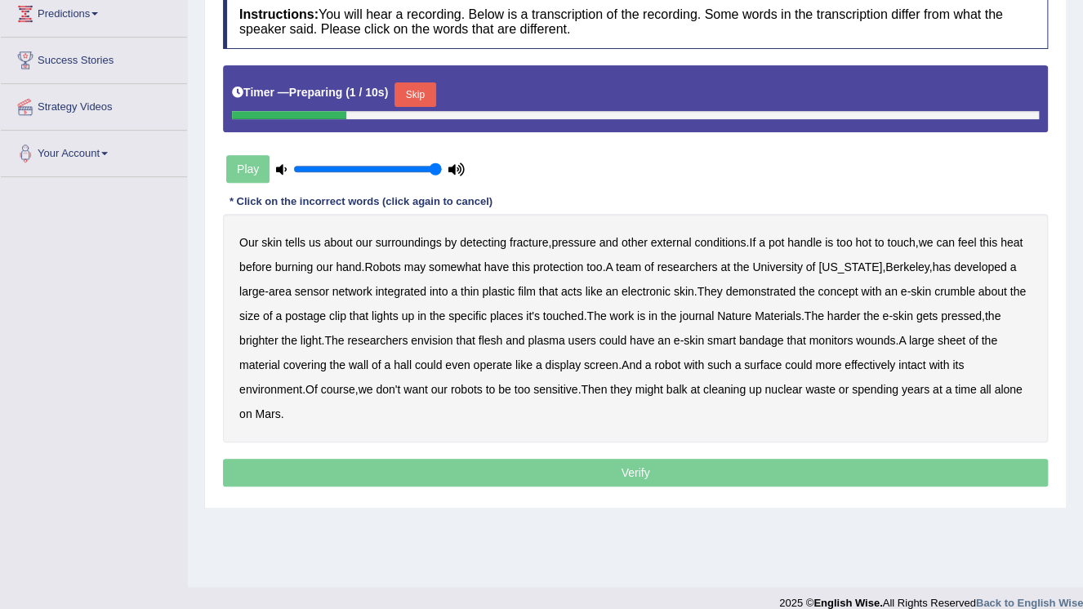
scroll to position [248, 0]
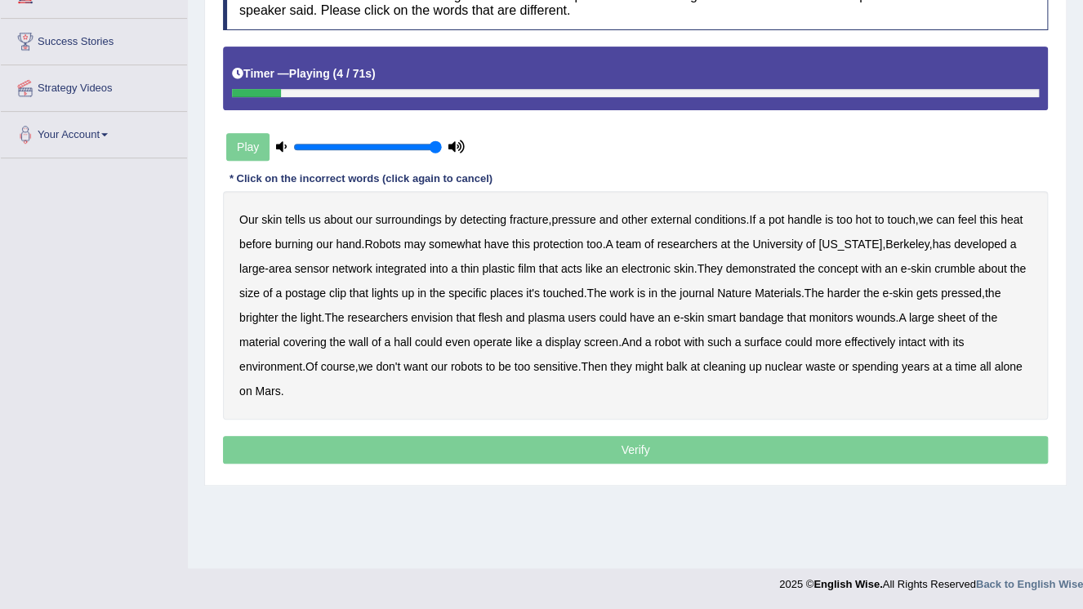
click at [523, 218] on b "fracture" at bounding box center [529, 219] width 38 height 13
click at [459, 244] on b "somewhat" at bounding box center [455, 244] width 52 height 13
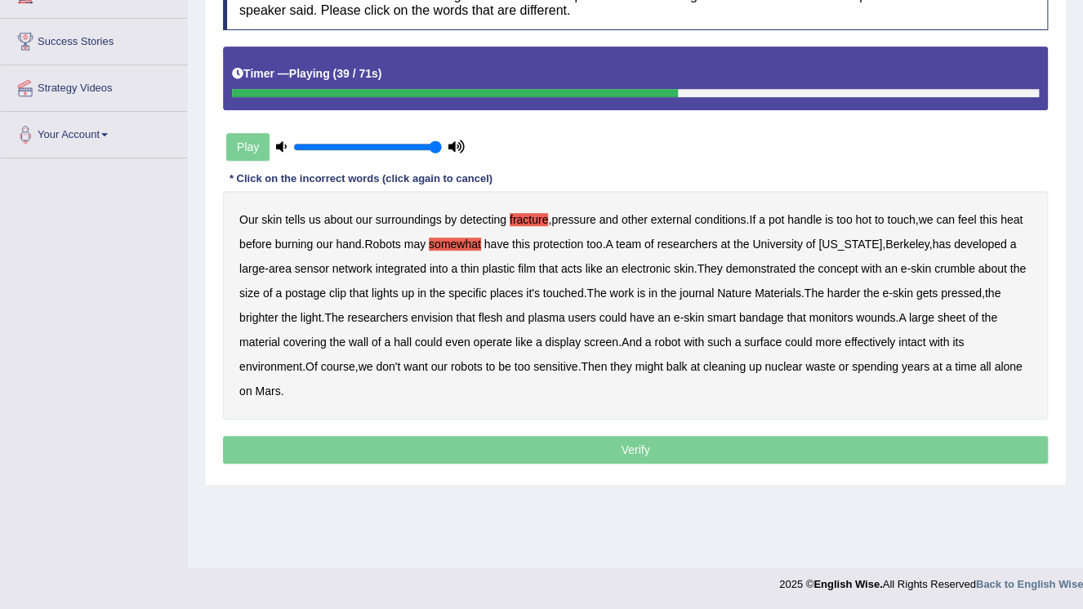
click at [549, 314] on b "plasma" at bounding box center [546, 317] width 37 height 13
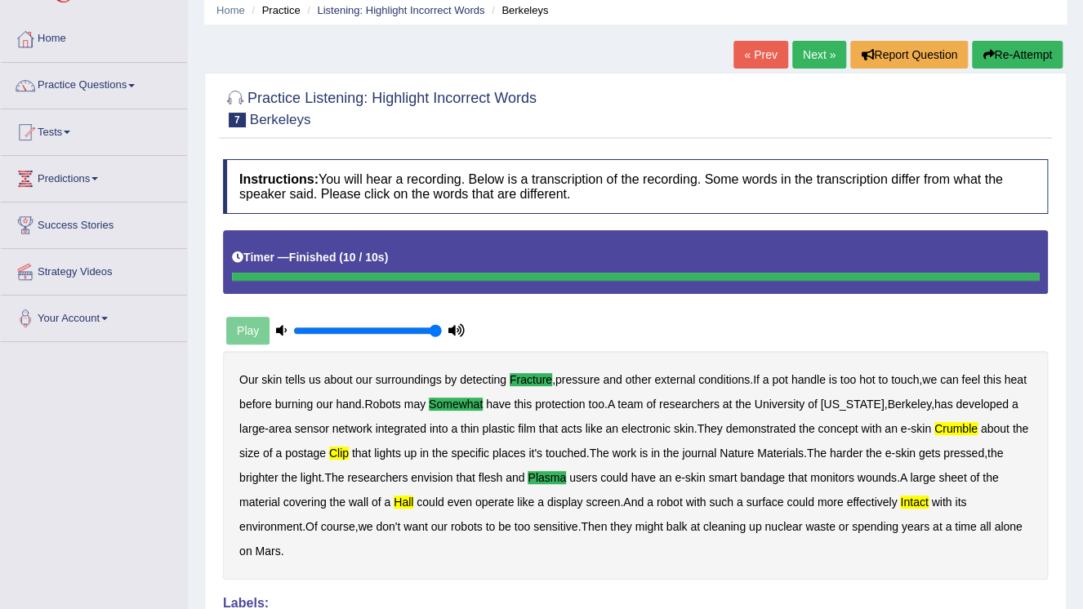
scroll to position [52, 0]
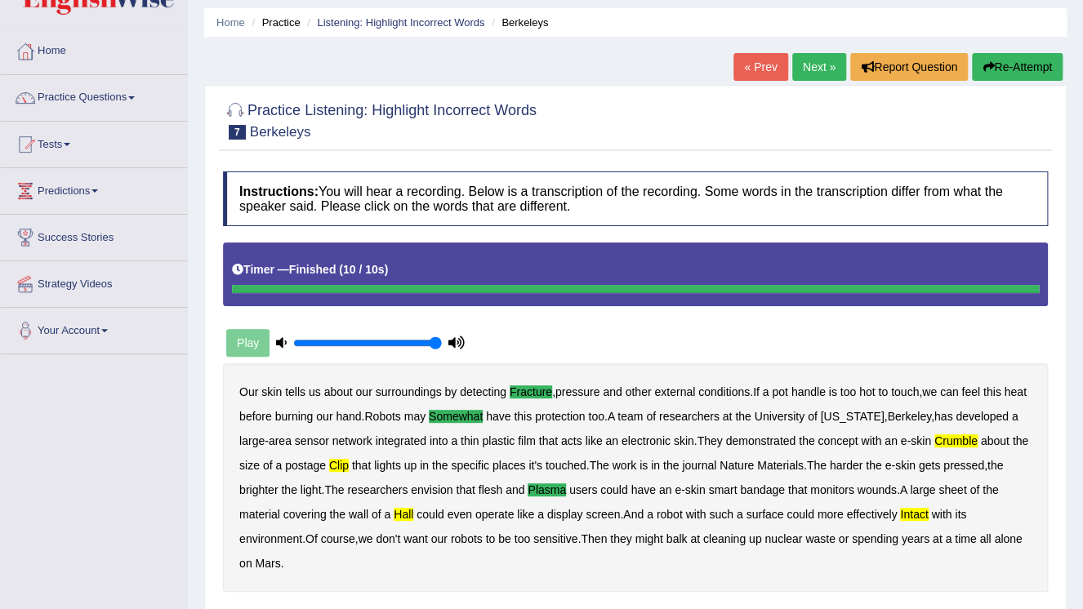
click at [752, 69] on link "« Prev" at bounding box center [760, 67] width 54 height 28
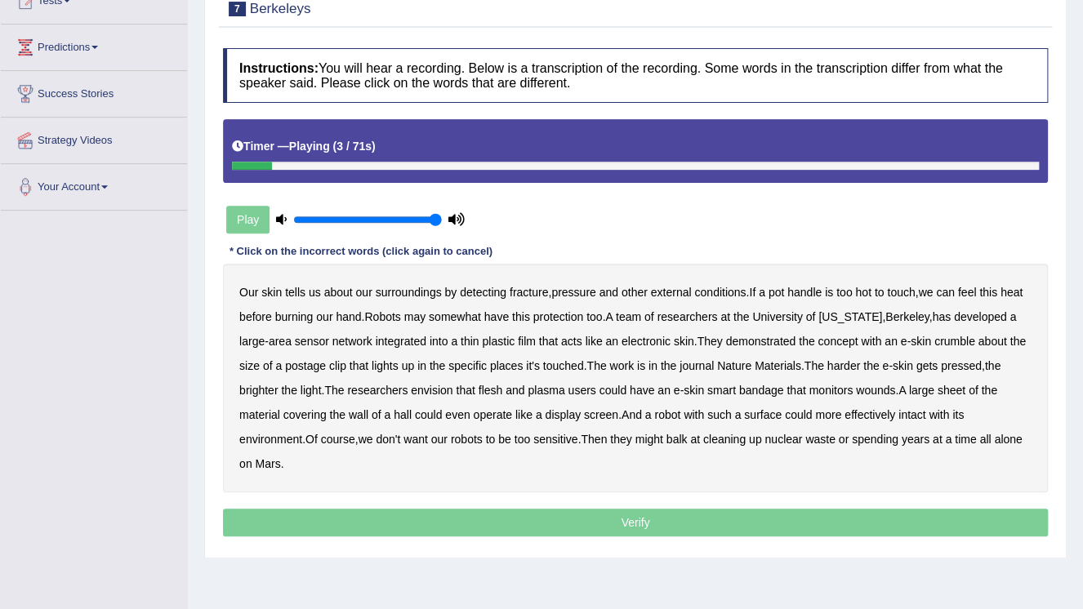
click at [527, 290] on b "fracture" at bounding box center [529, 292] width 38 height 13
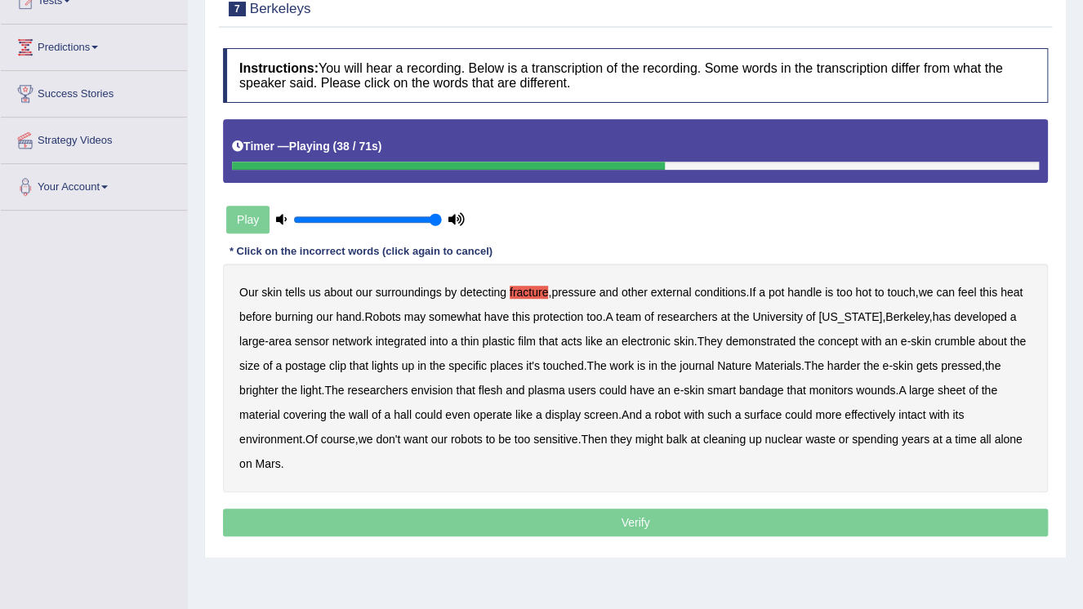
click at [551, 389] on b "plasma" at bounding box center [546, 390] width 37 height 13
click at [406, 415] on b "hall" at bounding box center [403, 414] width 18 height 13
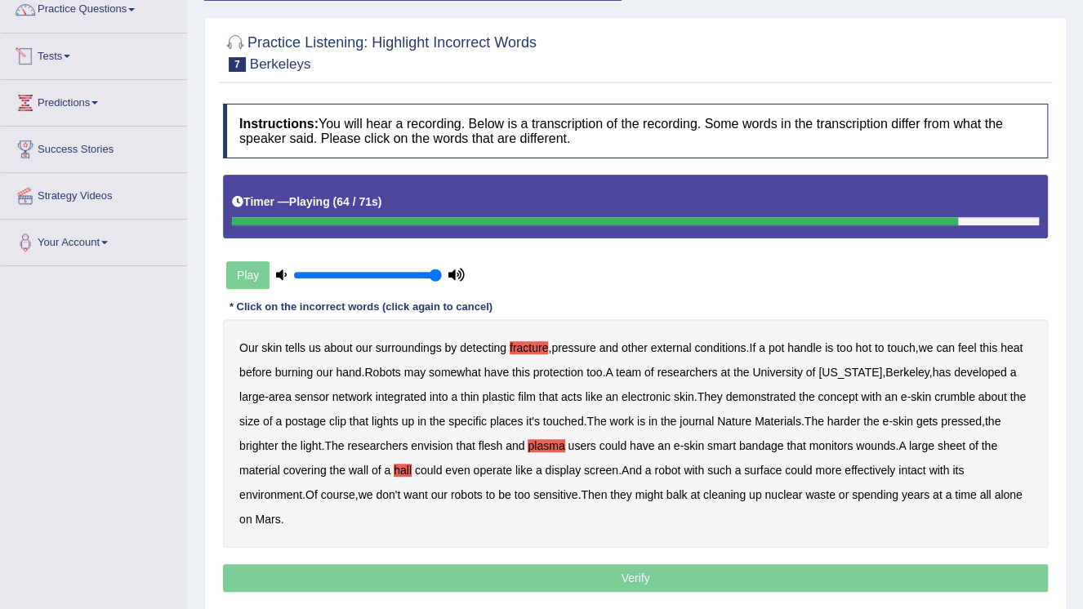
scroll to position [65, 0]
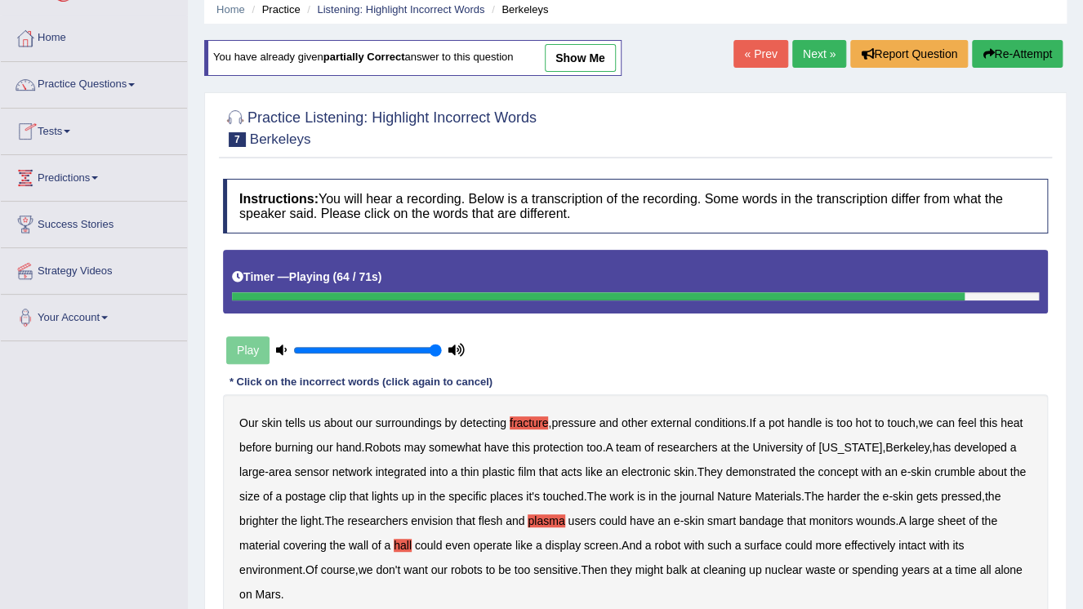
click at [748, 53] on link "« Prev" at bounding box center [760, 54] width 54 height 28
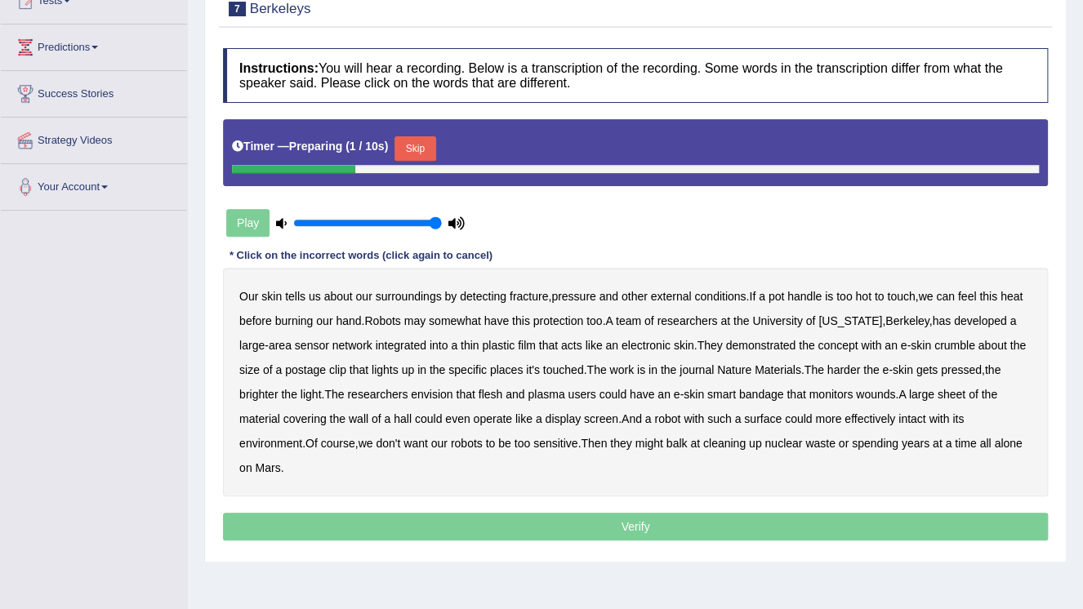
scroll to position [196, 0]
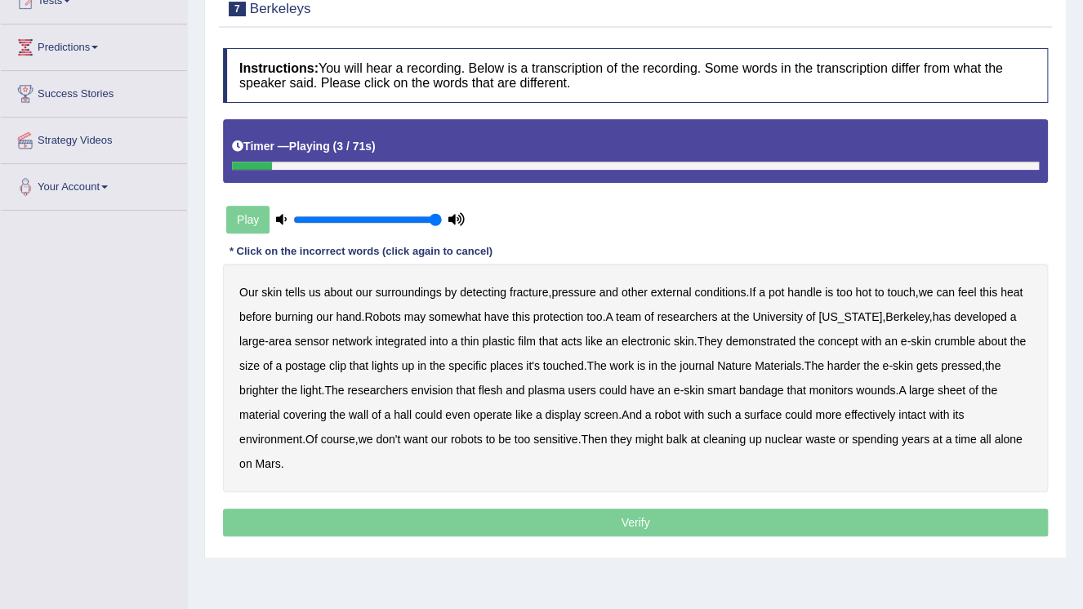
click at [533, 293] on b "fracture" at bounding box center [529, 292] width 38 height 13
click at [454, 317] on b "somewhat" at bounding box center [455, 316] width 52 height 13
click at [333, 366] on b "clip" at bounding box center [337, 365] width 17 height 13
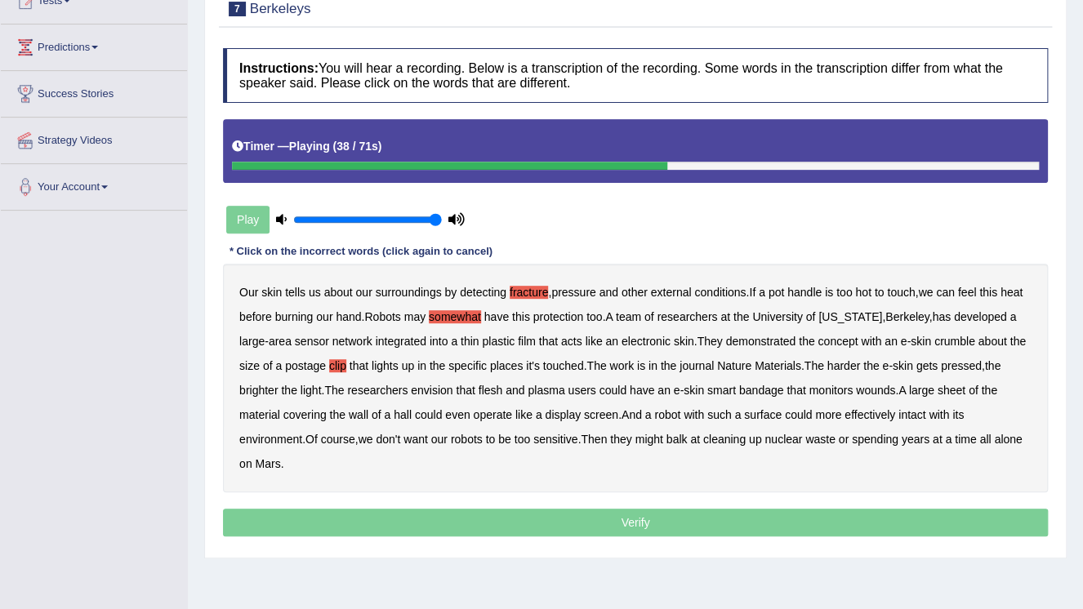
click at [552, 391] on b "plasma" at bounding box center [546, 390] width 37 height 13
click at [409, 414] on b "hall" at bounding box center [403, 414] width 18 height 13
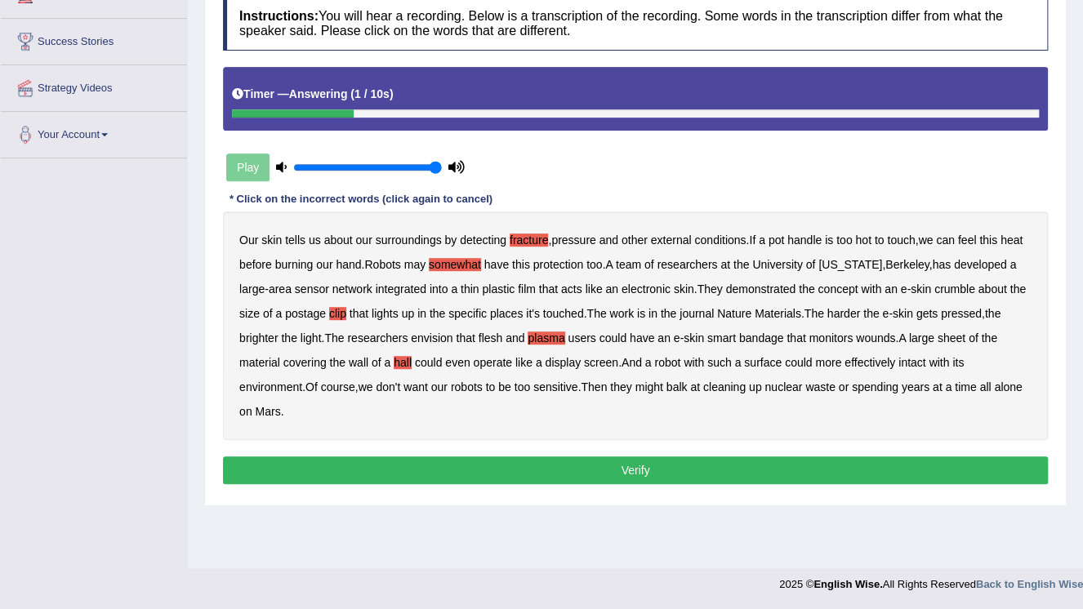
click at [617, 470] on button "Verify" at bounding box center [635, 471] width 825 height 28
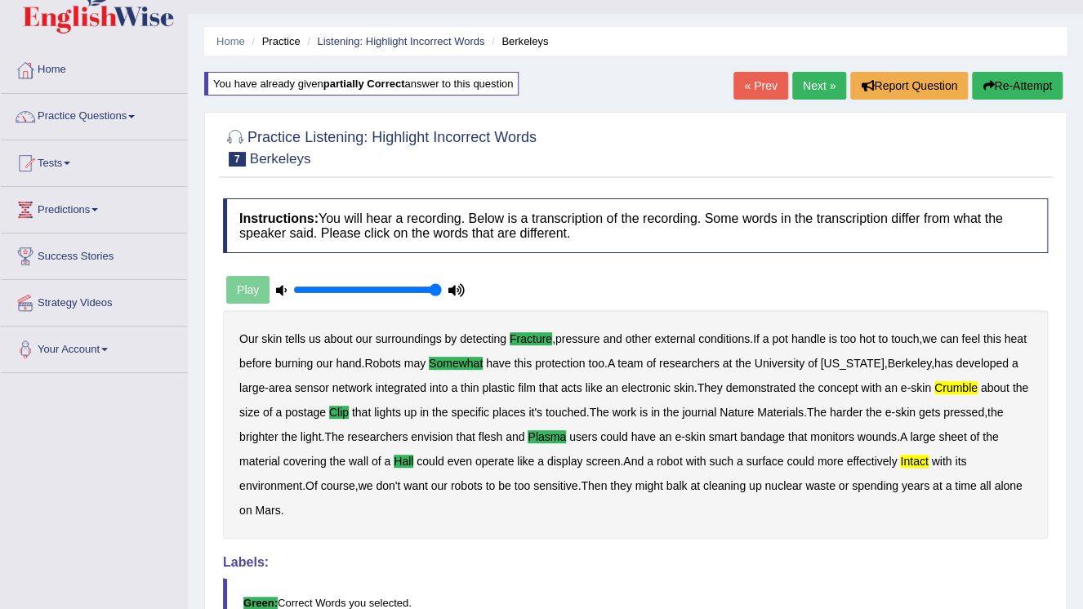
scroll to position [13, 0]
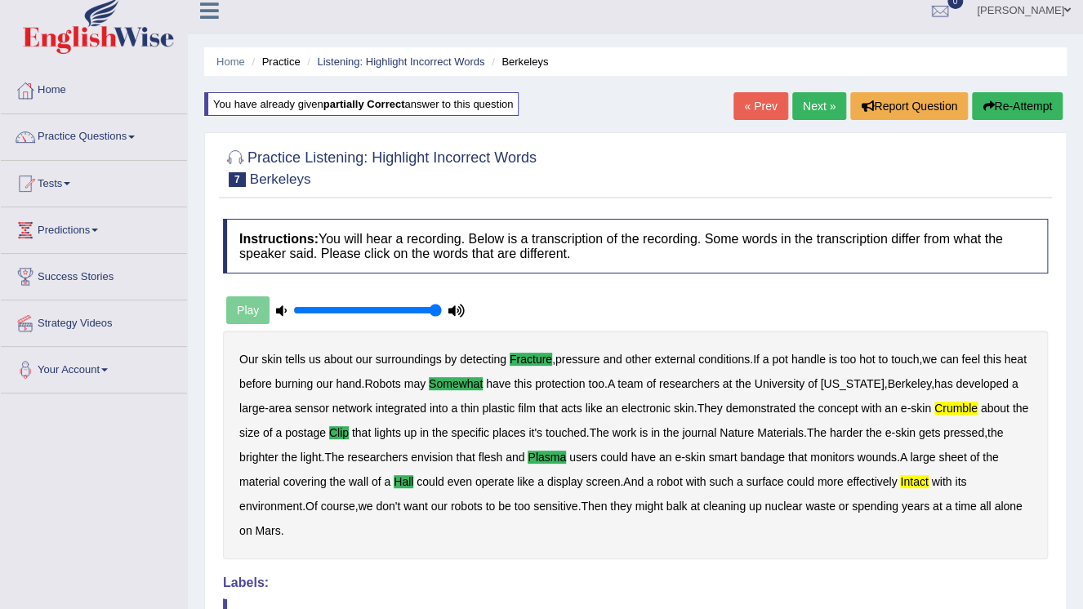
click at [807, 101] on link "Next »" at bounding box center [819, 106] width 54 height 28
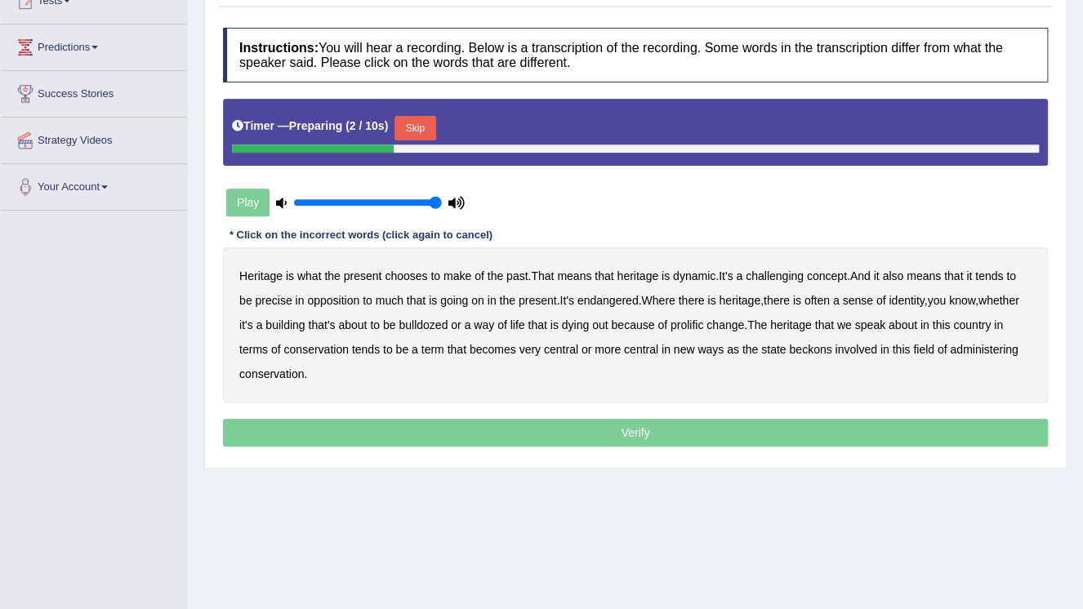
scroll to position [248, 0]
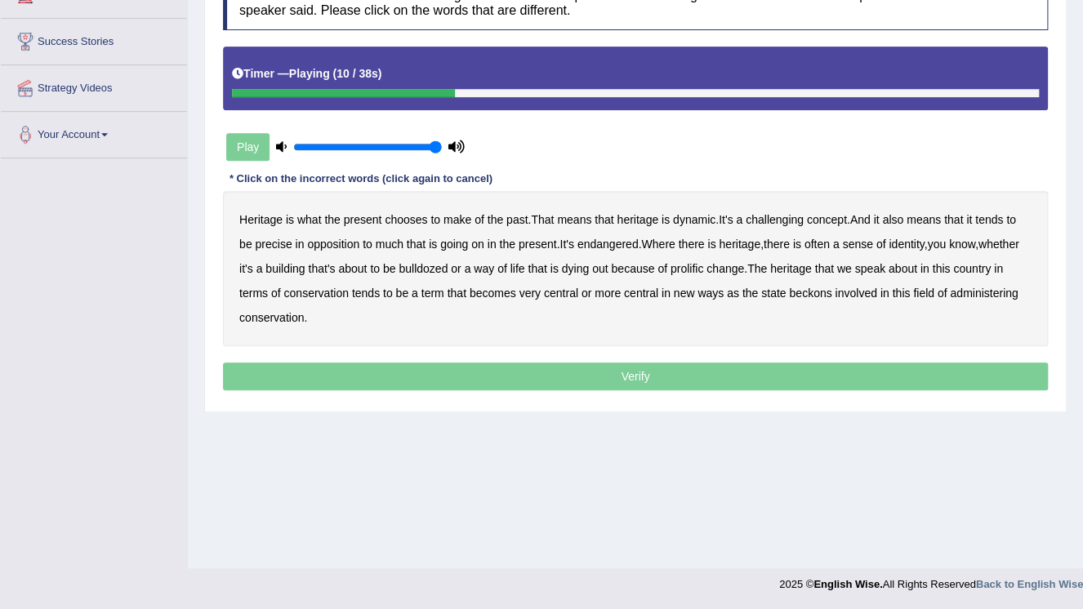
click at [782, 213] on b "challenging" at bounding box center [775, 219] width 58 height 13
click at [284, 245] on b "precise" at bounding box center [273, 244] width 37 height 13
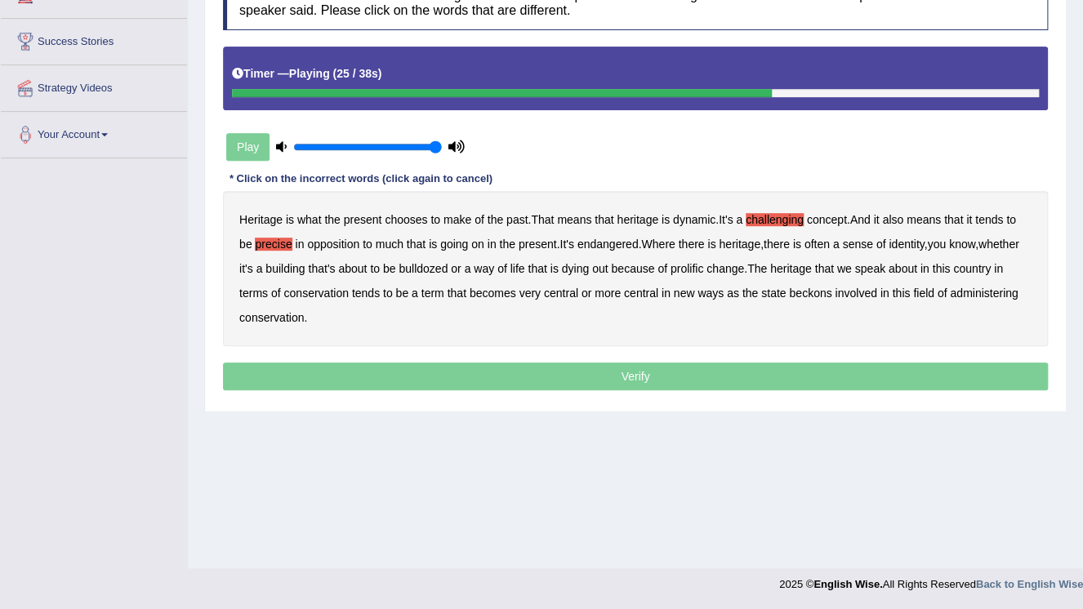
click at [693, 267] on b "prolific" at bounding box center [687, 268] width 33 height 13
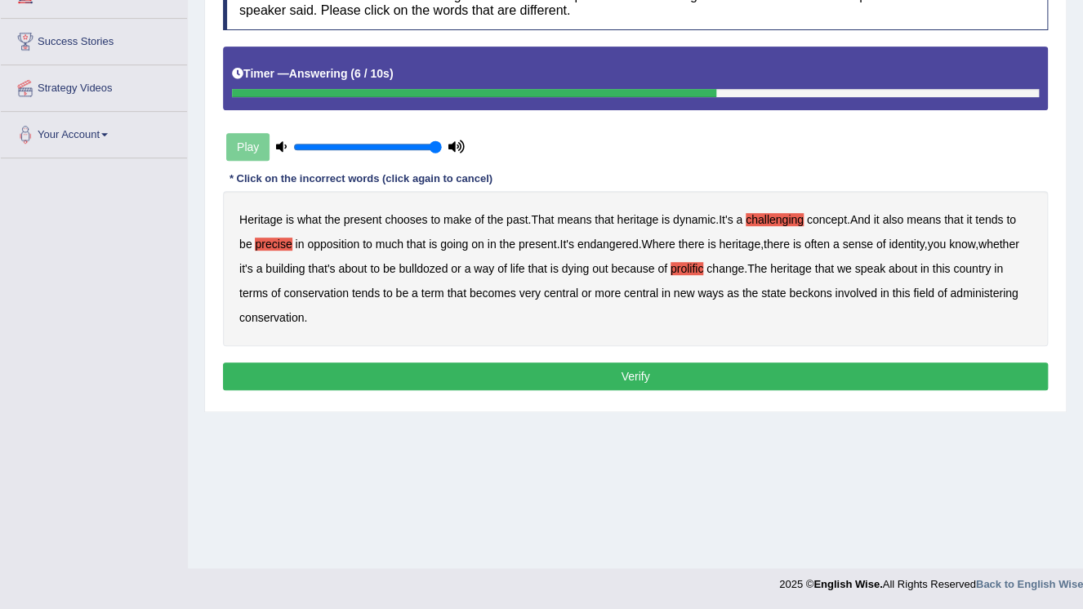
click at [927, 291] on b "field" at bounding box center [923, 293] width 21 height 13
click at [680, 372] on button "Verify" at bounding box center [635, 377] width 825 height 28
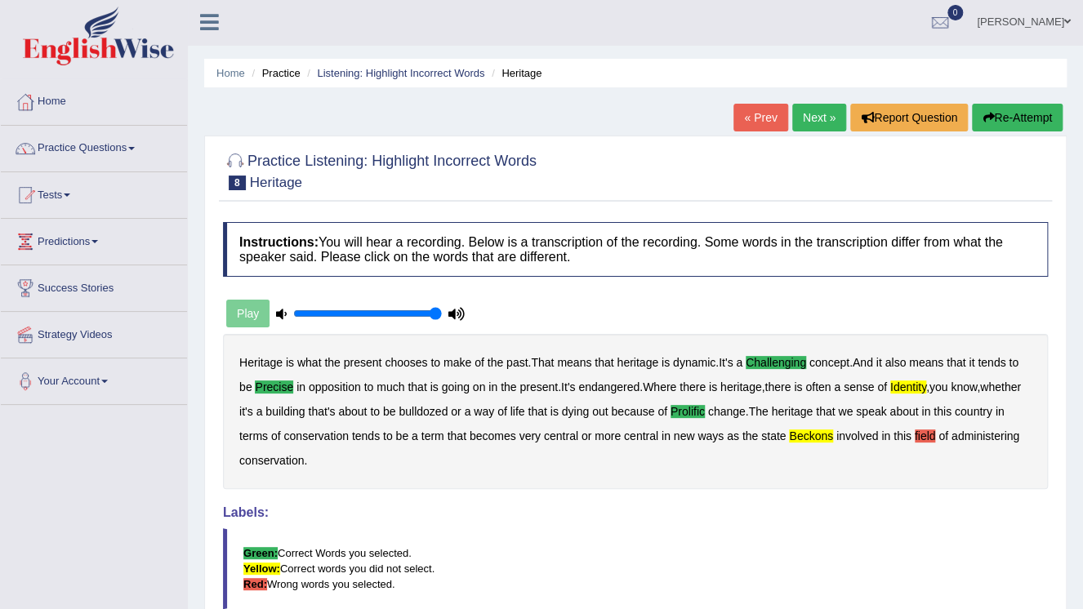
scroll to position [0, 0]
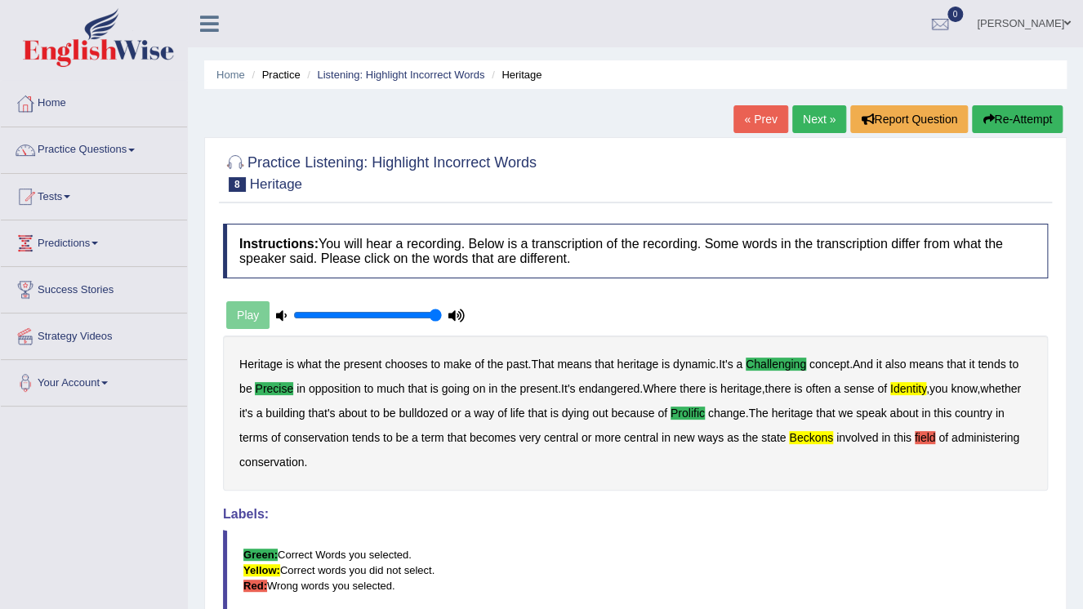
click at [745, 118] on link "« Prev" at bounding box center [760, 119] width 54 height 28
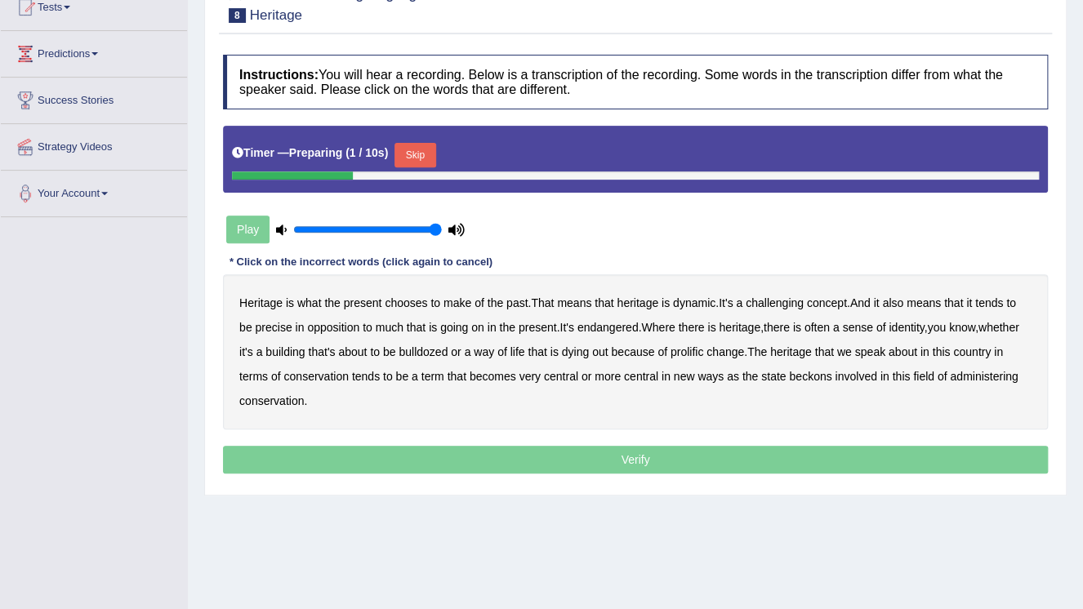
scroll to position [196, 0]
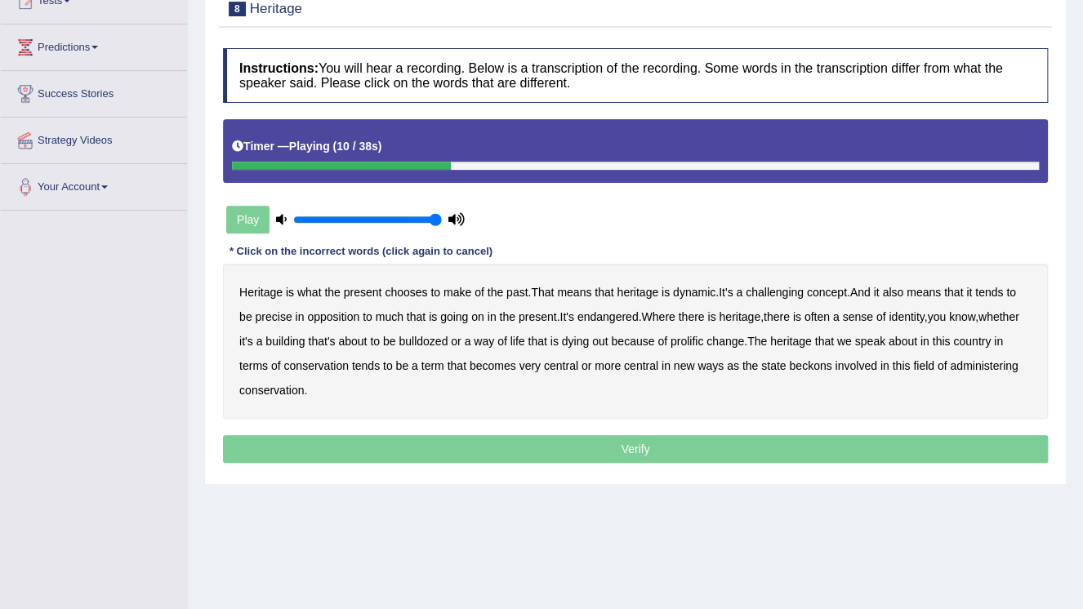
click at [790, 288] on b "challenging" at bounding box center [775, 292] width 58 height 13
click at [265, 311] on b "precise" at bounding box center [273, 316] width 37 height 13
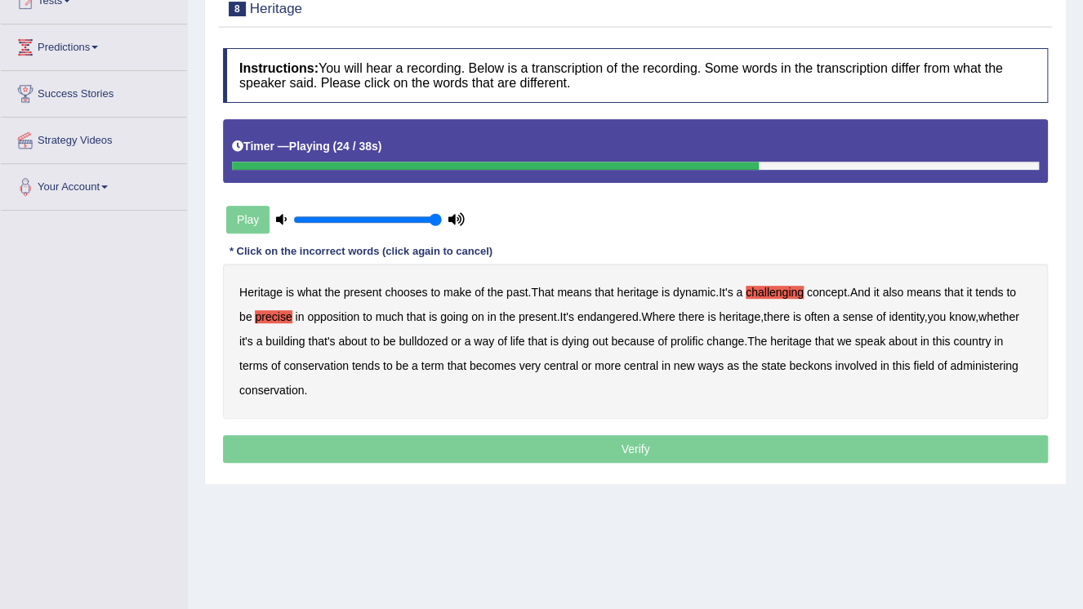
click at [681, 345] on b "prolific" at bounding box center [687, 341] width 33 height 13
click at [804, 365] on b "beckons" at bounding box center [810, 365] width 42 height 13
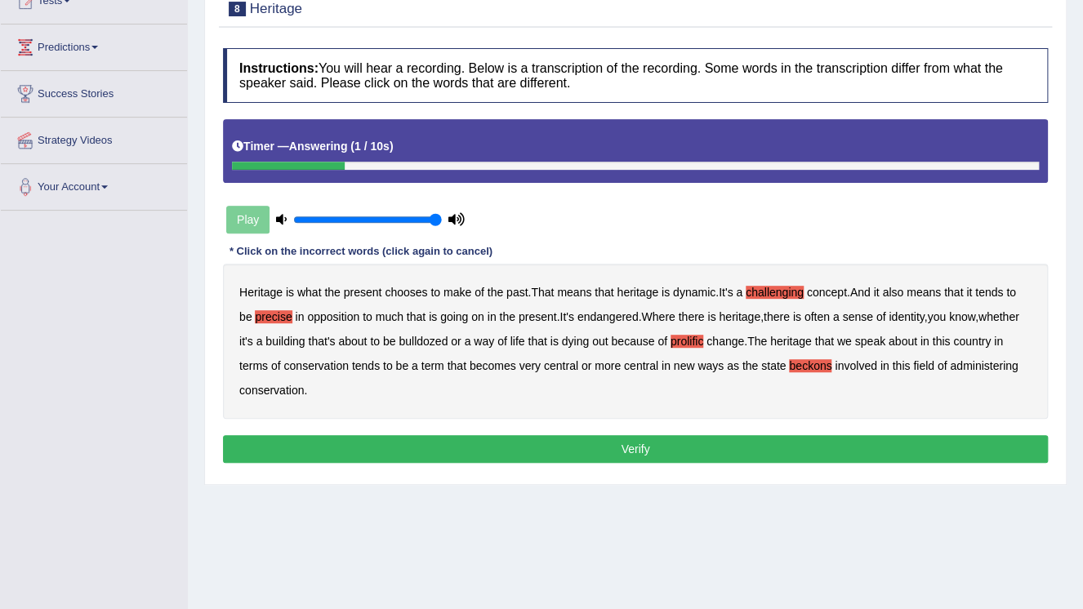
click at [627, 451] on button "Verify" at bounding box center [635, 449] width 825 height 28
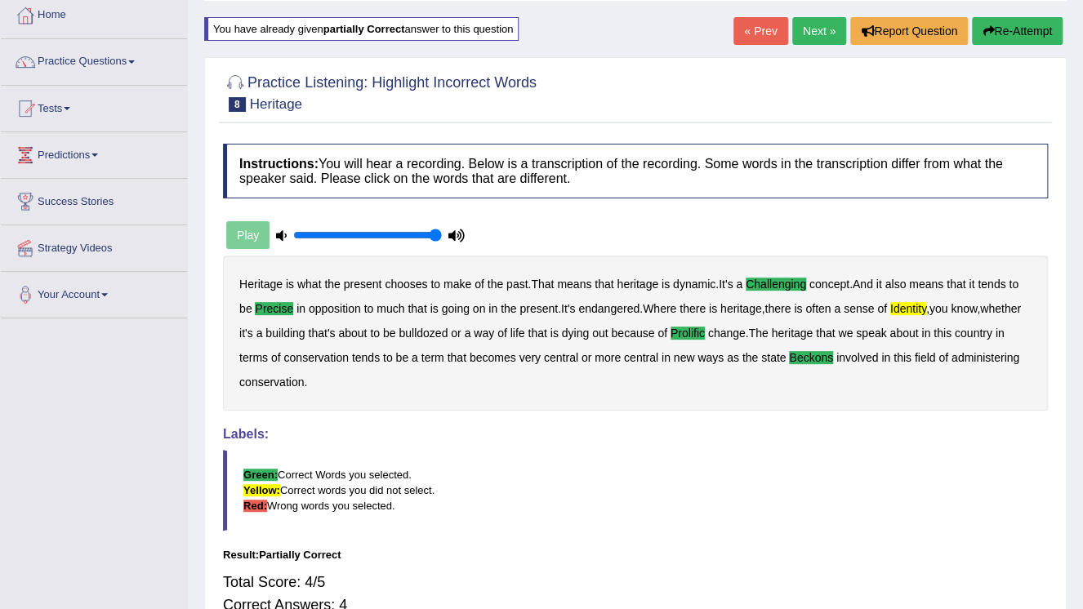
scroll to position [65, 0]
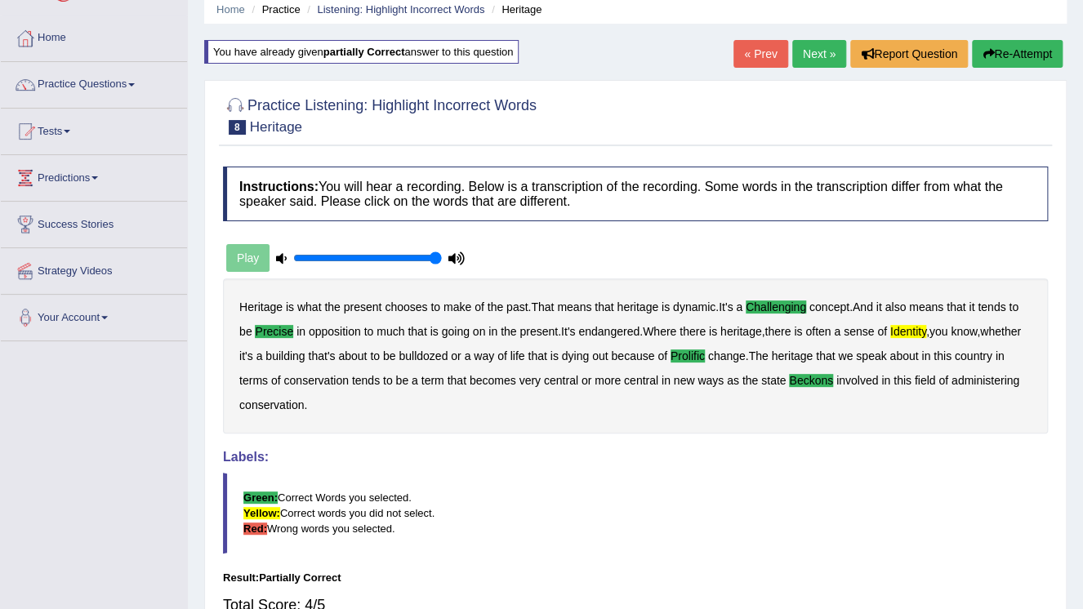
click at [806, 56] on link "Next »" at bounding box center [819, 54] width 54 height 28
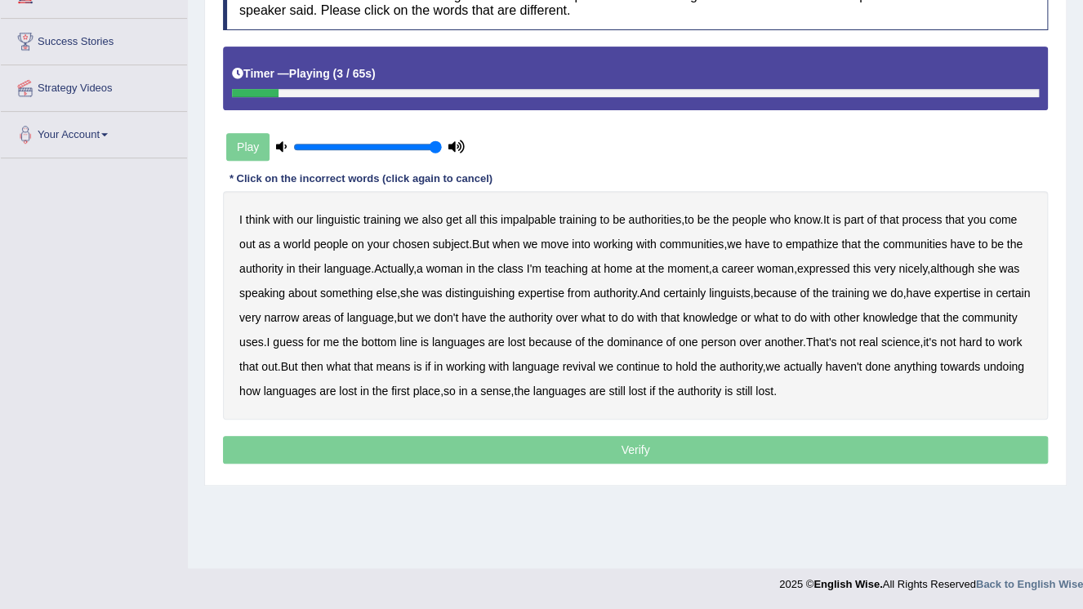
click at [537, 219] on b "impalpable" at bounding box center [529, 219] width 56 height 13
click at [337, 242] on b "people" at bounding box center [331, 244] width 34 height 13
click at [824, 242] on b "empathize" at bounding box center [812, 244] width 53 height 13
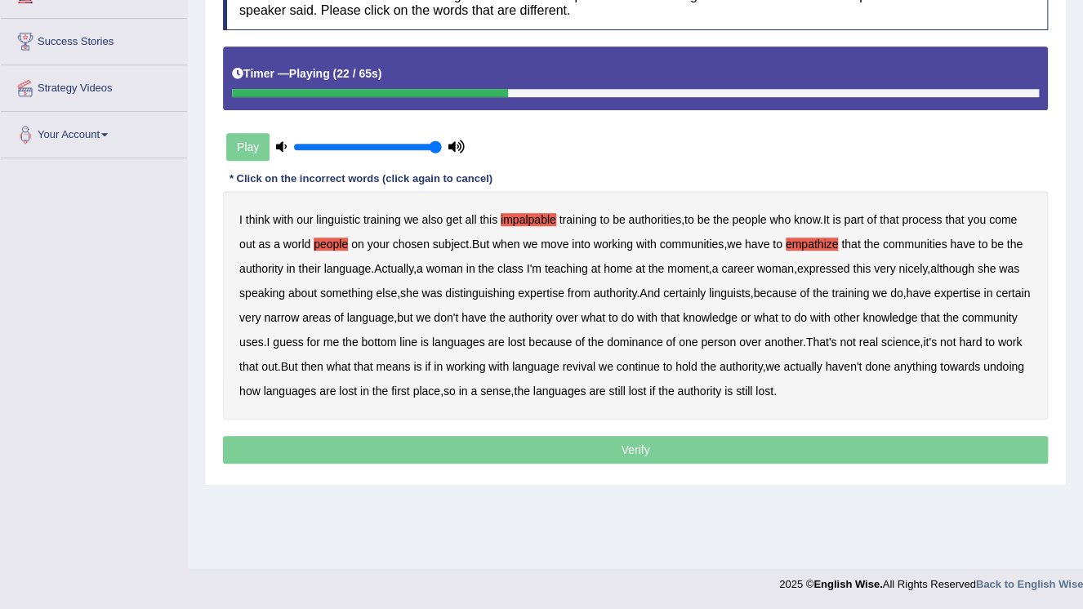
click at [632, 271] on b "home" at bounding box center [618, 268] width 29 height 13
click at [265, 294] on b "speaking" at bounding box center [262, 293] width 46 height 13
click at [264, 343] on b "uses" at bounding box center [251, 342] width 25 height 13
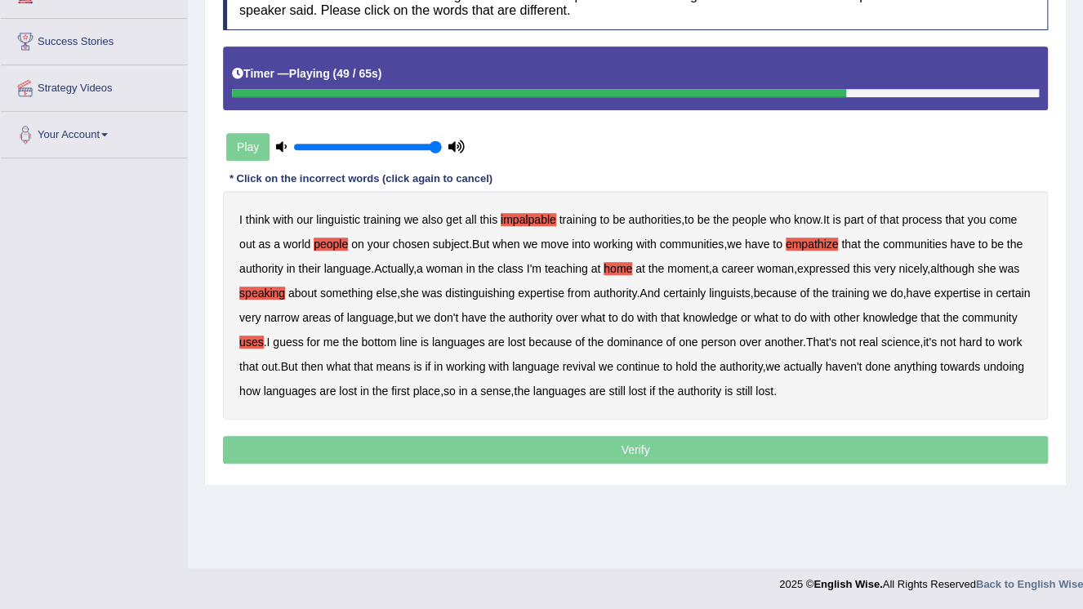
click at [878, 342] on b "real" at bounding box center [868, 342] width 19 height 13
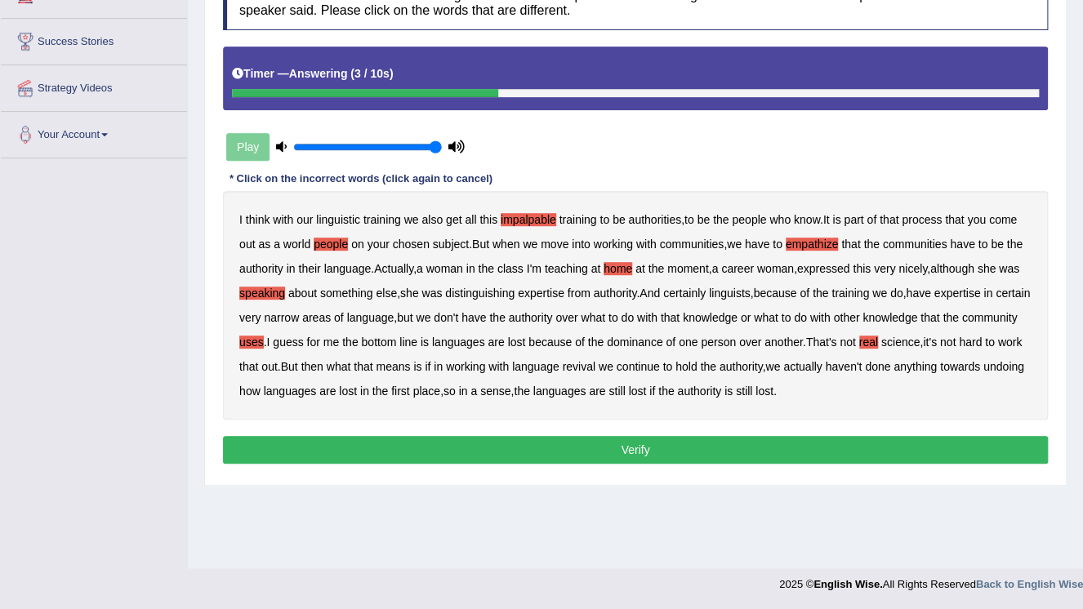
click at [613, 445] on button "Verify" at bounding box center [635, 450] width 825 height 28
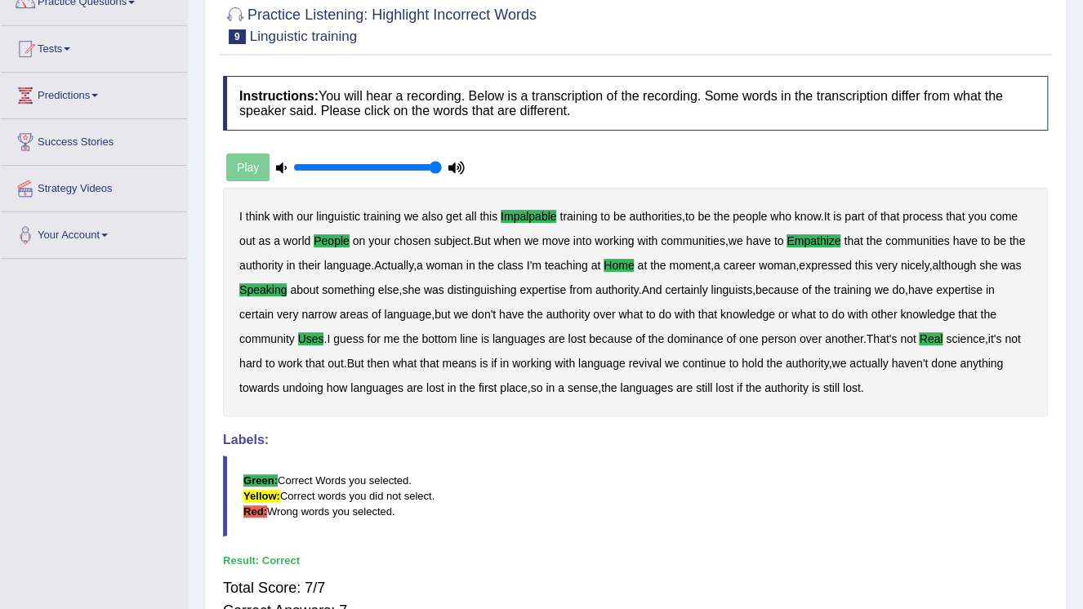
scroll to position [52, 0]
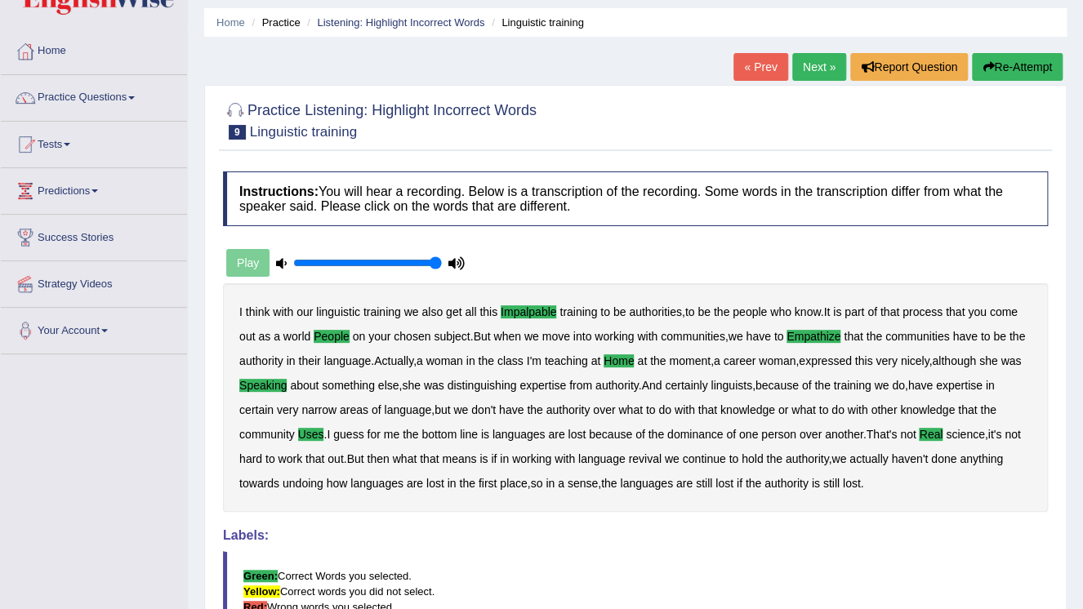
click at [804, 61] on link "Next »" at bounding box center [819, 67] width 54 height 28
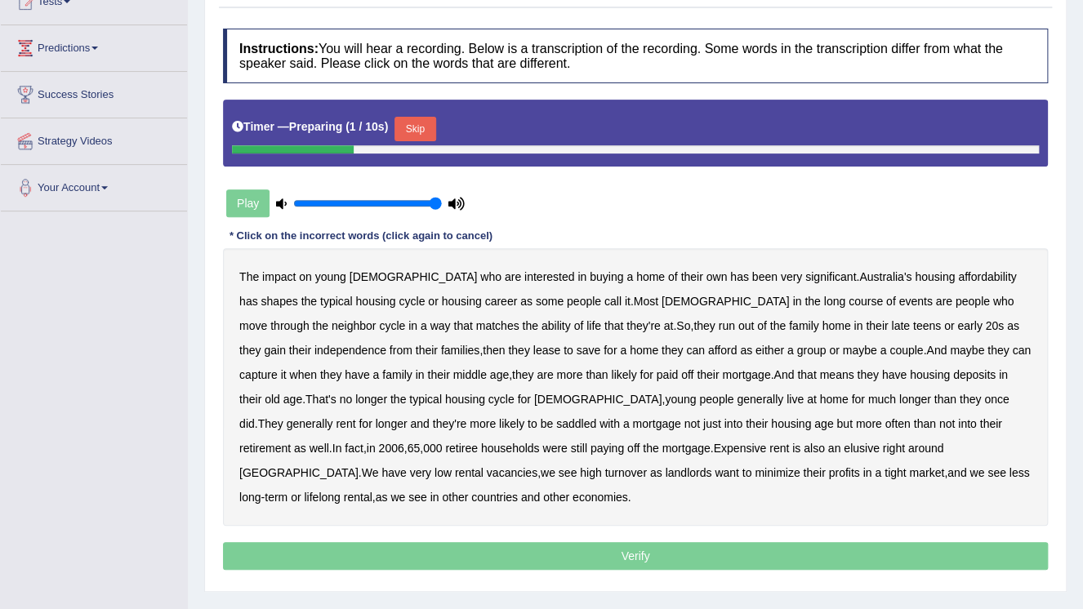
scroll to position [248, 0]
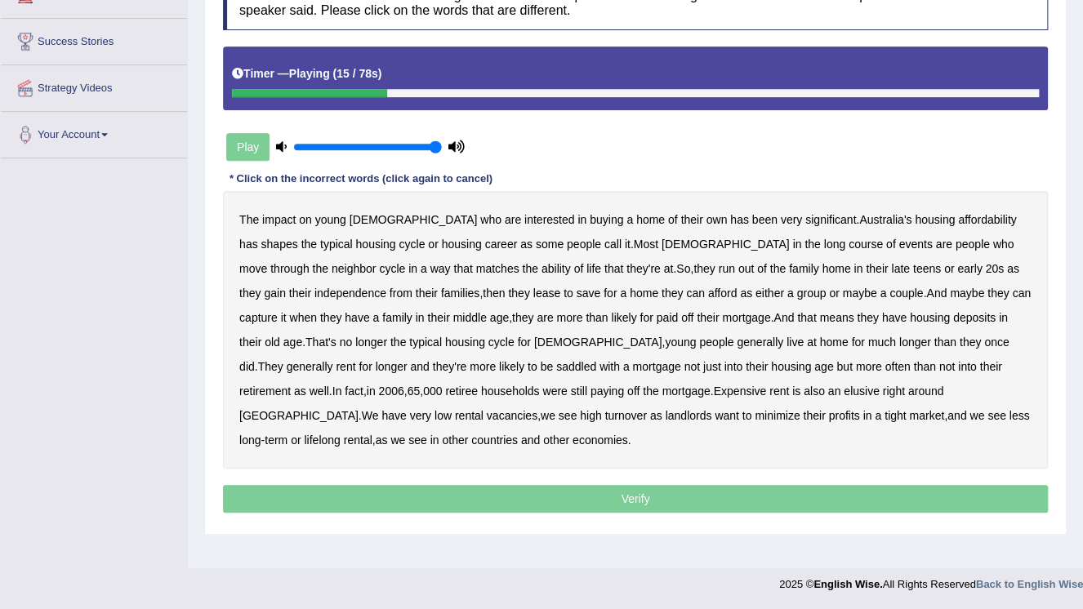
click at [824, 244] on b "long" at bounding box center [834, 244] width 21 height 13
click at [377, 262] on b "neighbor" at bounding box center [354, 268] width 45 height 13
click at [719, 270] on b "run" at bounding box center [727, 268] width 16 height 13
click at [533, 295] on b "lease" at bounding box center [546, 293] width 27 height 13
drag, startPoint x: 969, startPoint y: 291, endPoint x: 956, endPoint y: 299, distance: 15.4
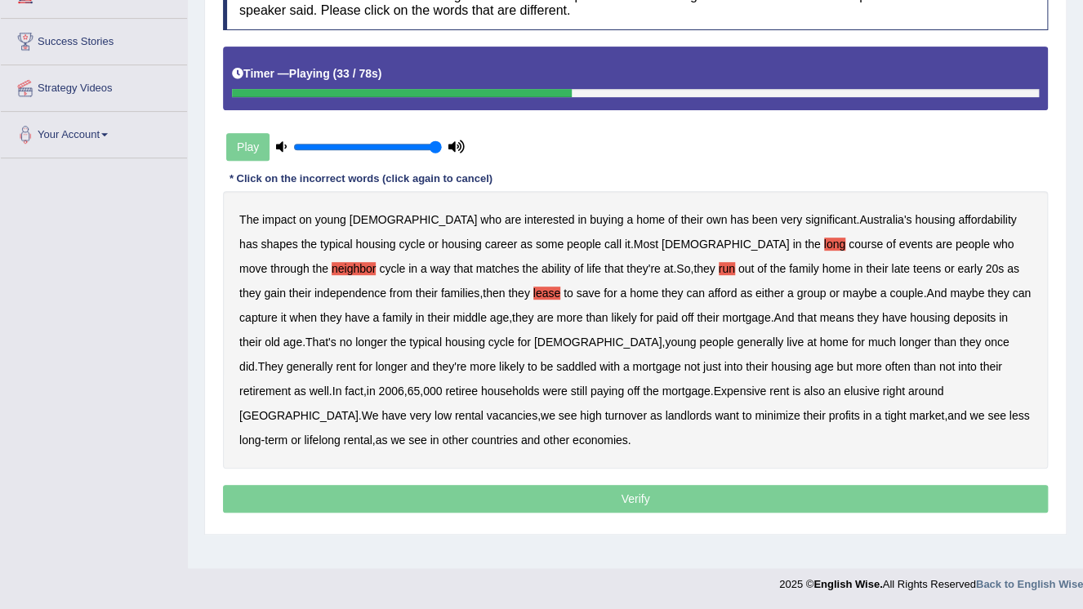
click at [278, 311] on b "capture" at bounding box center [258, 317] width 38 height 13
drag, startPoint x: 928, startPoint y: 315, endPoint x: 914, endPoint y: 323, distance: 15.7
click at [953, 317] on b "deposits" at bounding box center [974, 317] width 42 height 13
click at [771, 367] on b "housing" at bounding box center [791, 366] width 40 height 13
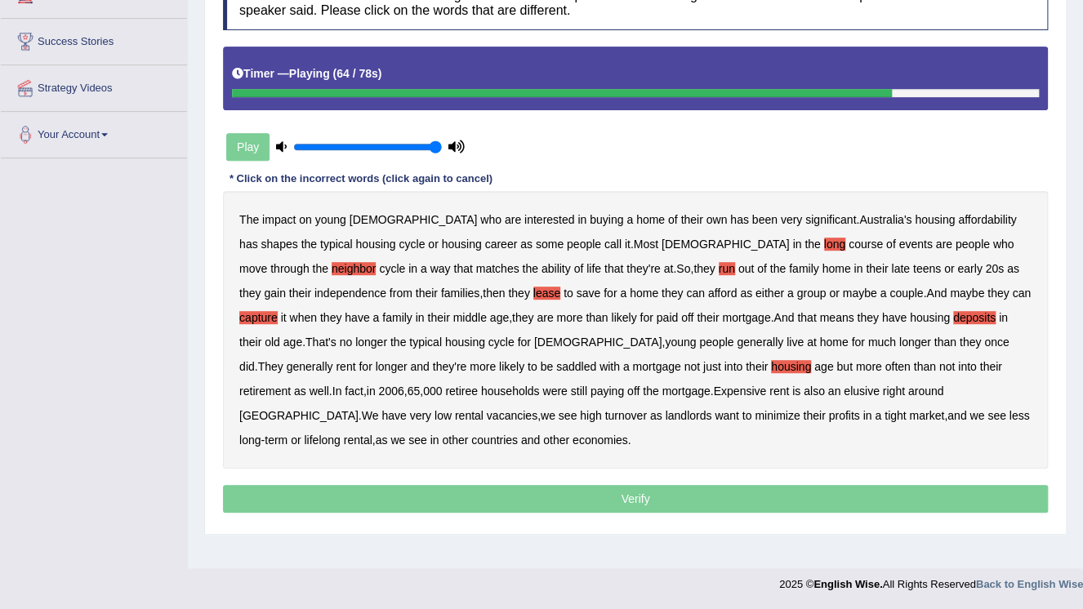
click at [713, 390] on b "Expensive" at bounding box center [739, 391] width 53 height 13
click at [755, 412] on b "minimize" at bounding box center [777, 415] width 45 height 13
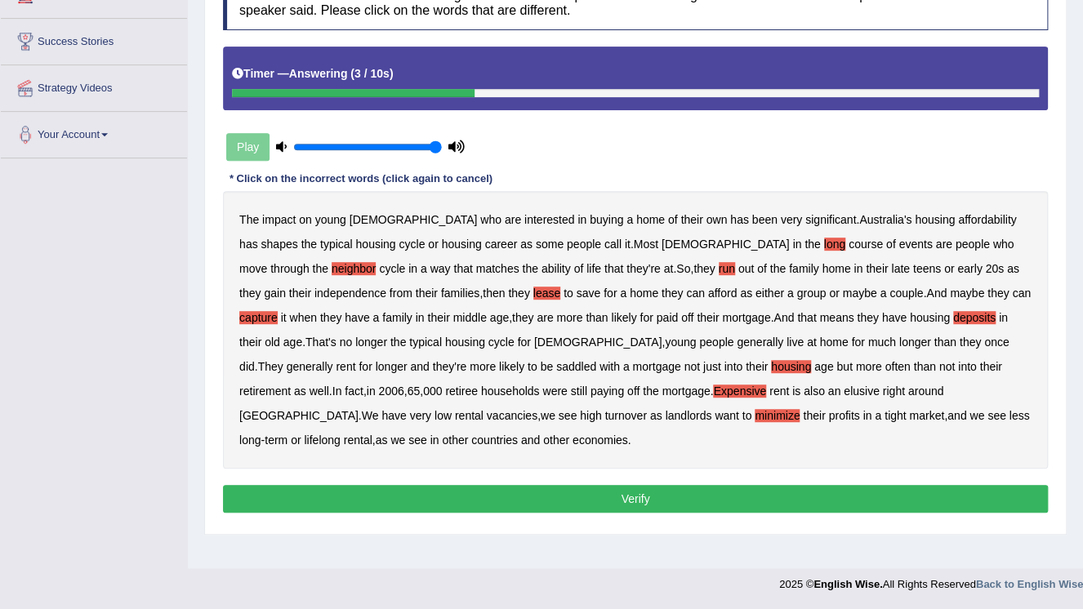
click at [570, 497] on button "Verify" at bounding box center [635, 499] width 825 height 28
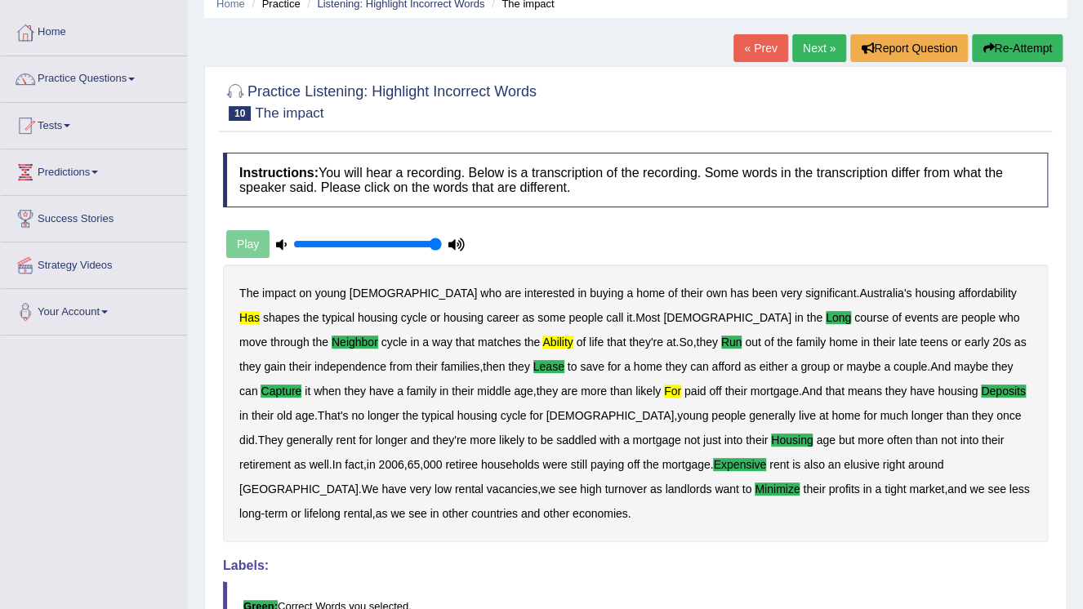
scroll to position [0, 0]
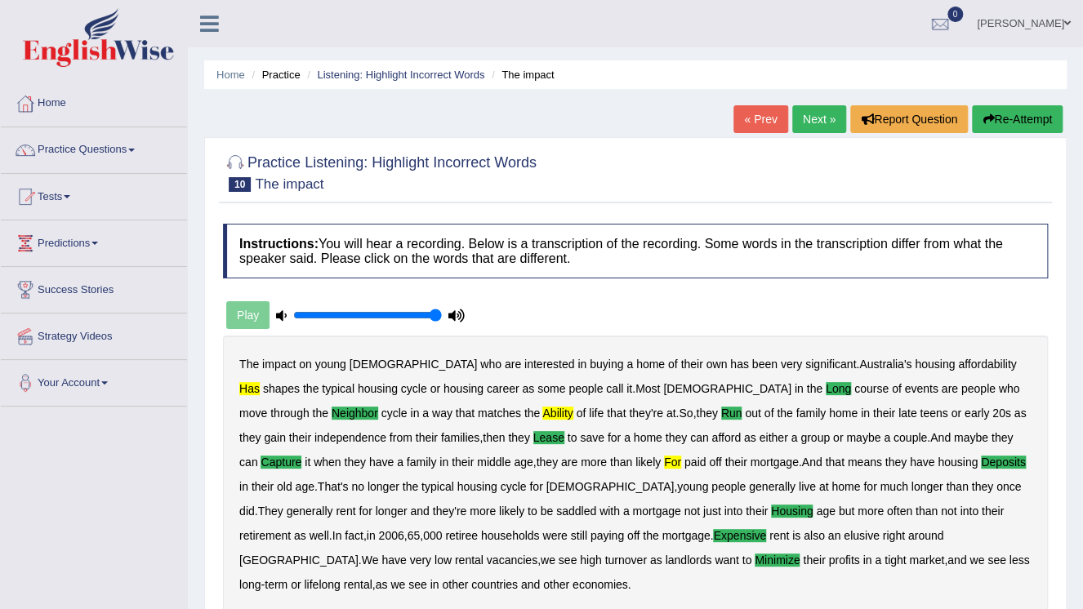
click at [818, 124] on link "Next »" at bounding box center [819, 119] width 54 height 28
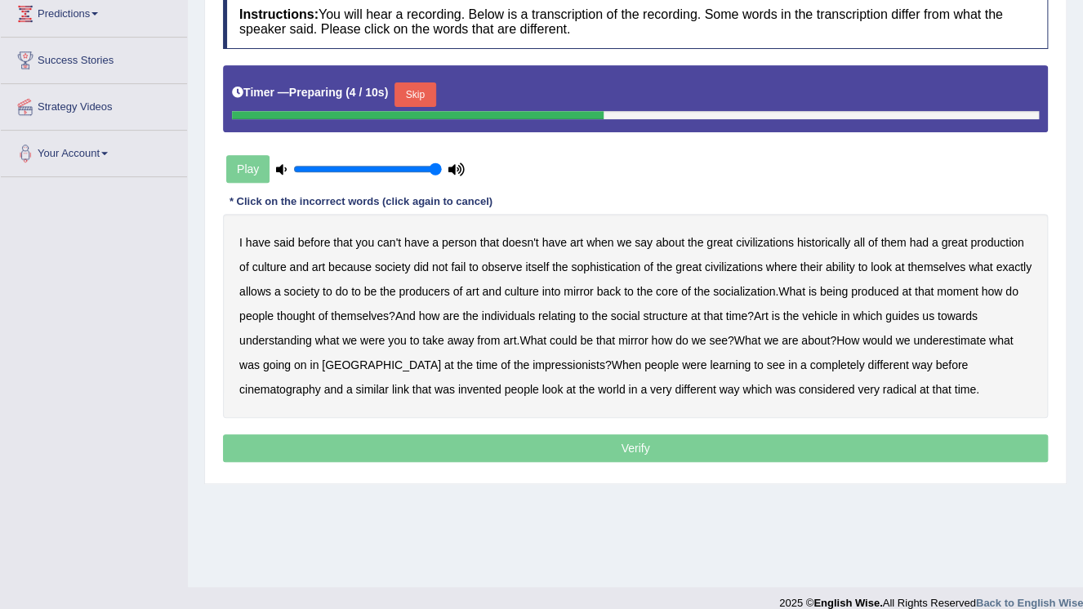
scroll to position [248, 0]
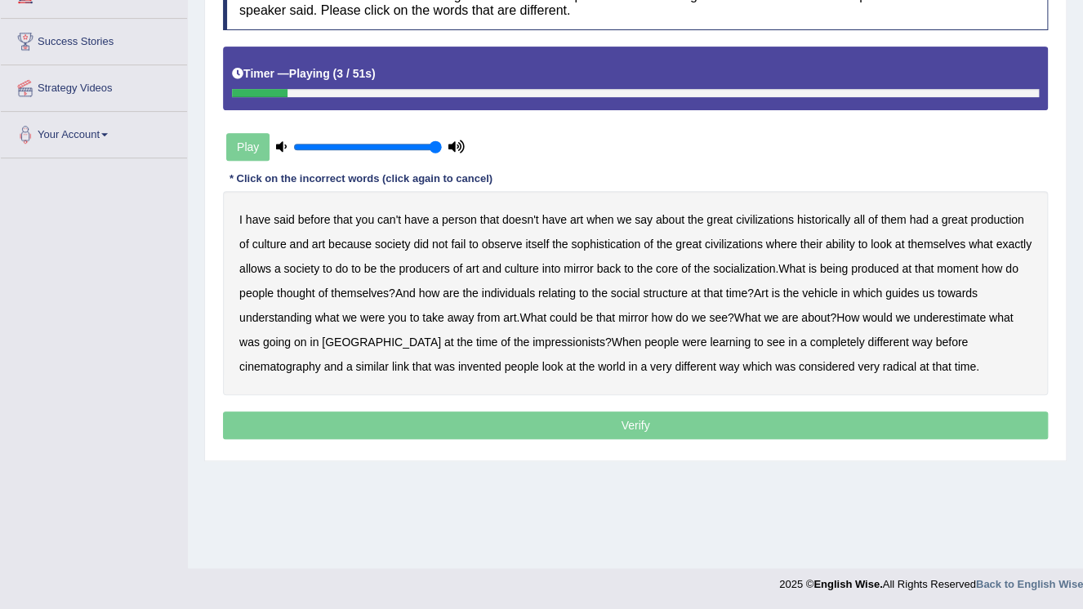
click at [457, 220] on b "person" at bounding box center [459, 219] width 35 height 13
click at [775, 268] on b "socialization" at bounding box center [744, 268] width 62 height 13
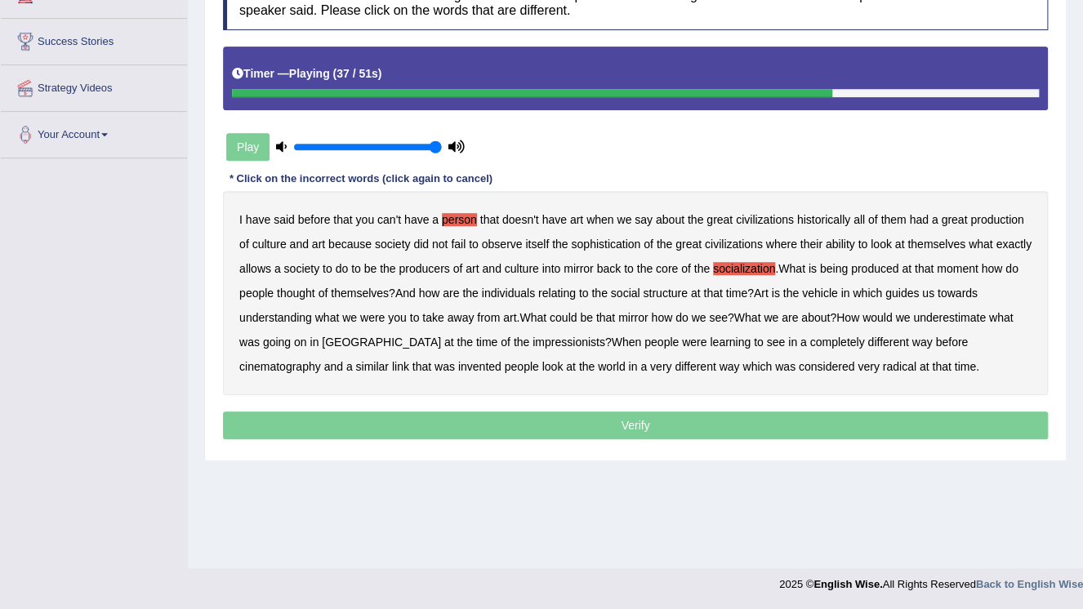
click at [977, 317] on b "underestimate" at bounding box center [949, 317] width 73 height 13
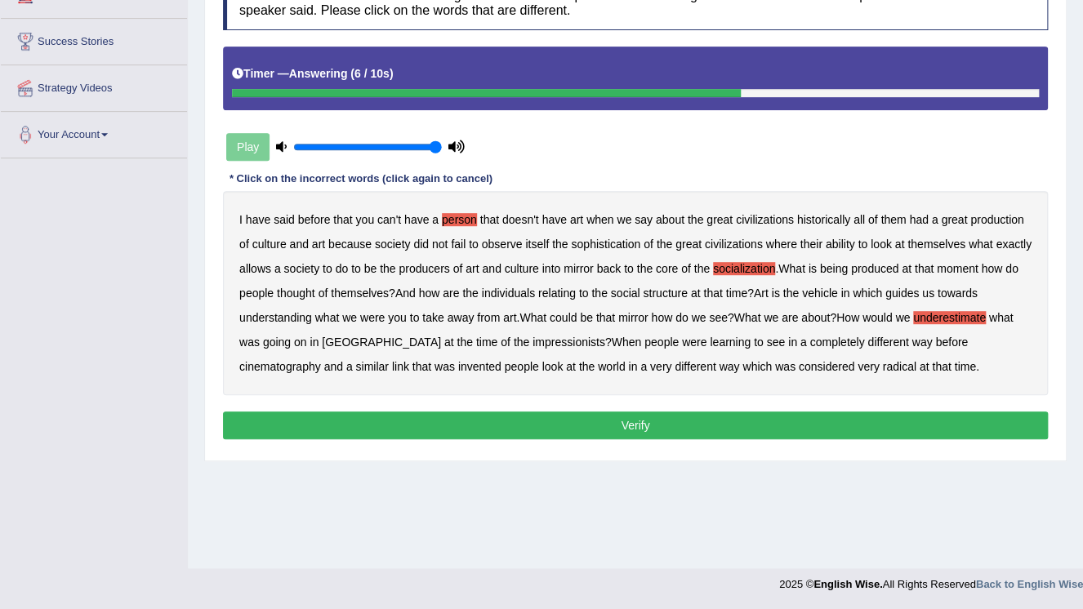
click at [590, 415] on button "Verify" at bounding box center [635, 426] width 825 height 28
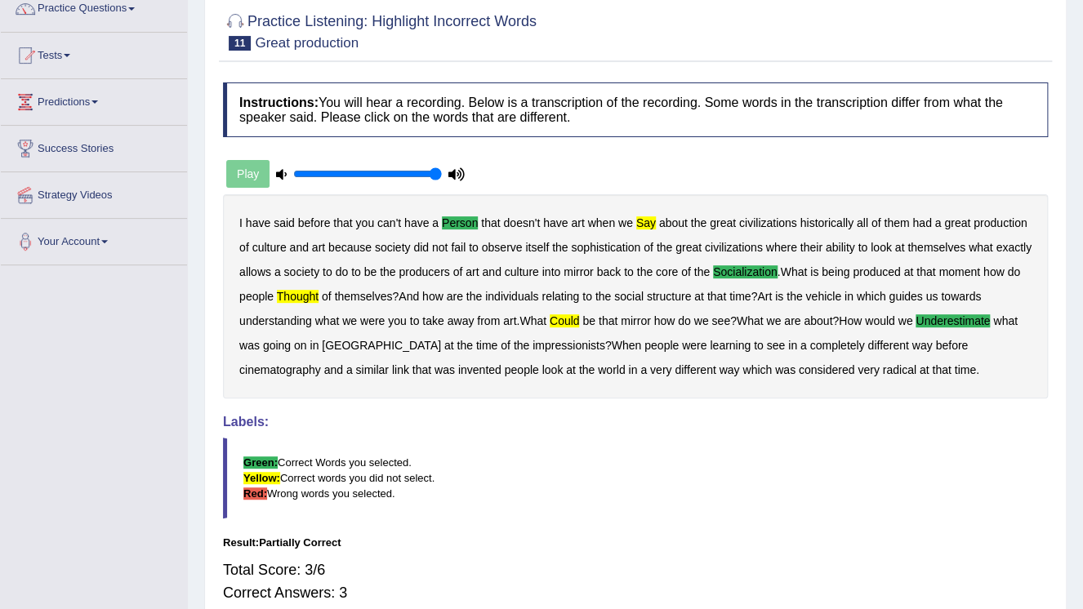
scroll to position [118, 0]
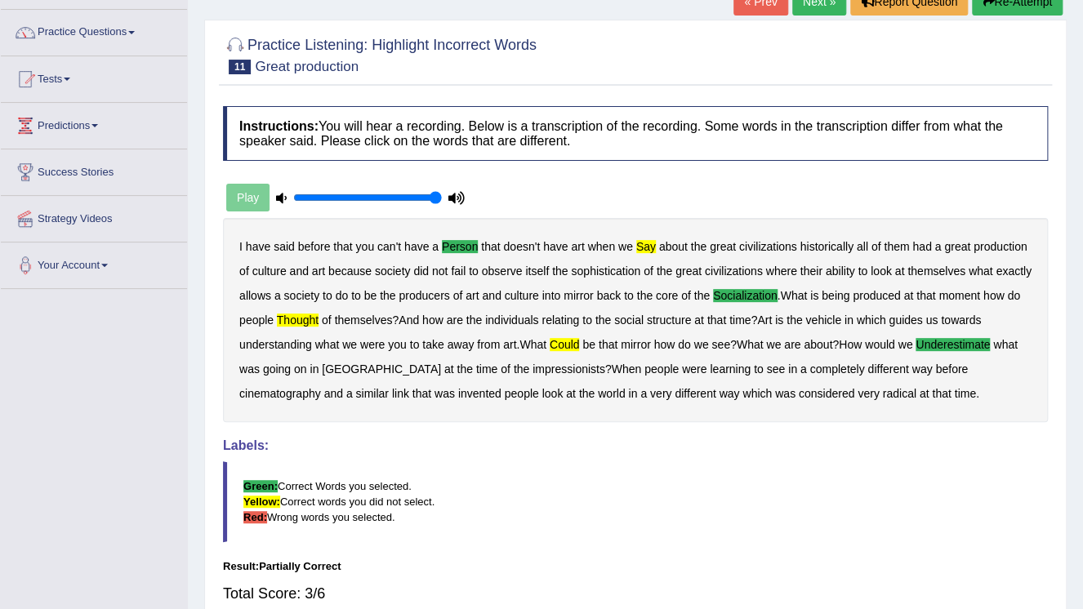
drag, startPoint x: 761, startPoint y: 7, endPoint x: 782, endPoint y: 9, distance: 21.4
click at [761, 7] on link "« Prev" at bounding box center [760, 2] width 54 height 28
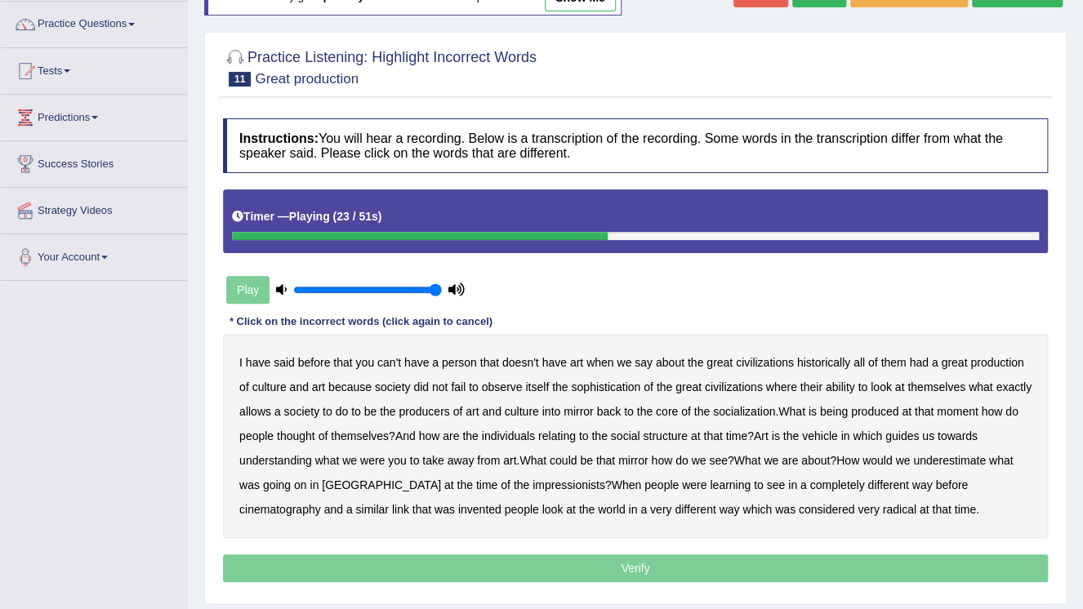
scroll to position [52, 0]
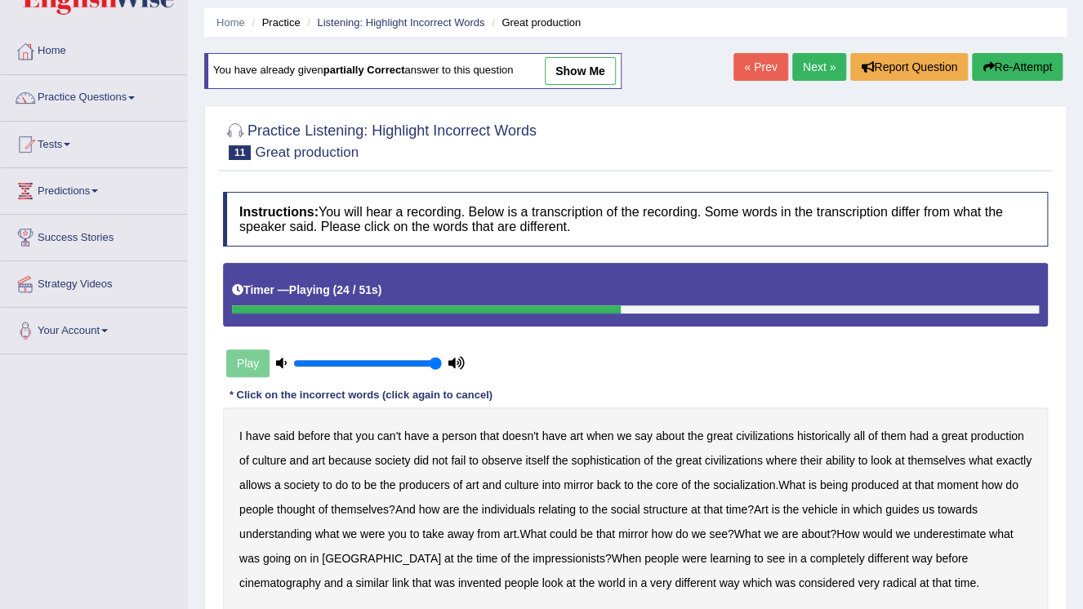
click at [751, 47] on div "Home Practice Listening: Highlight Incorrect Words Great production You have al…" at bounding box center [635, 356] width 895 height 817
click at [760, 60] on link "« Prev" at bounding box center [760, 67] width 54 height 28
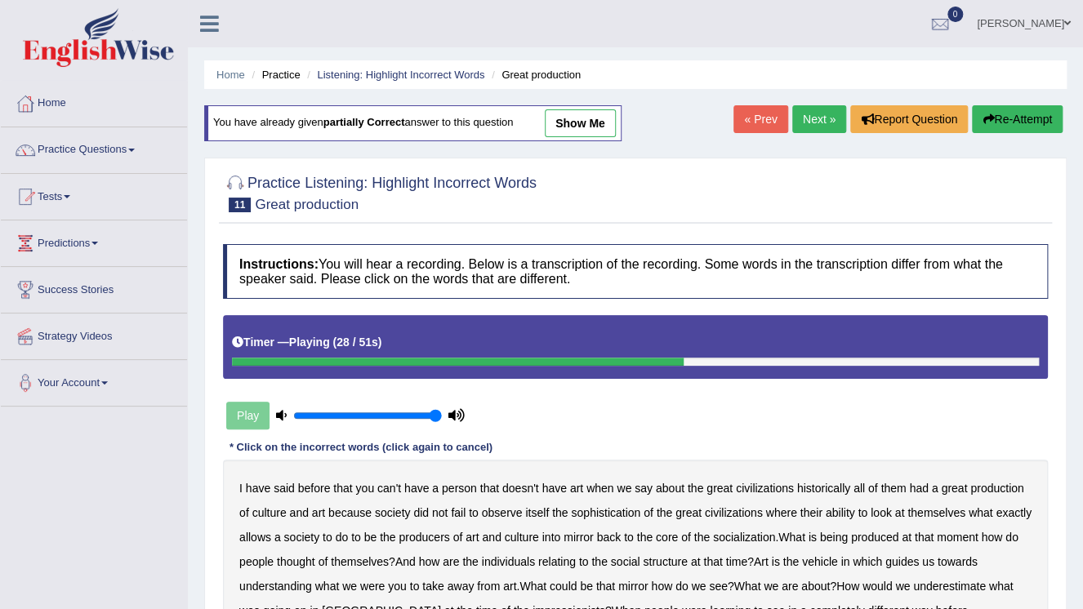
drag, startPoint x: 762, startPoint y: 114, endPoint x: 784, endPoint y: 116, distance: 22.1
click at [763, 114] on link "« Prev" at bounding box center [760, 119] width 54 height 28
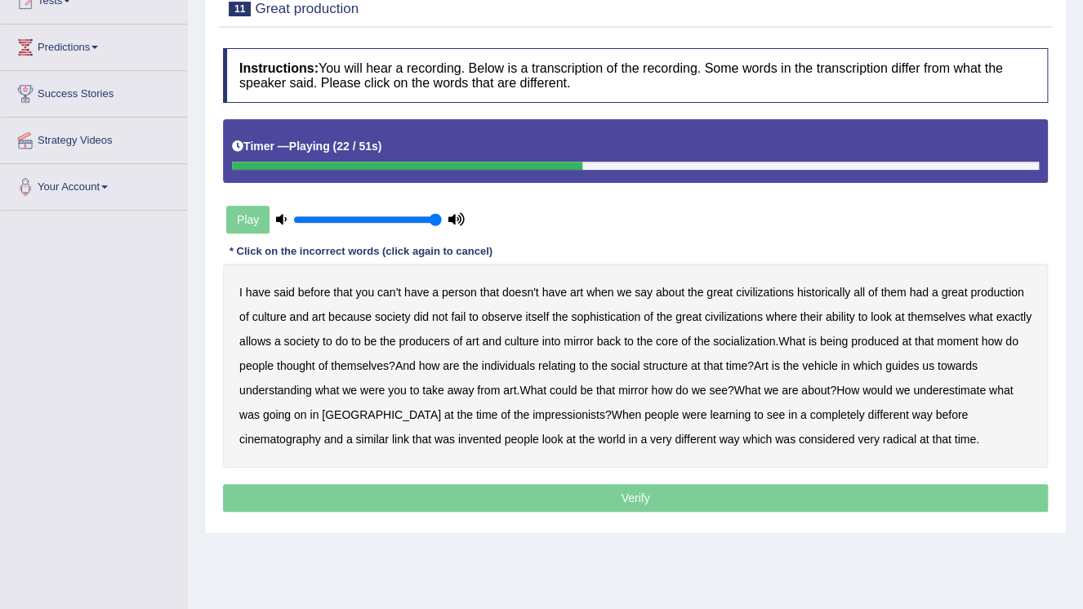
click at [775, 335] on b "socialization" at bounding box center [744, 341] width 62 height 13
click at [947, 392] on b "underestimate" at bounding box center [949, 390] width 73 height 13
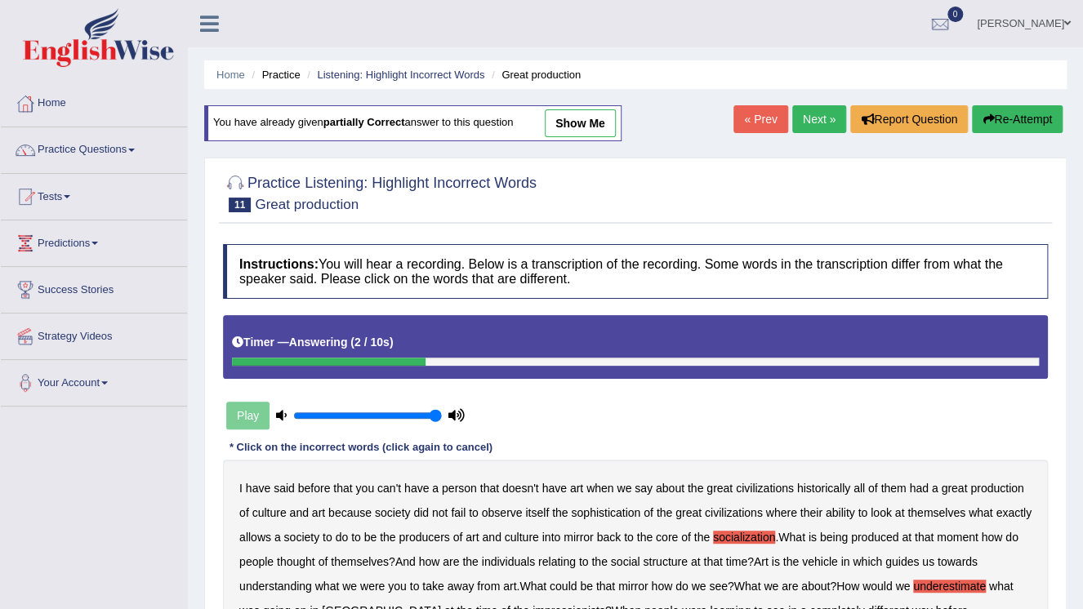
click at [756, 117] on link "« Prev" at bounding box center [760, 119] width 54 height 28
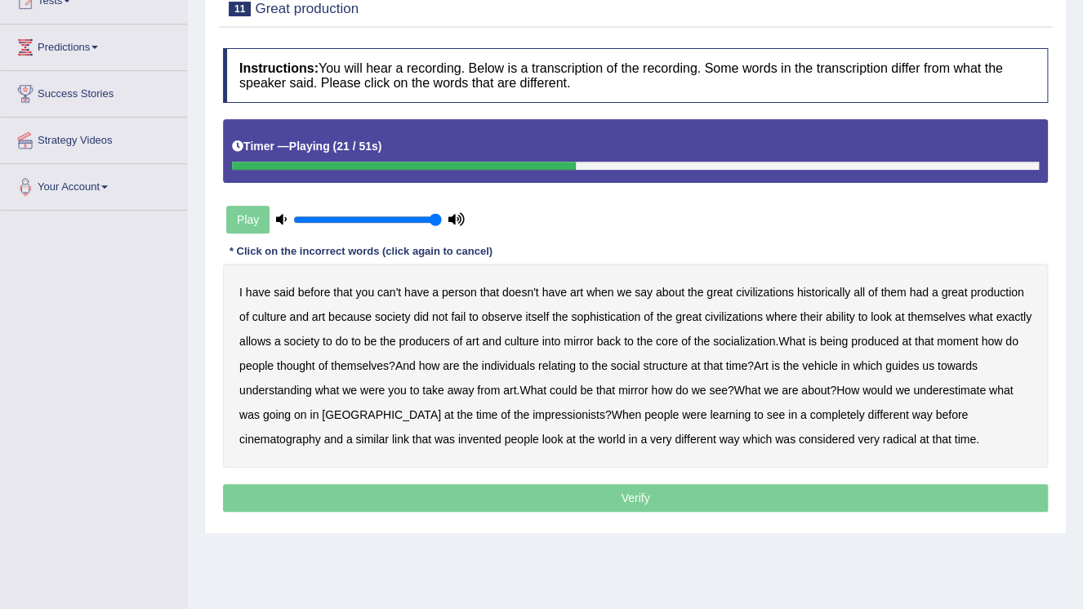
click at [774, 341] on b "socialization" at bounding box center [744, 341] width 62 height 13
click at [315, 363] on b "thought" at bounding box center [296, 365] width 38 height 13
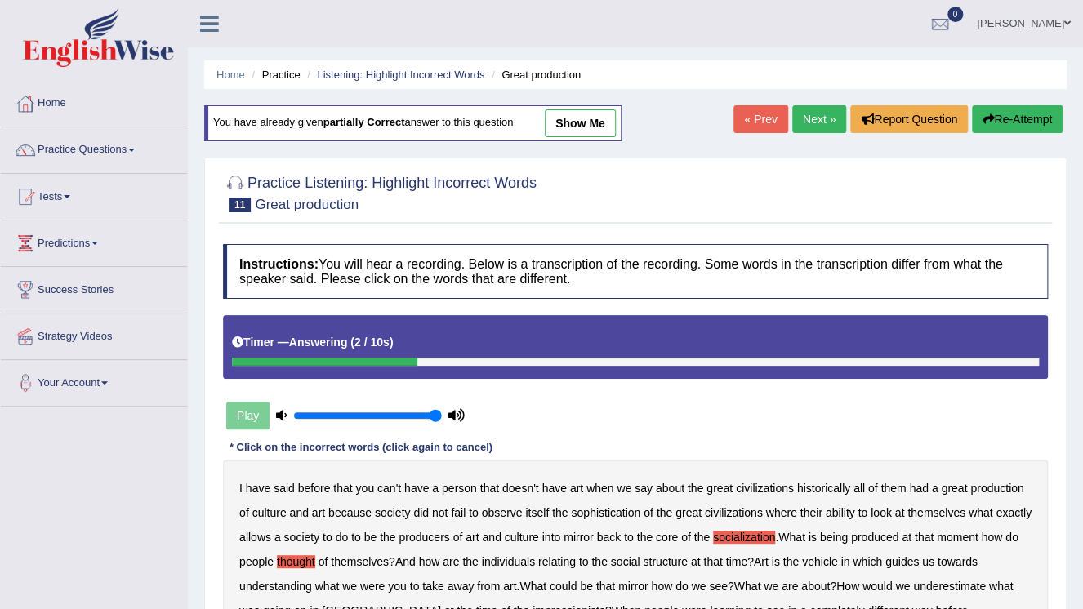
click at [778, 123] on link "« Prev" at bounding box center [760, 119] width 54 height 28
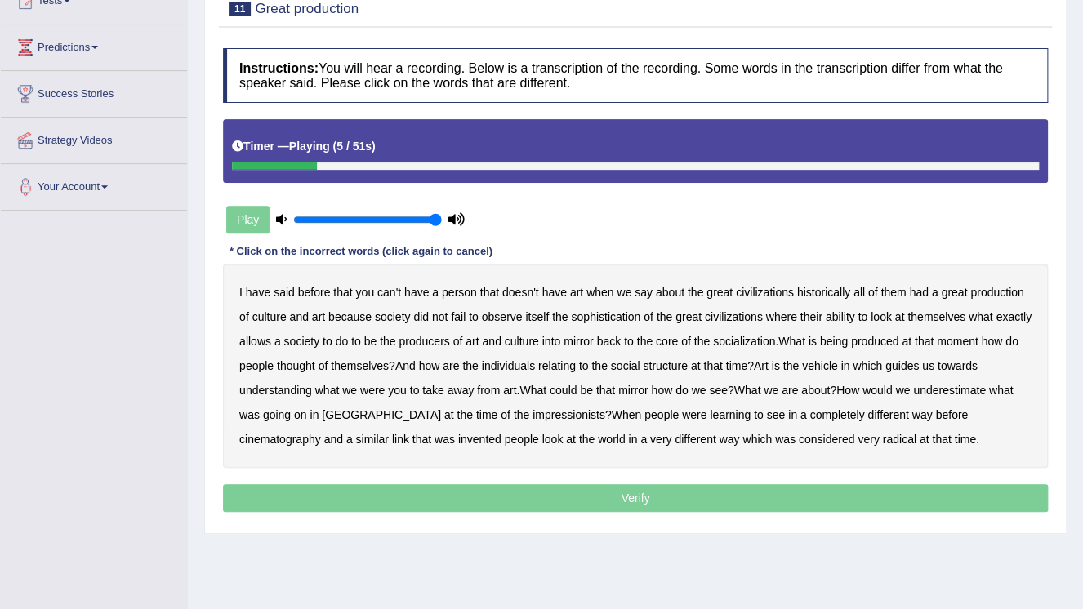
click at [467, 291] on b "person" at bounding box center [459, 292] width 35 height 13
click at [769, 343] on b "socialization" at bounding box center [744, 341] width 62 height 13
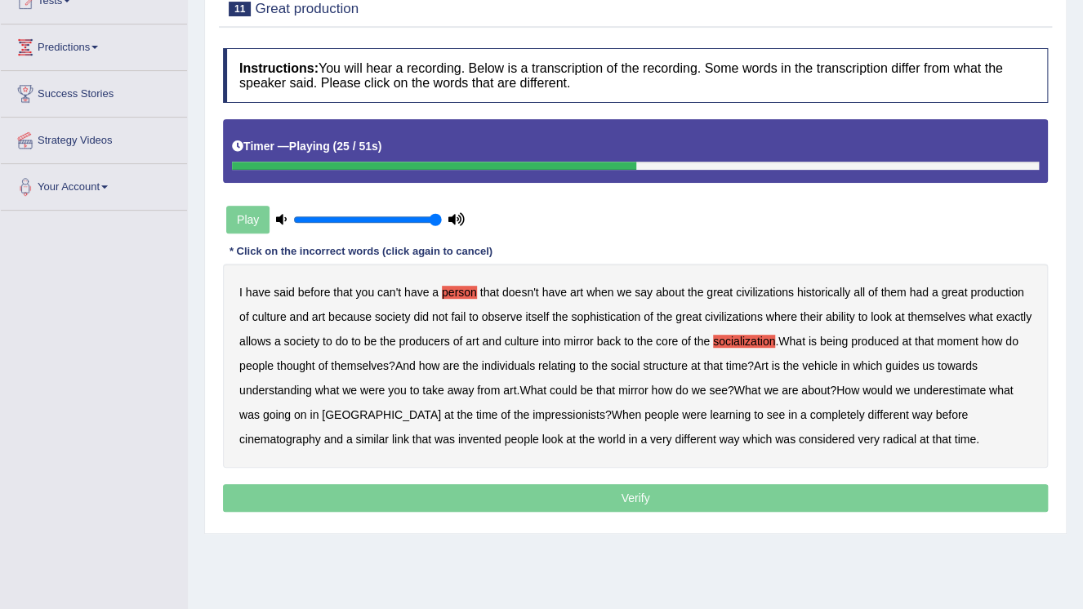
click at [315, 365] on b "thought" at bounding box center [296, 365] width 38 height 13
click at [957, 390] on b "underestimate" at bounding box center [949, 390] width 73 height 13
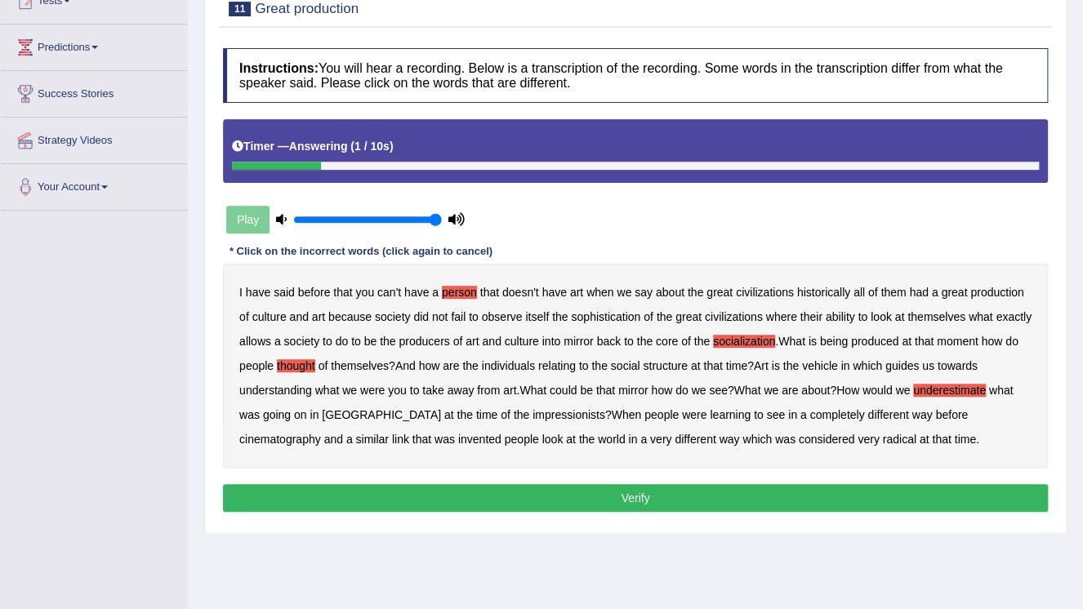
click at [718, 497] on button "Verify" at bounding box center [635, 498] width 825 height 28
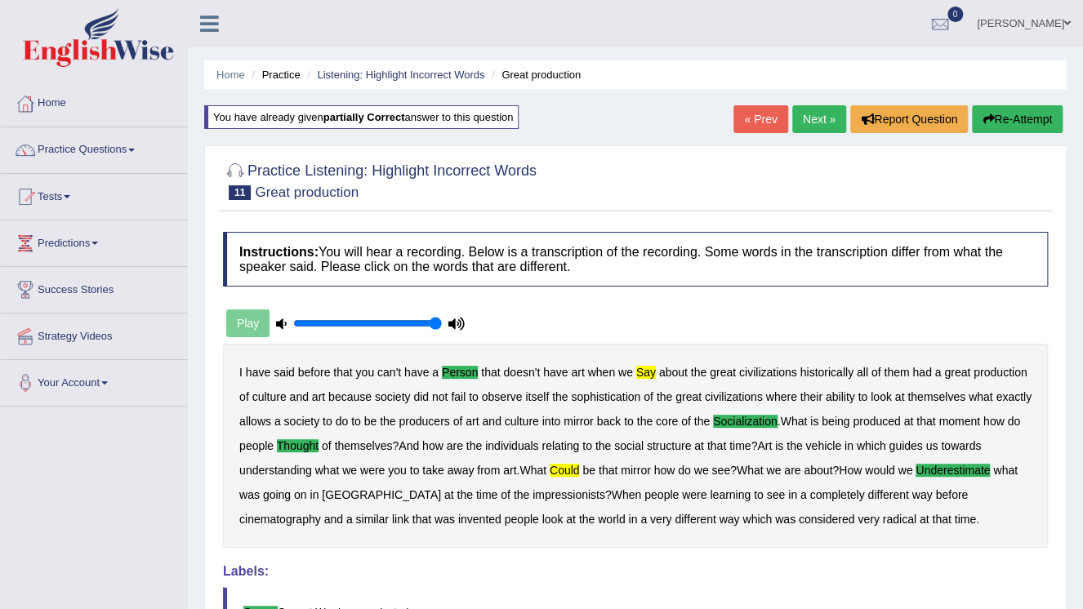
click at [802, 114] on link "Next »" at bounding box center [819, 119] width 54 height 28
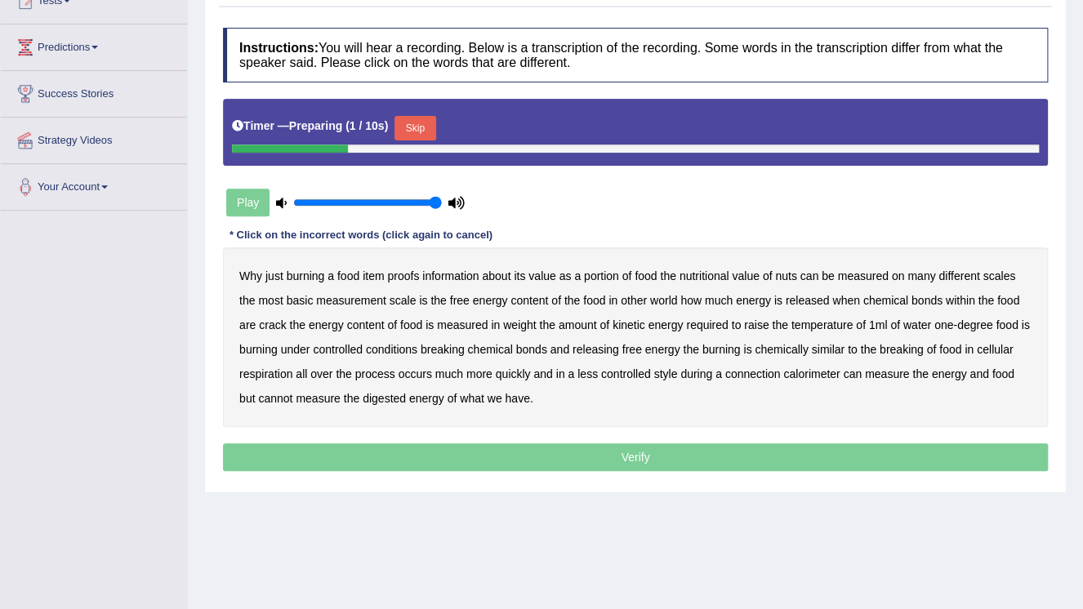
scroll to position [196, 0]
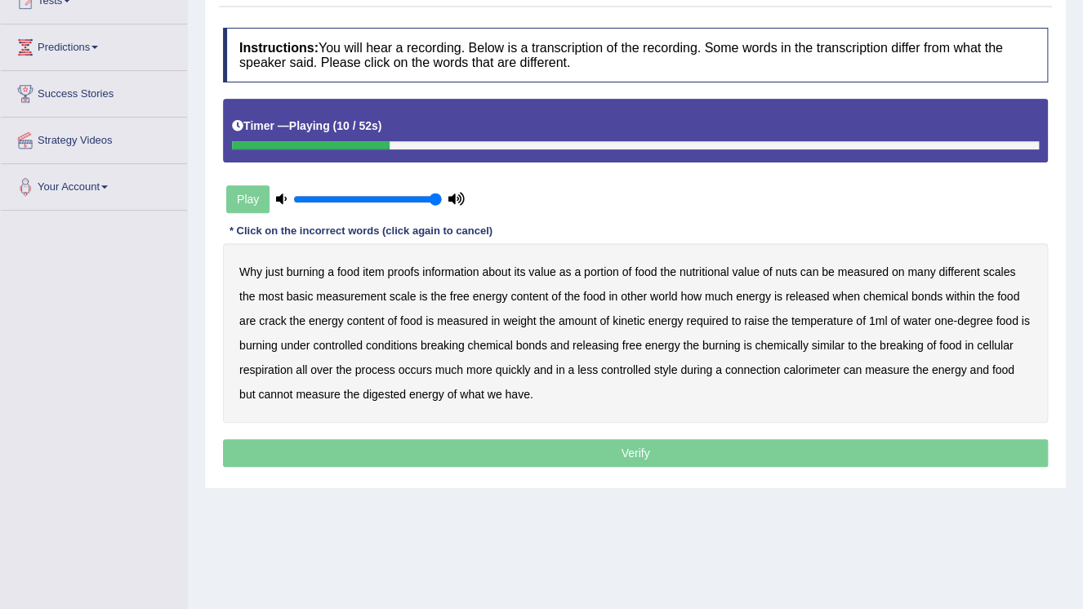
click at [791, 274] on b "nuts" at bounding box center [785, 271] width 21 height 13
drag, startPoint x: 278, startPoint y: 323, endPoint x: 294, endPoint y: 323, distance: 16.4
click at [279, 323] on b "crack" at bounding box center [272, 320] width 27 height 13
click at [525, 320] on b "weight" at bounding box center [519, 320] width 33 height 13
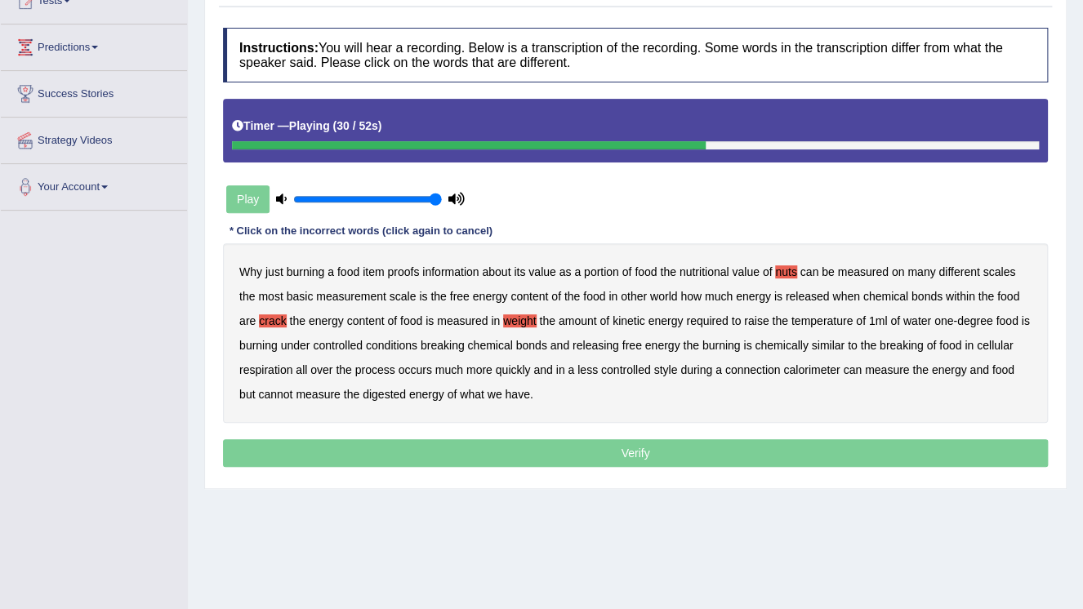
click at [267, 343] on b "burning" at bounding box center [258, 345] width 38 height 13
click at [915, 346] on b "breaking" at bounding box center [902, 345] width 44 height 13
click at [693, 372] on b "during" at bounding box center [696, 369] width 32 height 13
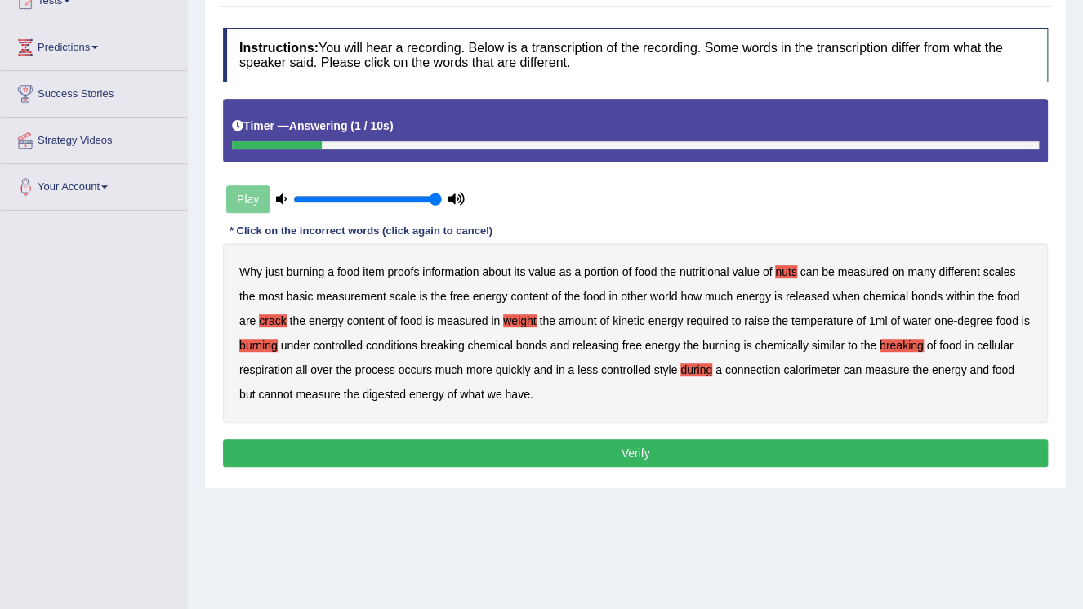
click at [617, 455] on button "Verify" at bounding box center [635, 453] width 825 height 28
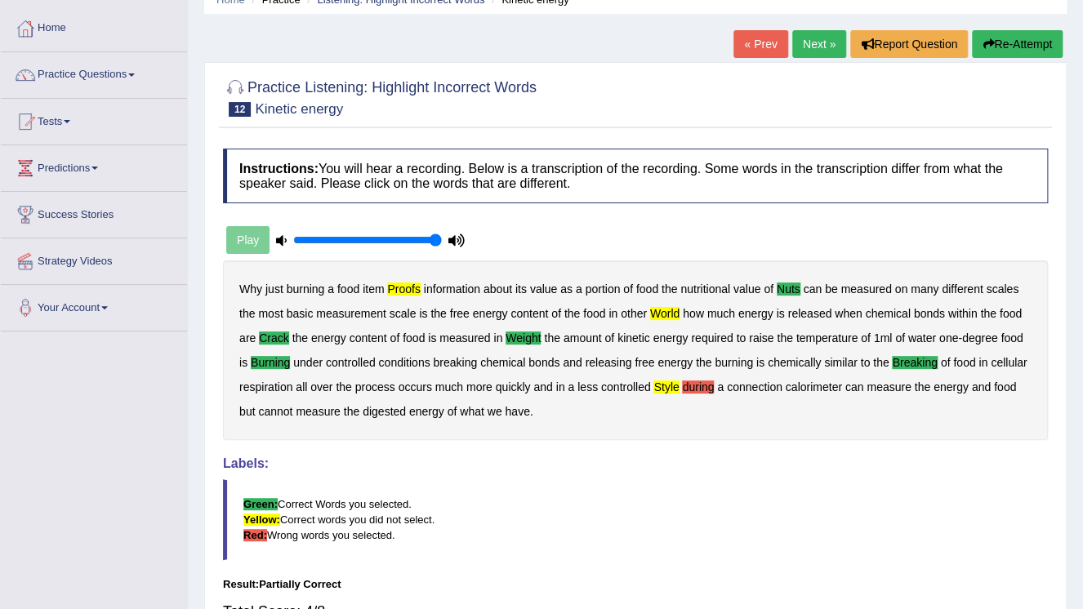
scroll to position [65, 0]
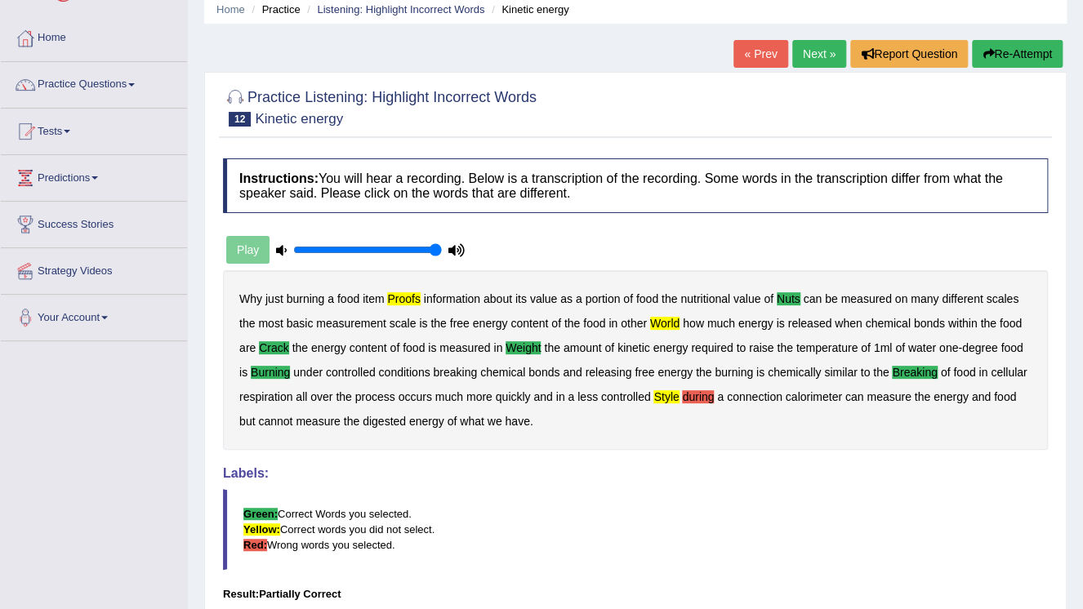
click at [750, 57] on link "« Prev" at bounding box center [760, 54] width 54 height 28
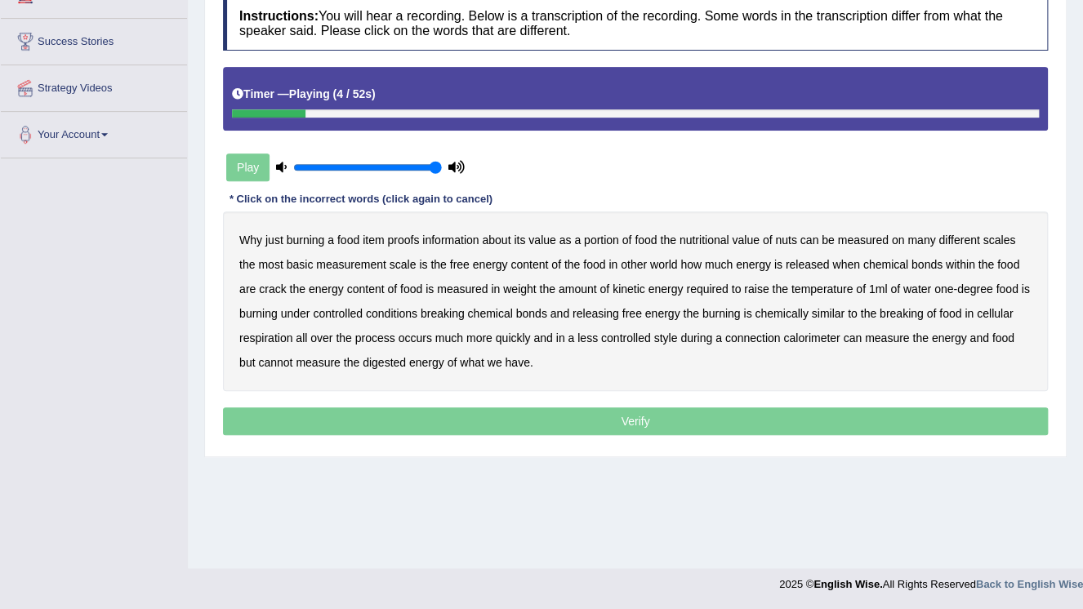
click at [408, 238] on b "proofs" at bounding box center [403, 240] width 32 height 13
click at [794, 242] on b "nuts" at bounding box center [785, 240] width 21 height 13
click at [670, 265] on b "world" at bounding box center [663, 264] width 27 height 13
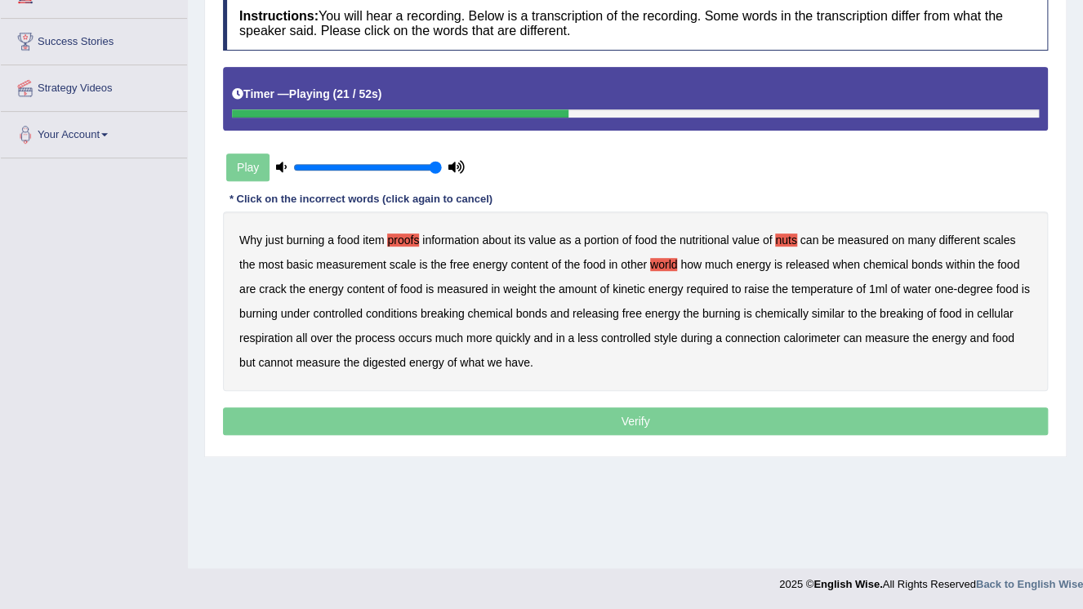
drag, startPoint x: 270, startPoint y: 281, endPoint x: 332, endPoint y: 289, distance: 63.4
click at [271, 283] on b "crack" at bounding box center [272, 289] width 27 height 13
click at [260, 307] on b "burning" at bounding box center [258, 313] width 38 height 13
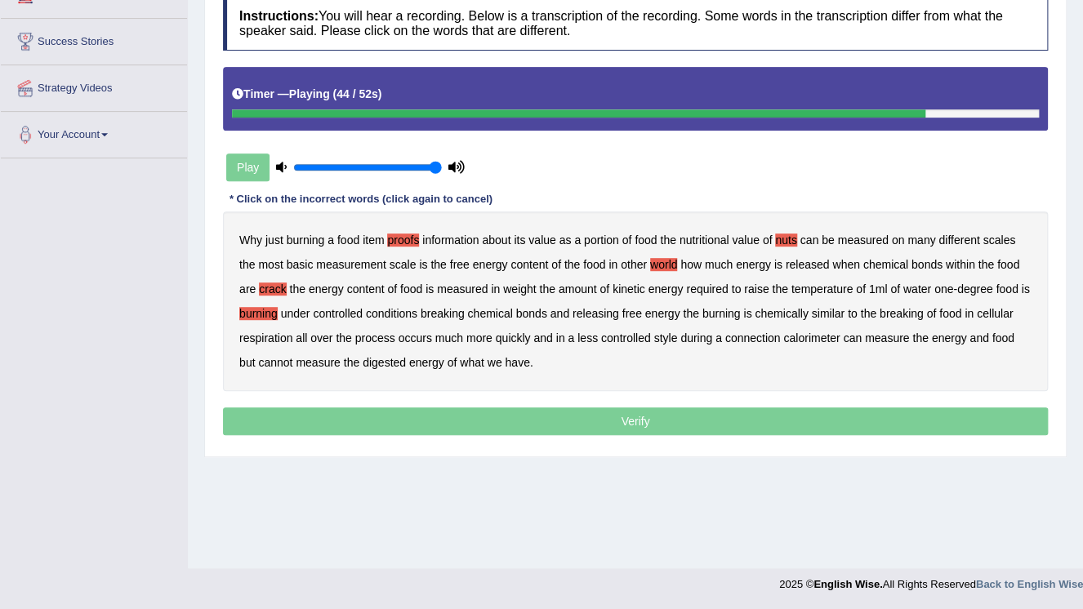
click at [672, 335] on b "style" at bounding box center [665, 338] width 24 height 13
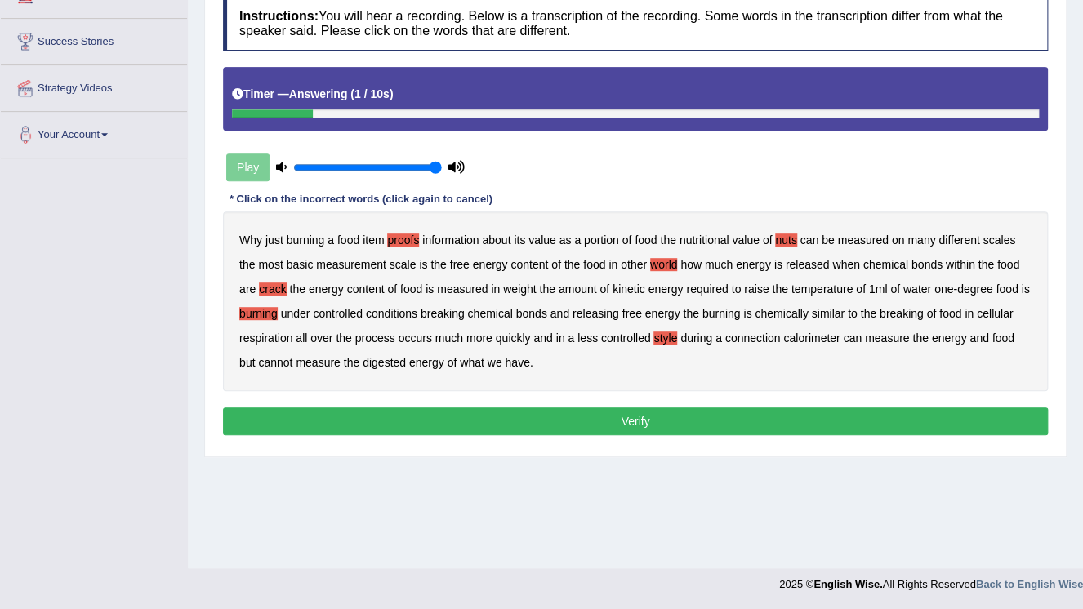
click at [630, 423] on button "Verify" at bounding box center [635, 422] width 825 height 28
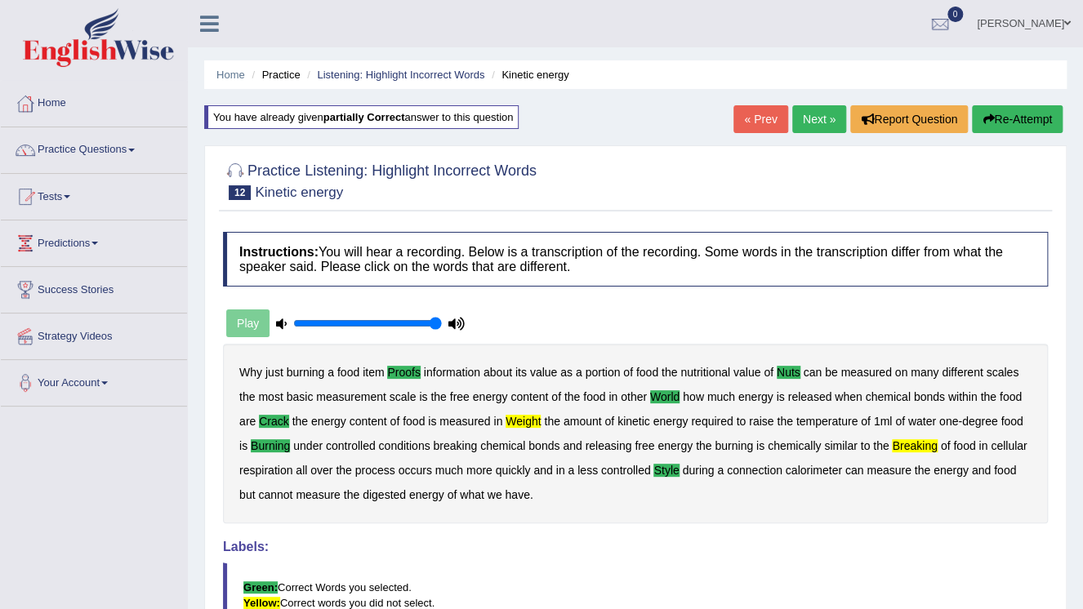
click at [796, 124] on link "Next »" at bounding box center [819, 119] width 54 height 28
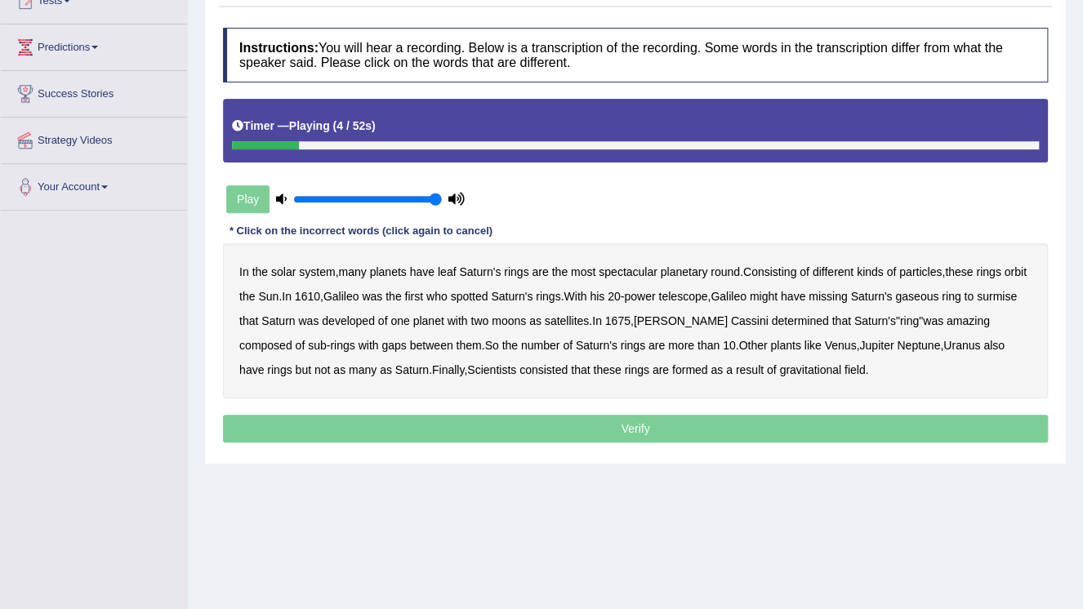
click at [446, 272] on b "leaf" at bounding box center [447, 271] width 19 height 13
click at [729, 271] on b "round" at bounding box center [725, 271] width 29 height 13
click at [847, 300] on b "missing" at bounding box center [828, 296] width 38 height 13
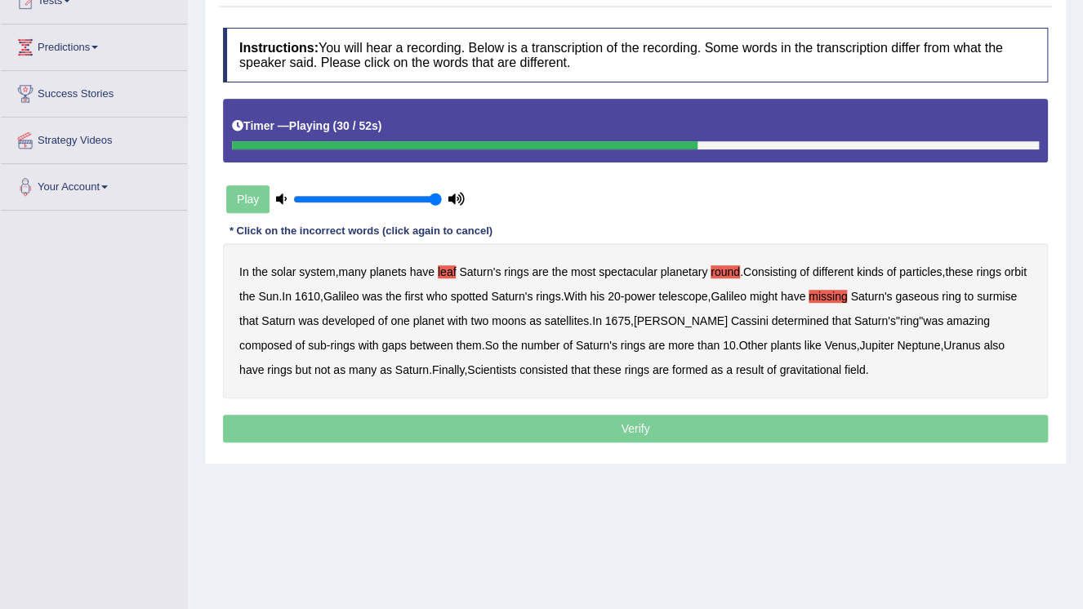
click at [814, 323] on b "determined" at bounding box center [799, 320] width 57 height 13
click at [812, 320] on b "determined" at bounding box center [799, 320] width 57 height 13
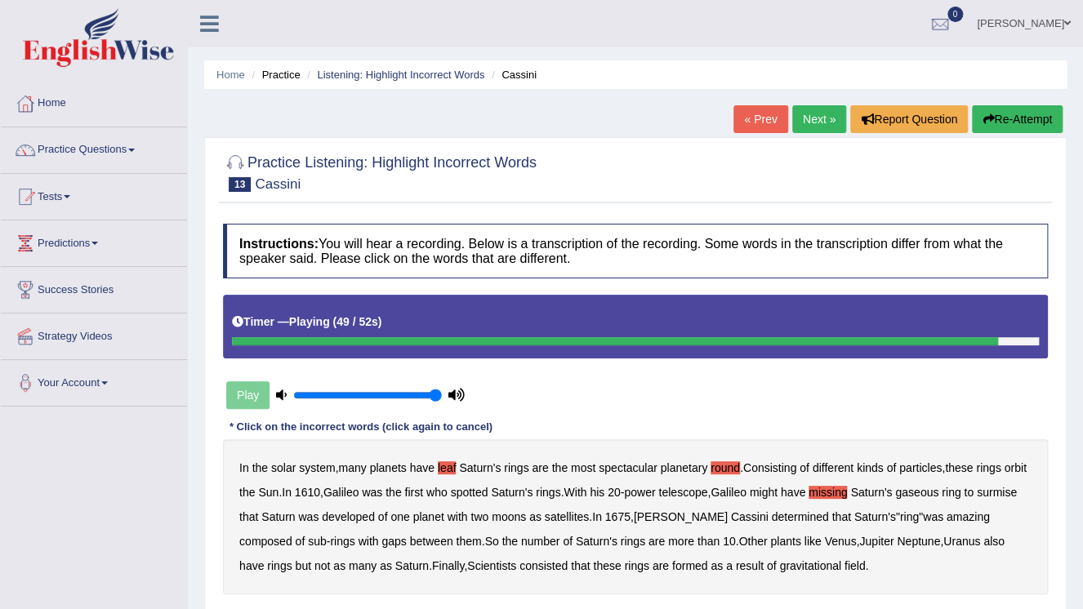
click at [737, 111] on link "« Prev" at bounding box center [760, 119] width 54 height 28
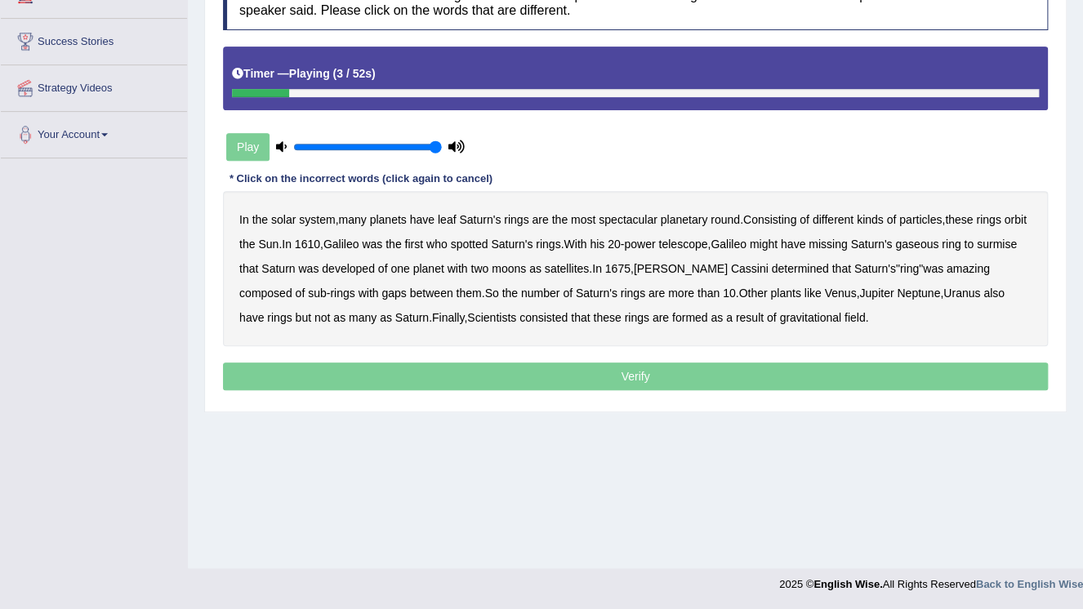
click at [456, 219] on b "leaf" at bounding box center [447, 219] width 19 height 13
click at [725, 216] on b "round" at bounding box center [725, 219] width 29 height 13
click at [847, 244] on b "missing" at bounding box center [828, 244] width 38 height 13
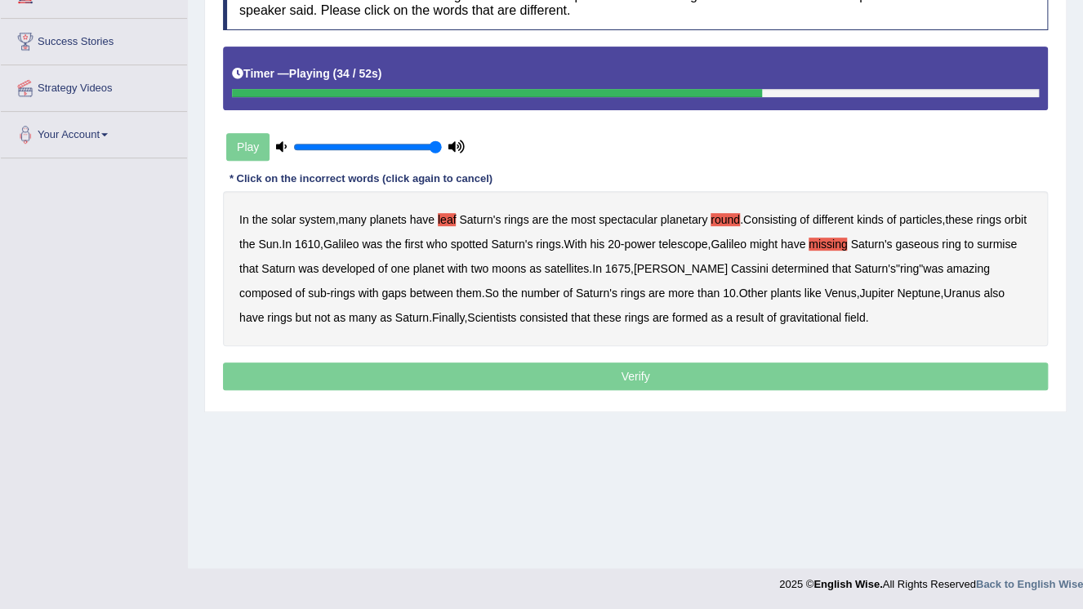
click at [970, 269] on b "amazing" at bounding box center [968, 268] width 43 height 13
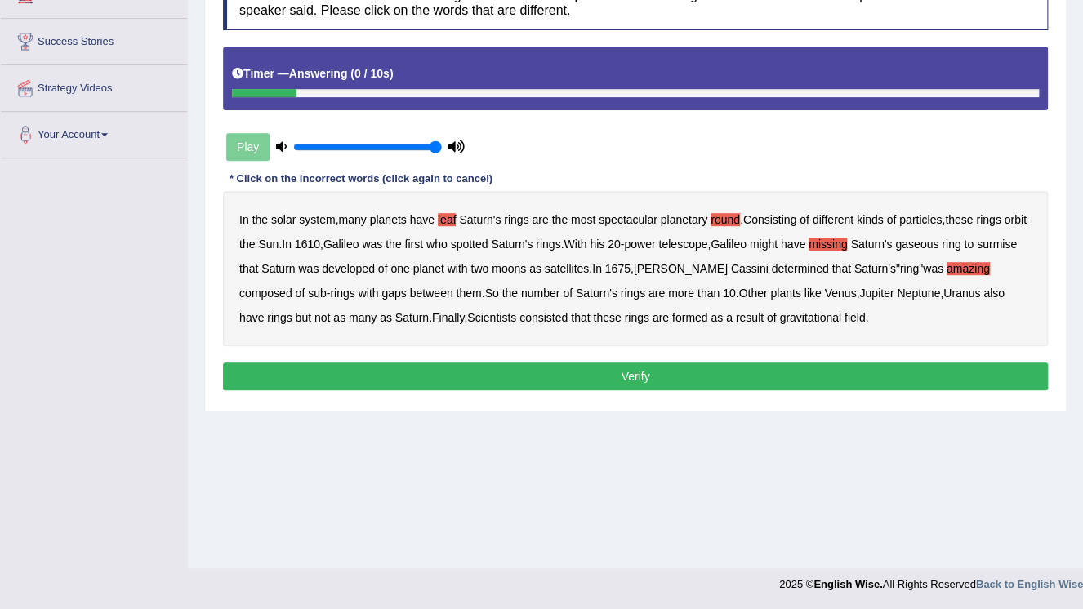
click at [630, 375] on button "Verify" at bounding box center [635, 377] width 825 height 28
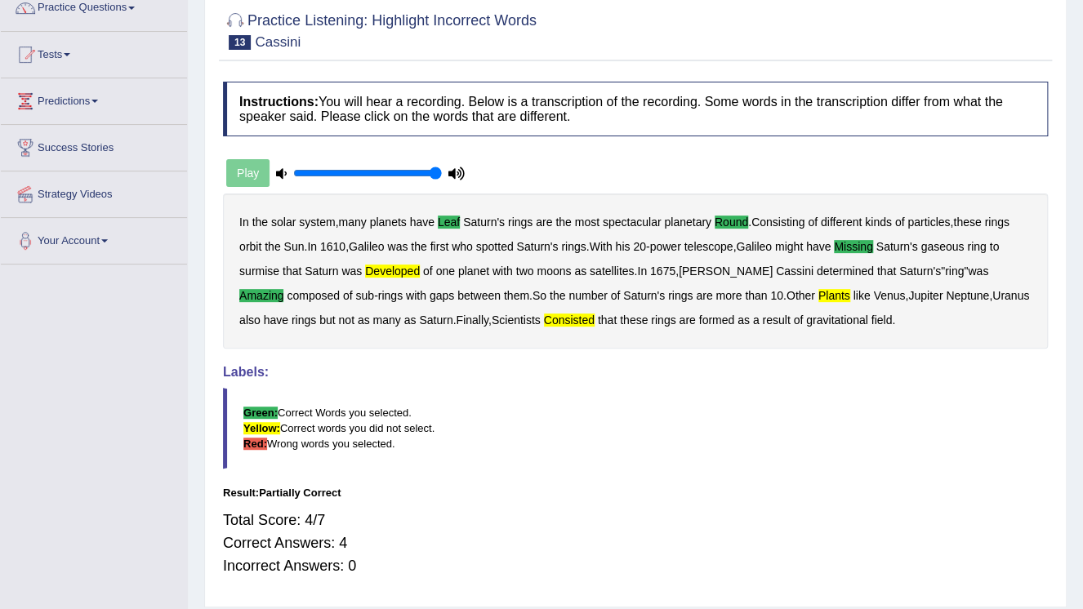
scroll to position [52, 0]
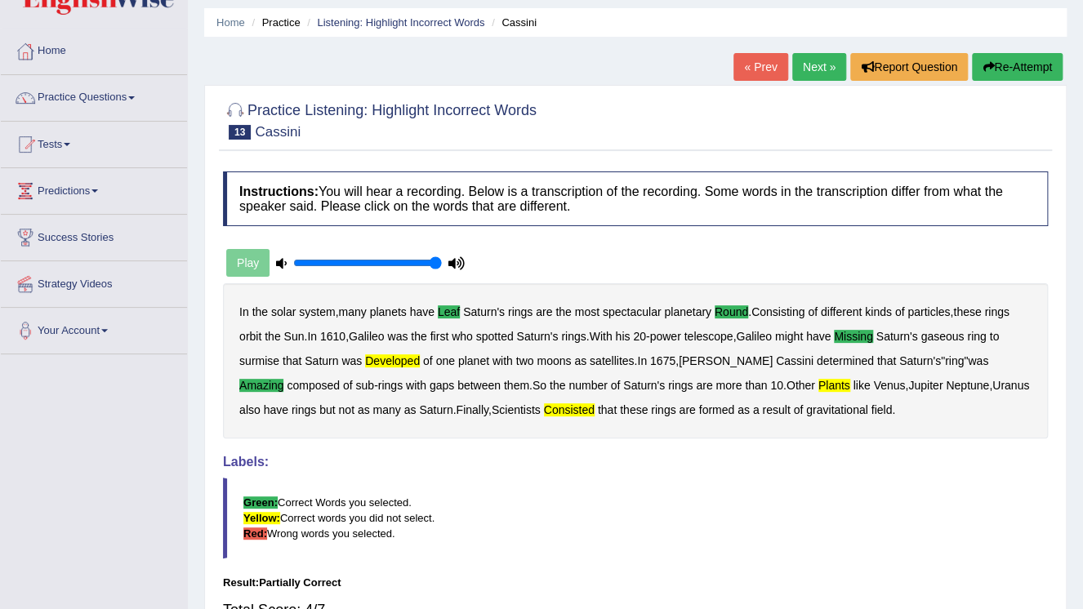
click at [751, 77] on link "« Prev" at bounding box center [760, 67] width 54 height 28
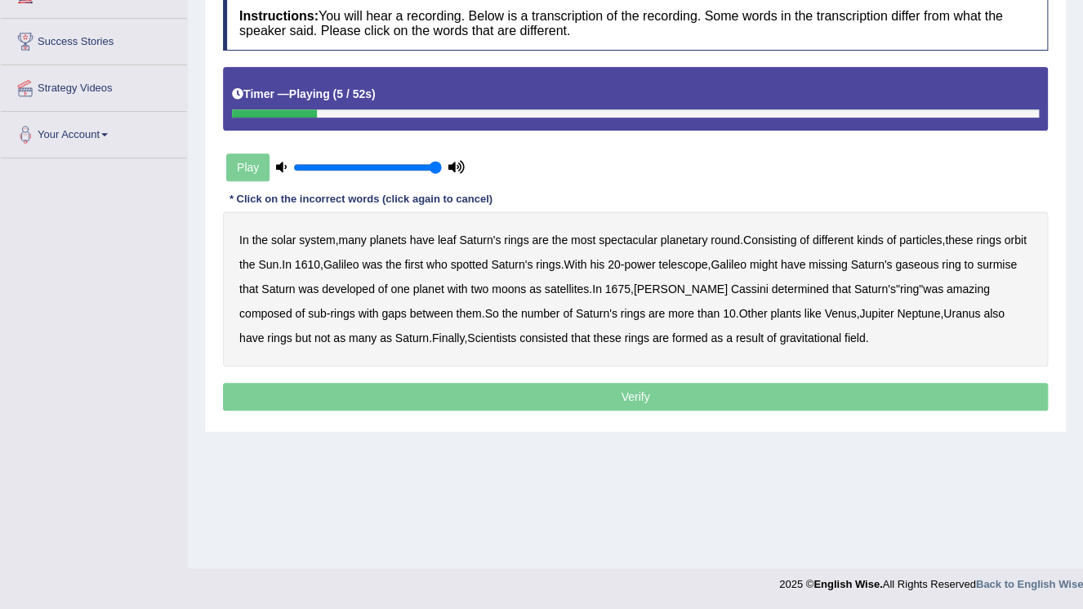
click at [453, 235] on b "leaf" at bounding box center [447, 240] width 19 height 13
click at [716, 238] on b "round" at bounding box center [725, 240] width 29 height 13
click at [847, 262] on b "missing" at bounding box center [828, 264] width 38 height 13
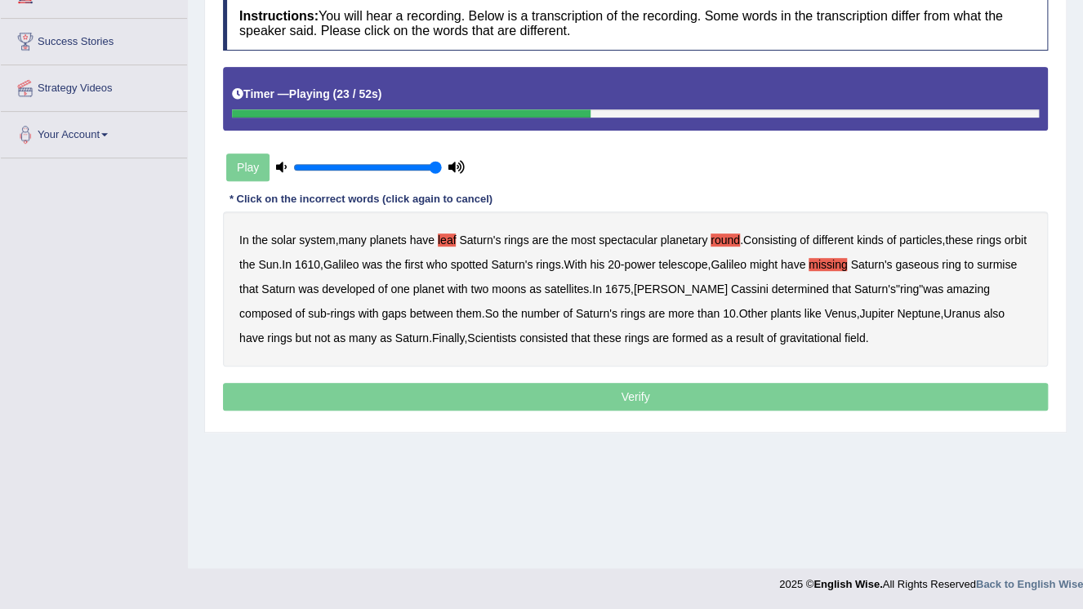
click at [375, 291] on b "developed" at bounding box center [348, 289] width 53 height 13
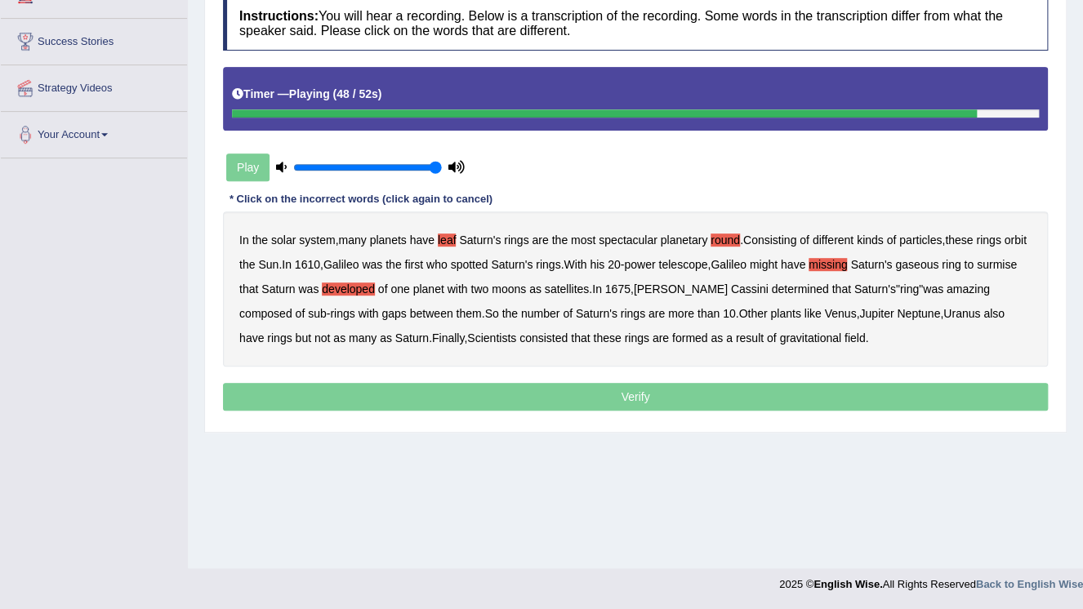
click at [562, 332] on b "consisted" at bounding box center [543, 338] width 48 height 13
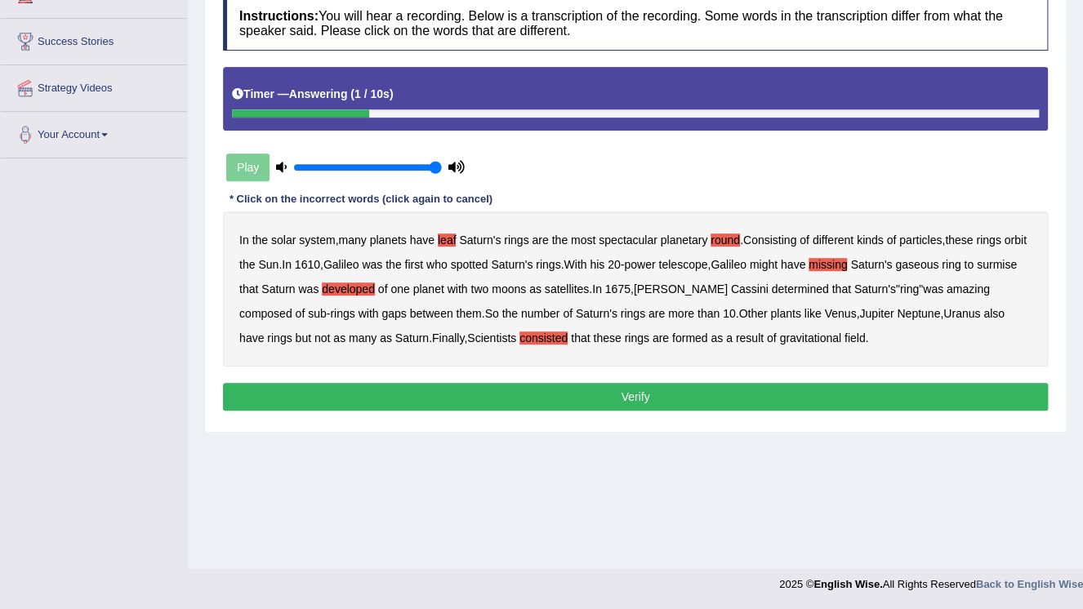
click at [637, 399] on button "Verify" at bounding box center [635, 397] width 825 height 28
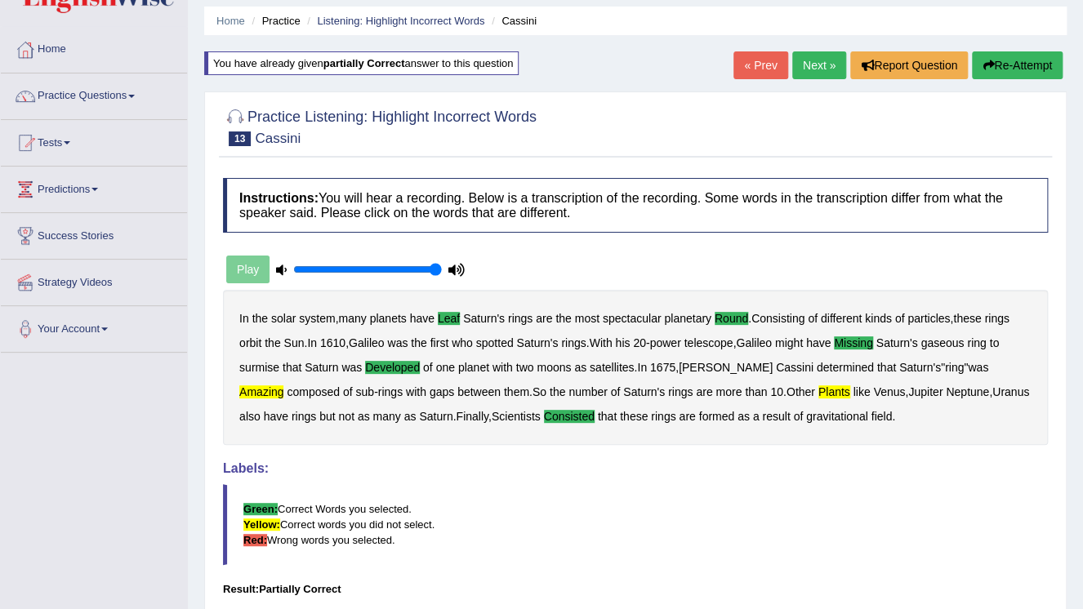
scroll to position [52, 0]
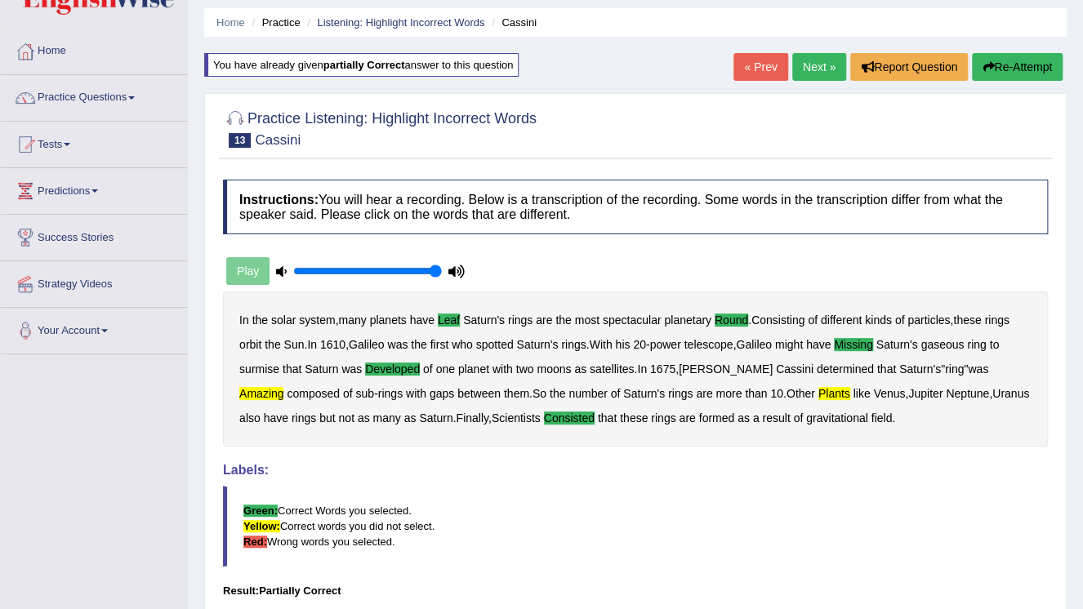
click at [820, 69] on link "Next »" at bounding box center [819, 67] width 54 height 28
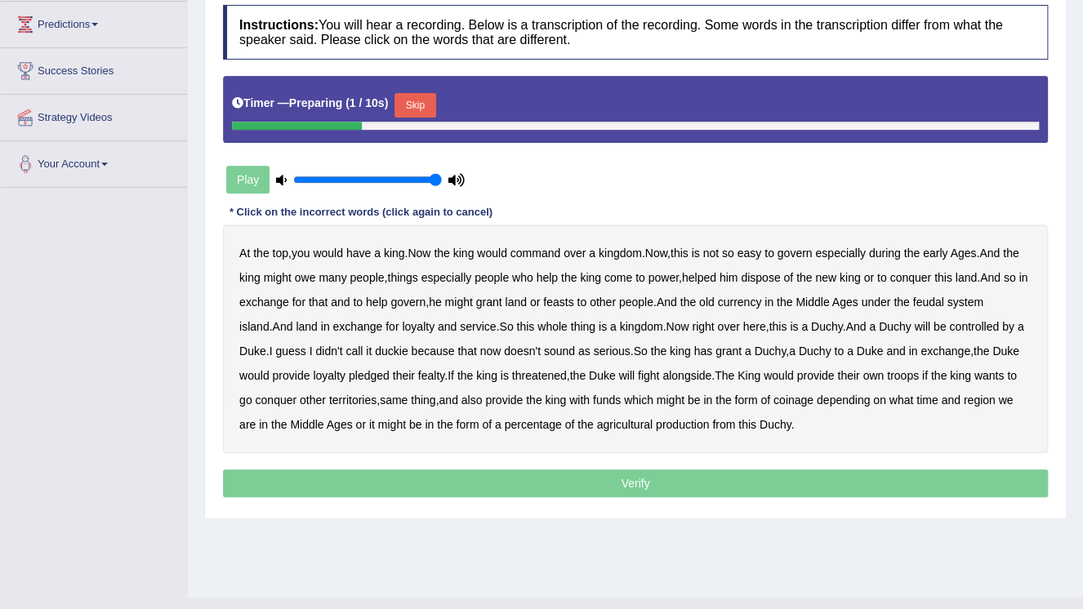
scroll to position [248, 0]
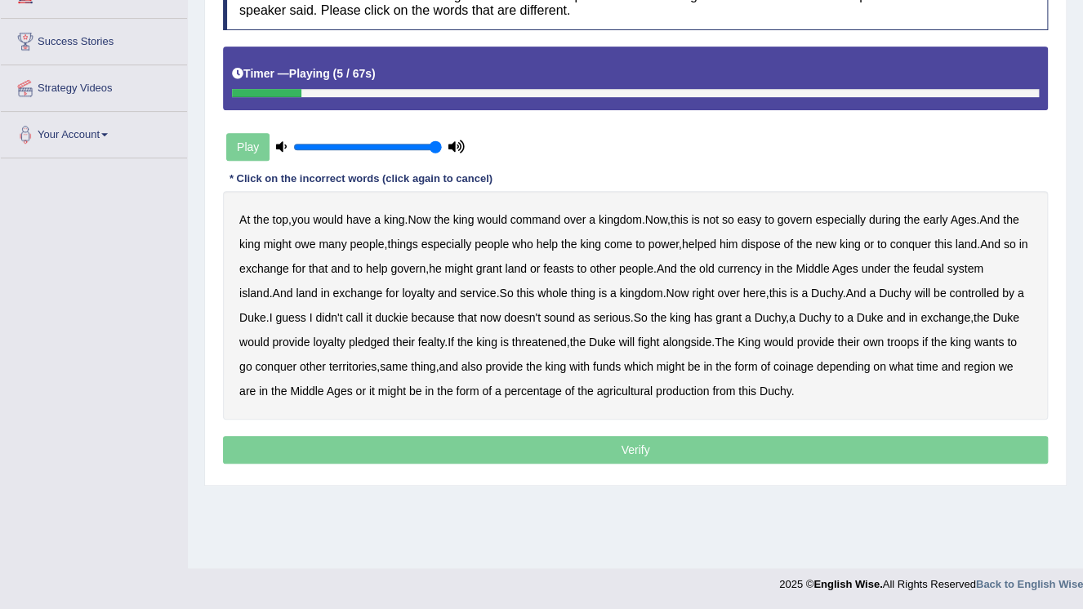
click at [552, 221] on b "command" at bounding box center [535, 219] width 50 height 13
click at [824, 245] on b "new" at bounding box center [825, 244] width 21 height 13
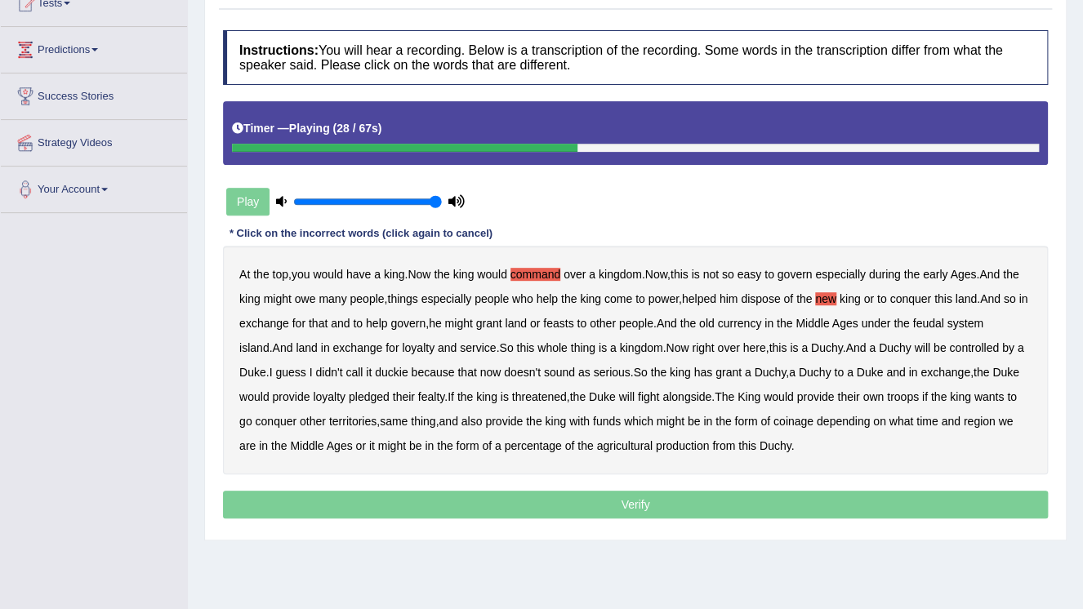
scroll to position [118, 0]
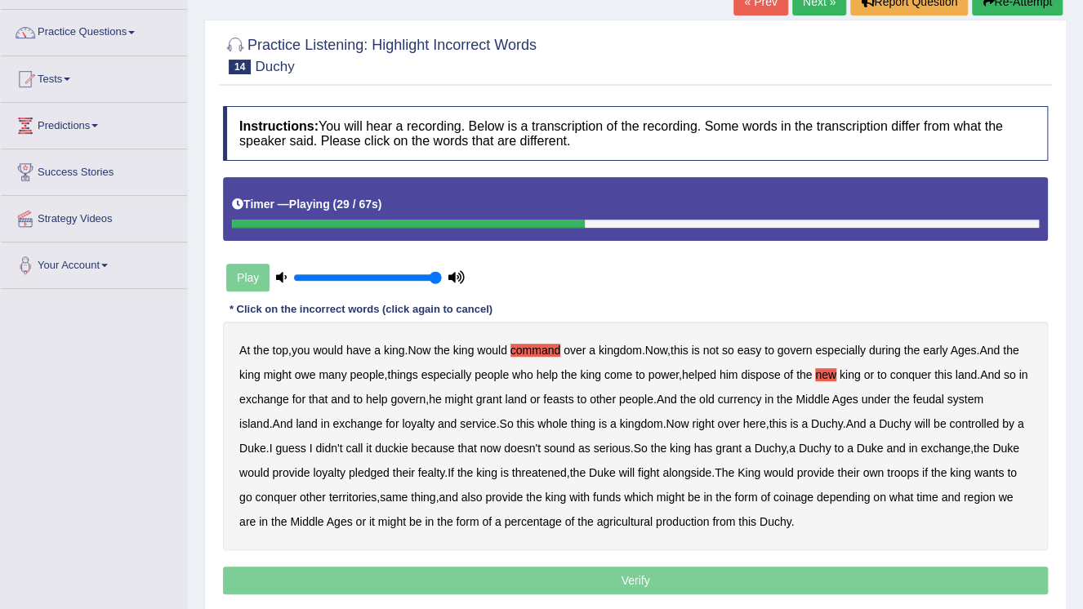
click at [756, 9] on link "« Prev" at bounding box center [760, 2] width 54 height 28
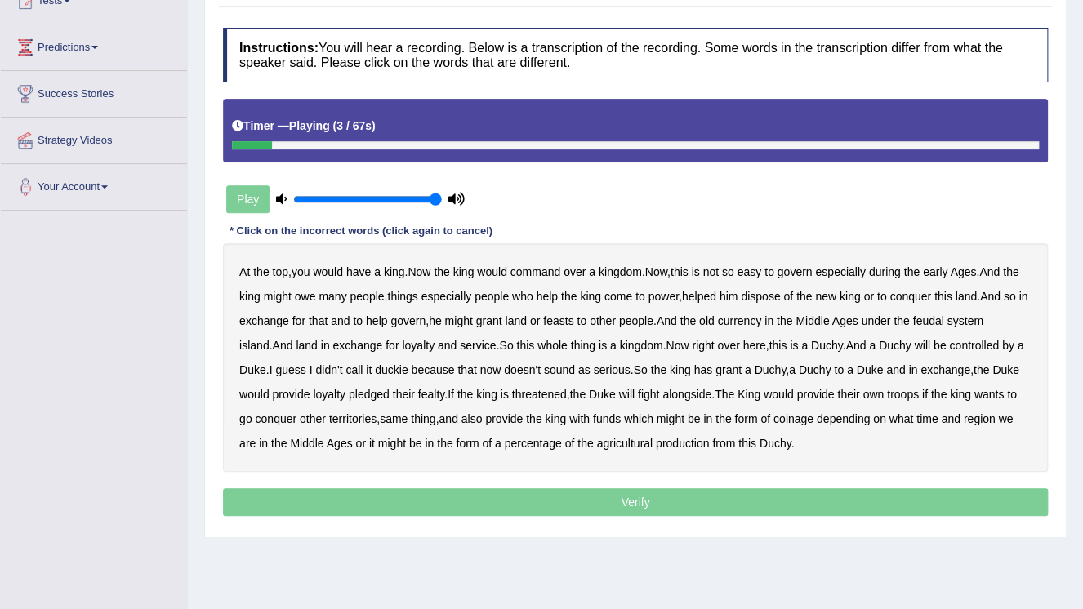
click at [536, 274] on b "command" at bounding box center [535, 271] width 50 height 13
click at [947, 268] on b "early" at bounding box center [935, 271] width 25 height 13
click at [833, 297] on b "new" at bounding box center [825, 296] width 21 height 13
click at [715, 317] on b "old" at bounding box center [707, 320] width 16 height 13
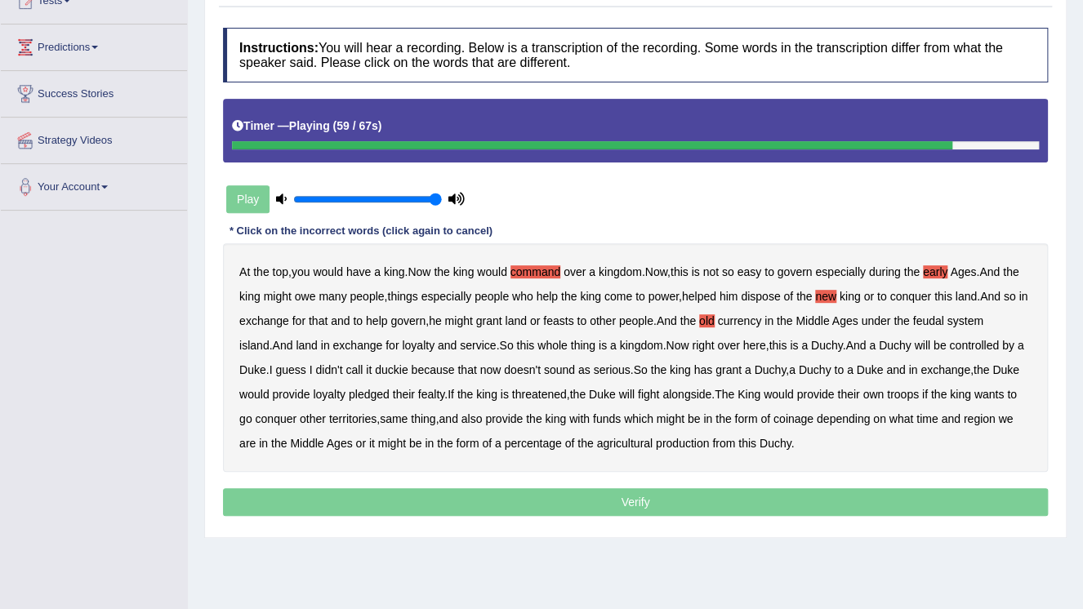
click at [613, 421] on b "funds" at bounding box center [607, 418] width 28 height 13
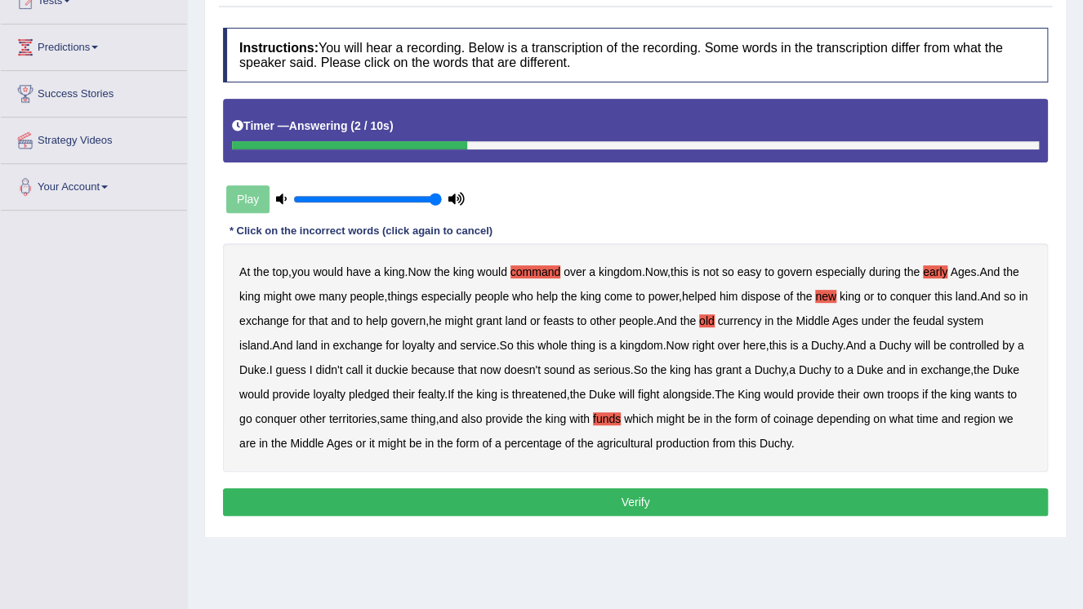
click at [641, 503] on button "Verify" at bounding box center [635, 502] width 825 height 28
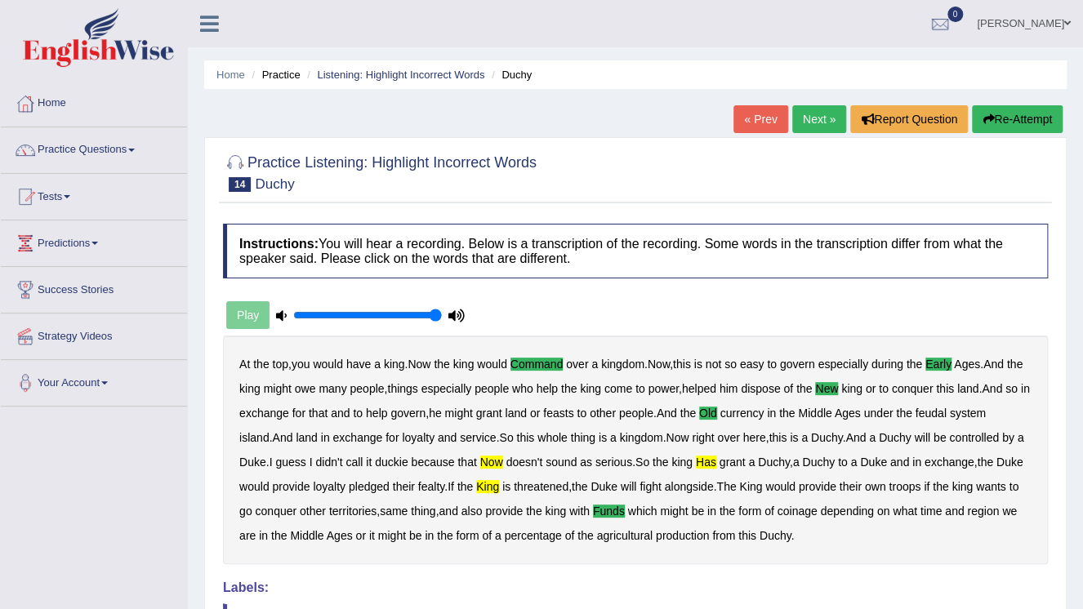
click at [749, 111] on link "« Prev" at bounding box center [760, 119] width 54 height 28
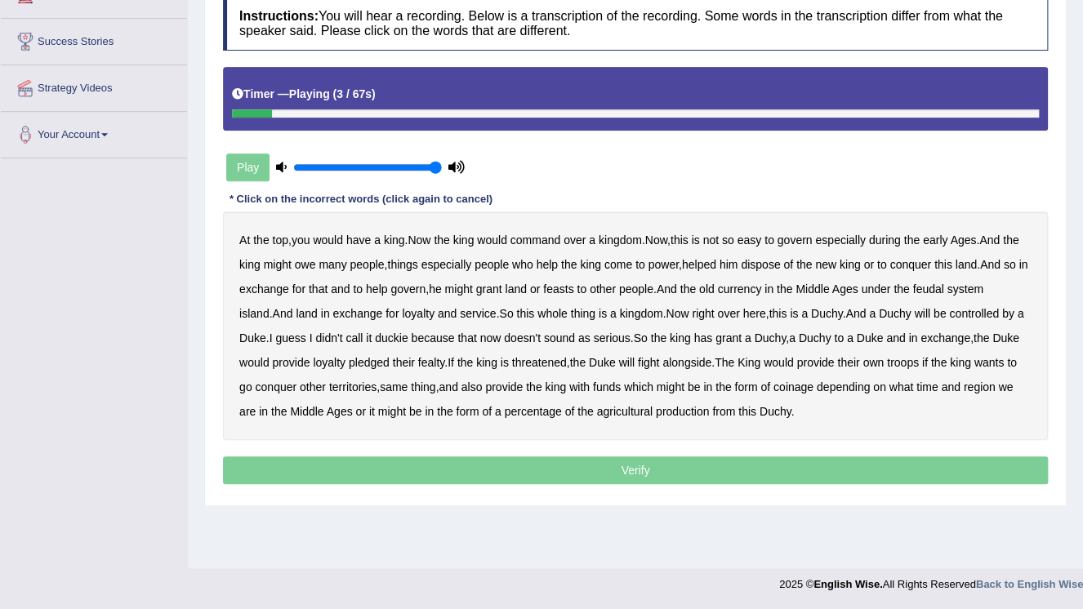
click at [540, 234] on b "command" at bounding box center [535, 240] width 50 height 13
click at [947, 239] on b "early" at bounding box center [935, 240] width 25 height 13
click at [836, 264] on b "new" at bounding box center [825, 264] width 21 height 13
click at [715, 291] on b "old" at bounding box center [707, 289] width 16 height 13
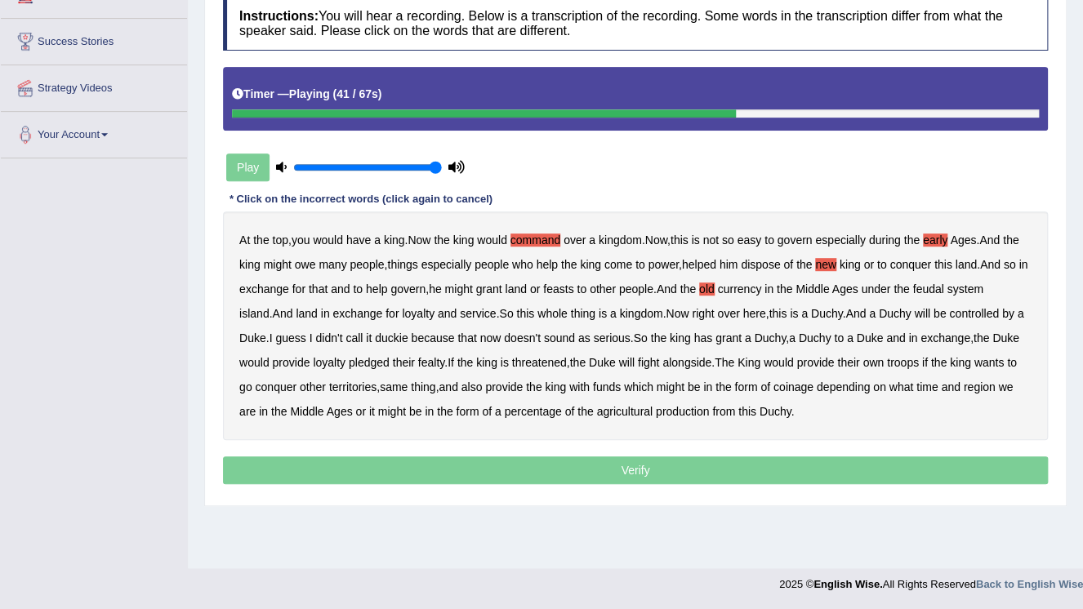
click at [494, 340] on b "now" at bounding box center [490, 338] width 21 height 13
click at [497, 363] on b "king" at bounding box center [486, 362] width 21 height 13
click at [611, 386] on b "funds" at bounding box center [607, 387] width 28 height 13
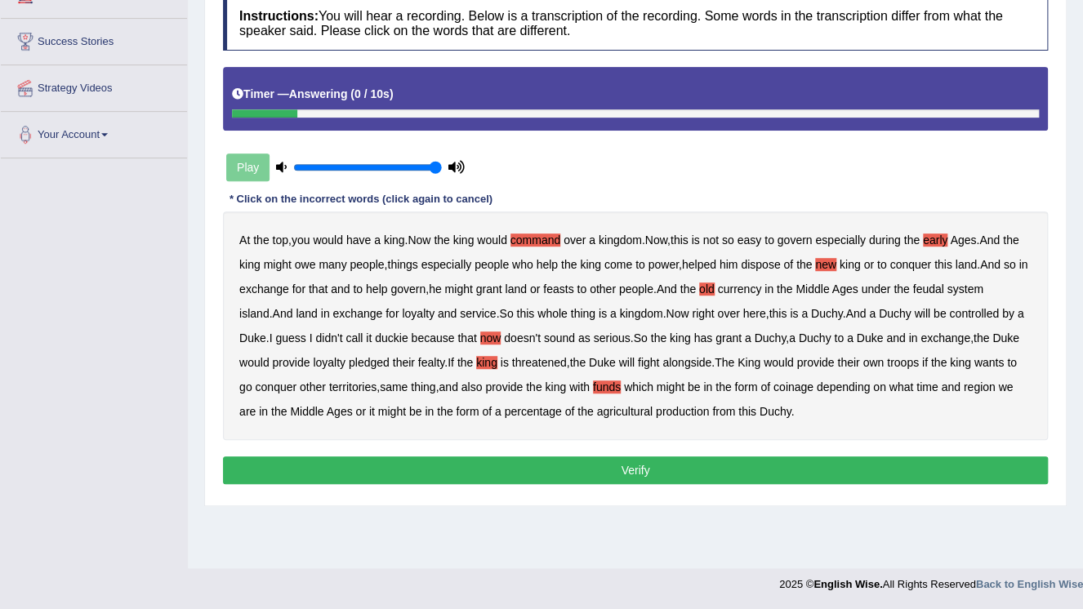
click at [659, 474] on button "Verify" at bounding box center [635, 471] width 825 height 28
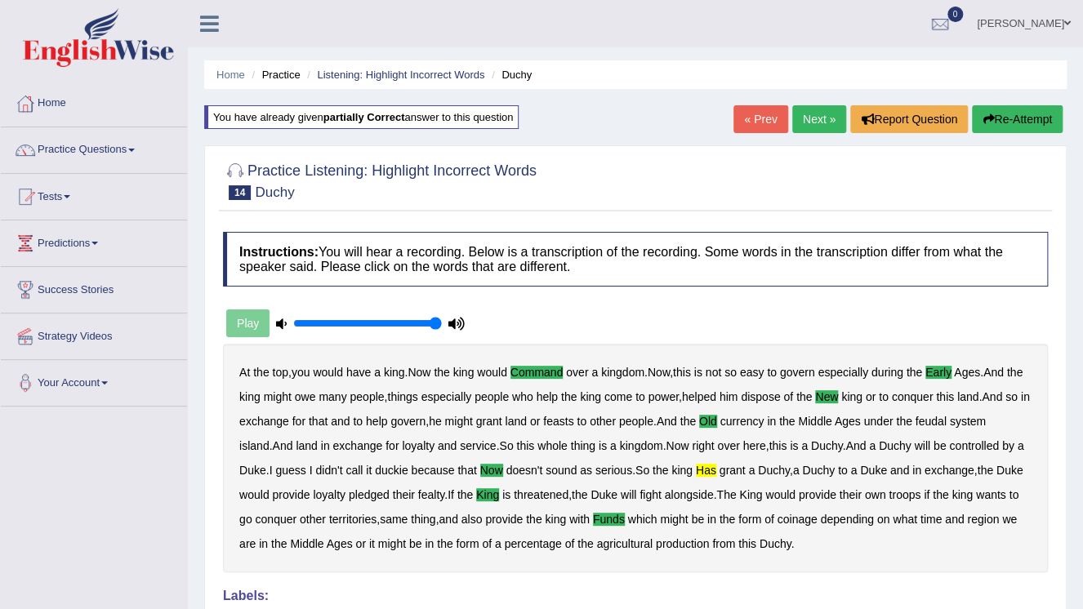
click at [821, 124] on link "Next »" at bounding box center [819, 119] width 54 height 28
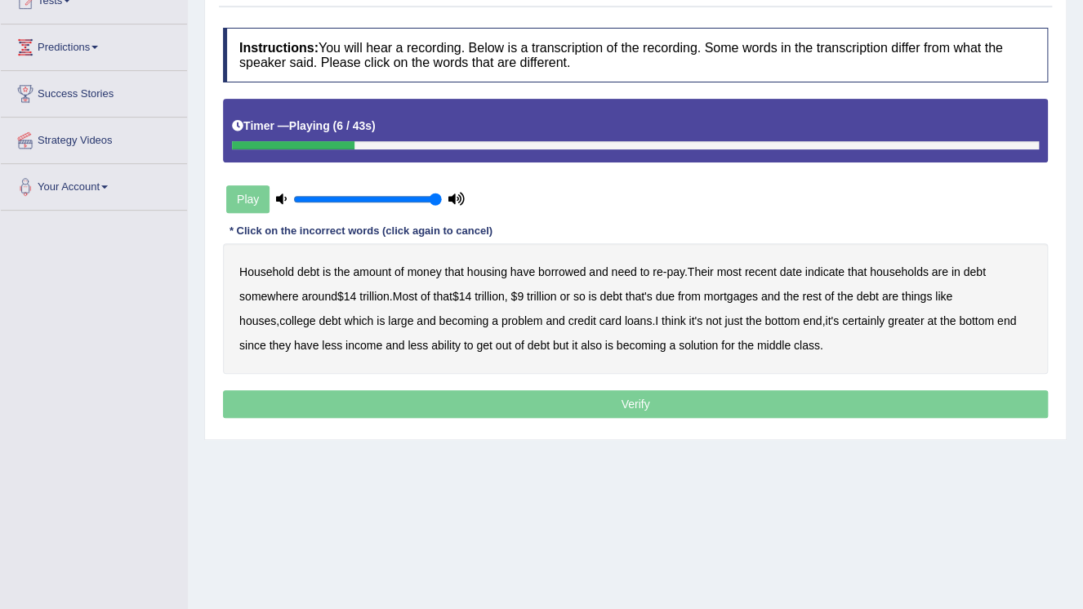
click at [496, 270] on b "housing" at bounding box center [487, 271] width 40 height 13
click at [793, 271] on b "date" at bounding box center [790, 271] width 22 height 13
click at [286, 294] on b "somewhere" at bounding box center [268, 296] width 59 height 13
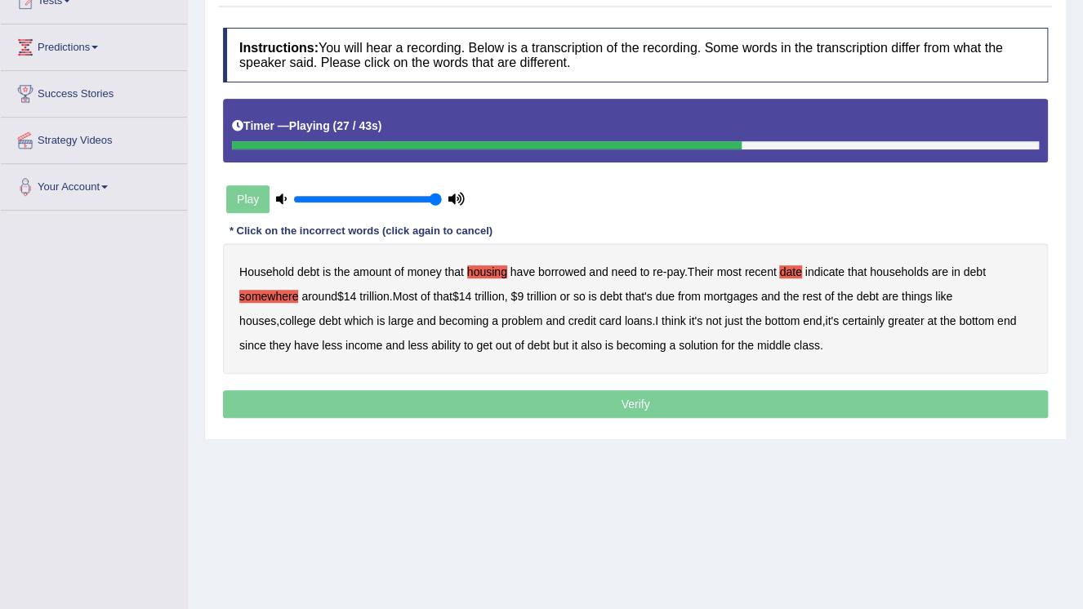
click at [276, 314] on b "houses" at bounding box center [257, 320] width 37 height 13
click at [679, 349] on b "solution" at bounding box center [698, 345] width 39 height 13
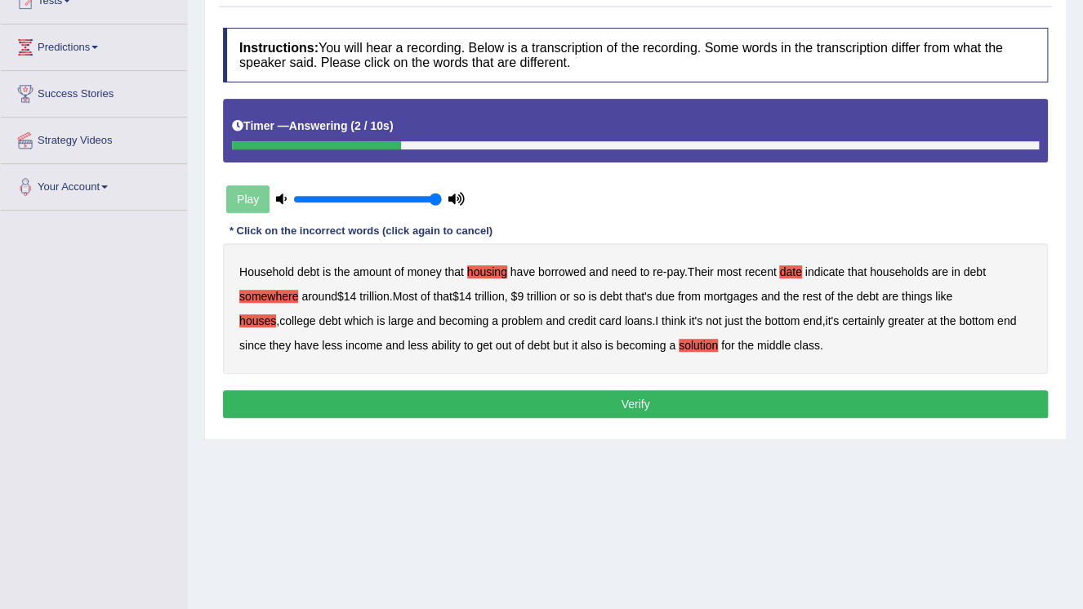
click at [638, 411] on button "Verify" at bounding box center [635, 404] width 825 height 28
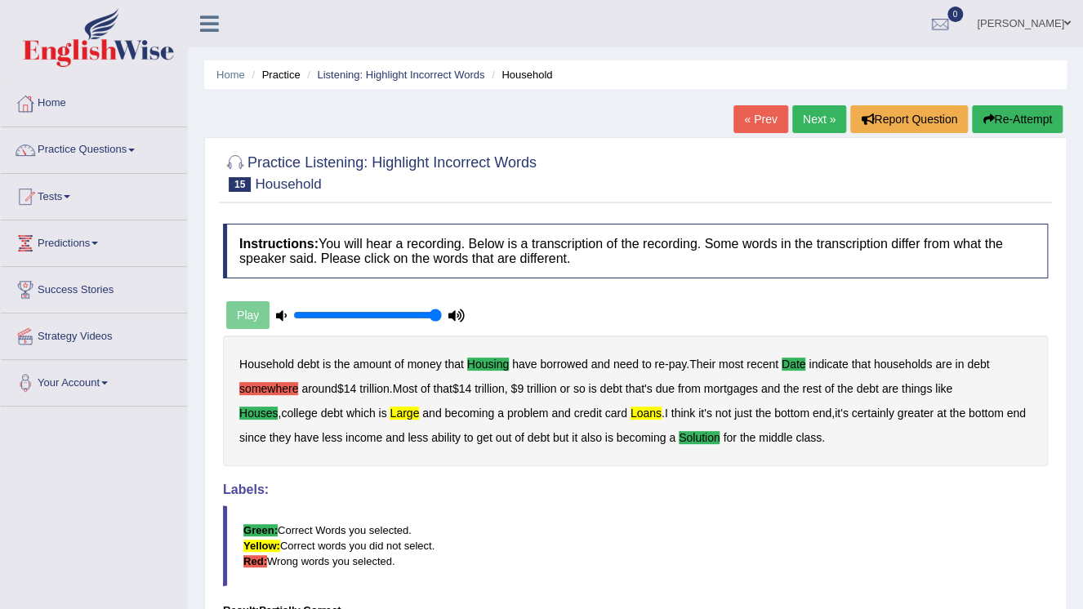
click at [742, 124] on link "« Prev" at bounding box center [760, 119] width 54 height 28
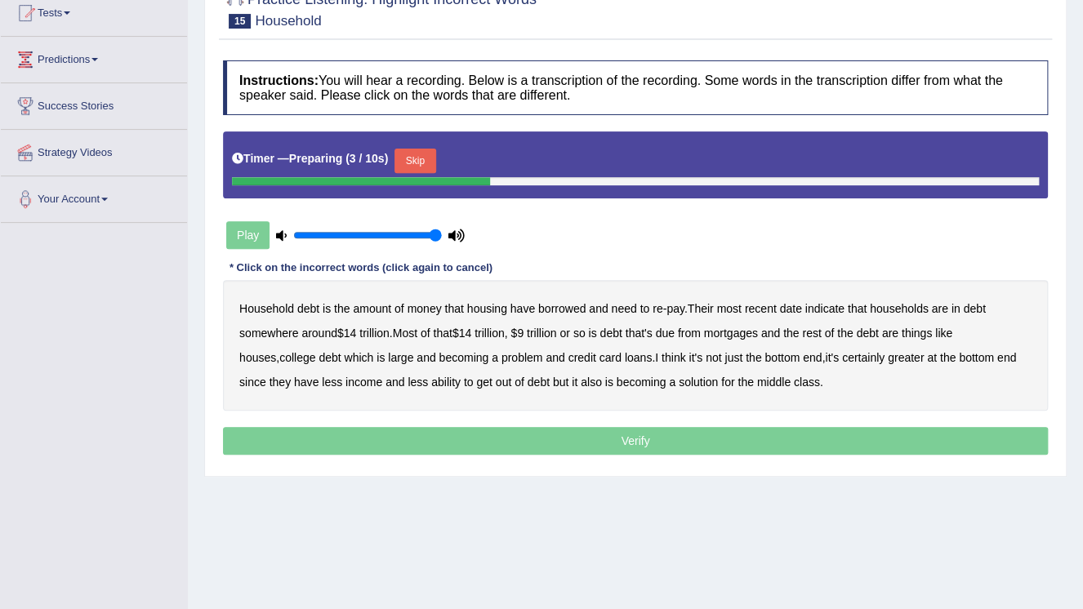
scroll to position [248, 0]
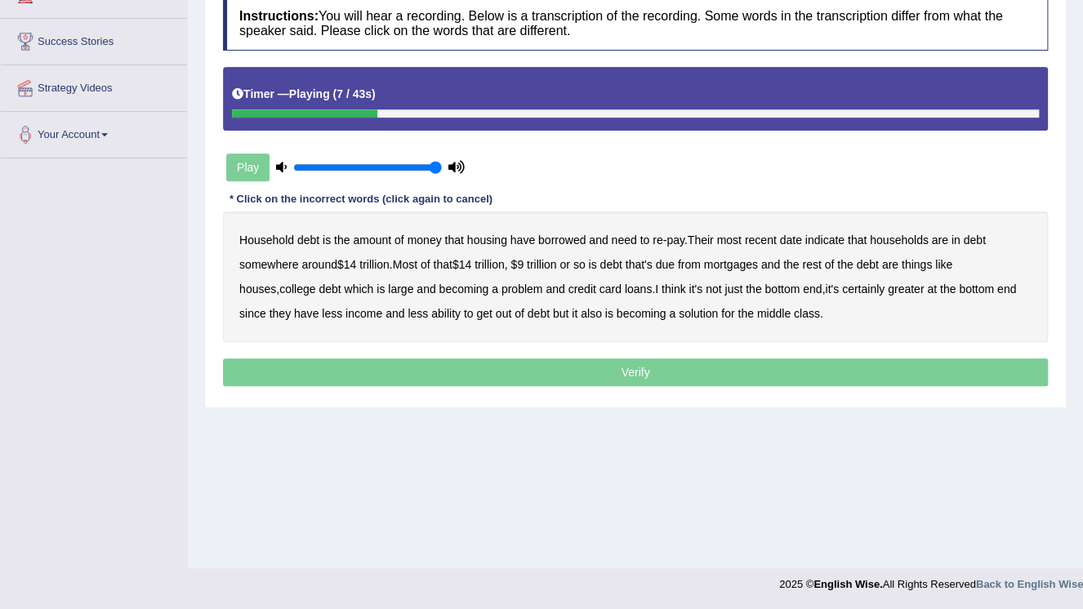
click at [494, 241] on b "housing" at bounding box center [487, 240] width 40 height 13
click at [796, 235] on b "date" at bounding box center [790, 240] width 22 height 13
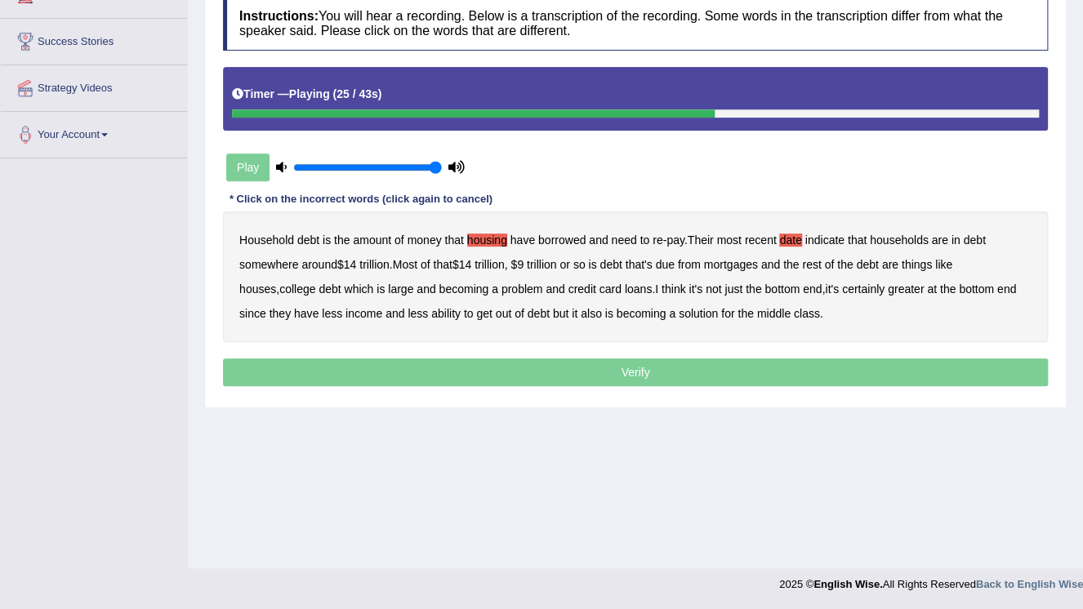
click at [276, 283] on b "houses" at bounding box center [257, 289] width 37 height 13
click at [388, 288] on b "large" at bounding box center [400, 289] width 25 height 13
click at [679, 313] on b "solution" at bounding box center [698, 313] width 39 height 13
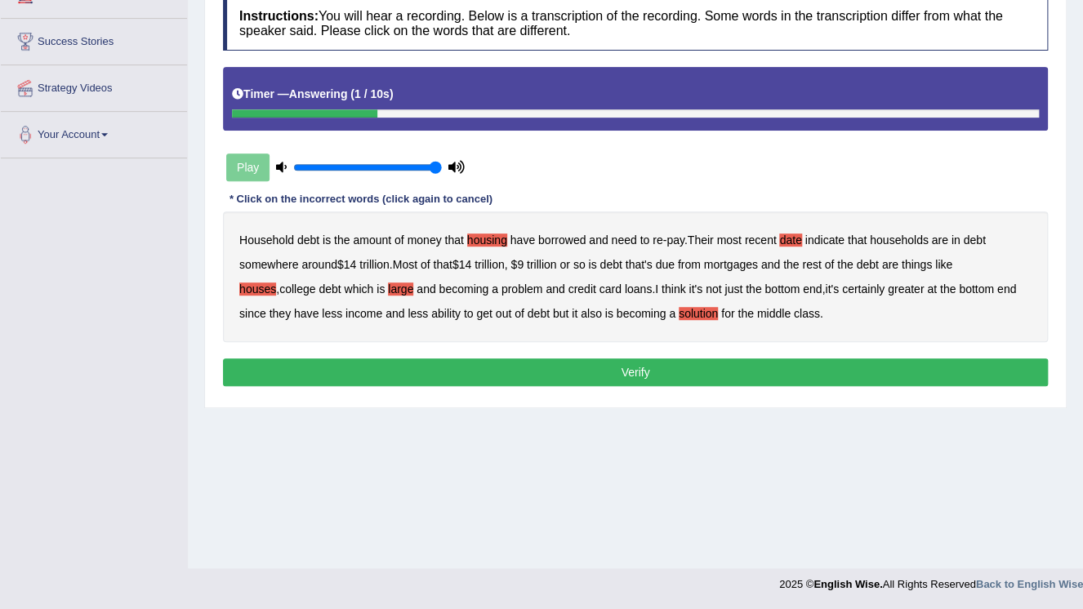
click at [638, 376] on button "Verify" at bounding box center [635, 373] width 825 height 28
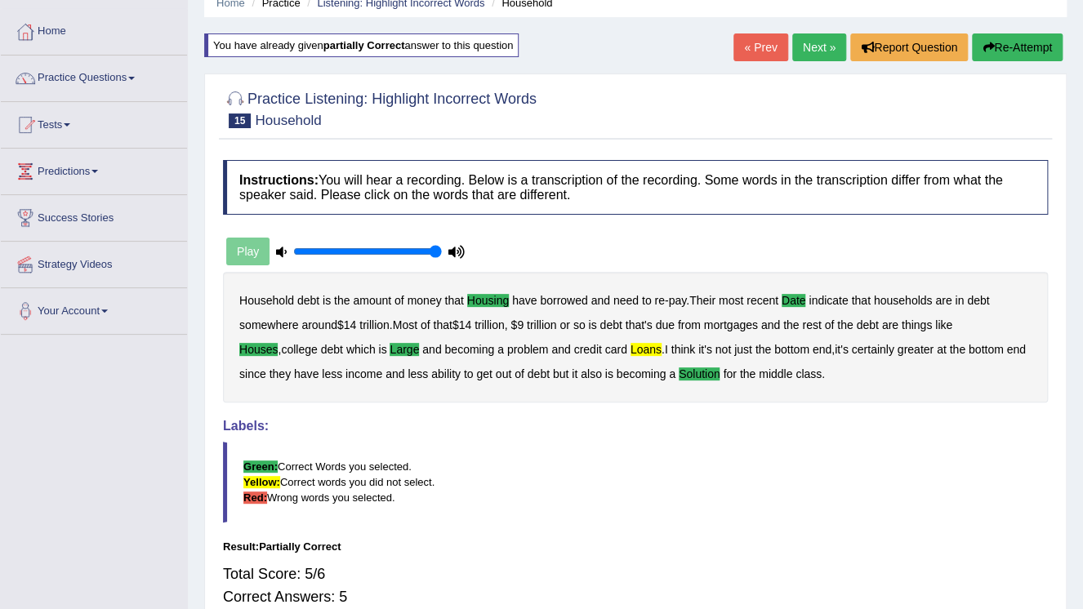
scroll to position [52, 0]
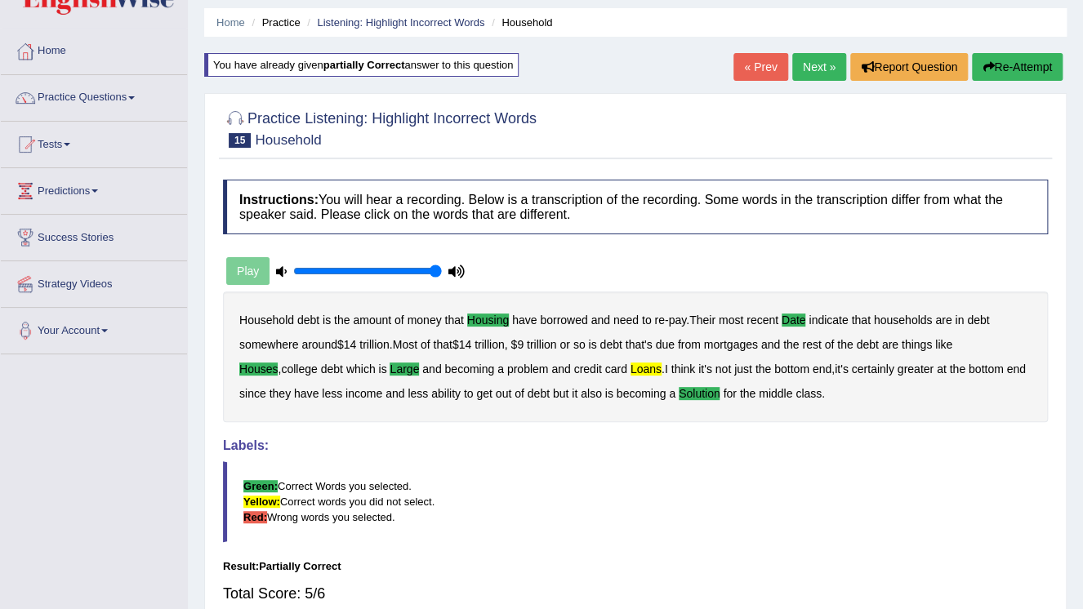
click at [806, 65] on link "Next »" at bounding box center [819, 67] width 54 height 28
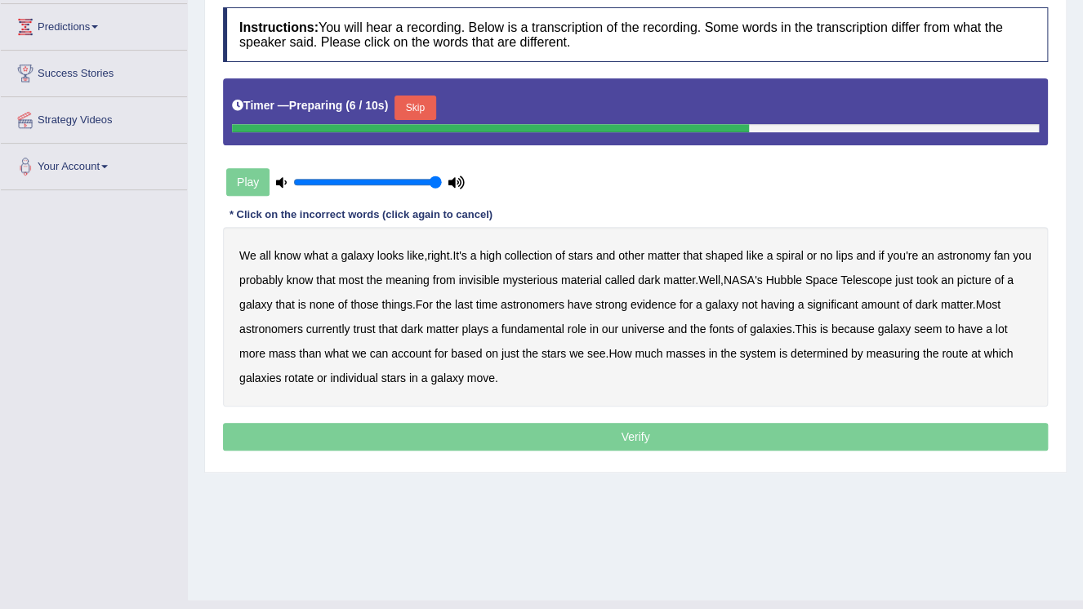
scroll to position [248, 0]
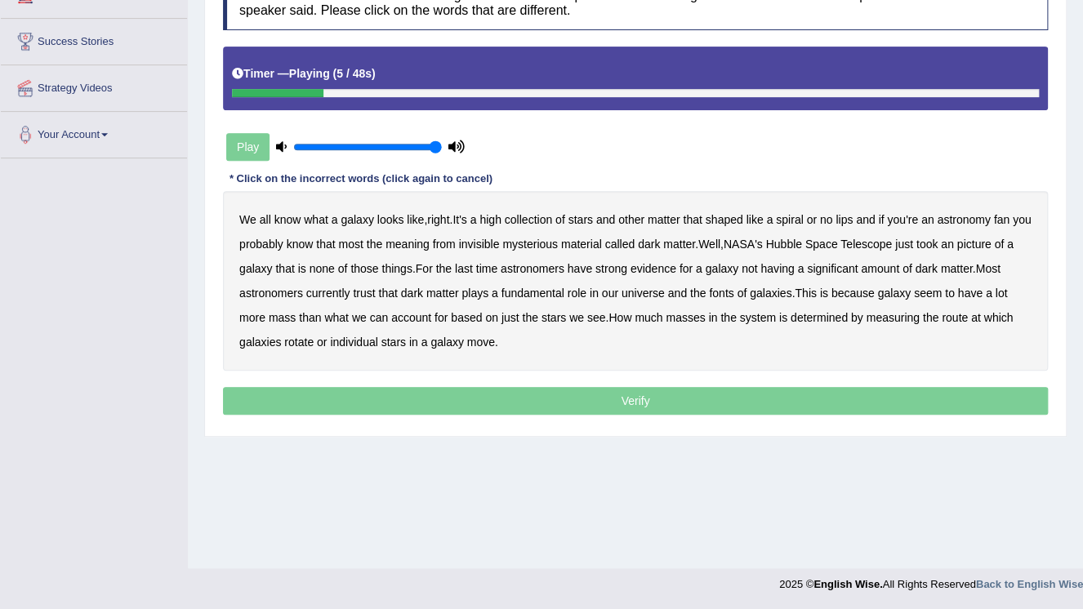
click at [498, 220] on b "high" at bounding box center [489, 219] width 21 height 13
click at [428, 244] on b "meaning" at bounding box center [408, 244] width 44 height 13
click at [991, 243] on b "picture" at bounding box center [973, 244] width 34 height 13
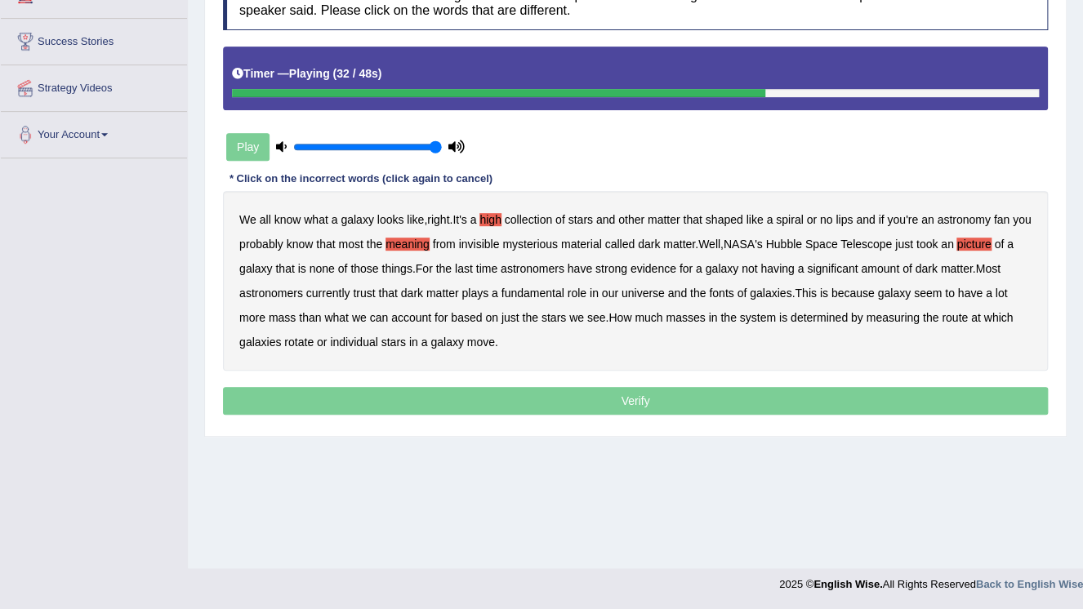
click at [365, 296] on b "trust" at bounding box center [364, 293] width 22 height 13
click at [725, 292] on b "fonts" at bounding box center [721, 293] width 25 height 13
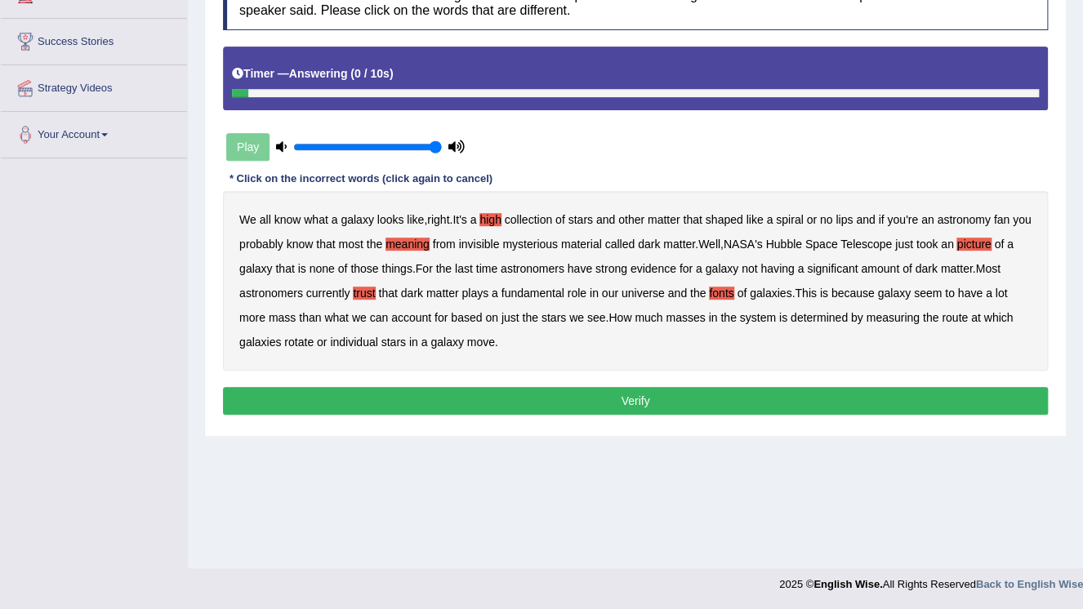
click at [513, 315] on b "just" at bounding box center [510, 317] width 18 height 13
click at [515, 315] on b "just" at bounding box center [510, 317] width 18 height 13
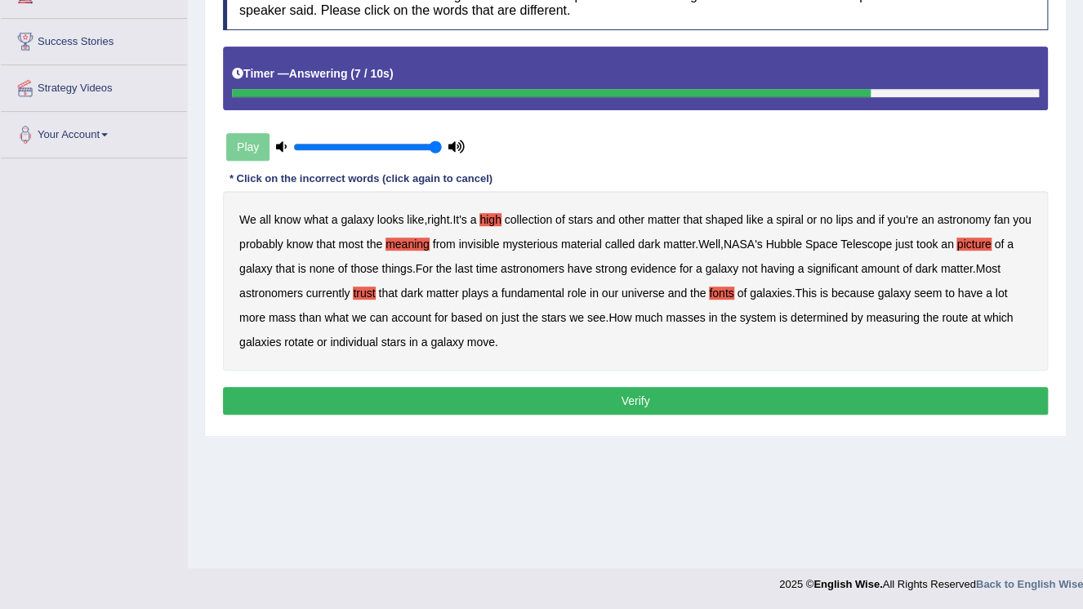
click at [657, 401] on button "Verify" at bounding box center [635, 401] width 825 height 28
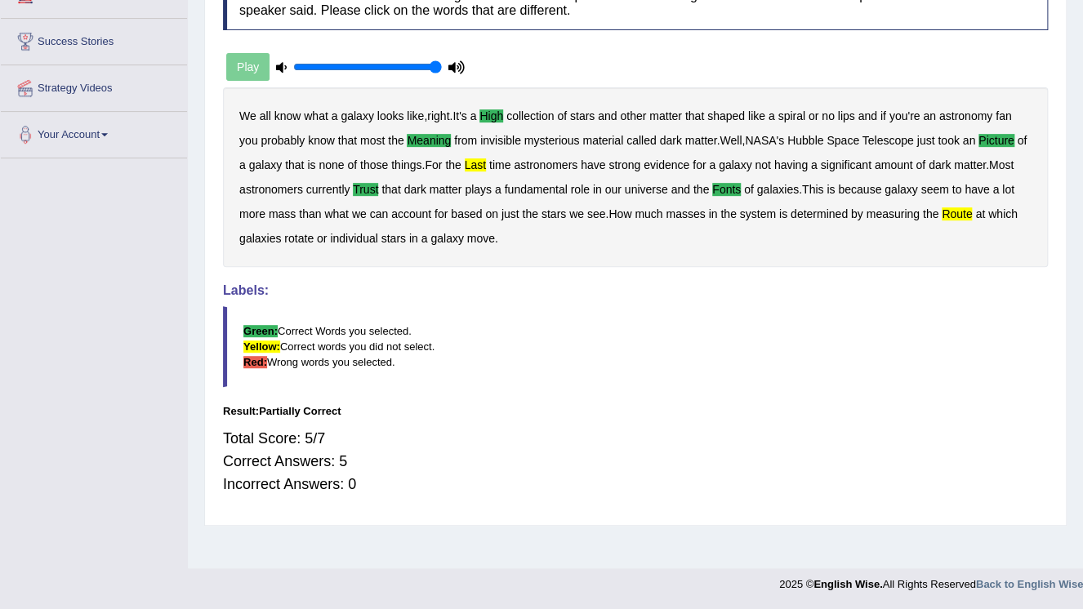
scroll to position [118, 0]
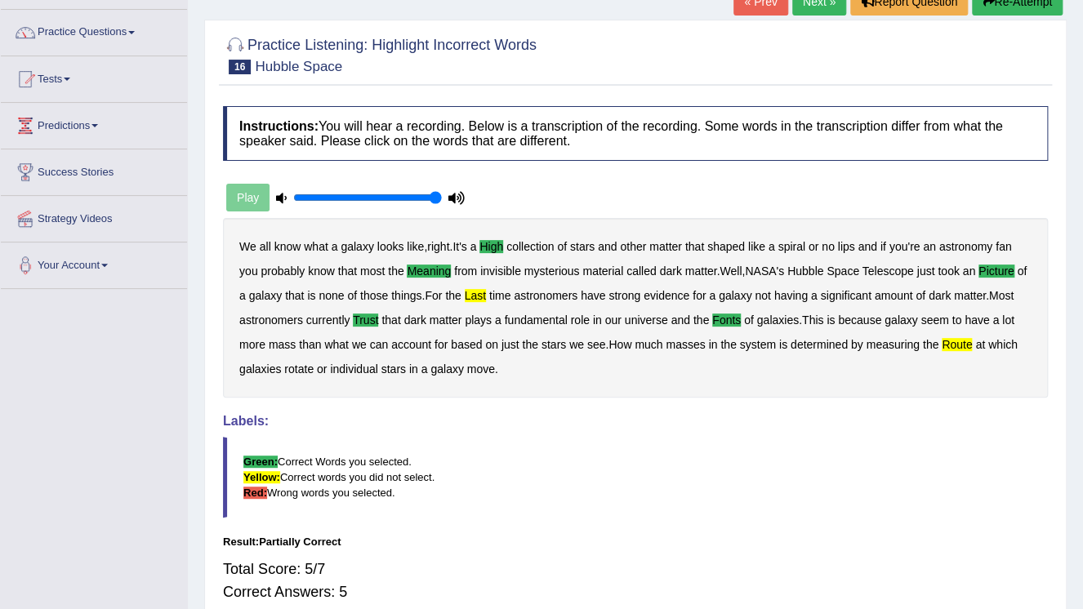
click at [764, 7] on link "« Prev" at bounding box center [760, 2] width 54 height 28
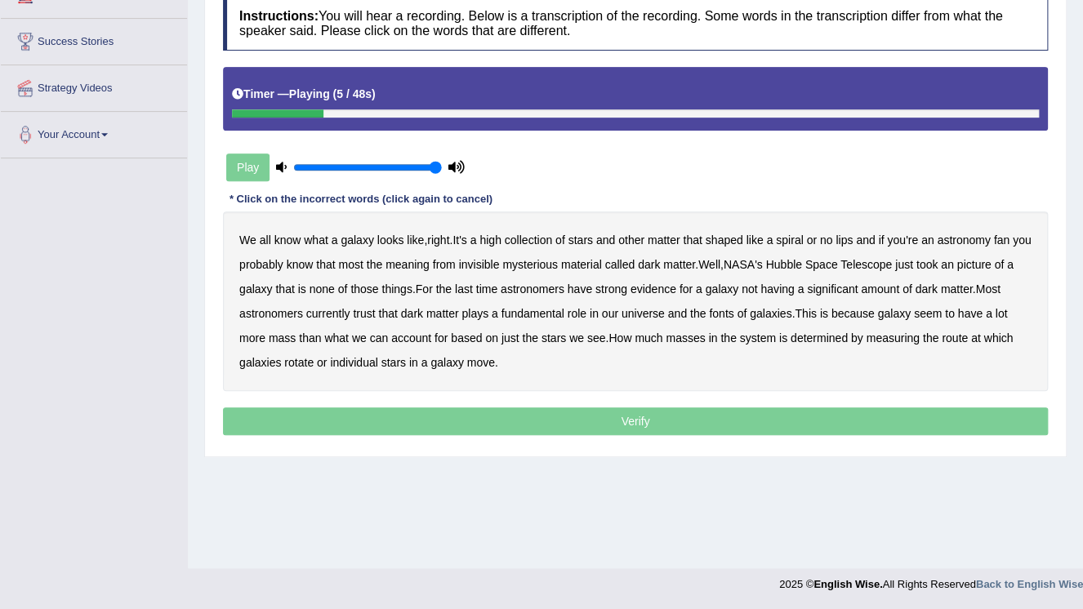
click at [493, 240] on b "high" at bounding box center [489, 240] width 21 height 13
click at [430, 266] on b "meaning" at bounding box center [408, 264] width 44 height 13
click at [991, 261] on b "picture" at bounding box center [973, 264] width 34 height 13
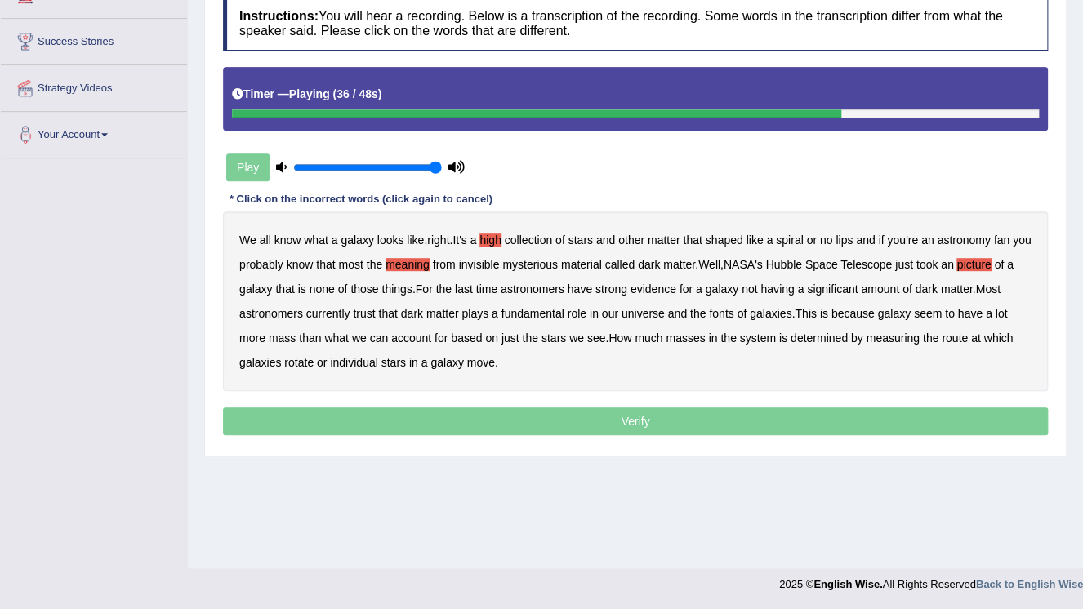
click at [715, 314] on b "fonts" at bounding box center [721, 313] width 25 height 13
click at [951, 337] on b "route" at bounding box center [955, 338] width 26 height 13
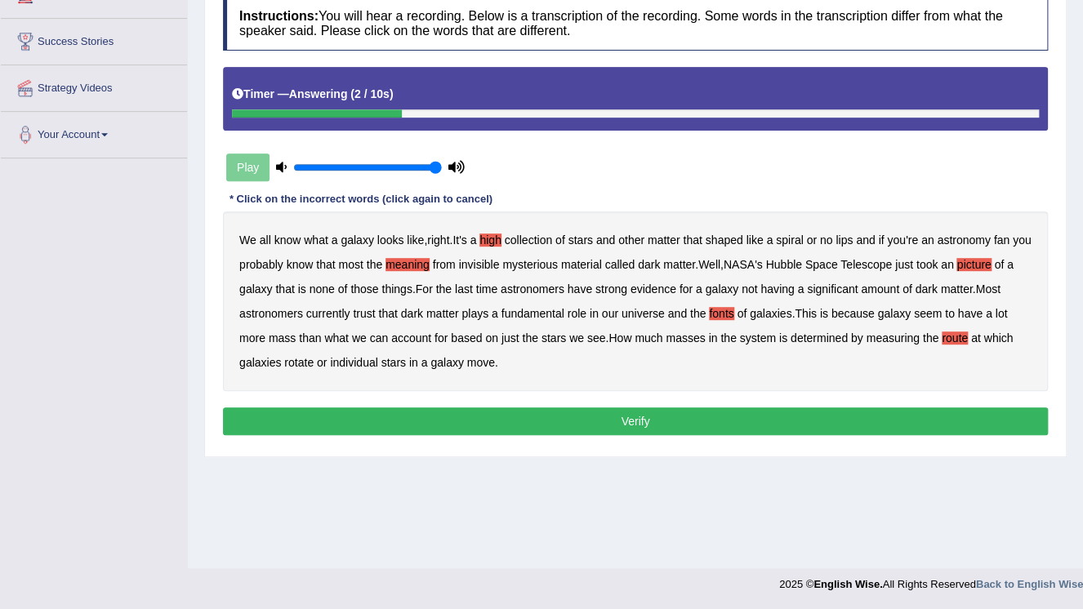
click at [526, 417] on button "Verify" at bounding box center [635, 422] width 825 height 28
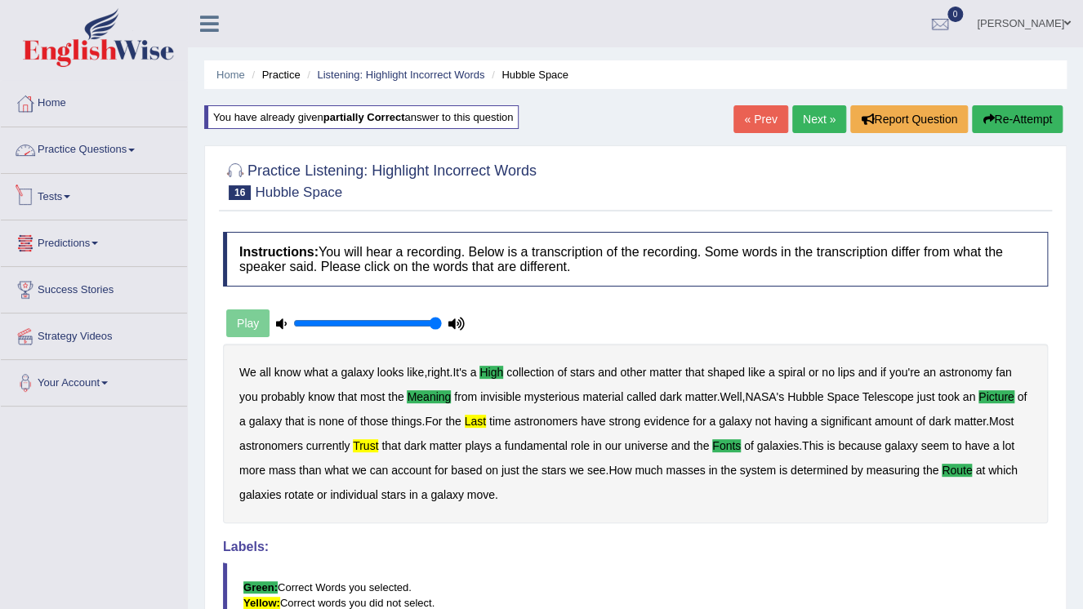
click at [114, 150] on link "Practice Questions" at bounding box center [94, 147] width 186 height 41
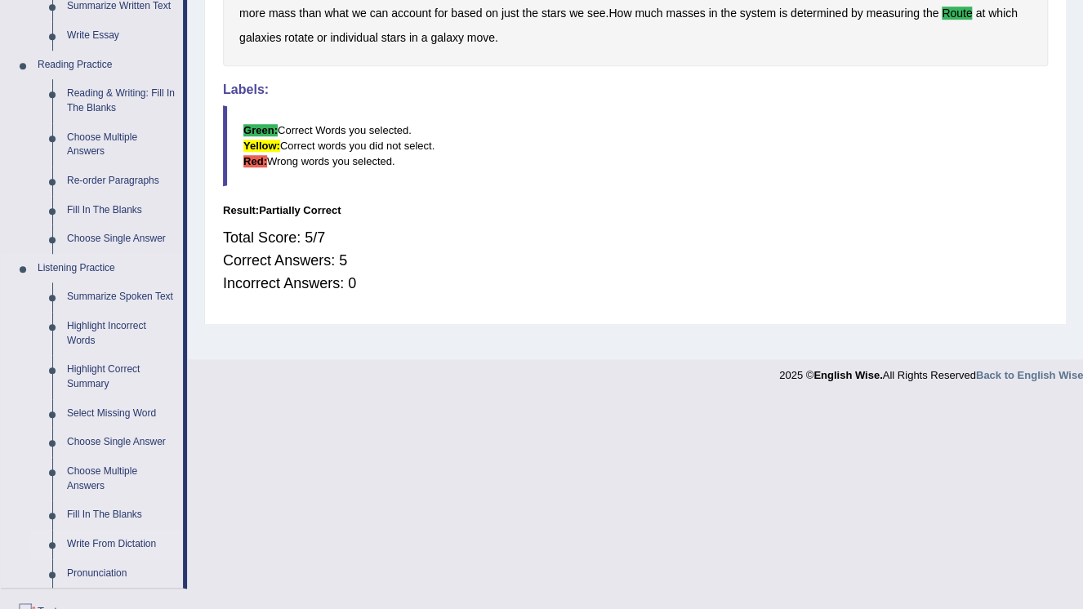
scroll to position [523, 0]
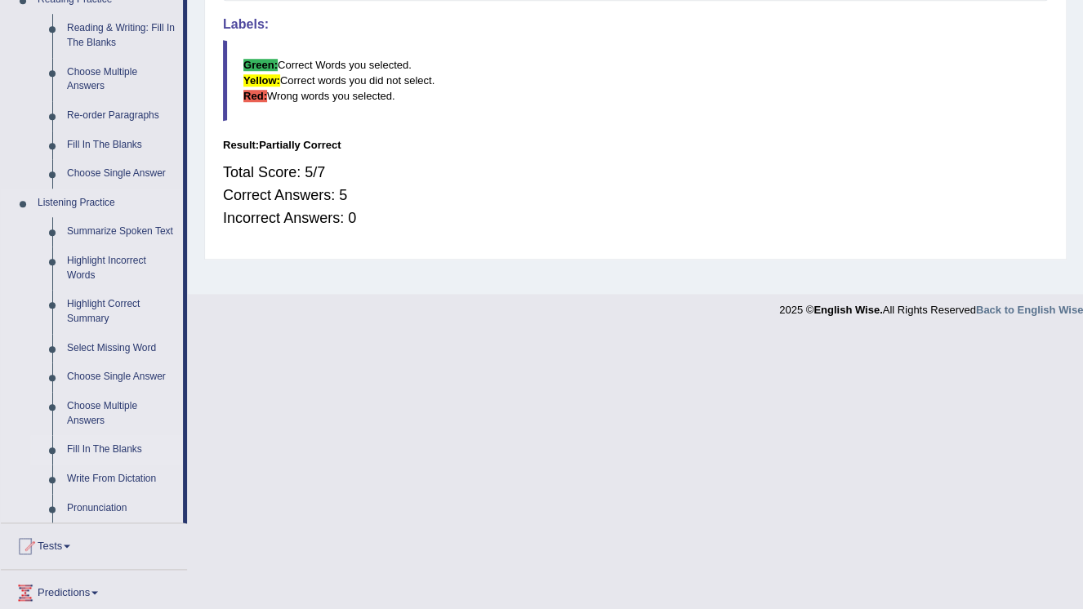
click at [117, 453] on link "Fill In The Blanks" at bounding box center [121, 449] width 123 height 29
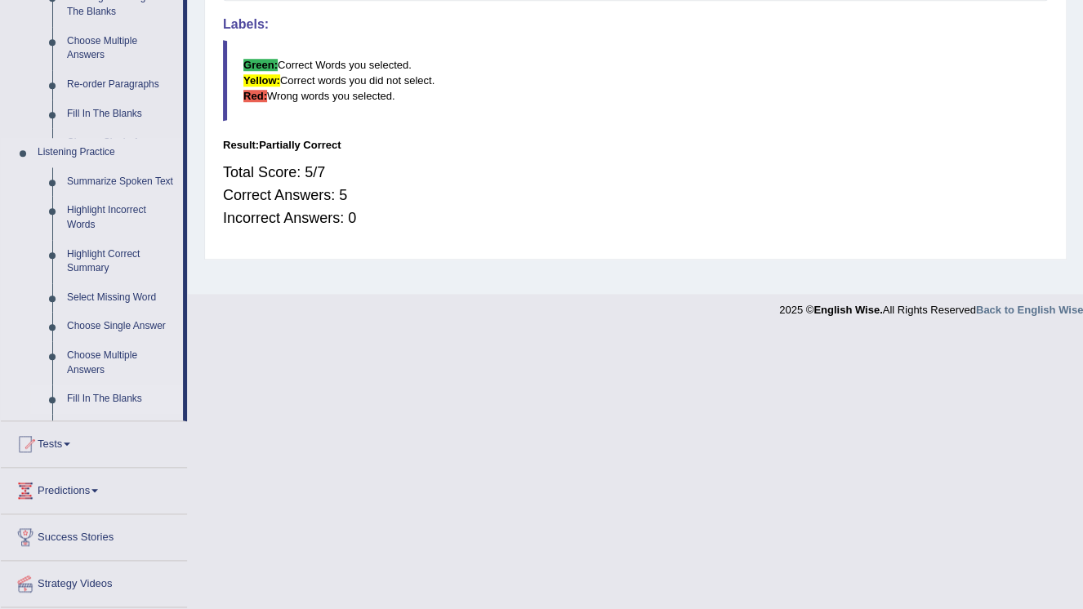
scroll to position [501, 0]
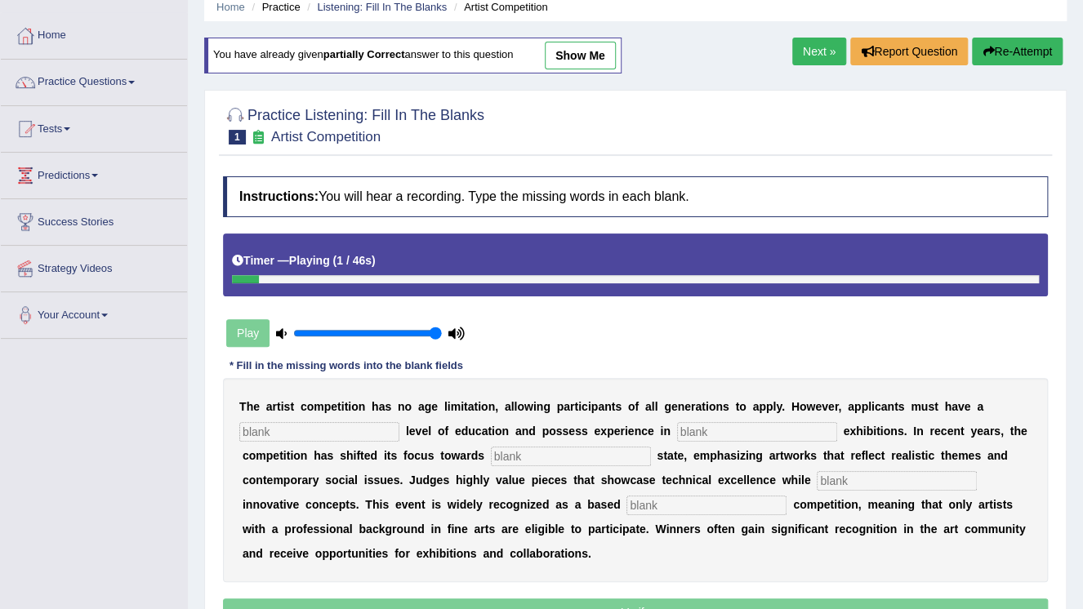
scroll to position [65, 0]
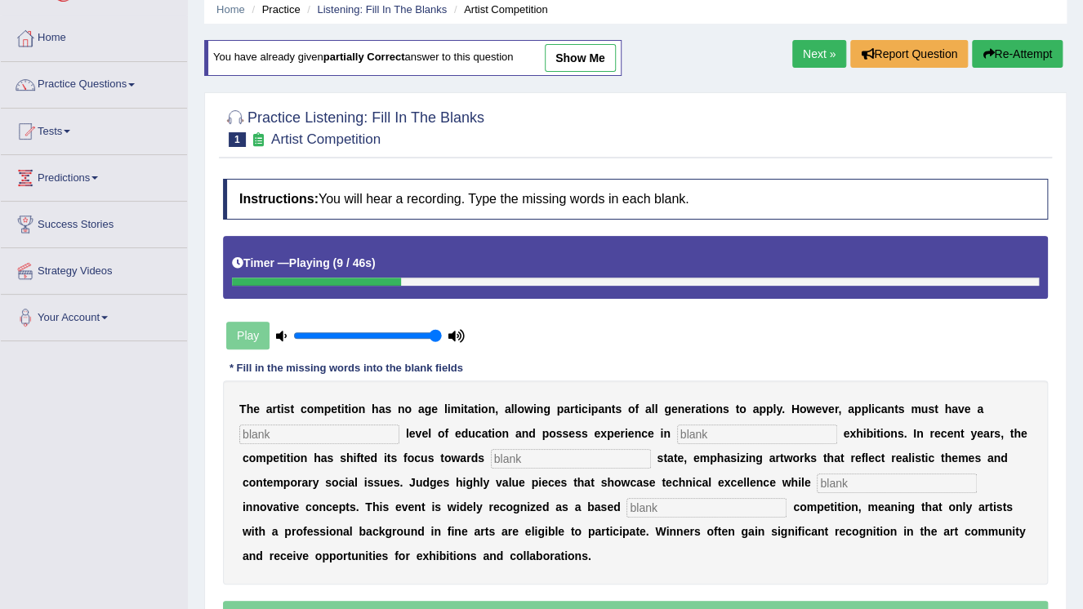
click at [317, 434] on input "text" at bounding box center [319, 435] width 160 height 20
click at [82, 93] on link "Practice Questions" at bounding box center [94, 82] width 186 height 41
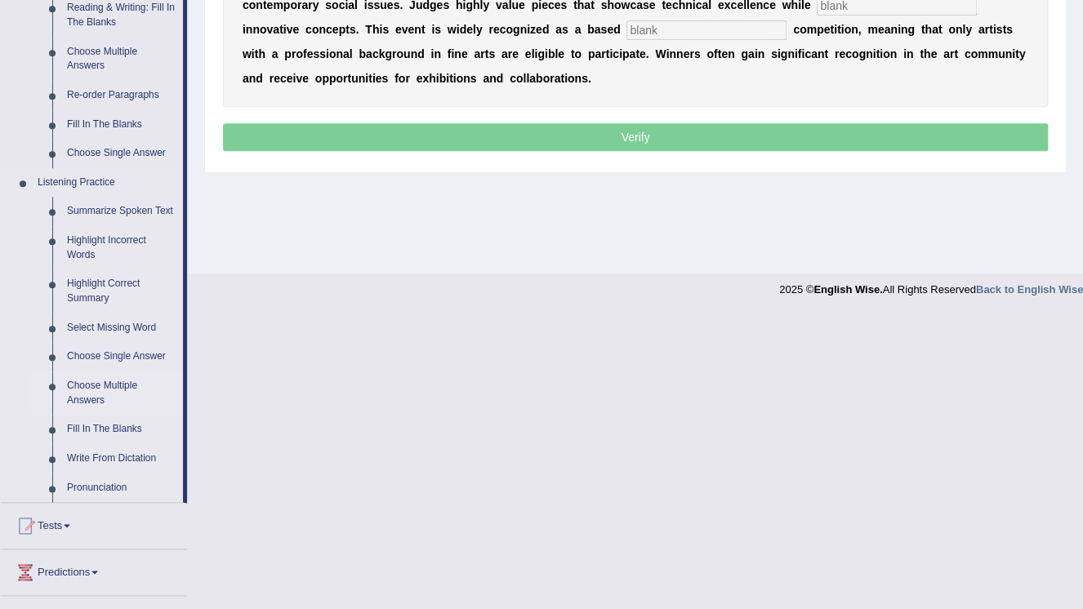
scroll to position [640, 0]
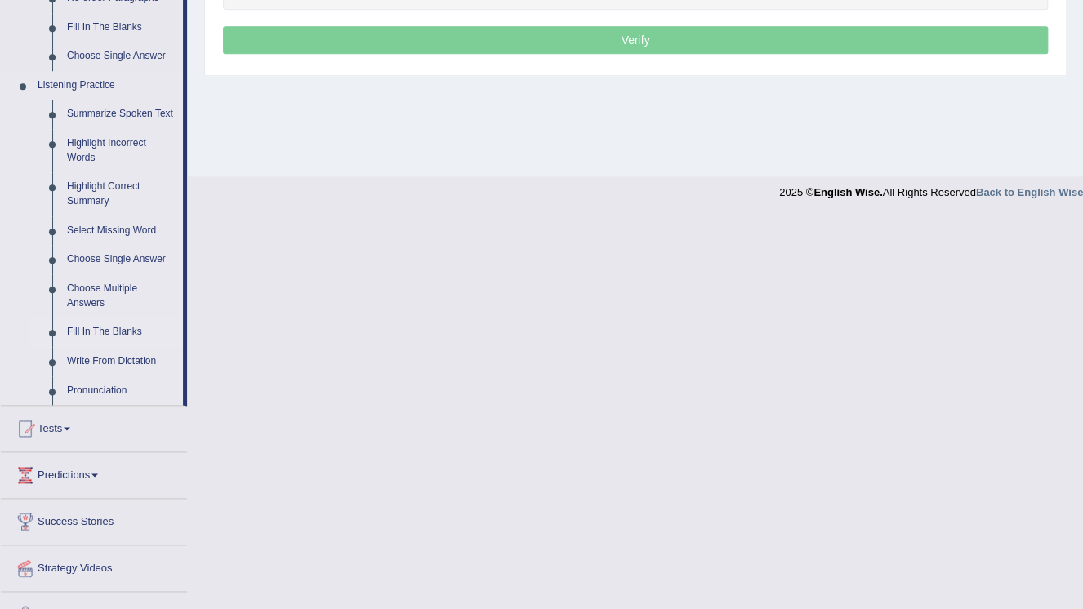
click at [82, 328] on link "Fill In The Blanks" at bounding box center [121, 332] width 123 height 29
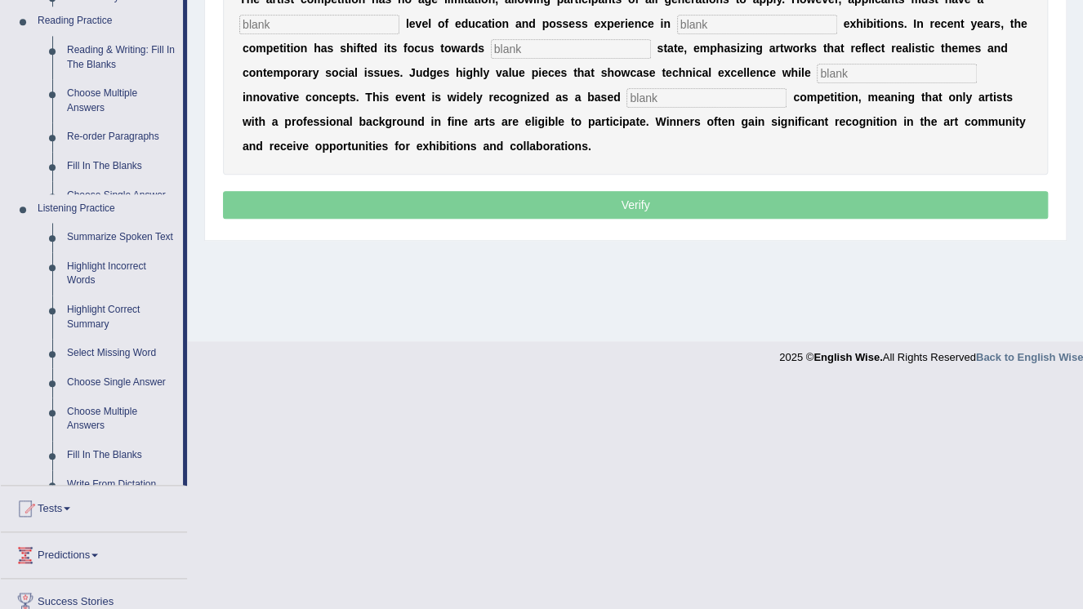
scroll to position [248, 0]
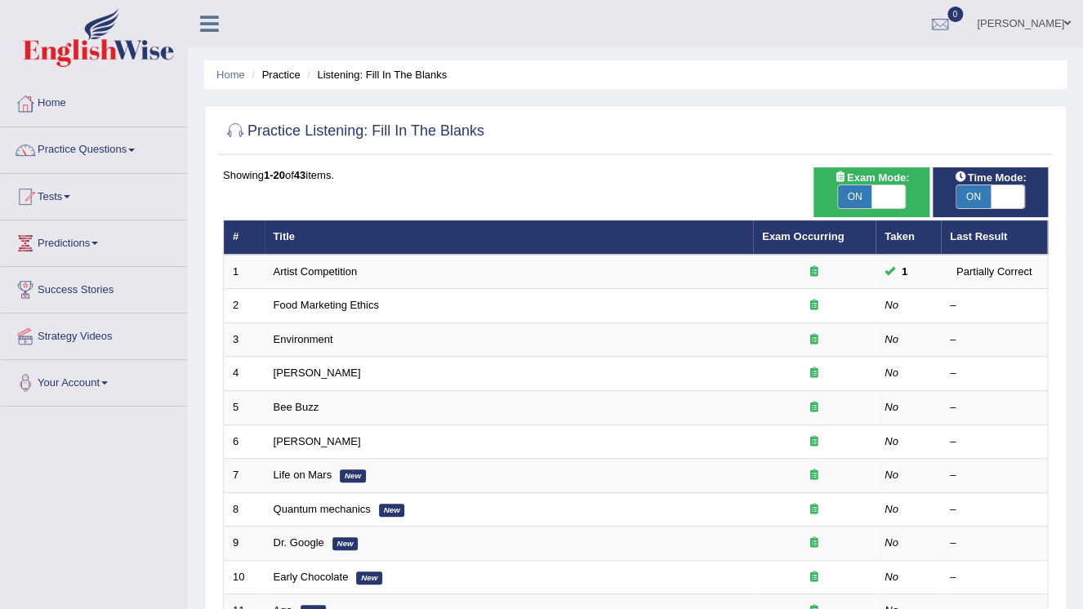
click at [1018, 188] on span at bounding box center [1008, 196] width 34 height 23
checkbox input "false"
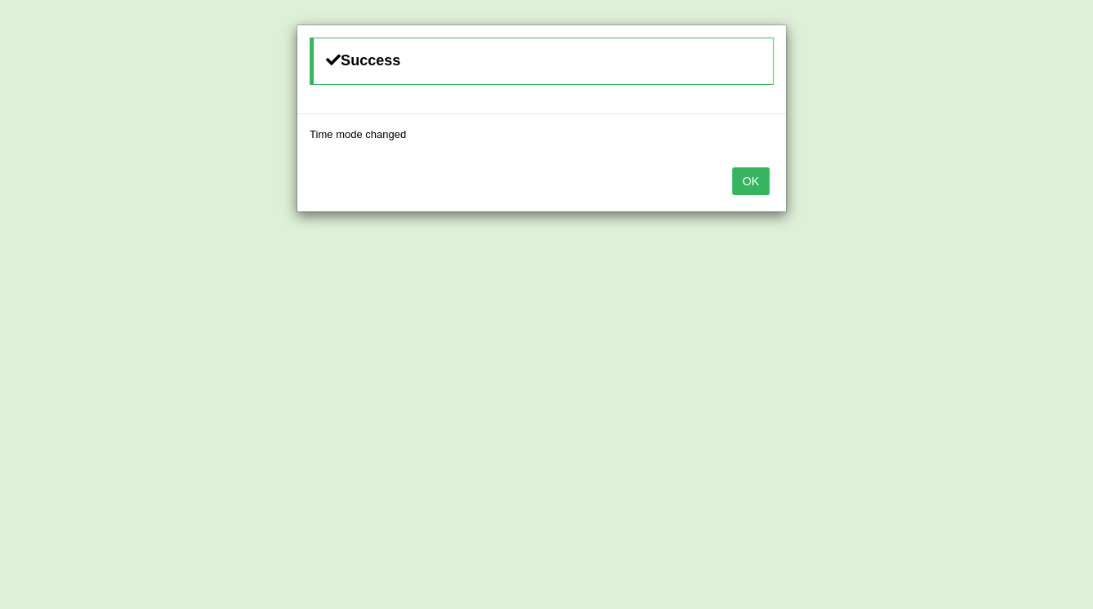
click at [747, 168] on button "OK" at bounding box center [751, 181] width 38 height 28
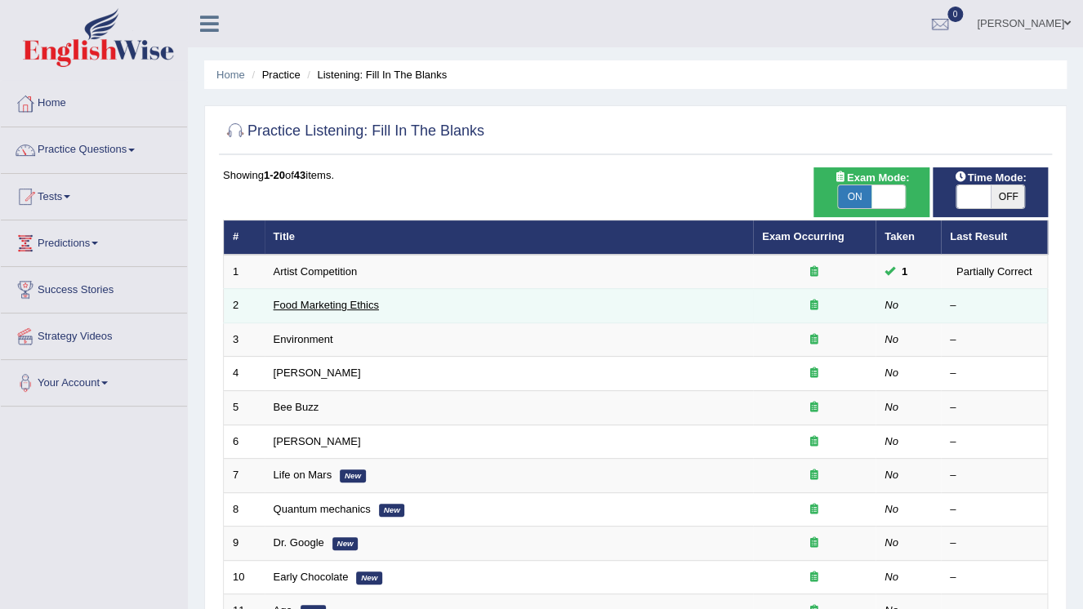
click at [323, 304] on link "Food Marketing Ethics" at bounding box center [326, 305] width 105 height 12
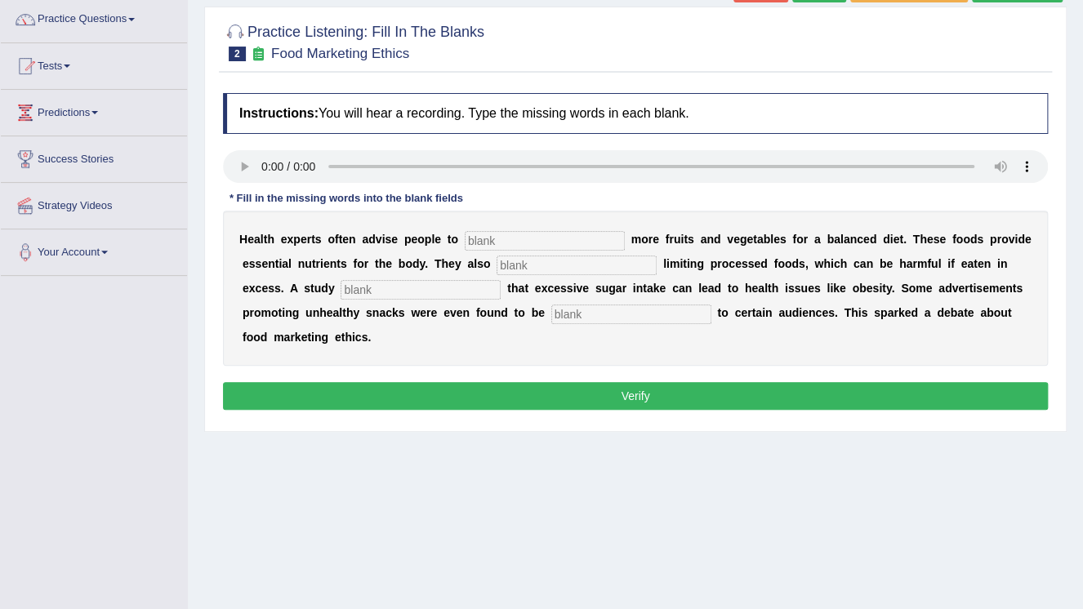
click at [496, 245] on input "text" at bounding box center [545, 241] width 160 height 20
type input "consume"
click at [497, 259] on input "text" at bounding box center [577, 266] width 160 height 20
click at [497, 269] on input "text" at bounding box center [577, 266] width 160 height 20
type input "recommend"
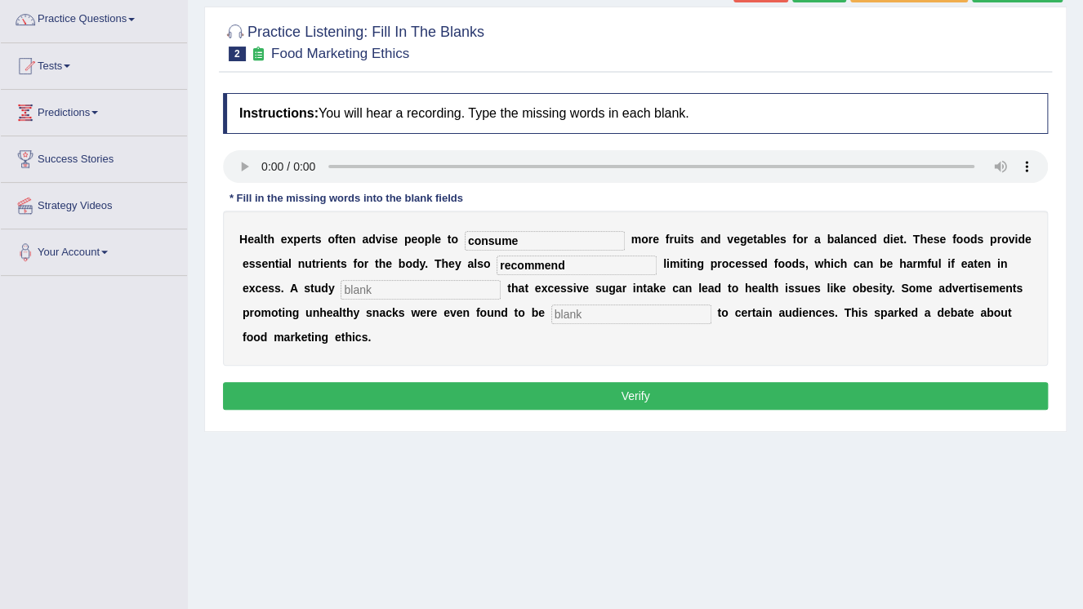
click at [341, 291] on input "text" at bounding box center [421, 290] width 160 height 20
type input "diagnose"
click at [551, 314] on input "text" at bounding box center [631, 315] width 160 height 20
type input "offensive"
click at [634, 382] on button "Verify" at bounding box center [635, 396] width 825 height 28
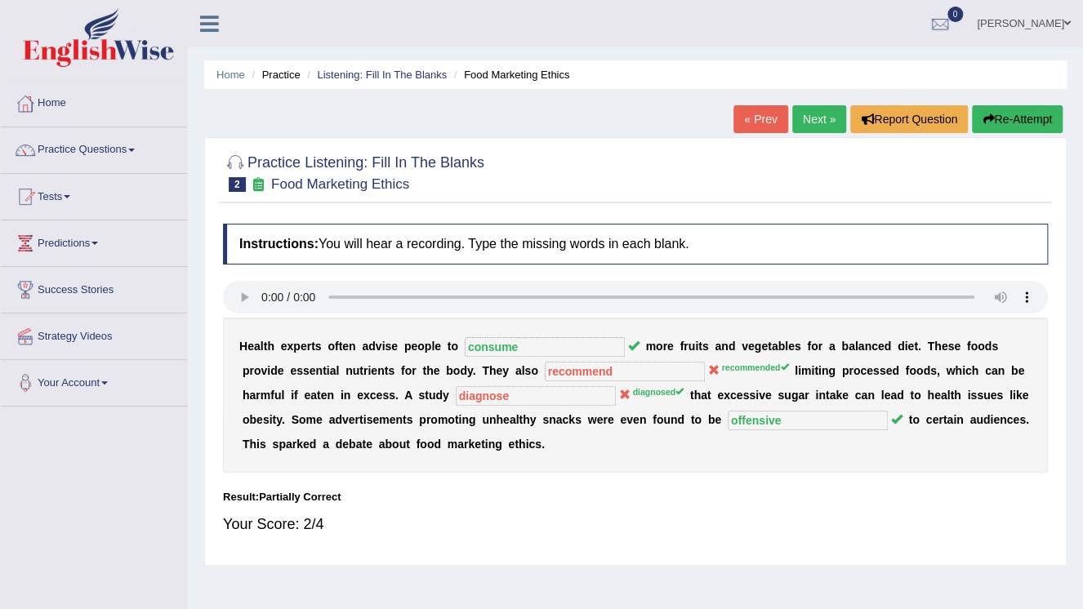
click at [804, 114] on link "Next »" at bounding box center [819, 119] width 54 height 28
